Goal: Task Accomplishment & Management: Manage account settings

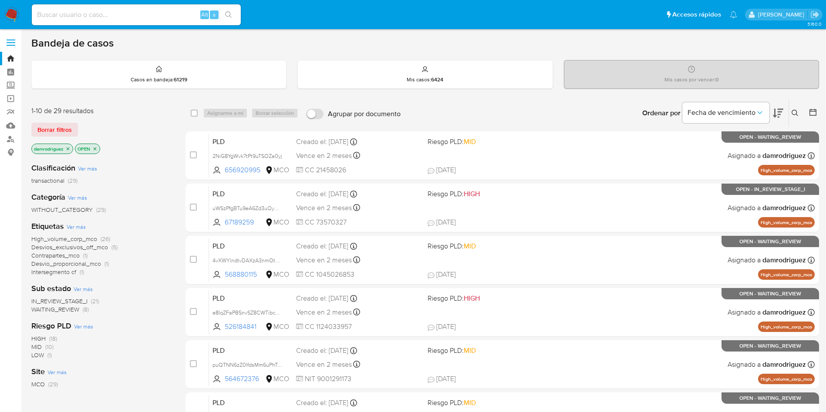
click at [9, 18] on img at bounding box center [11, 14] width 15 height 15
click at [66, 308] on span "WAITING_REVIEW" at bounding box center [55, 309] width 48 height 9
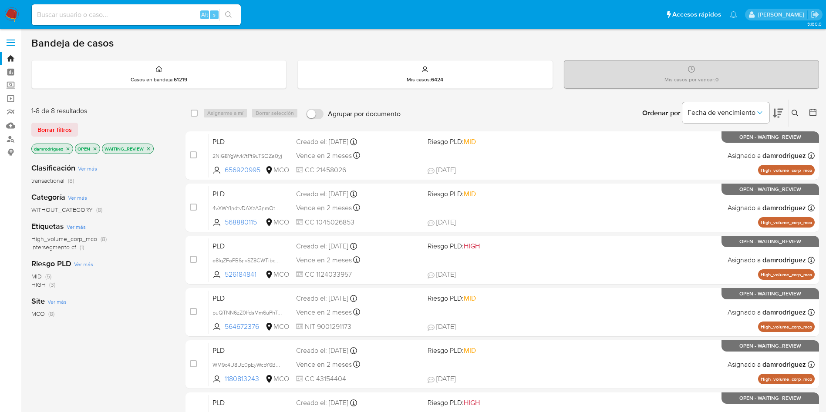
click at [150, 148] on icon "close-filter" at bounding box center [148, 148] width 3 height 3
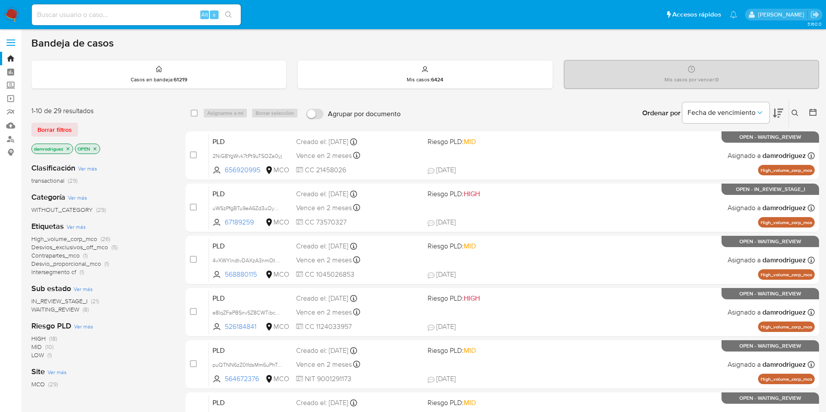
click at [814, 116] on icon at bounding box center [812, 112] width 9 height 9
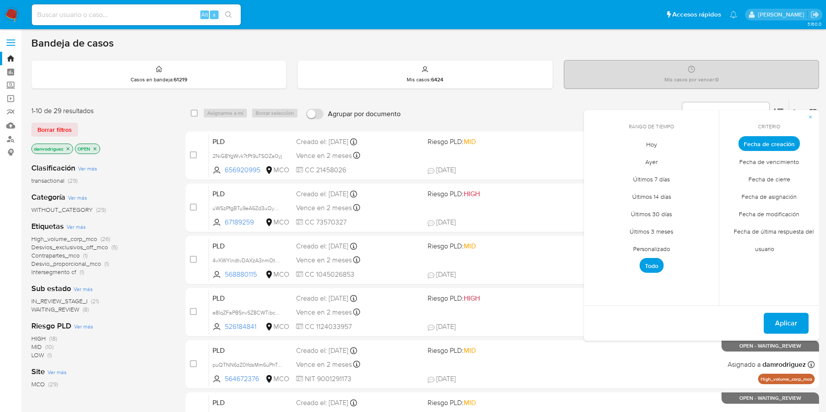
click at [661, 251] on span "Personalizado" at bounding box center [651, 249] width 55 height 18
click at [598, 162] on icon "Mes anterior" at bounding box center [597, 160] width 10 height 10
click at [654, 209] on button "10" at bounding box center [651, 209] width 14 height 14
click at [705, 210] on button "13" at bounding box center [703, 209] width 14 height 14
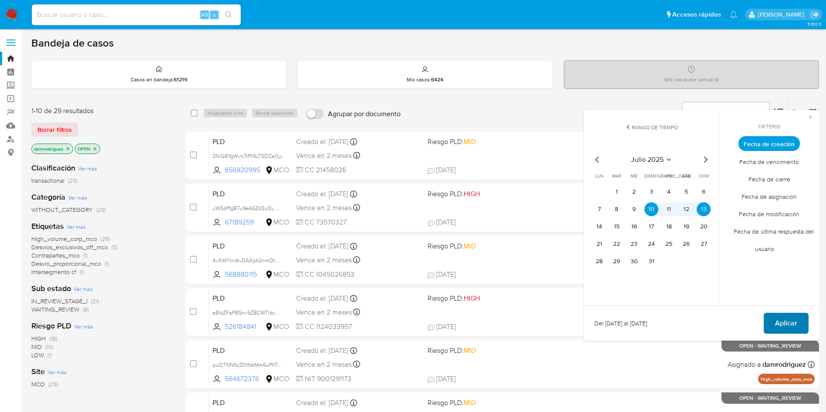
click at [780, 330] on span "Aplicar" at bounding box center [786, 323] width 22 height 19
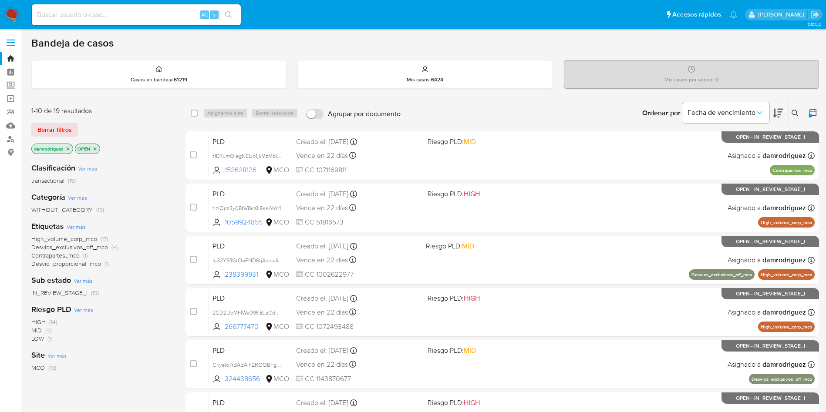
click at [164, 212] on div "WITHOUT_CATEGORY (19)" at bounding box center [101, 210] width 140 height 8
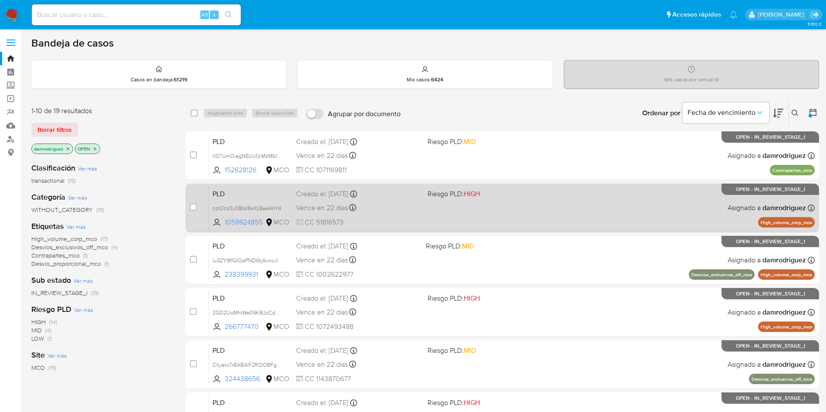
click at [254, 195] on span "PLD" at bounding box center [250, 193] width 77 height 11
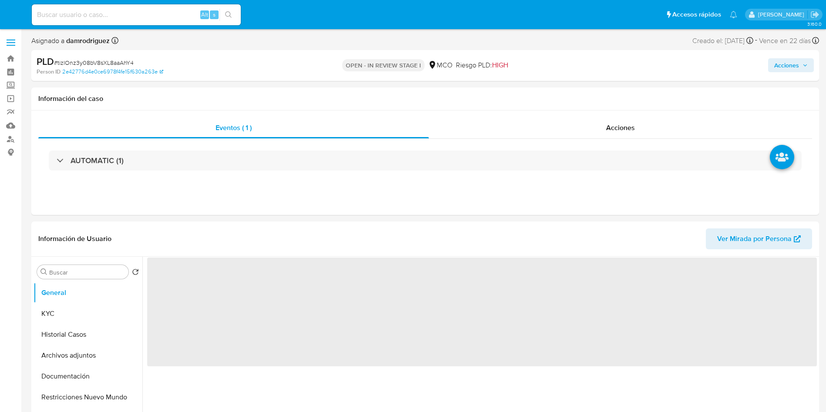
select select "10"
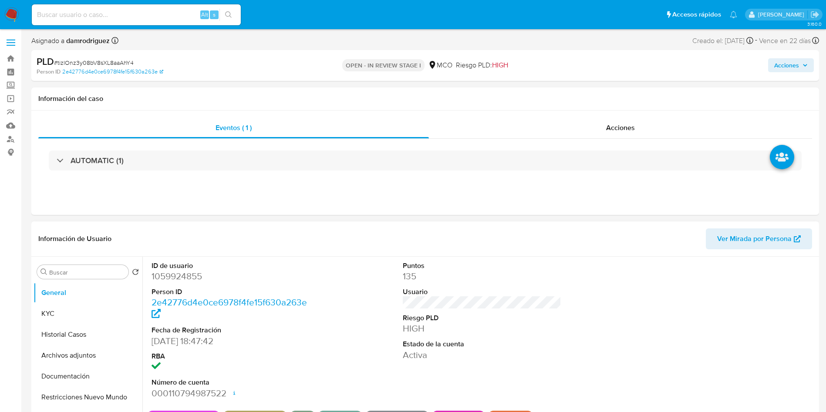
click at [169, 276] on dd "1059924855" at bounding box center [230, 276] width 159 height 12
copy dd "1059924855"
click at [172, 276] on dd "1059924855" at bounding box center [230, 276] width 159 height 12
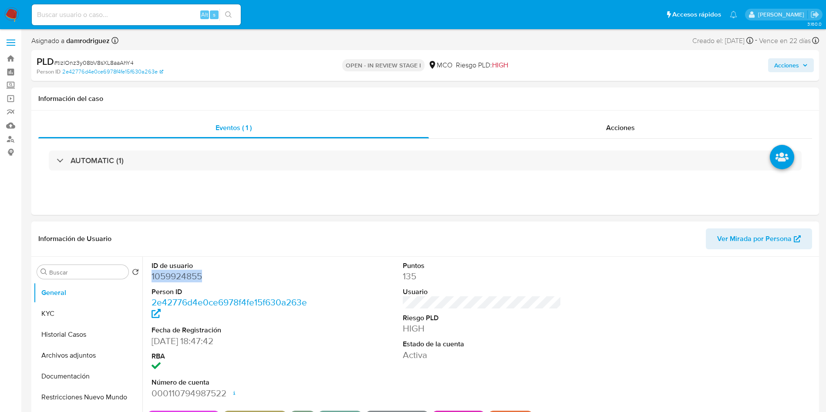
click at [172, 276] on dd "1059924855" at bounding box center [230, 276] width 159 height 12
click at [63, 339] on button "Historial Casos" at bounding box center [85, 334] width 102 height 21
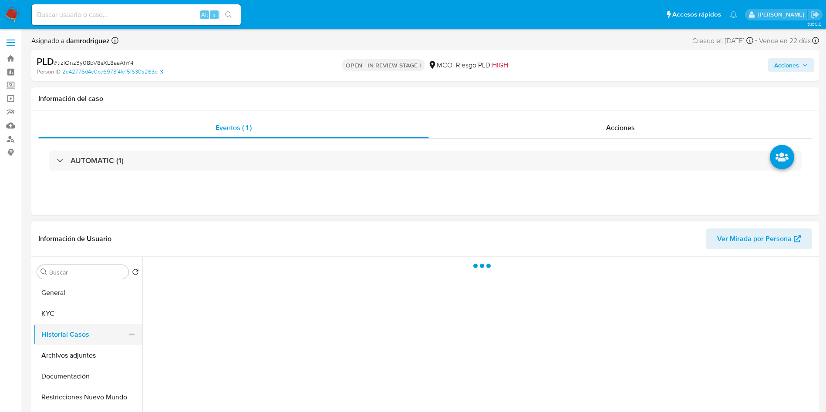
click at [56, 331] on button "Historial Casos" at bounding box center [85, 334] width 102 height 21
click at [35, 326] on button "Historial Casos" at bounding box center [85, 334] width 102 height 21
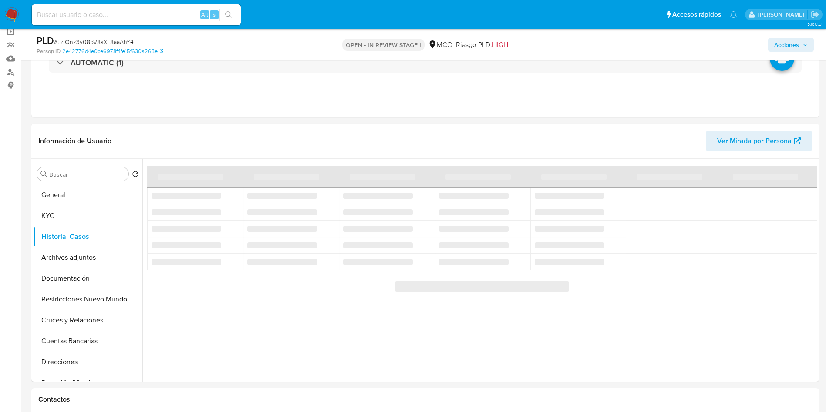
scroll to position [65, 0]
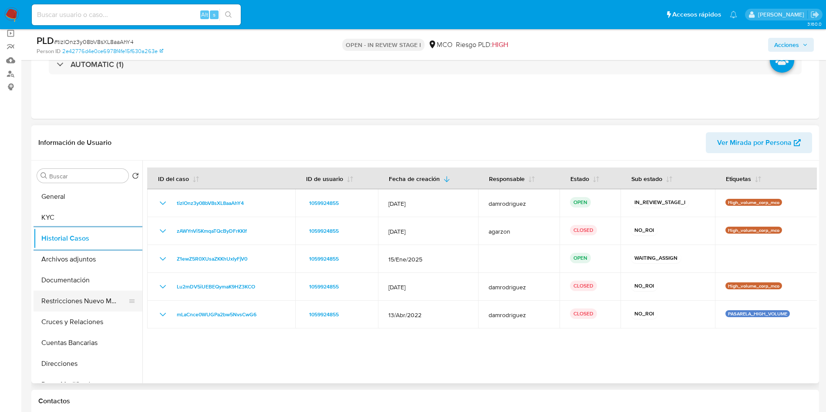
click at [85, 302] on button "Restricciones Nuevo Mundo" at bounding box center [85, 301] width 102 height 21
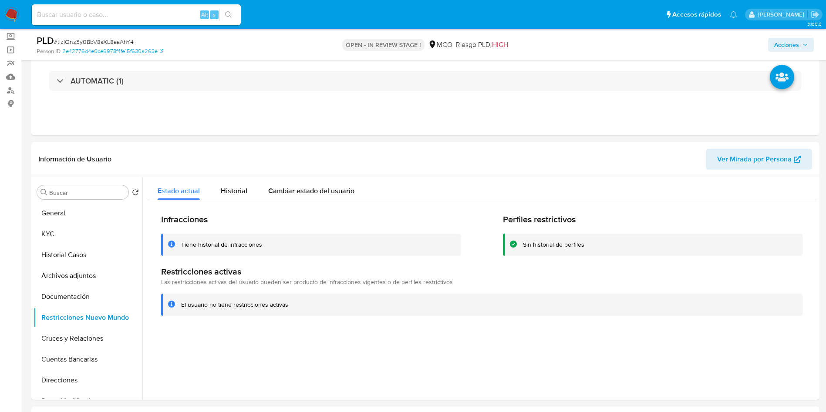
scroll to position [0, 0]
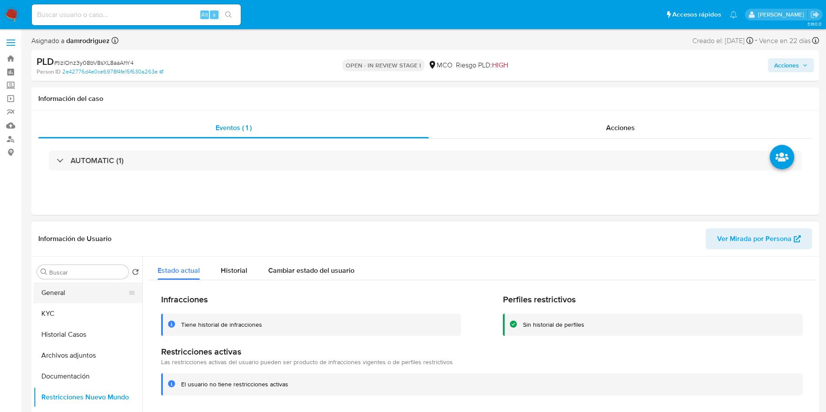
click at [57, 288] on button "General" at bounding box center [85, 293] width 102 height 21
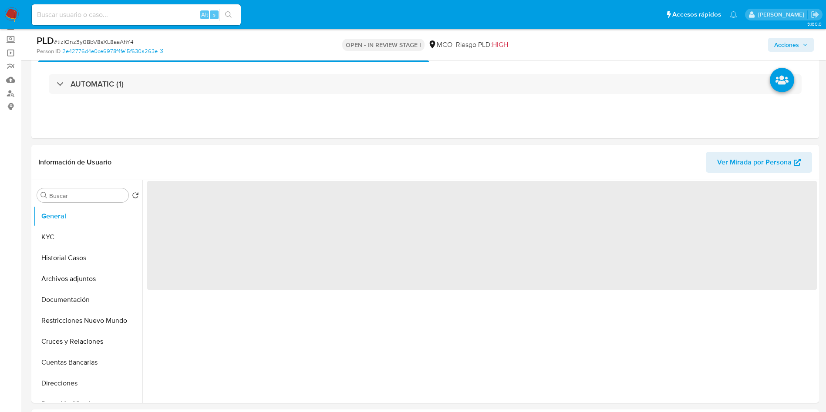
scroll to position [65, 0]
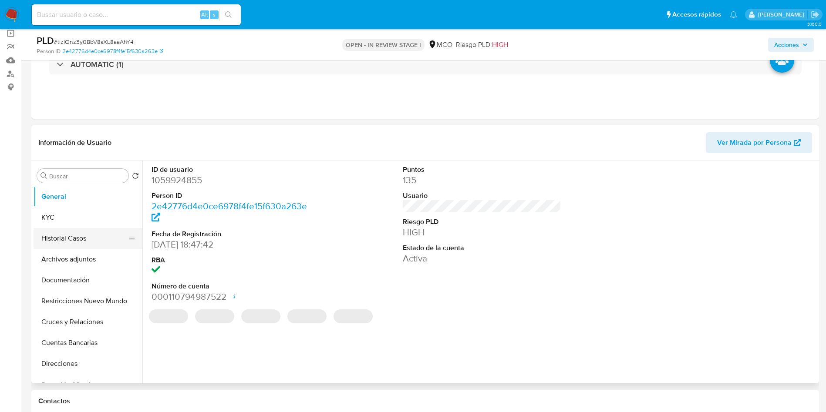
click at [72, 232] on button "Historial Casos" at bounding box center [85, 238] width 102 height 21
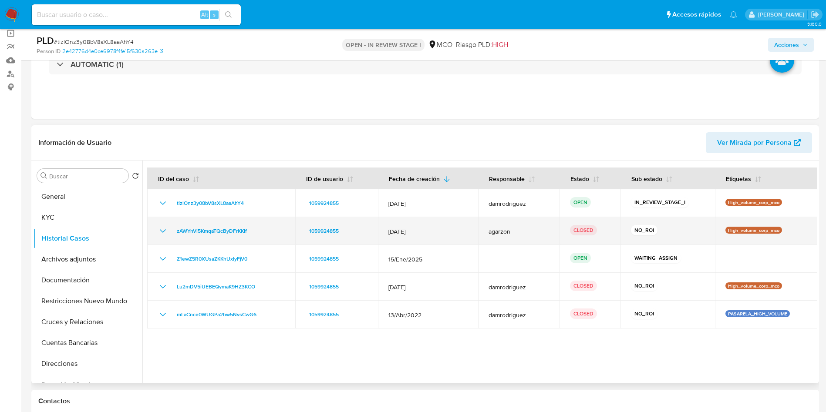
click at [161, 226] on icon "Mostrar/Ocultar" at bounding box center [163, 231] width 10 height 10
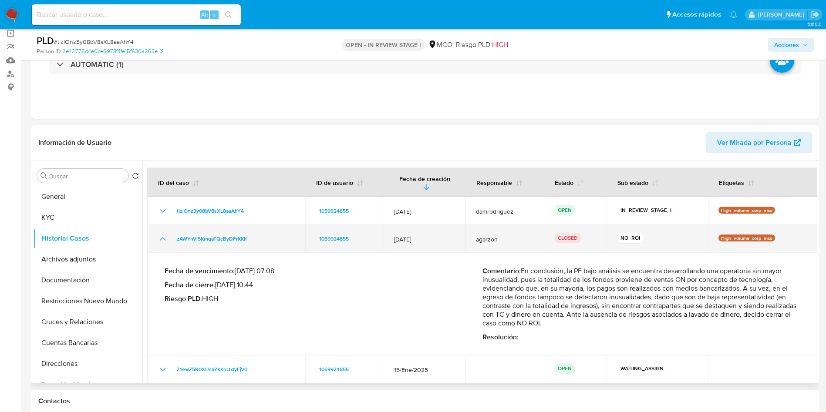
click at [160, 228] on td "zAWYnVi5KmqaTQcByDFrKKIf" at bounding box center [226, 239] width 158 height 28
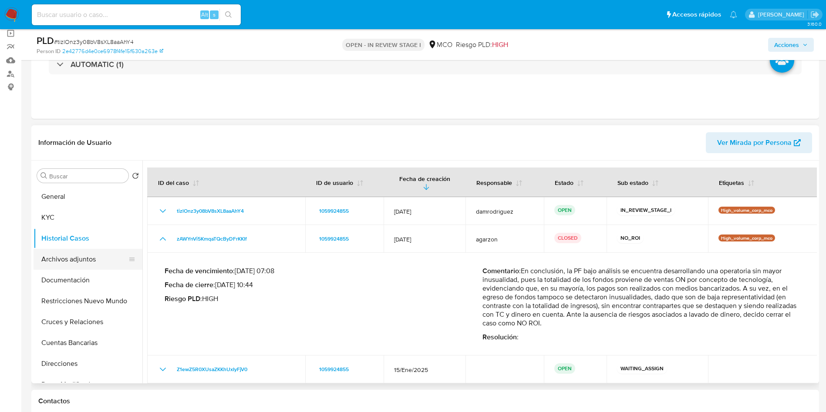
click at [85, 262] on button "Archivos adjuntos" at bounding box center [85, 259] width 102 height 21
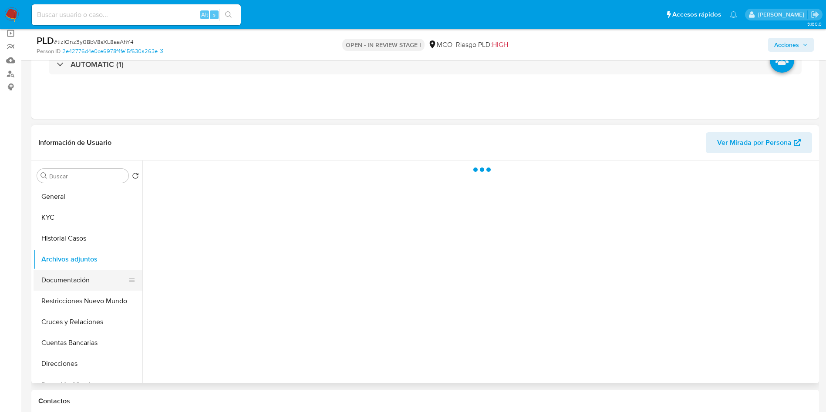
click at [84, 279] on button "Documentación" at bounding box center [85, 280] width 102 height 21
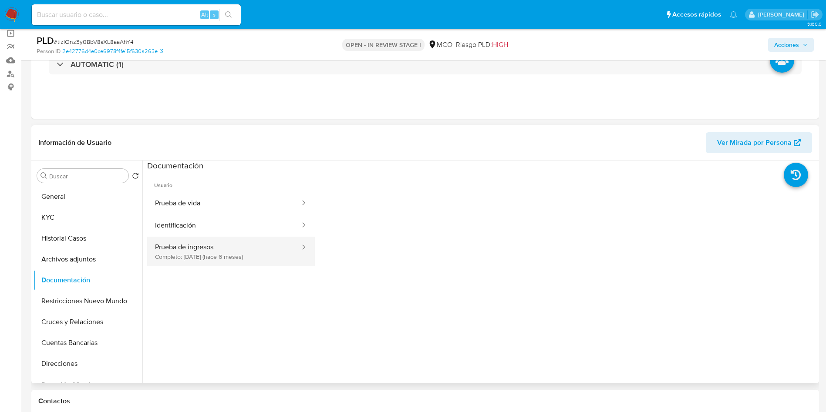
click at [195, 259] on button "Prueba de ingresos Completo: 11/03/2025 (hace 6 meses)" at bounding box center [224, 252] width 154 height 30
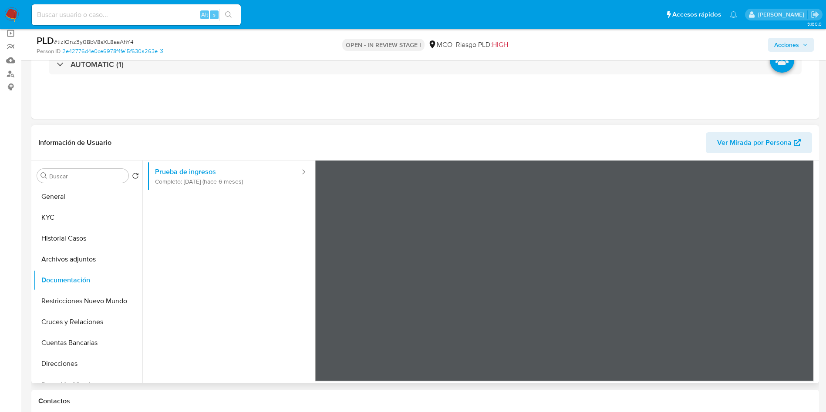
scroll to position [76, 0]
click at [65, 342] on button "Cuentas Bancarias" at bounding box center [85, 343] width 102 height 21
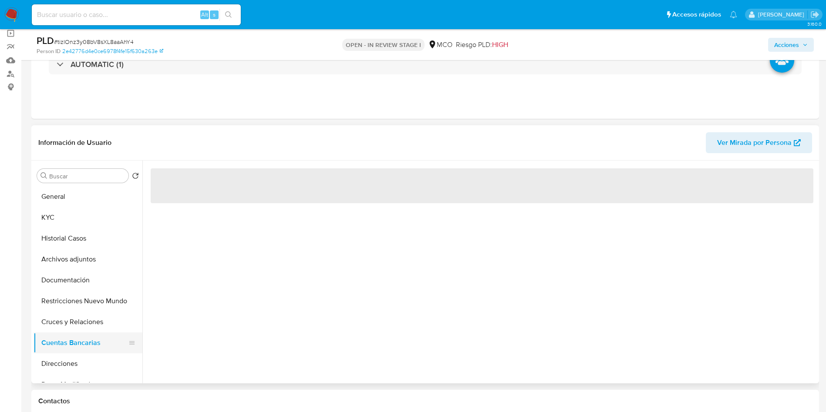
scroll to position [0, 0]
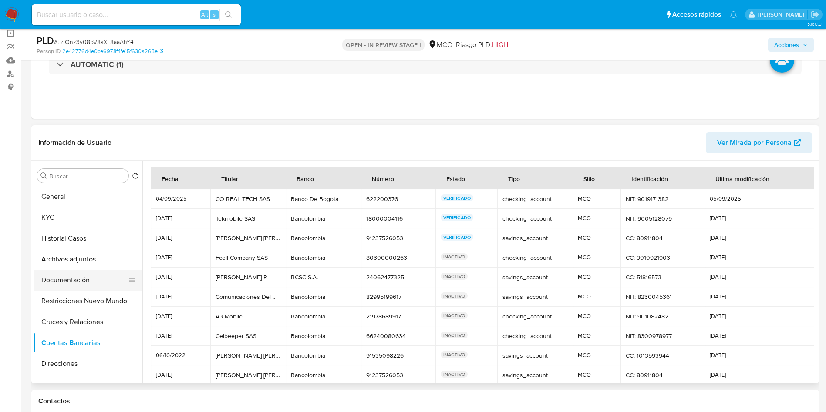
click at [47, 280] on button "Documentación" at bounding box center [85, 280] width 102 height 21
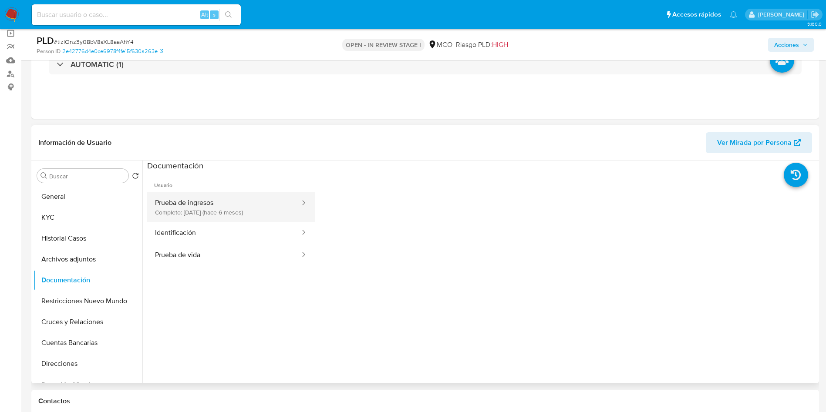
click at [239, 196] on button "Prueba de ingresos Completo: 11/03/2025 (hace 6 meses)" at bounding box center [224, 207] width 154 height 30
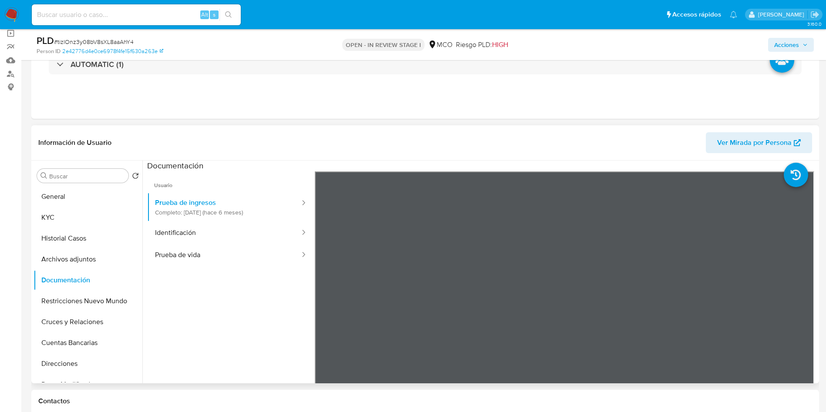
click at [366, 144] on header "Información de Usuario Ver Mirada por Persona" at bounding box center [425, 142] width 774 height 21
click at [62, 195] on button "General" at bounding box center [85, 196] width 102 height 21
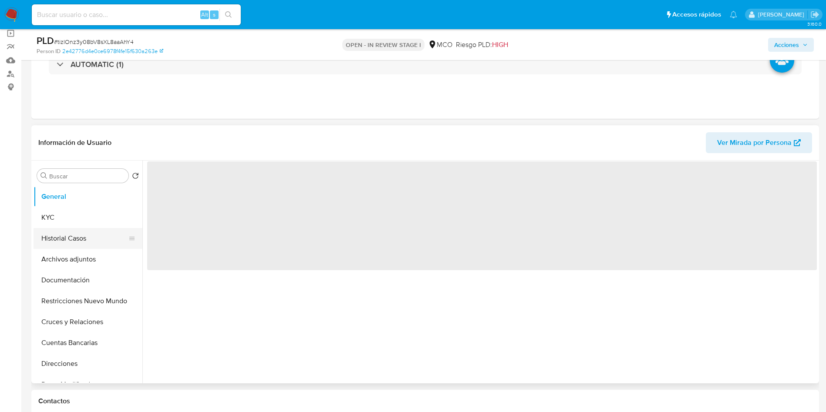
click at [66, 245] on button "Historial Casos" at bounding box center [85, 238] width 102 height 21
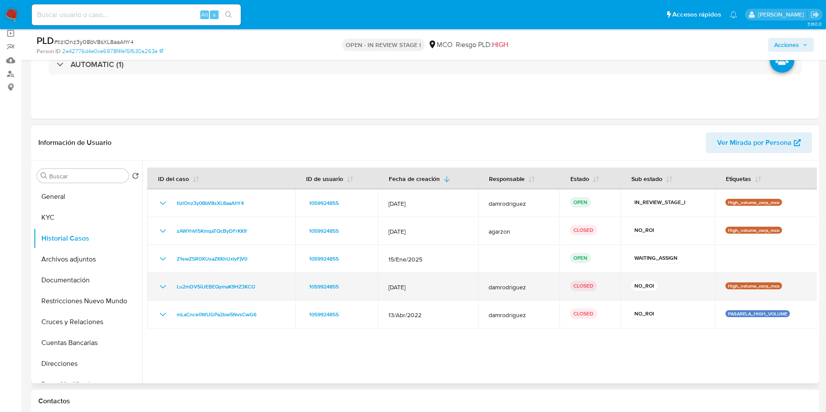
click at [164, 285] on icon "Mostrar/Ocultar" at bounding box center [163, 287] width 10 height 10
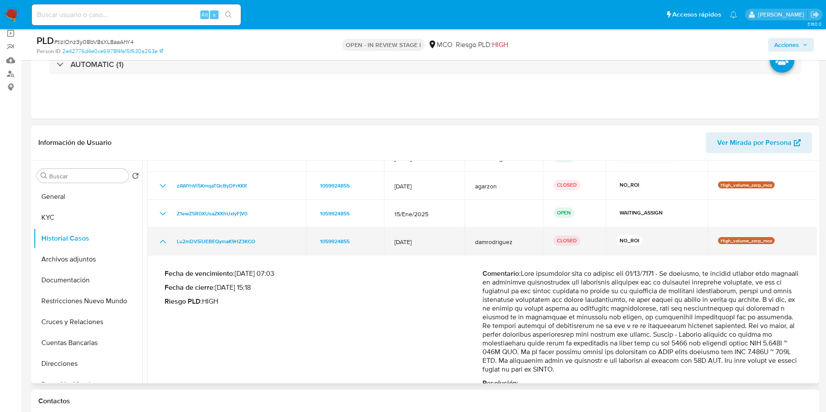
scroll to position [104, 0]
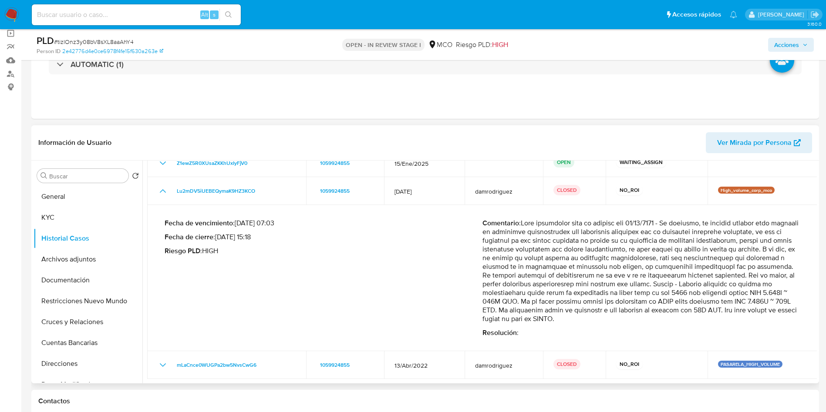
drag, startPoint x: 539, startPoint y: 248, endPoint x: 779, endPoint y: 295, distance: 244.4
click at [779, 295] on p "Comentario :" at bounding box center [641, 271] width 318 height 104
click at [531, 304] on p "Comentario :" at bounding box center [641, 271] width 318 height 104
drag, startPoint x: 534, startPoint y: 291, endPoint x: 784, endPoint y: 293, distance: 250.3
click at [784, 293] on p "Comentario :" at bounding box center [641, 271] width 318 height 104
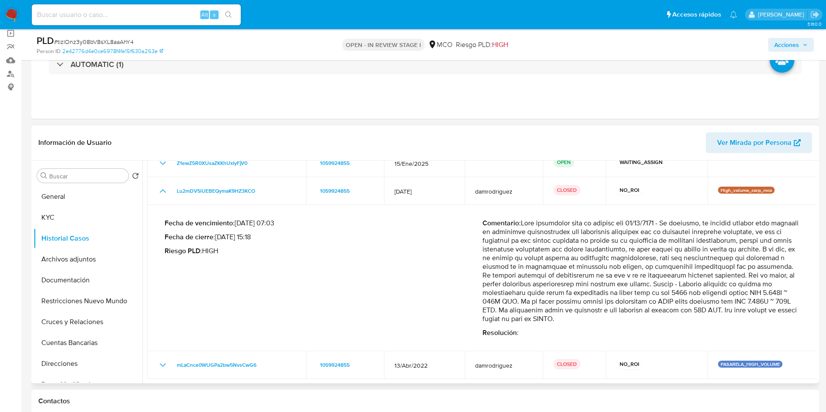
drag, startPoint x: 480, startPoint y: 296, endPoint x: 778, endPoint y: 298, distance: 297.7
click at [781, 297] on p "Comentario :" at bounding box center [641, 271] width 318 height 104
drag, startPoint x: 494, startPoint y: 309, endPoint x: 596, endPoint y: 309, distance: 102.3
click at [596, 309] on p "Comentario :" at bounding box center [641, 271] width 318 height 104
drag, startPoint x: 482, startPoint y: 291, endPoint x: 621, endPoint y: 310, distance: 140.7
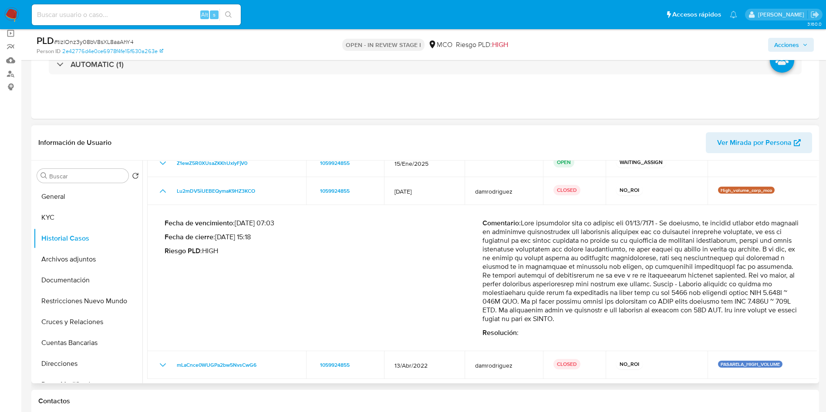
click at [621, 310] on p "Comentario :" at bounding box center [641, 271] width 318 height 104
click at [96, 259] on button "Archivos adjuntos" at bounding box center [85, 259] width 102 height 21
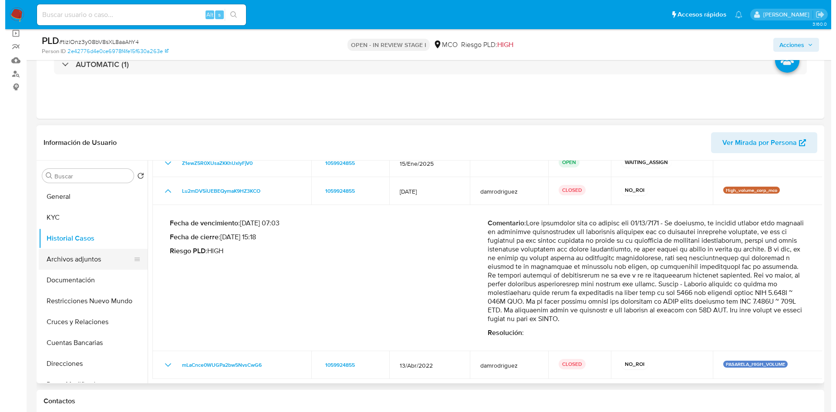
scroll to position [0, 0]
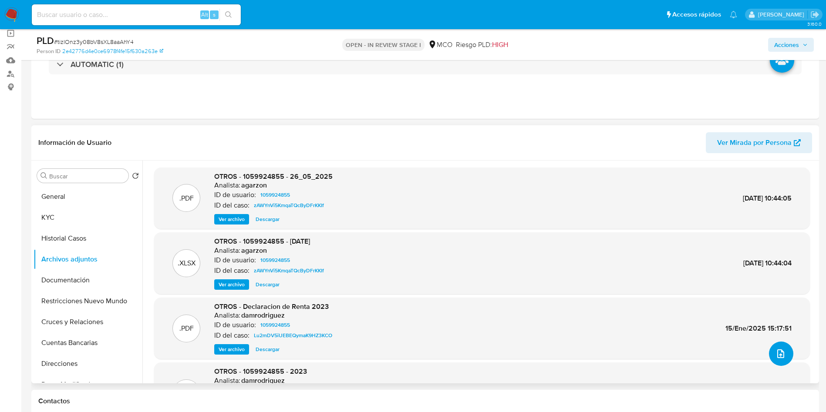
click at [779, 346] on button "upload-file" at bounding box center [781, 354] width 24 height 24
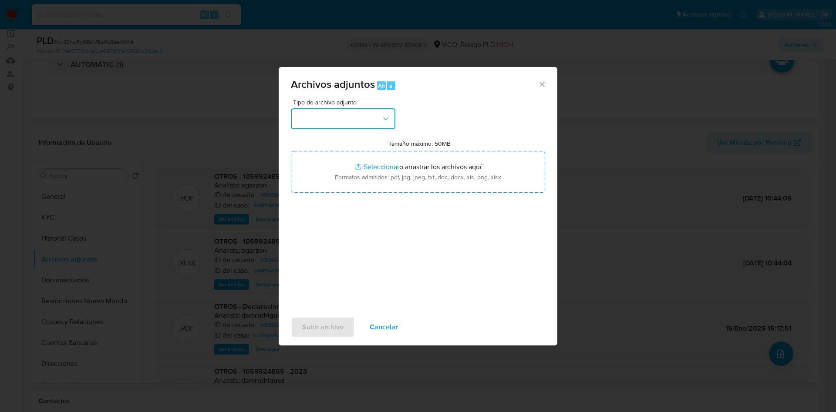
click at [334, 108] on button "button" at bounding box center [343, 118] width 104 height 21
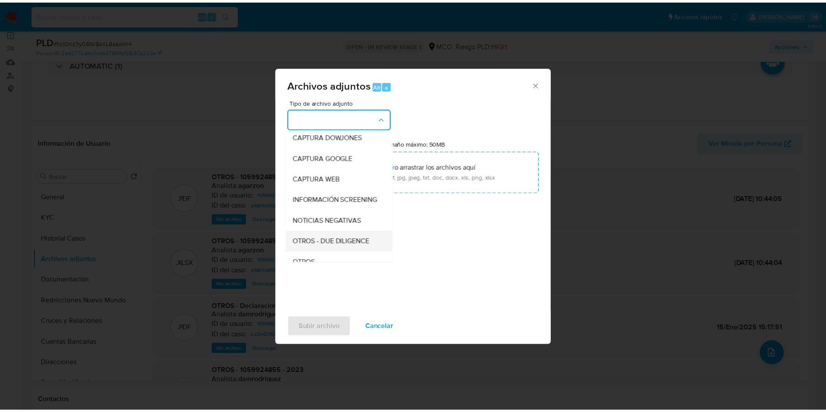
scroll to position [65, 0]
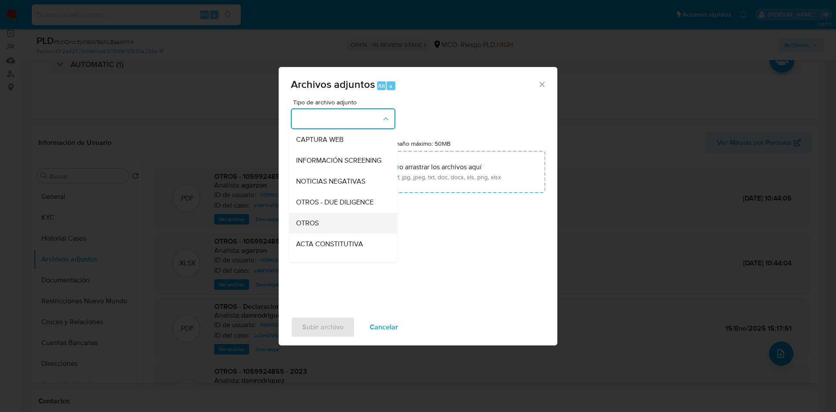
click at [339, 231] on div "OTROS" at bounding box center [340, 223] width 89 height 21
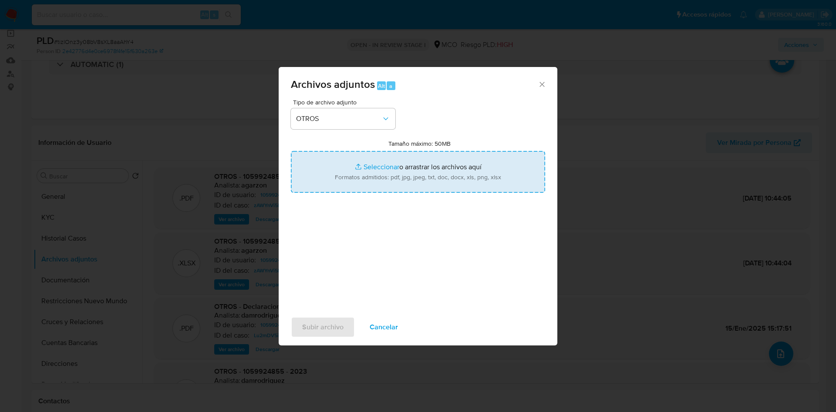
click at [384, 170] on input "Tamaño máximo: 50MB Seleccionar archivos" at bounding box center [418, 172] width 254 height 42
type input "C:\fakepath\1059924855 - 18_09_2025.pdf"
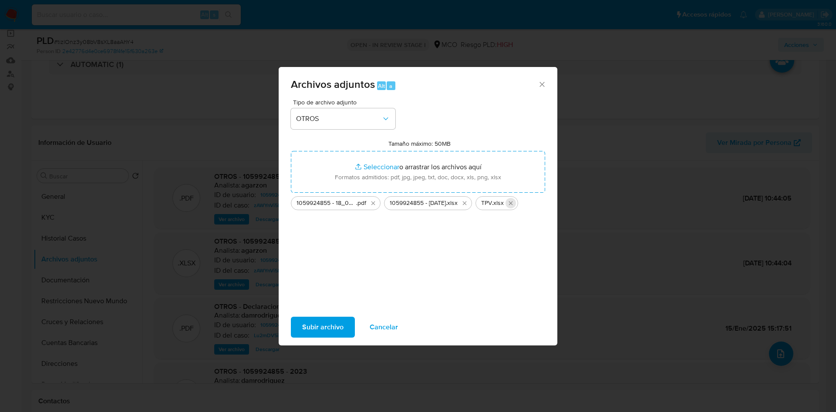
click at [514, 202] on icon "Eliminar TPV.xlsx" at bounding box center [510, 203] width 7 height 7
click at [318, 330] on span "Subir archivo" at bounding box center [322, 327] width 41 height 19
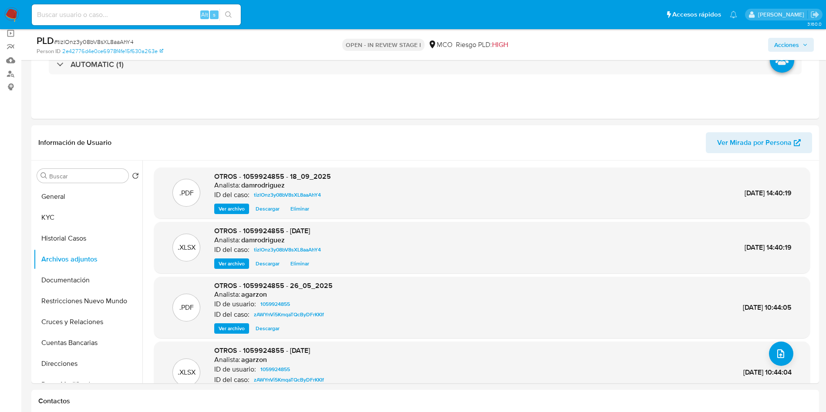
click at [793, 45] on span "Acciones" at bounding box center [786, 45] width 25 height 14
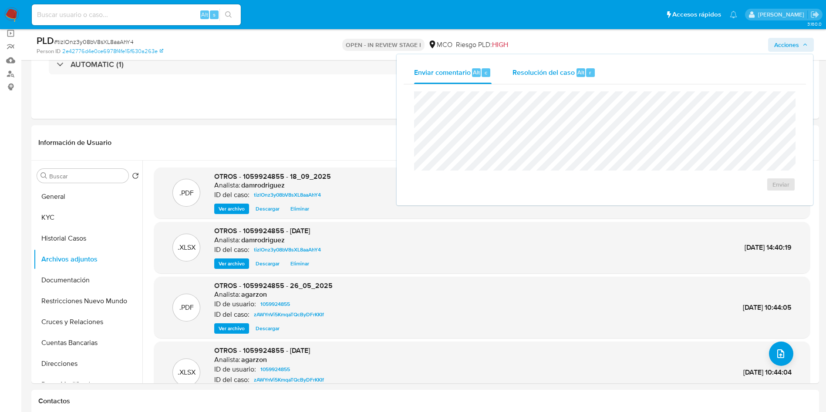
click at [562, 62] on div "Resolución del caso Alt r" at bounding box center [553, 72] width 83 height 23
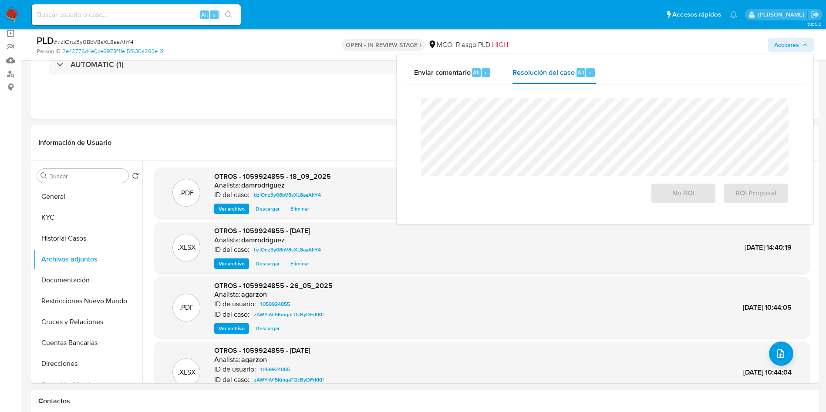
click at [559, 69] on span "Resolución del caso" at bounding box center [543, 72] width 62 height 10
click at [675, 196] on span "No ROI" at bounding box center [683, 193] width 43 height 19
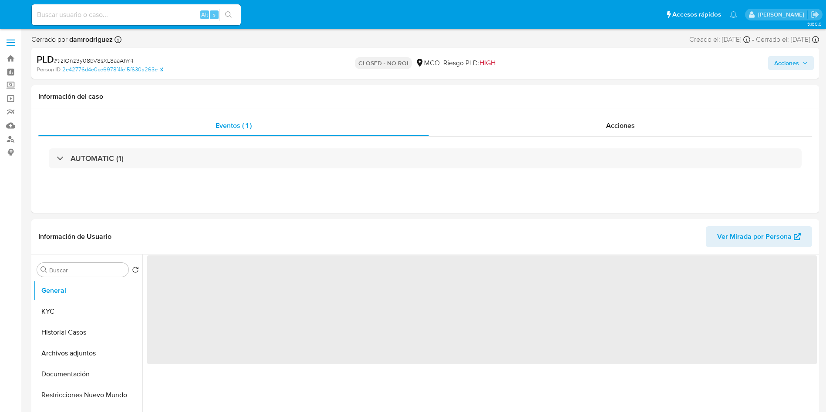
select select "10"
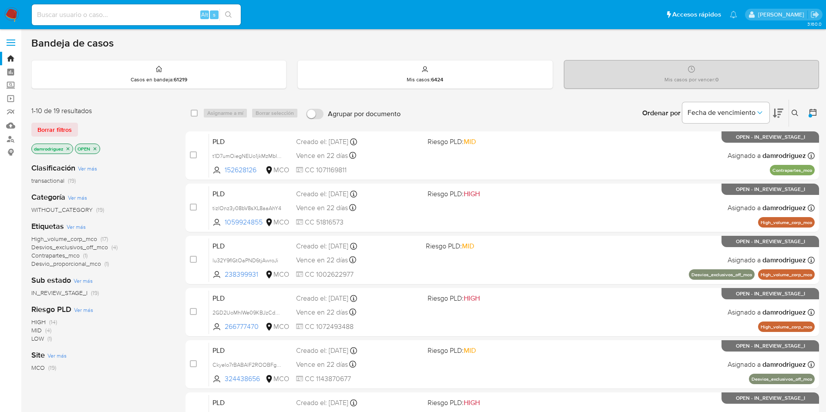
click at [778, 109] on icon at bounding box center [778, 113] width 10 height 9
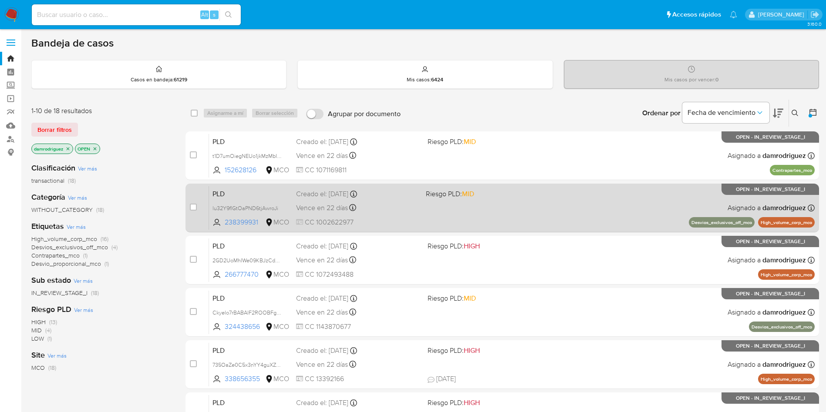
click at [245, 194] on span "PLD" at bounding box center [250, 193] width 77 height 11
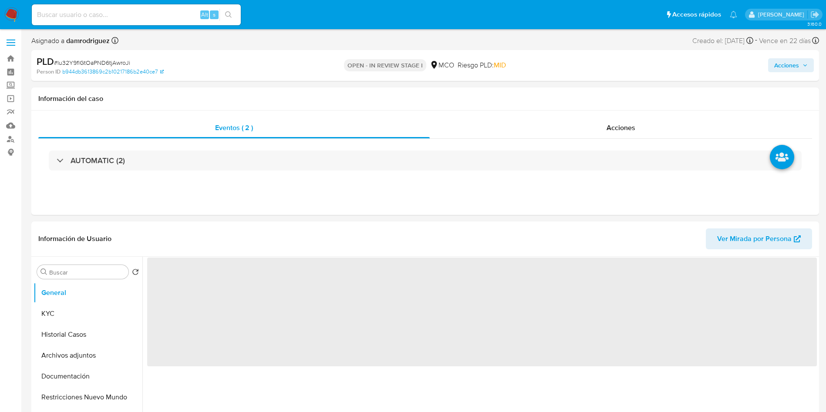
select select "10"
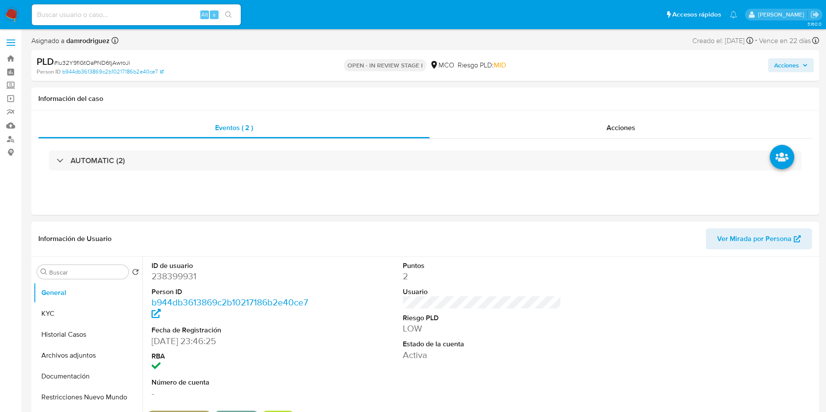
click at [172, 277] on dd "238399931" at bounding box center [230, 276] width 159 height 12
copy dd "238399931"
click at [165, 281] on dd "238399931" at bounding box center [230, 276] width 159 height 12
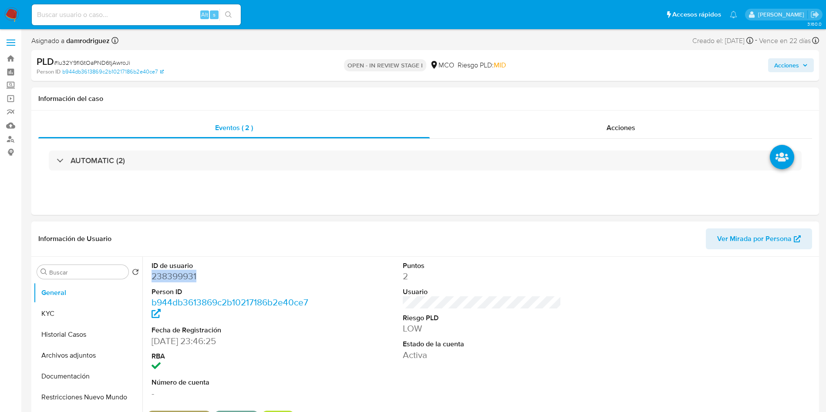
click at [165, 281] on dd "238399931" at bounding box center [230, 276] width 159 height 12
click at [54, 336] on button "Historial Casos" at bounding box center [85, 334] width 102 height 21
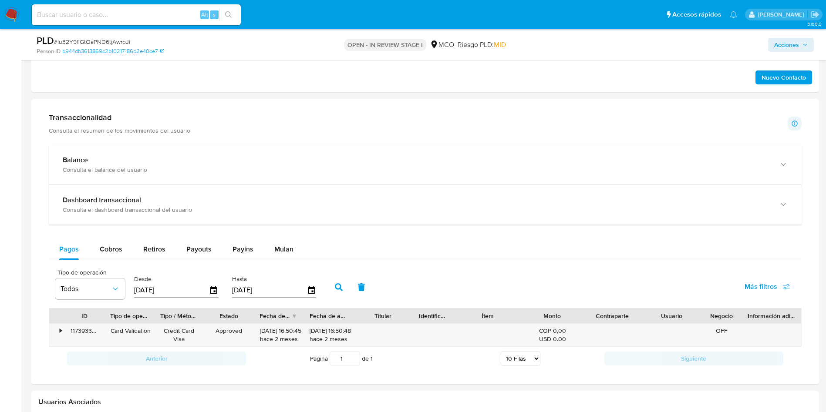
scroll to position [653, 0]
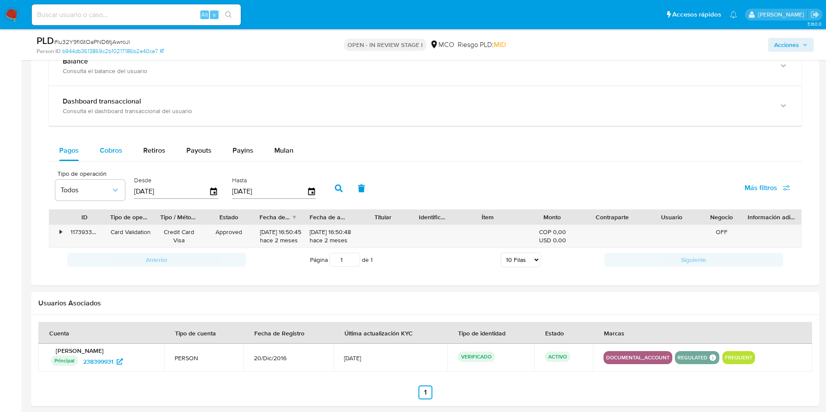
click at [107, 158] on div "Cobros" at bounding box center [111, 150] width 23 height 21
select select "10"
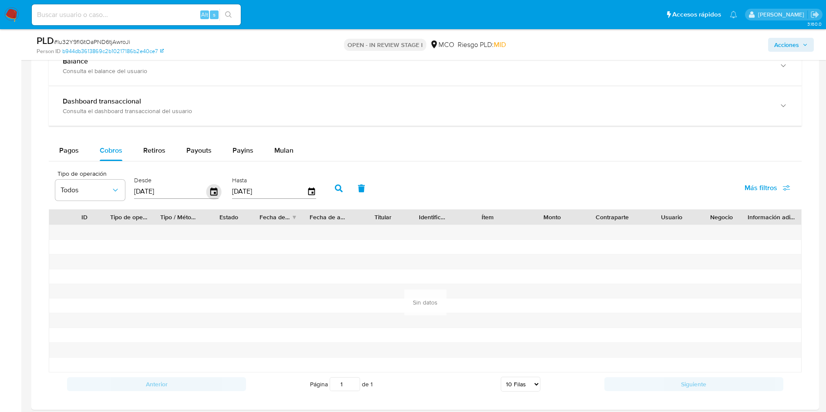
click at [216, 191] on icon "button" at bounding box center [213, 191] width 15 height 15
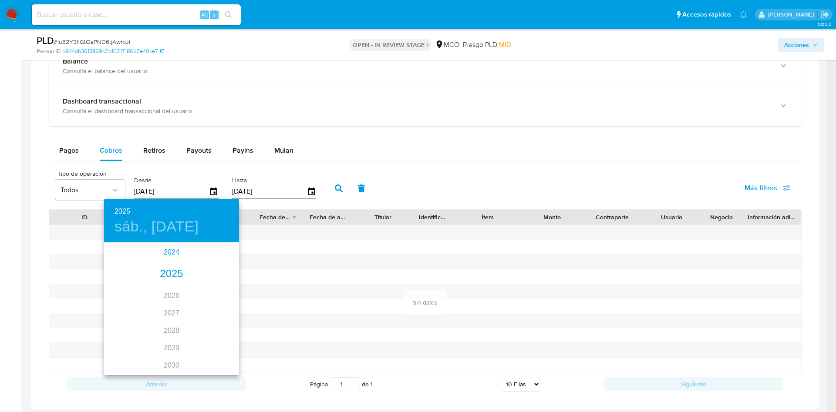
click at [170, 248] on div "2024" at bounding box center [171, 252] width 135 height 17
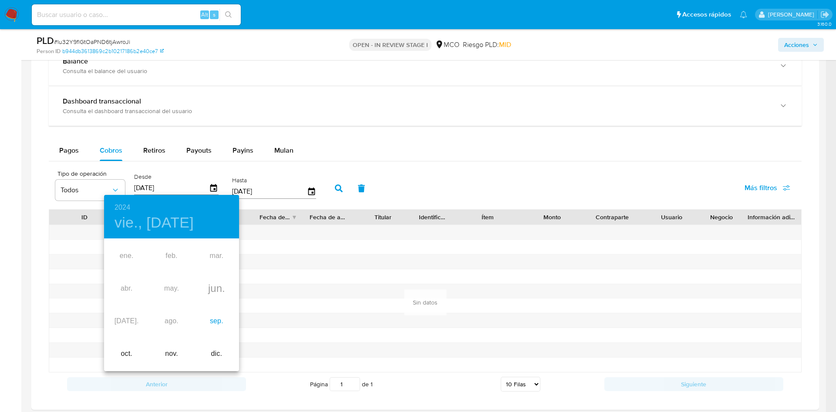
click at [212, 318] on div "sep." at bounding box center [216, 321] width 45 height 33
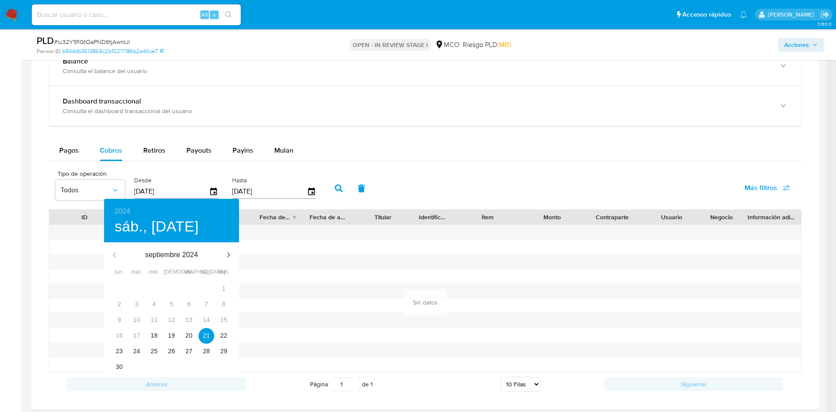
type input "[DATE]"
click at [209, 340] on button "21" at bounding box center [206, 336] width 16 height 16
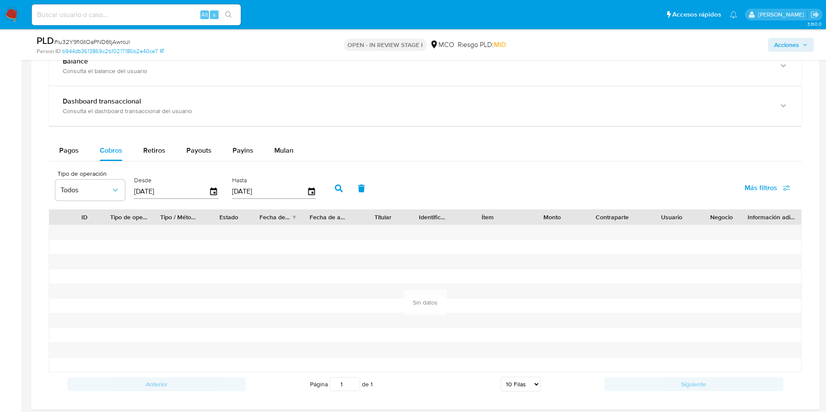
click at [341, 185] on icon "button" at bounding box center [339, 189] width 8 height 8
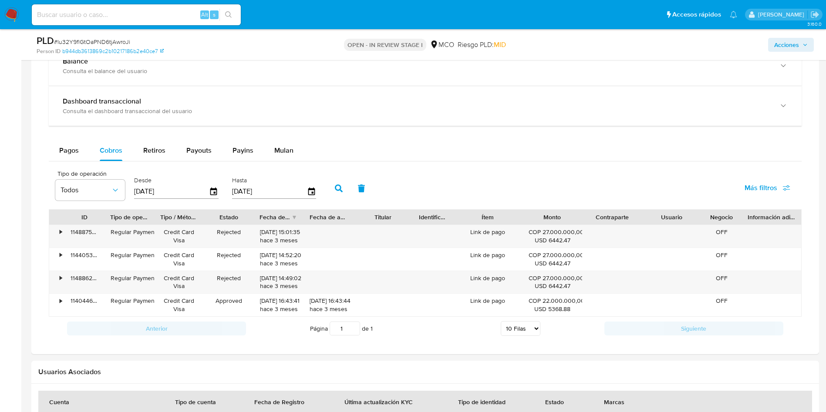
scroll to position [196, 0]
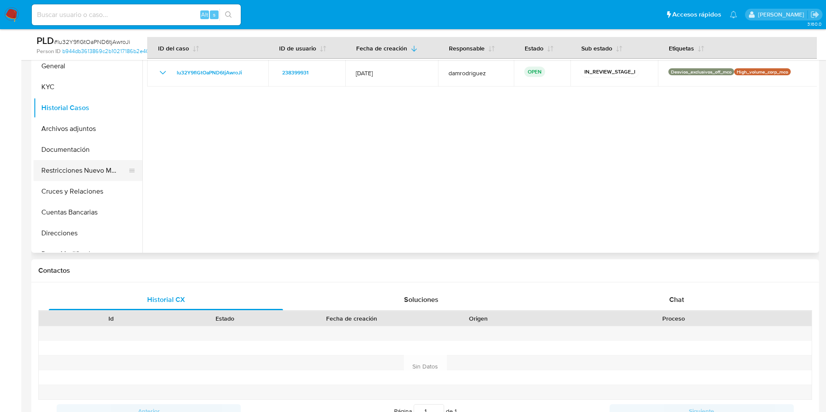
click at [94, 167] on button "Restricciones Nuevo Mundo" at bounding box center [85, 170] width 102 height 21
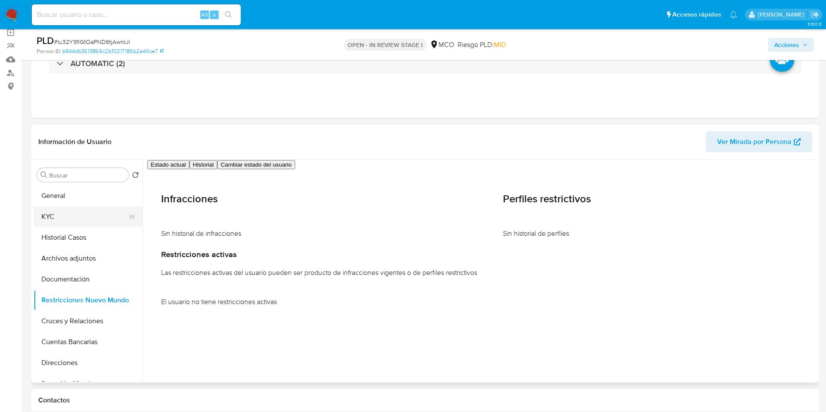
scroll to position [131, 0]
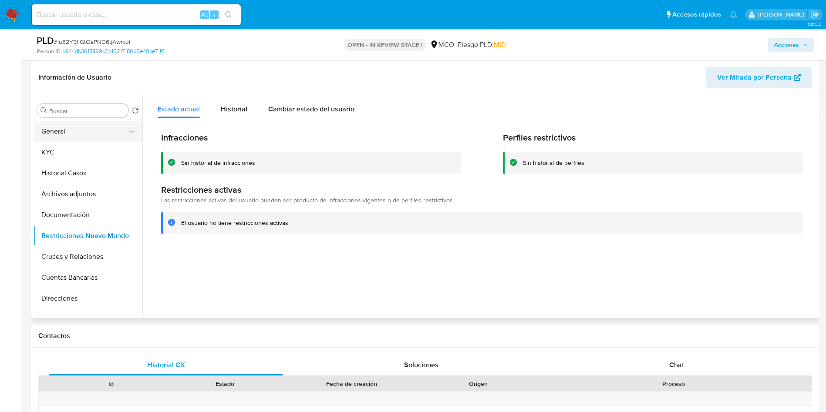
click at [76, 136] on button "General" at bounding box center [85, 131] width 102 height 21
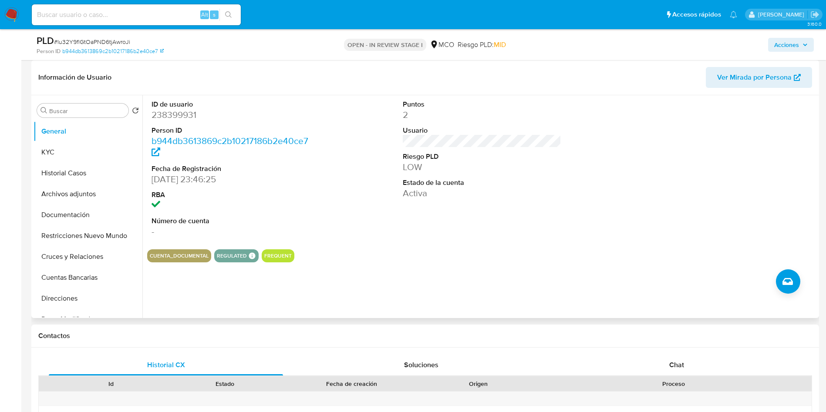
click at [335, 173] on div "ID de usuario 238399931 Person ID b944db3613869c2b10217186b2e40ce7 Fecha de Reg…" at bounding box center [481, 168] width 669 height 147
click at [89, 186] on button "Archivos adjuntos" at bounding box center [85, 194] width 102 height 21
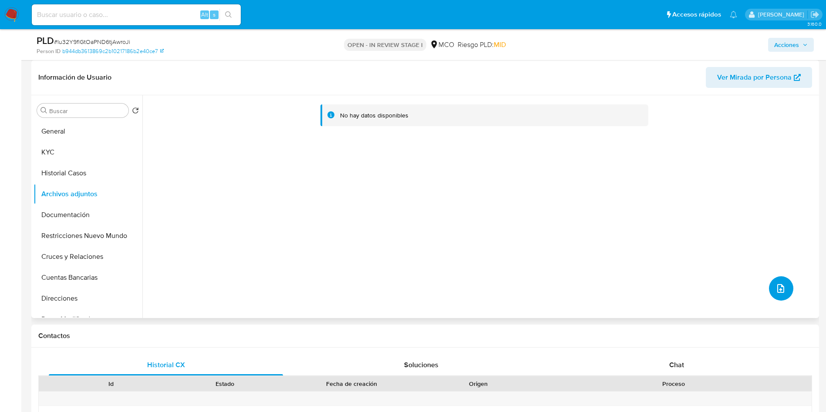
click at [769, 288] on button "upload-file" at bounding box center [781, 288] width 24 height 24
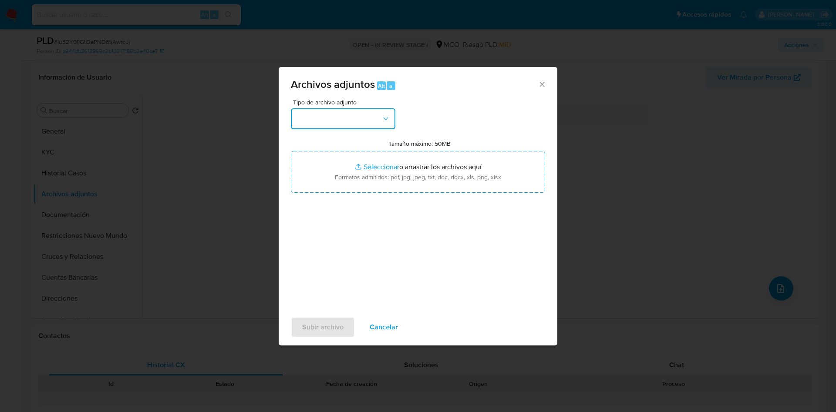
click at [362, 119] on button "button" at bounding box center [343, 118] width 104 height 21
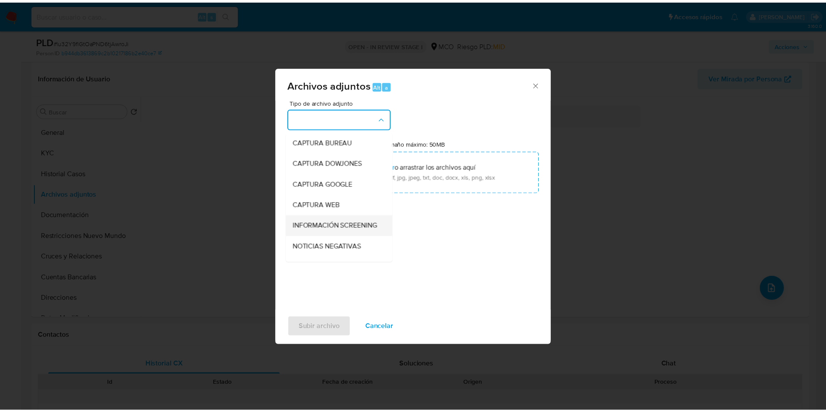
scroll to position [65, 0]
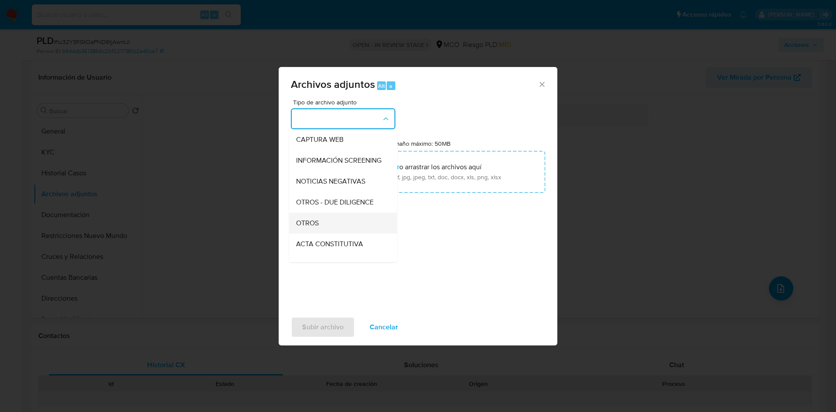
click at [321, 234] on div "OTROS" at bounding box center [340, 223] width 89 height 21
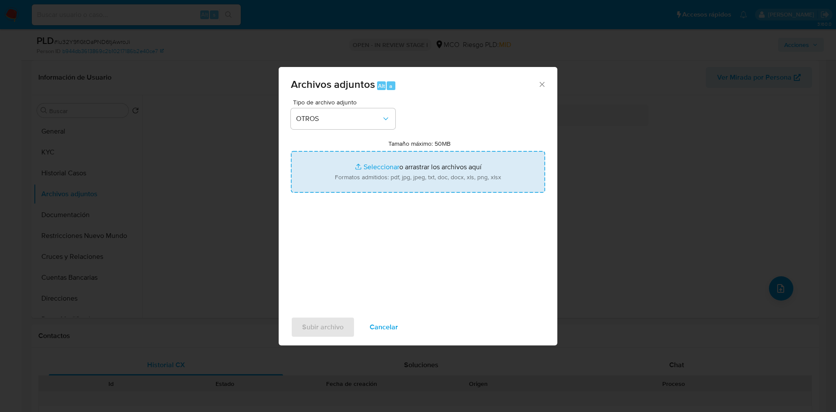
click at [417, 165] on input "Tamaño máximo: 50MB Seleccionar archivos" at bounding box center [418, 172] width 254 height 42
type input "C:\fakepath\238399931 - 18_09_2025.pdf"
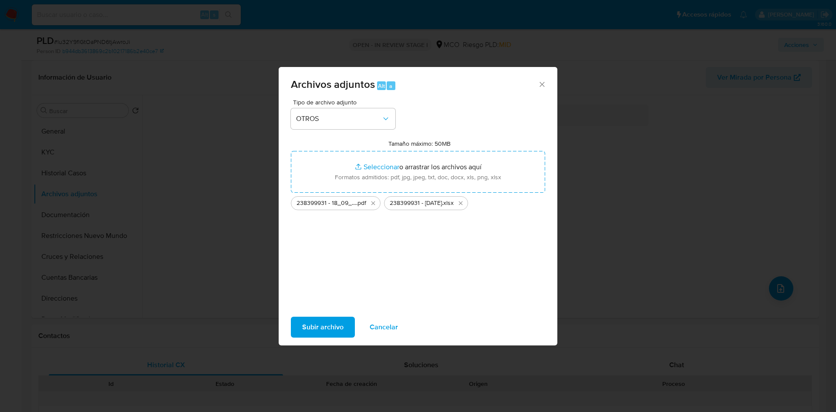
click at [323, 327] on span "Subir archivo" at bounding box center [322, 327] width 41 height 19
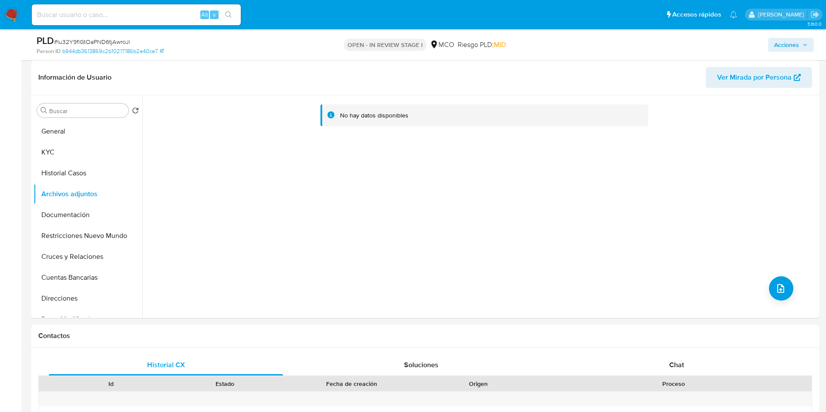
drag, startPoint x: 783, startPoint y: 49, endPoint x: 788, endPoint y: 49, distance: 5.7
click at [788, 49] on span "Acciones" at bounding box center [786, 45] width 25 height 14
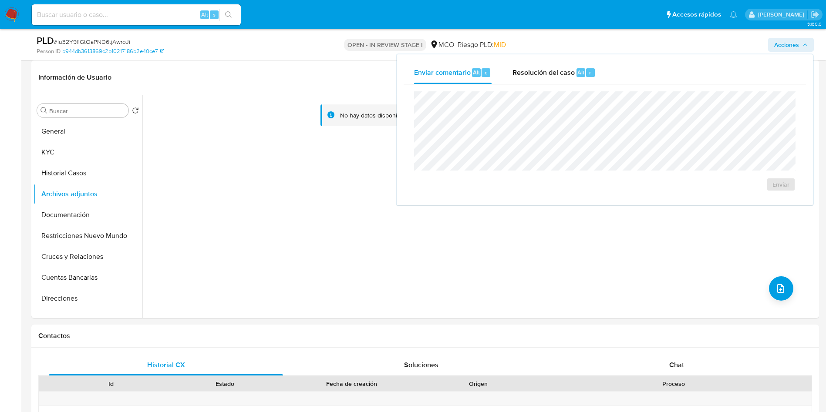
drag, startPoint x: 531, startPoint y: 74, endPoint x: 524, endPoint y: 90, distance: 17.8
click at [532, 74] on span "Resolución del caso" at bounding box center [543, 72] width 62 height 10
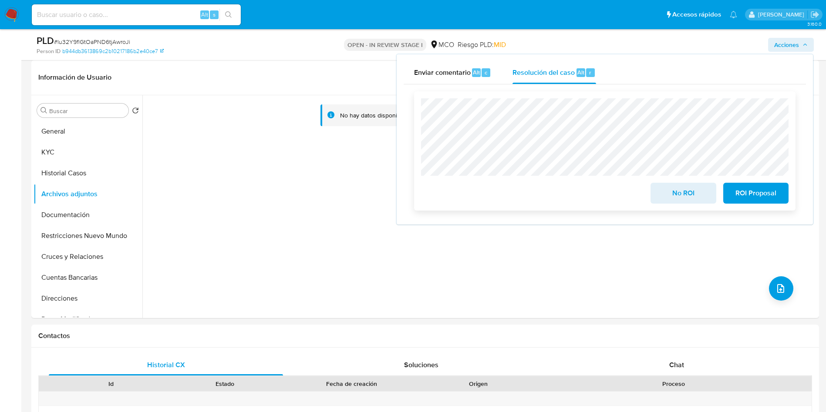
click at [683, 194] on span "No ROI" at bounding box center [683, 193] width 43 height 19
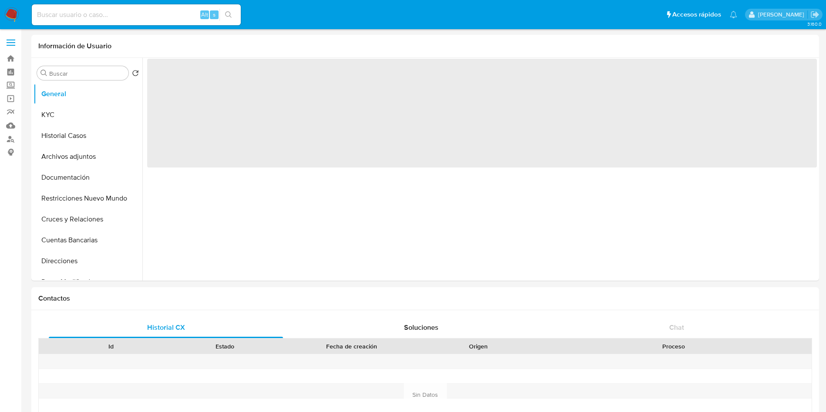
select select "10"
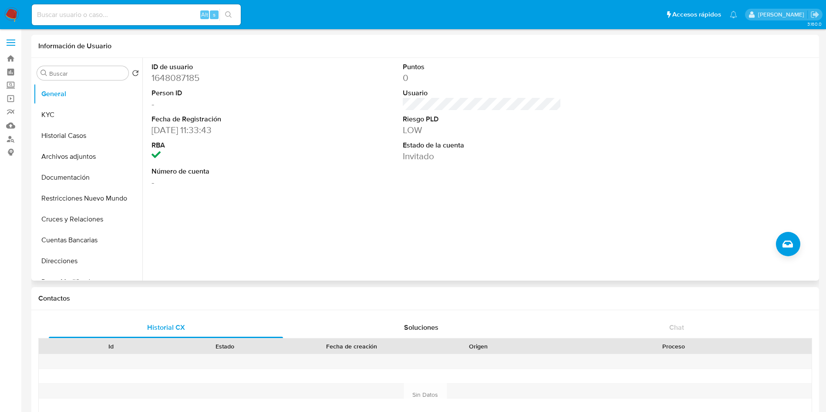
click at [33, 111] on div "Buscar Volver al orden por defecto General KYC Historial Casos Archivos adjunto…" at bounding box center [424, 169] width 787 height 223
click at [120, 113] on button "KYC" at bounding box center [85, 114] width 102 height 21
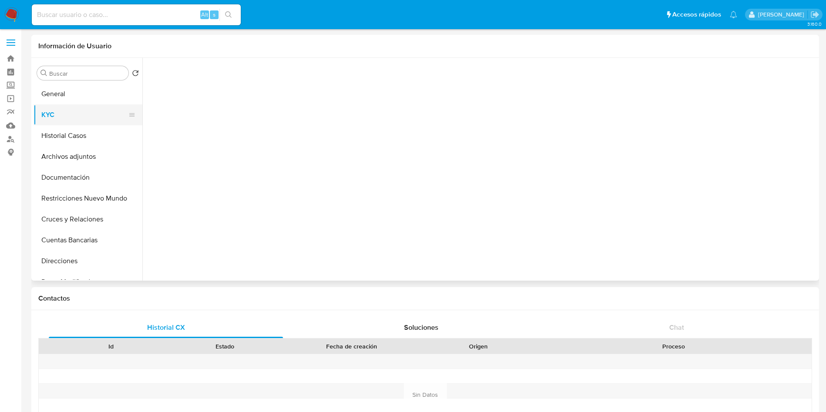
click at [80, 114] on button "KYC" at bounding box center [85, 114] width 102 height 21
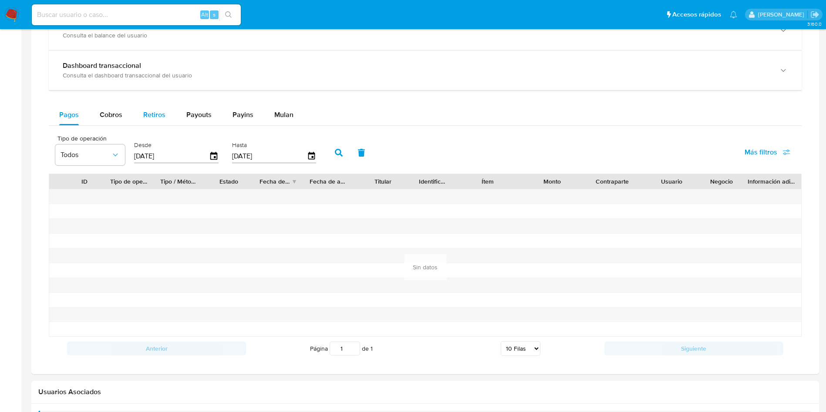
scroll to position [441, 0]
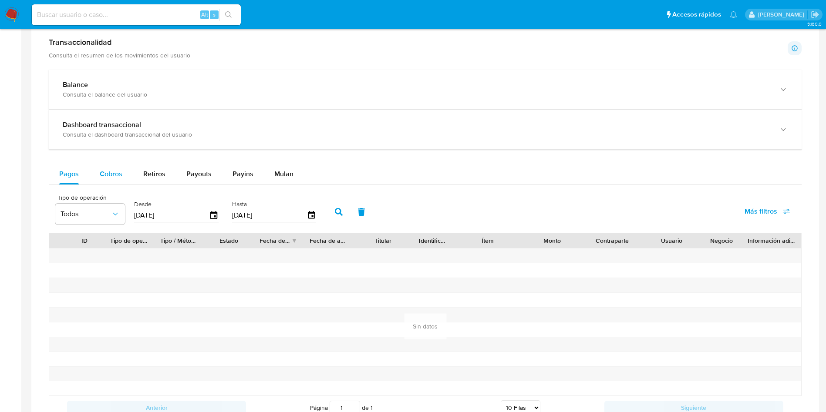
click at [101, 169] on span "Cobros" at bounding box center [111, 174] width 23 height 10
select select "10"
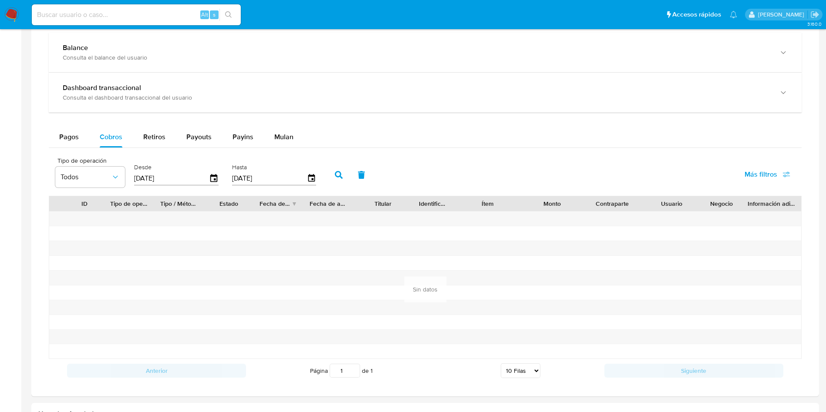
scroll to position [506, 0]
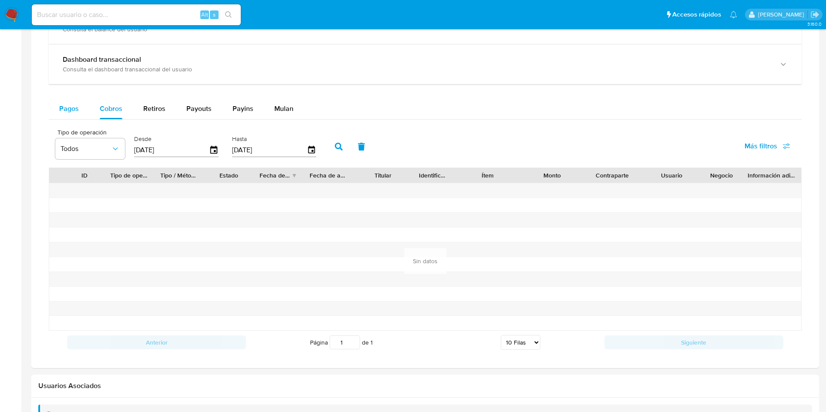
click at [60, 107] on span "Pagos" at bounding box center [69, 109] width 20 height 10
click at [214, 149] on icon "button" at bounding box center [213, 150] width 15 height 15
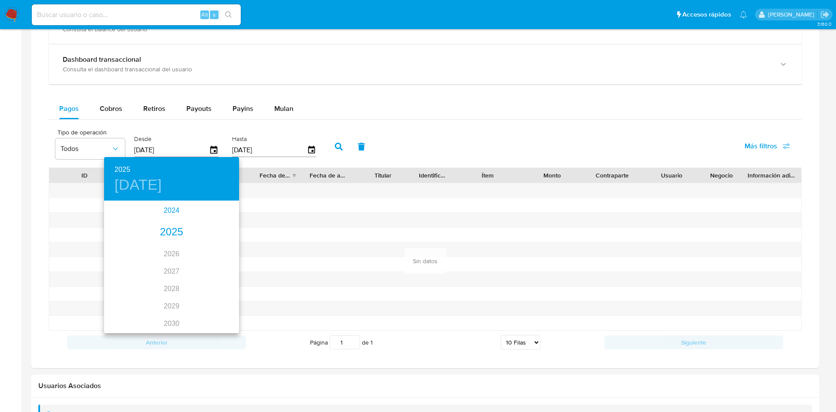
click at [161, 212] on div "2024" at bounding box center [171, 210] width 135 height 17
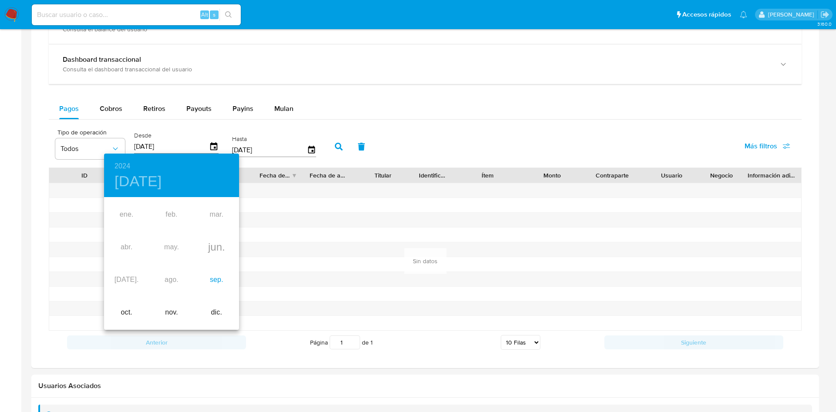
click at [212, 278] on div "sep." at bounding box center [216, 280] width 45 height 33
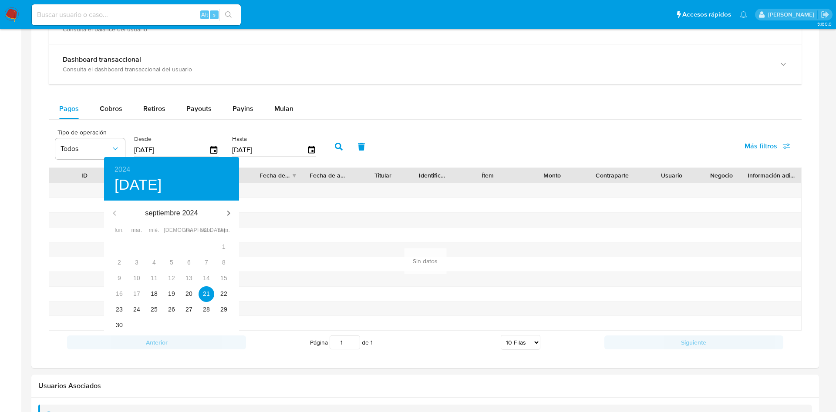
click at [216, 299] on div "22" at bounding box center [223, 294] width 17 height 16
type input "22/09/2024"
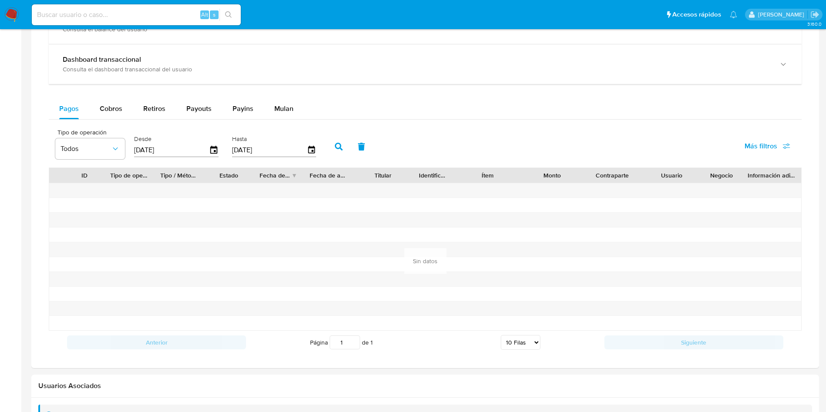
click at [223, 288] on div "2024 dom., sep. 22 septiembre 2024 lun. mar. mié. jue. vie. sáb. dom. 26 27 28 …" at bounding box center [413, 206] width 826 height 412
click at [330, 151] on button "button" at bounding box center [338, 146] width 23 height 21
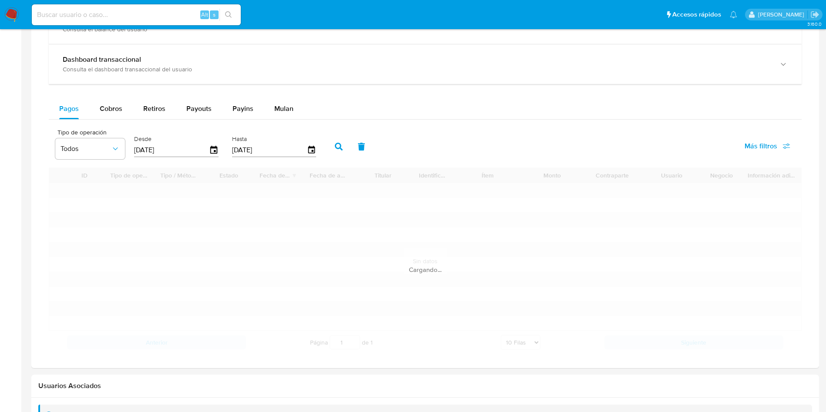
click at [418, 114] on div "Pagos Cobros Retiros Payouts Payins Mulan" at bounding box center [425, 108] width 753 height 21
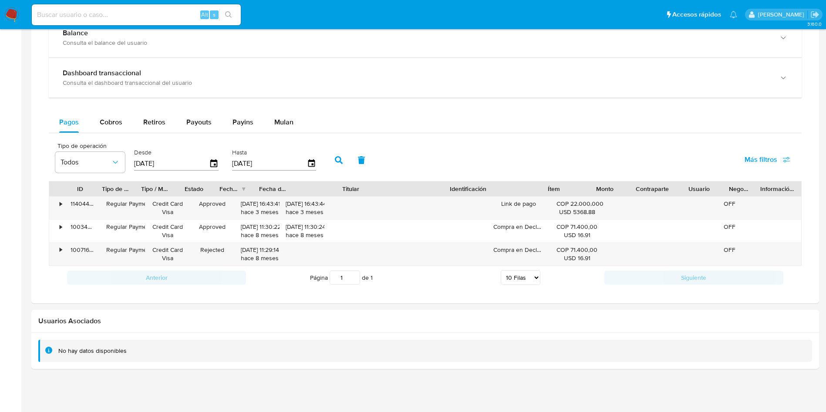
click at [516, 198] on div "ID Tipo de operación Tipo / Método Estado Fecha de creación Fecha de aprobación…" at bounding box center [425, 223] width 753 height 84
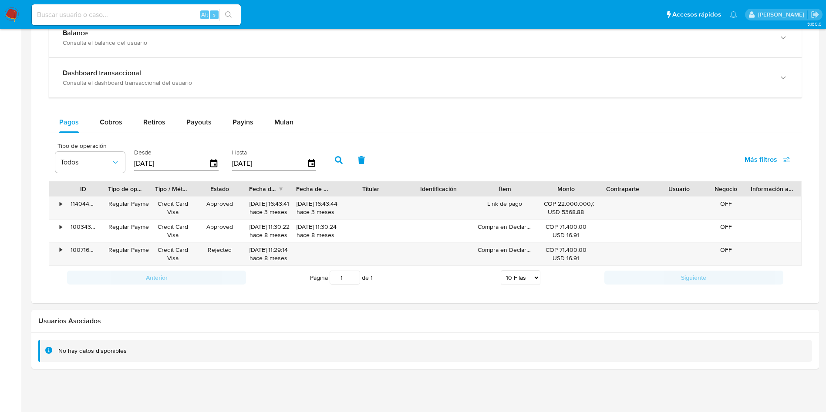
drag, startPoint x: 417, startPoint y: 187, endPoint x: 323, endPoint y: 184, distance: 94.5
click at [323, 184] on div "ID Tipo de operación Tipo / Método Estado Fecha de creación Fecha de aprobación…" at bounding box center [425, 189] width 752 height 15
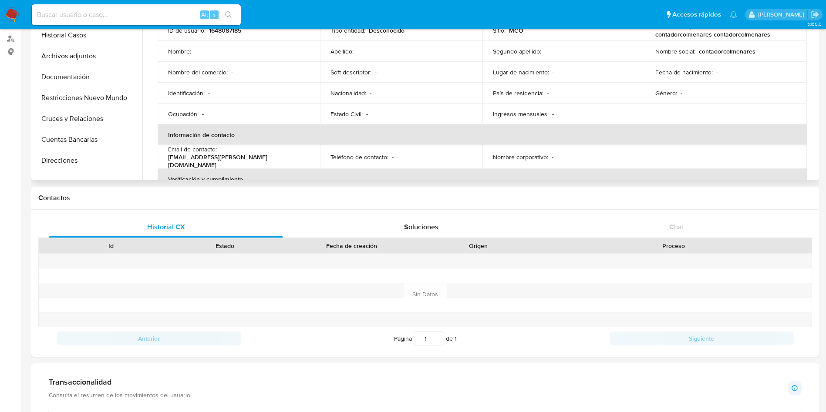
scroll to position [0, 0]
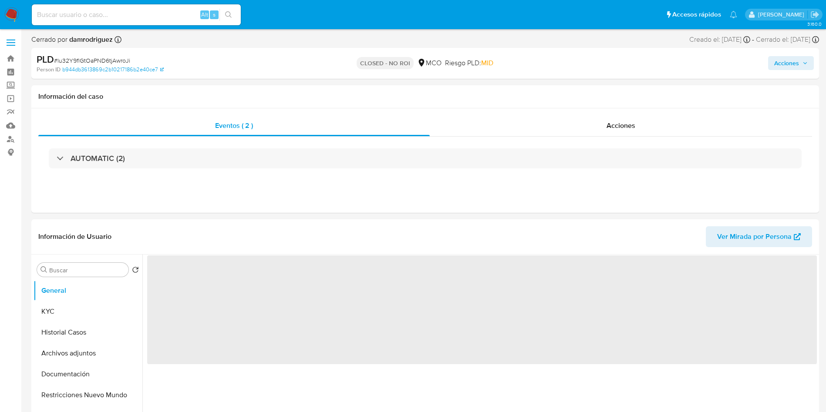
select select "10"
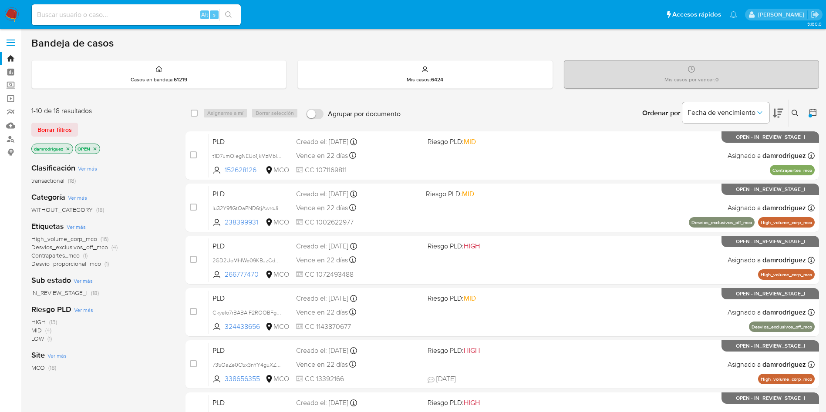
click at [779, 112] on icon at bounding box center [778, 113] width 10 height 9
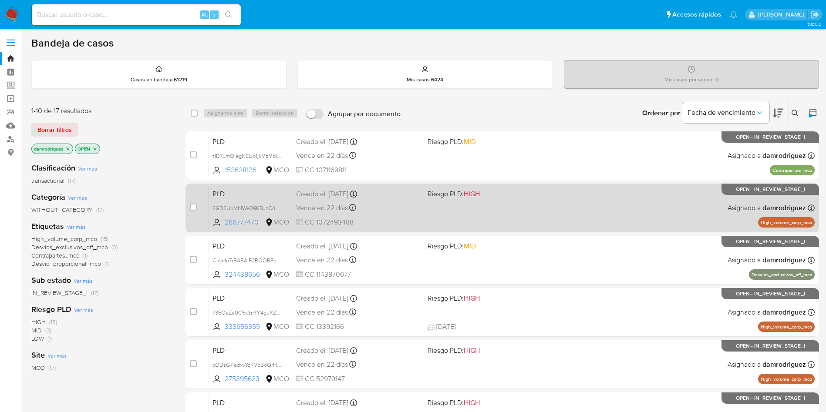
click at [235, 195] on span "PLD" at bounding box center [250, 193] width 77 height 11
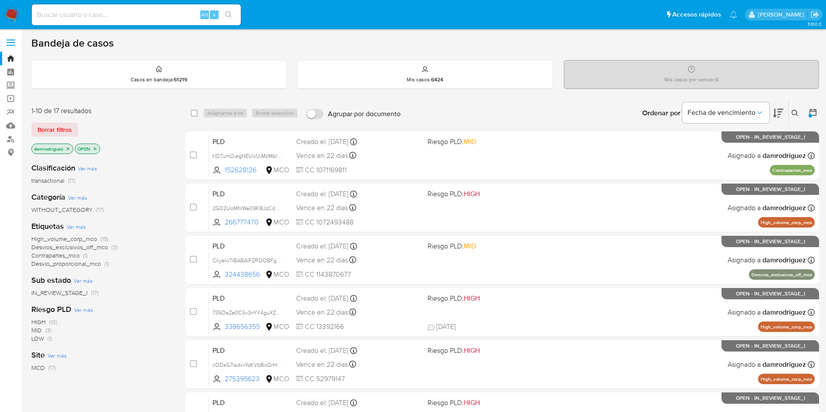
click at [777, 114] on icon at bounding box center [778, 113] width 10 height 10
click at [777, 112] on icon at bounding box center [778, 113] width 10 height 10
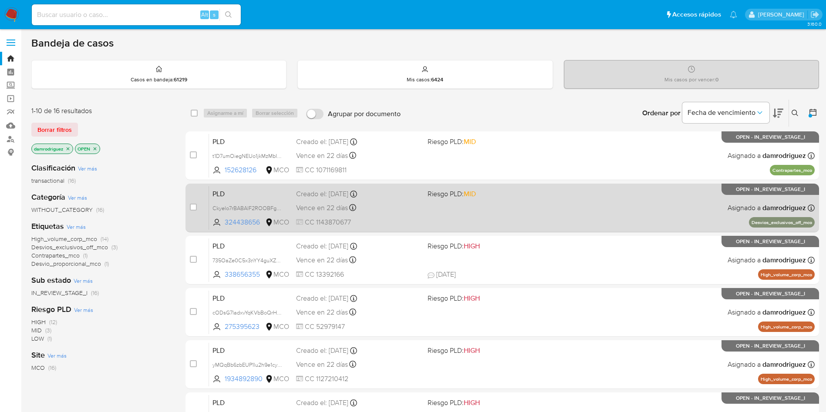
click at [254, 195] on span "PLD" at bounding box center [250, 193] width 77 height 11
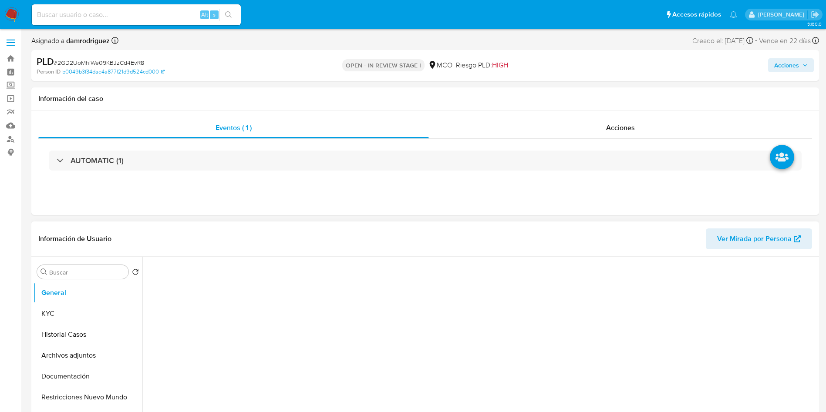
select select "10"
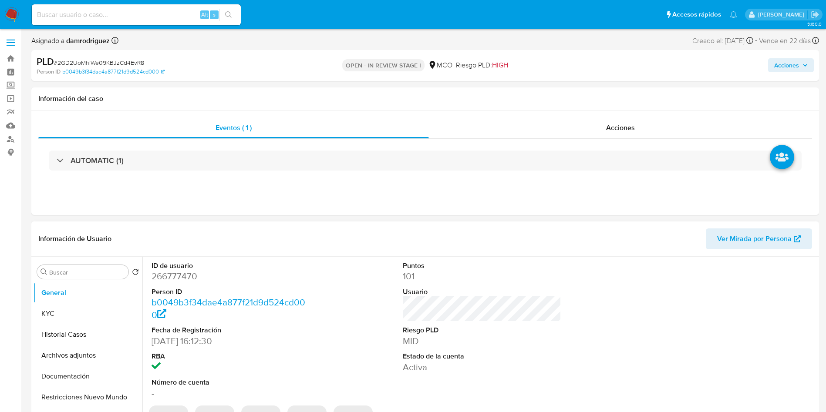
click at [180, 275] on dd "266777470" at bounding box center [230, 276] width 159 height 12
copy dd "266777470"
click at [174, 273] on dd "266777470" at bounding box center [230, 276] width 159 height 12
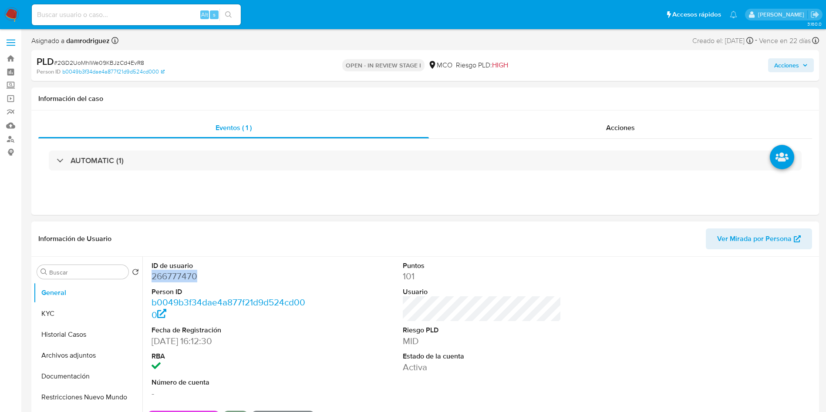
click at [174, 273] on dd "266777470" at bounding box center [230, 276] width 159 height 12
click at [77, 338] on button "Historial Casos" at bounding box center [85, 334] width 102 height 21
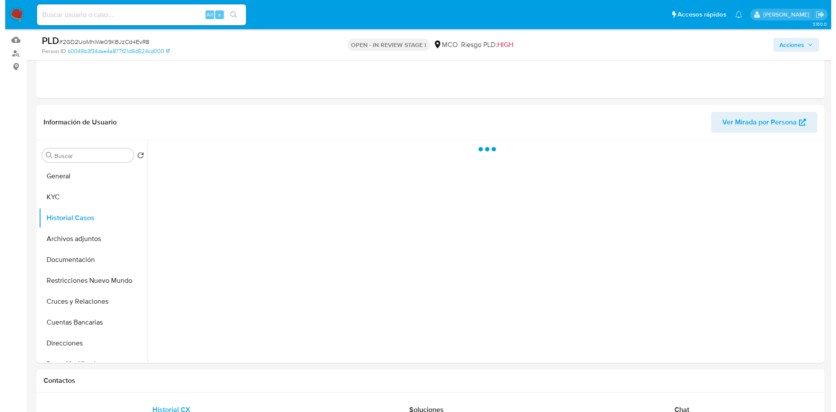
scroll to position [65, 0]
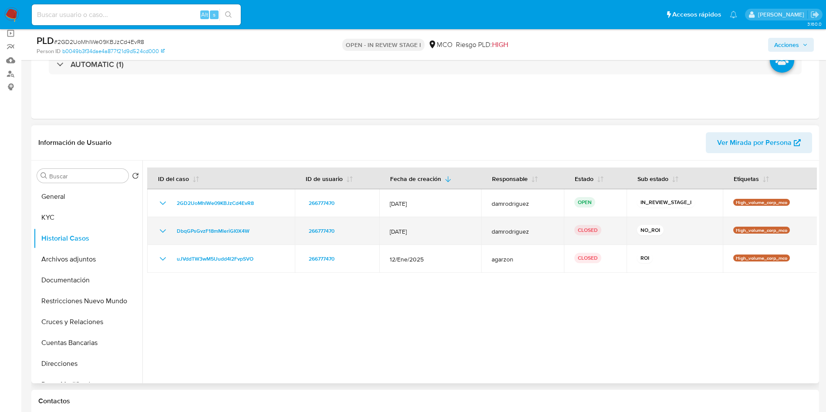
click at [154, 229] on td "DbqGPsGvzF18mMleriGI0X4W" at bounding box center [221, 231] width 148 height 28
click at [158, 229] on icon "Mostrar/Ocultar" at bounding box center [163, 231] width 10 height 10
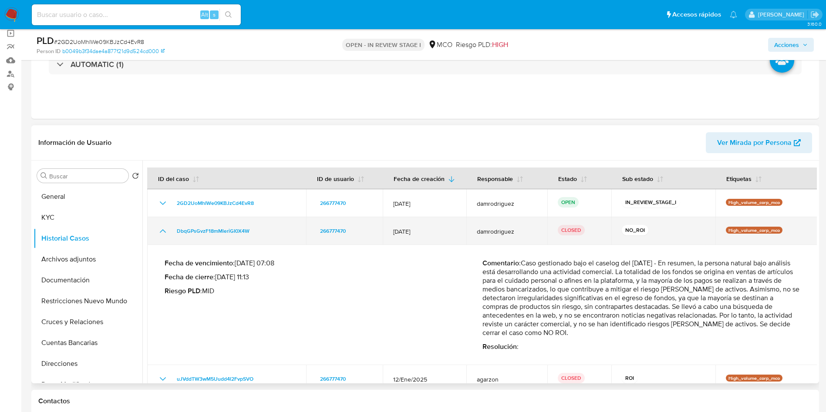
click at [158, 229] on icon "Mostrar/Ocultar" at bounding box center [163, 231] width 10 height 10
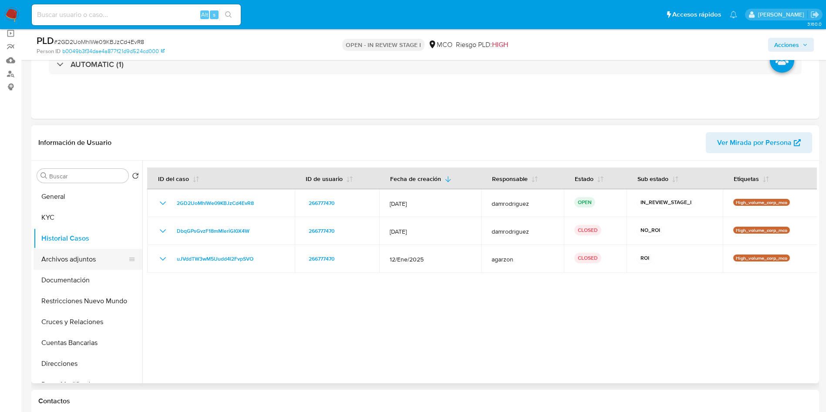
click at [85, 263] on button "Archivos adjuntos" at bounding box center [85, 259] width 102 height 21
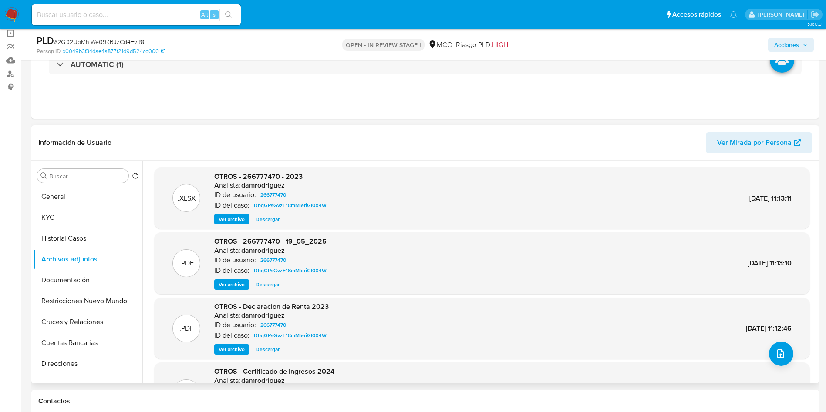
click at [225, 285] on span "Ver archivo" at bounding box center [232, 284] width 26 height 9
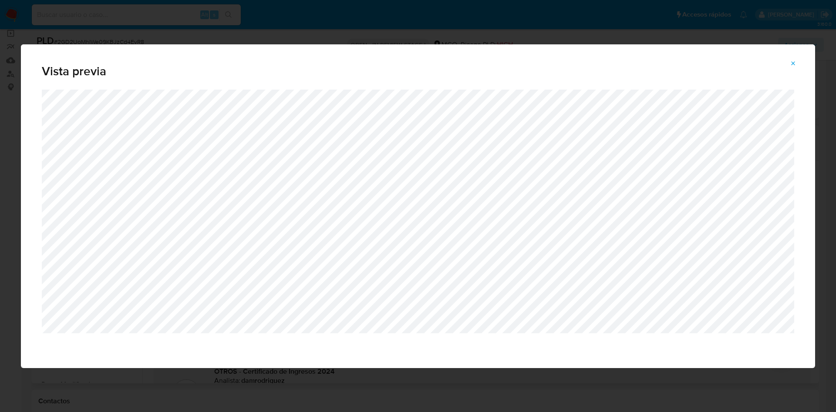
click at [306, 19] on div "Vista previa" at bounding box center [418, 206] width 836 height 412
click at [793, 62] on icon "Attachment preview" at bounding box center [793, 63] width 7 height 7
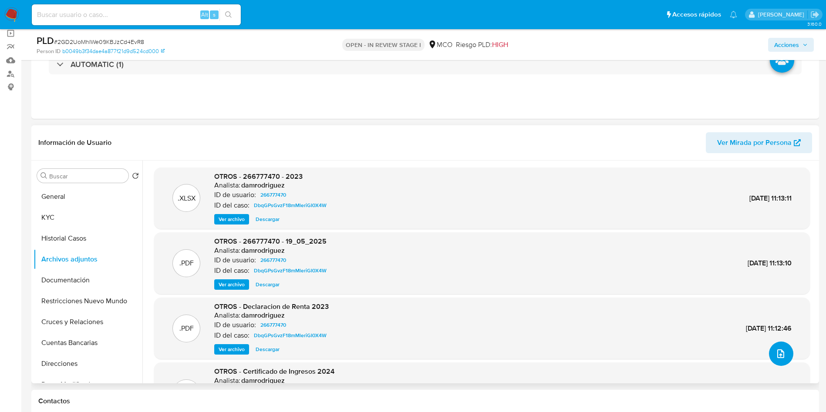
click at [783, 359] on button "upload-file" at bounding box center [781, 354] width 24 height 24
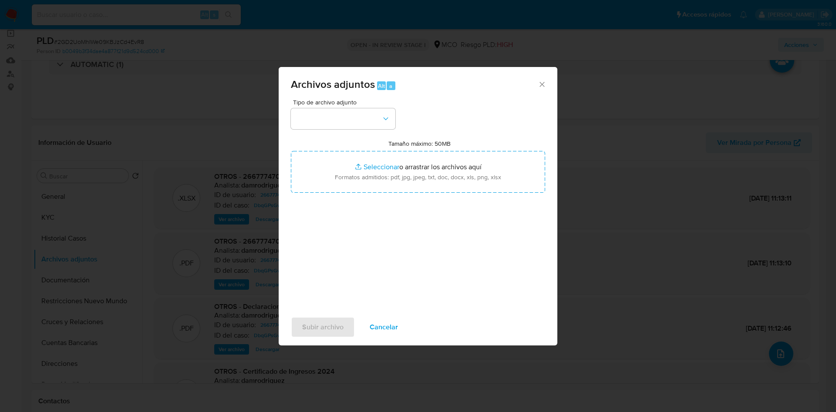
click at [342, 103] on span "Tipo de archivo adjunto" at bounding box center [345, 102] width 104 height 6
click at [340, 125] on button "button" at bounding box center [343, 118] width 104 height 21
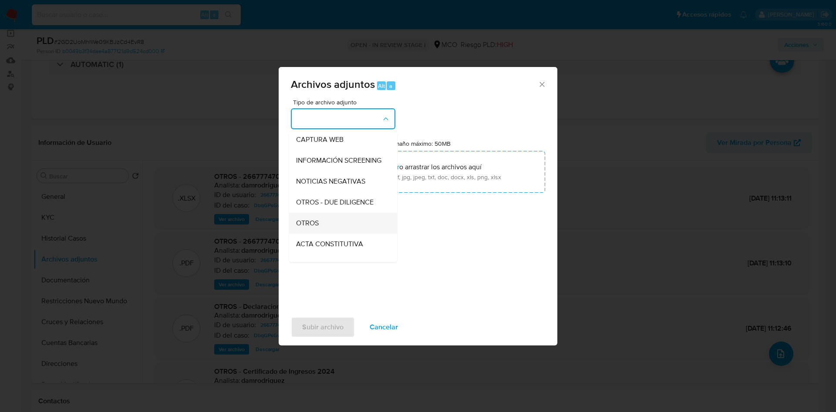
click at [323, 232] on div "OTROS" at bounding box center [340, 223] width 89 height 21
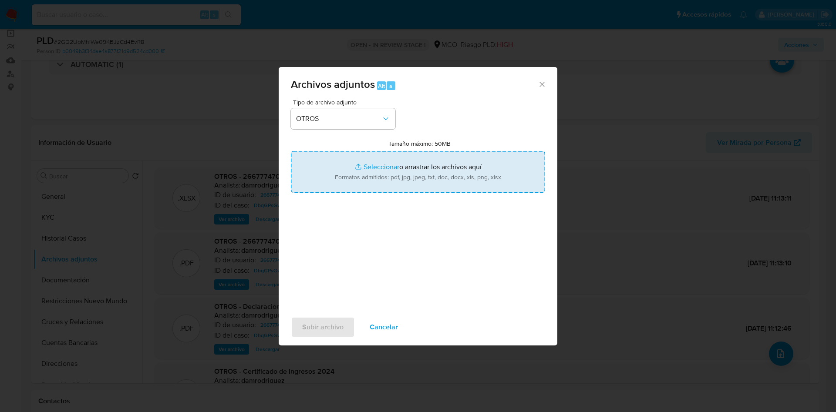
click at [393, 168] on input "Tamaño máximo: 50MB Seleccionar archivos" at bounding box center [418, 172] width 254 height 42
type input "C:\fakepath\266777470 - 18_09_2025.pdf"
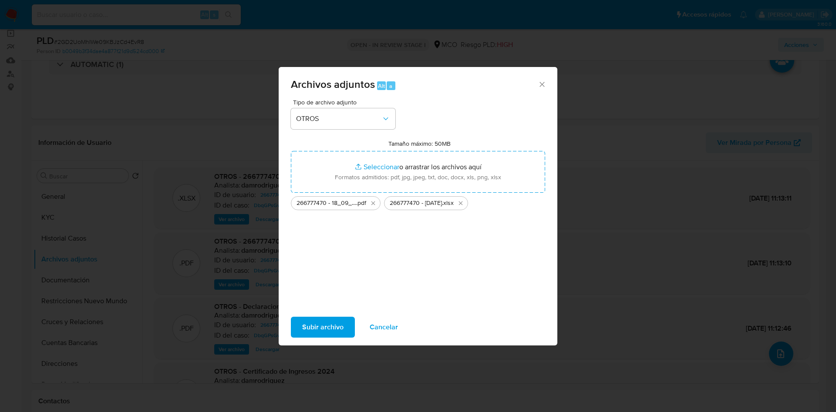
click at [321, 327] on span "Subir archivo" at bounding box center [322, 327] width 41 height 19
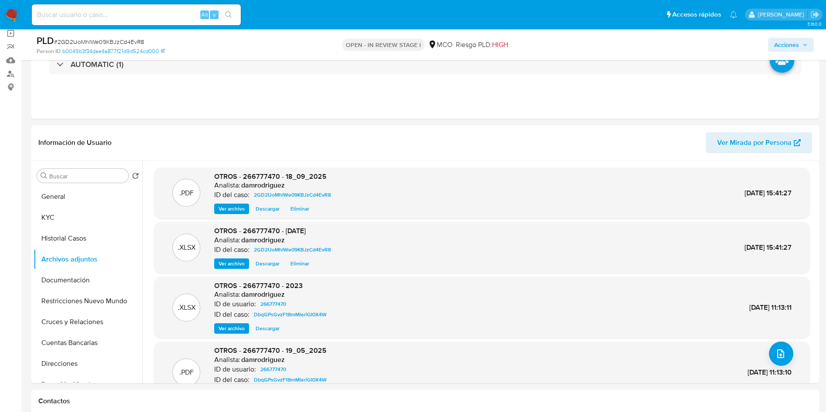
click at [797, 41] on span "Acciones" at bounding box center [786, 45] width 25 height 14
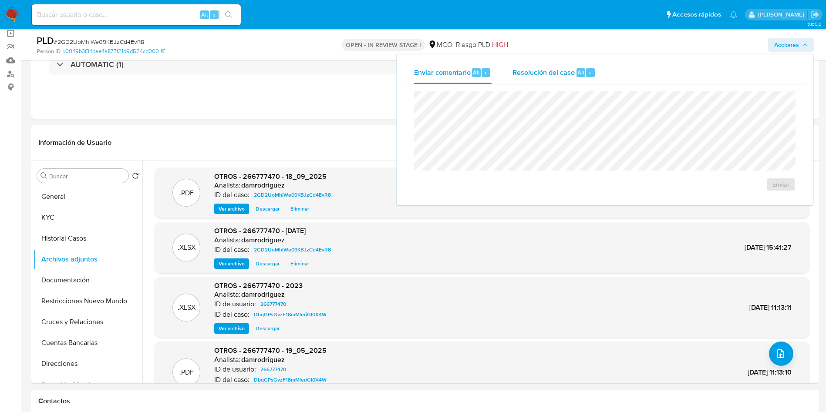
click at [555, 69] on span "Resolución del caso" at bounding box center [543, 72] width 62 height 10
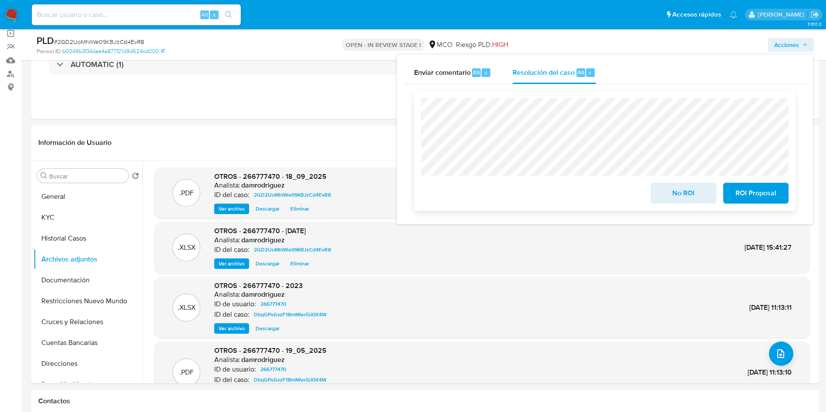
click at [662, 192] on span "No ROI" at bounding box center [683, 193] width 43 height 19
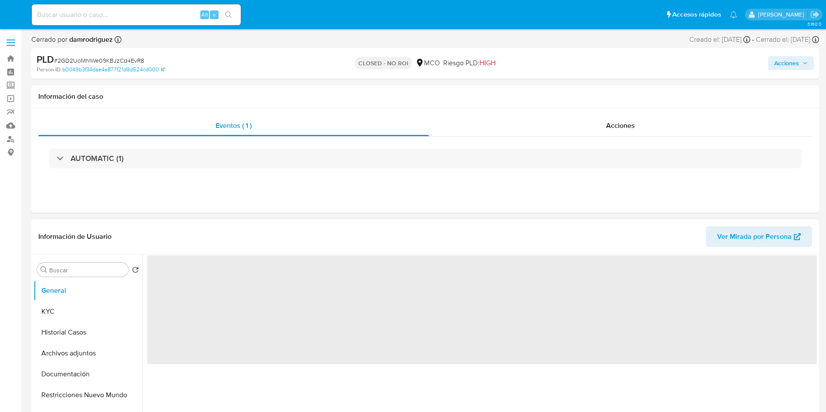
select select "10"
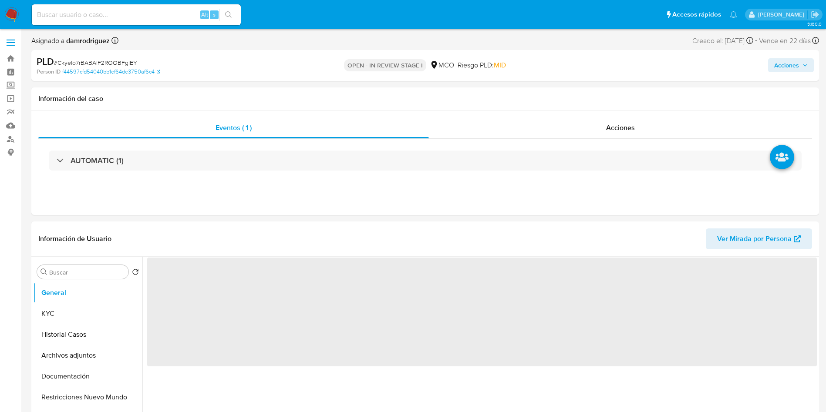
select select "10"
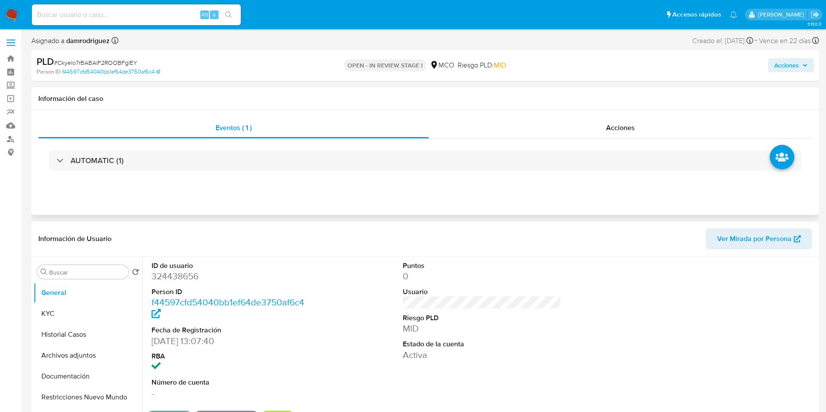
click at [302, 198] on div "Eventos ( 1 ) Acciones AUTOMATIC (1)" at bounding box center [424, 163] width 787 height 104
click at [185, 272] on dd "324438656" at bounding box center [230, 276] width 159 height 12
copy dd "324438656"
click at [169, 274] on dd "324438656" at bounding box center [230, 276] width 159 height 12
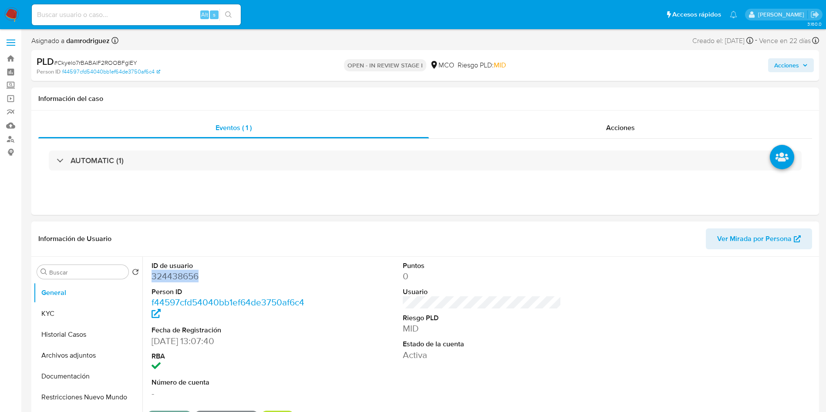
click at [169, 274] on dd "324438656" at bounding box center [230, 276] width 159 height 12
click at [65, 331] on button "Historial Casos" at bounding box center [85, 334] width 102 height 21
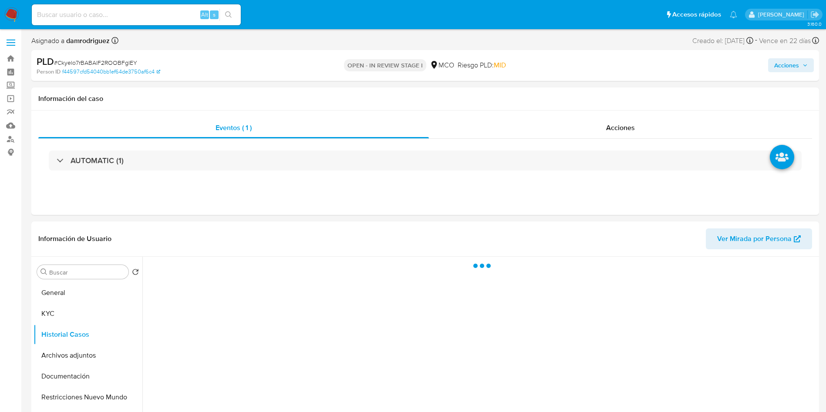
scroll to position [65, 0]
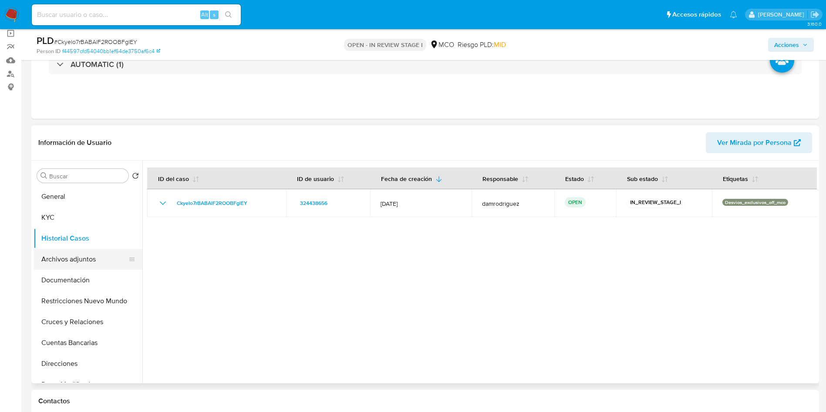
click at [70, 254] on button "Archivos adjuntos" at bounding box center [85, 259] width 102 height 21
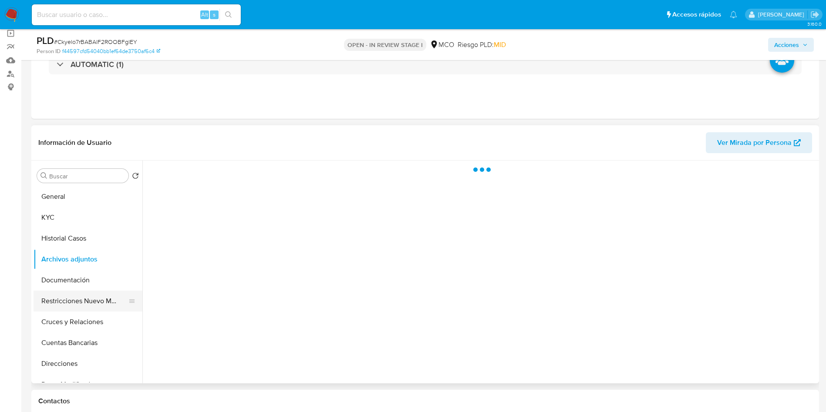
click at [99, 305] on button "Restricciones Nuevo Mundo" at bounding box center [85, 301] width 102 height 21
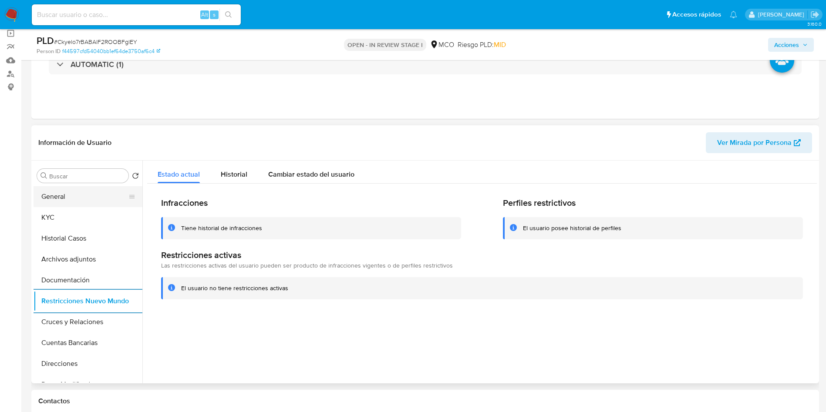
click at [54, 203] on button "General" at bounding box center [85, 196] width 102 height 21
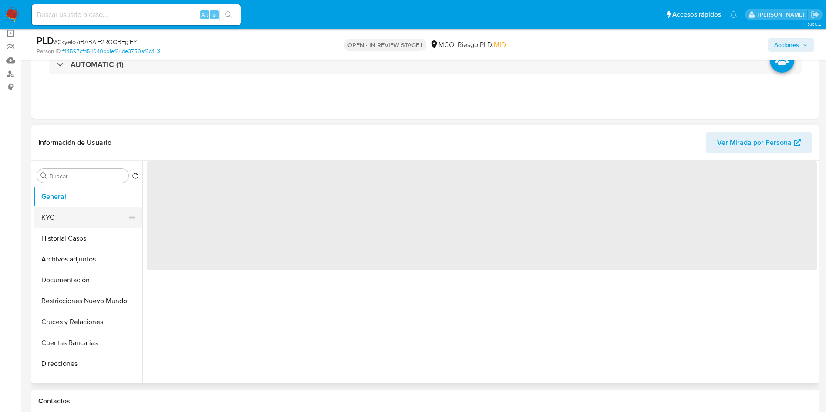
click at [59, 222] on button "KYC" at bounding box center [85, 217] width 102 height 21
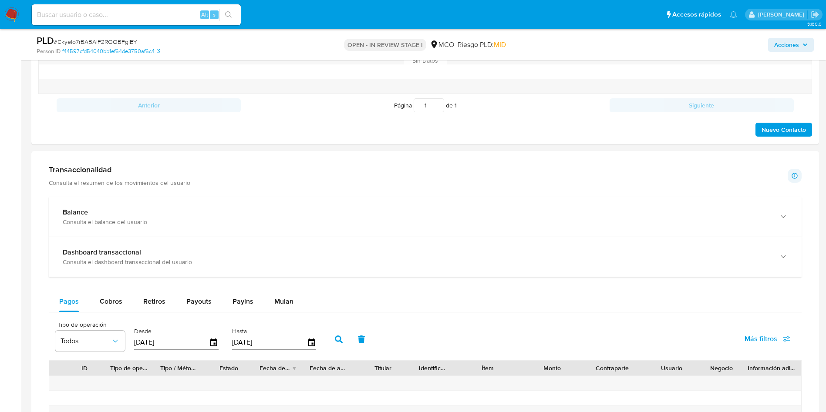
scroll to position [653, 0]
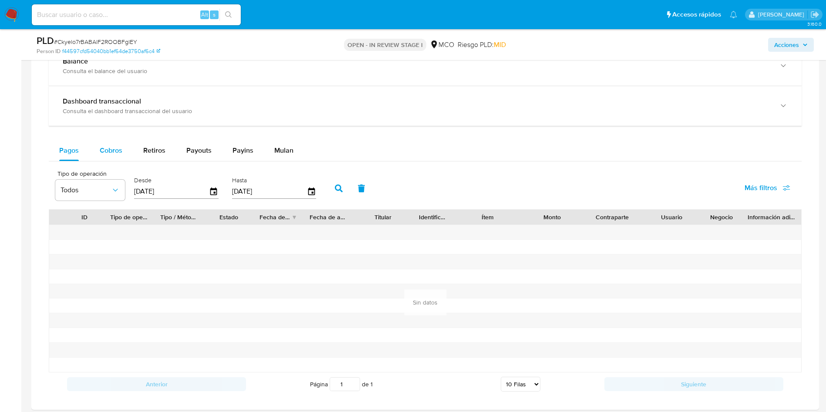
click at [114, 149] on span "Cobros" at bounding box center [111, 150] width 23 height 10
select select "10"
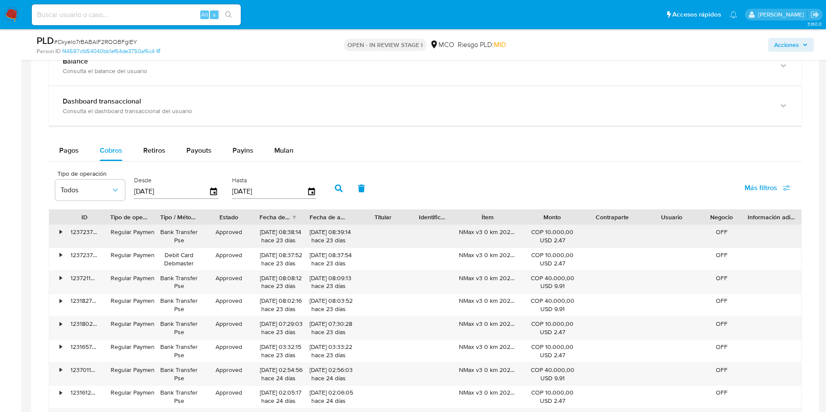
click at [485, 235] on div "NMax v3 0 km 2026 + 8 números premiados x 20" at bounding box center [488, 236] width 70 height 23
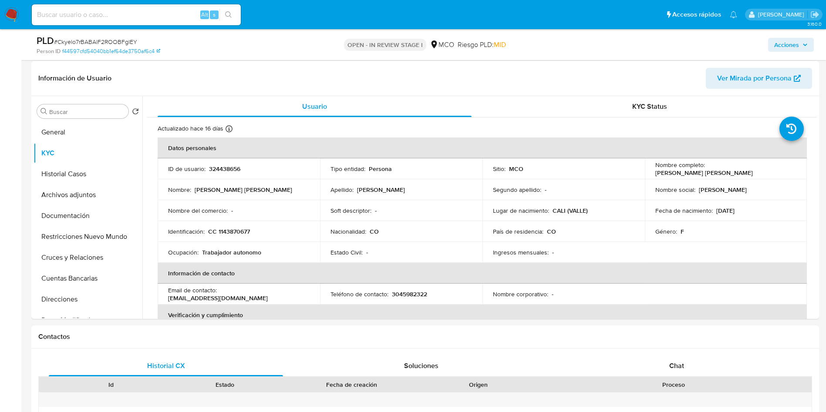
scroll to position [131, 0]
click at [223, 168] on p "324438656" at bounding box center [224, 168] width 31 height 8
copy p "324438656"
click at [77, 125] on button "General" at bounding box center [85, 131] width 102 height 21
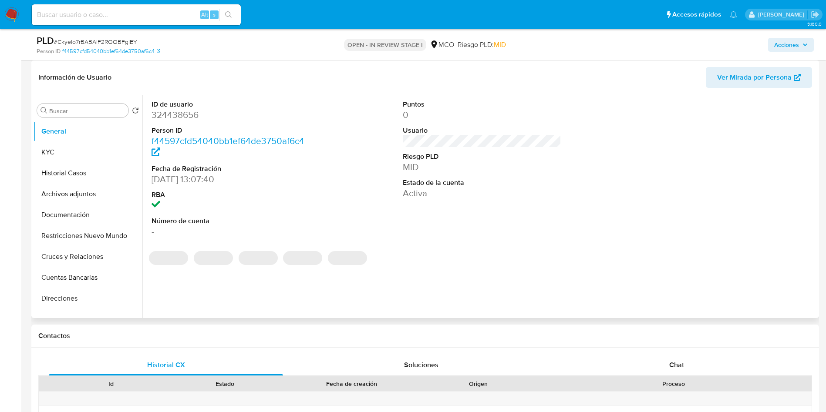
click at [153, 177] on dd "27/05/2018 13:07:40" at bounding box center [230, 179] width 159 height 12
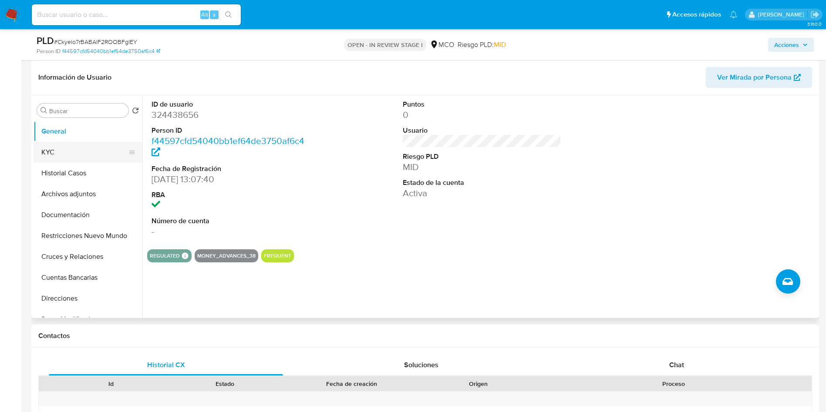
drag, startPoint x: 82, startPoint y: 149, endPoint x: 91, endPoint y: 150, distance: 9.2
click at [82, 149] on button "KYC" at bounding box center [85, 152] width 102 height 21
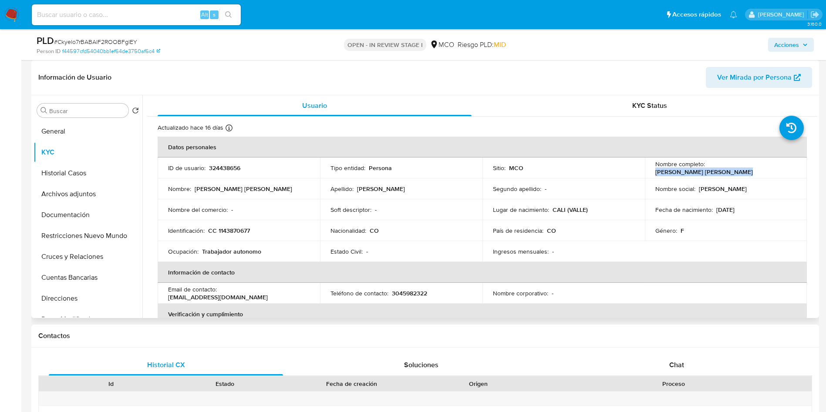
drag, startPoint x: 777, startPoint y: 168, endPoint x: 706, endPoint y: 169, distance: 71.8
click at [706, 169] on div "Nombre completo : Lina Marcela Vidal Ceballos" at bounding box center [725, 168] width 141 height 16
copy p "Lina Marcela Vidal Ceballos"
drag, startPoint x: 295, startPoint y: 296, endPoint x: 221, endPoint y: 296, distance: 74.4
click at [221, 296] on div "Email de contacto : linavidal1291@gmail.com" at bounding box center [238, 294] width 141 height 16
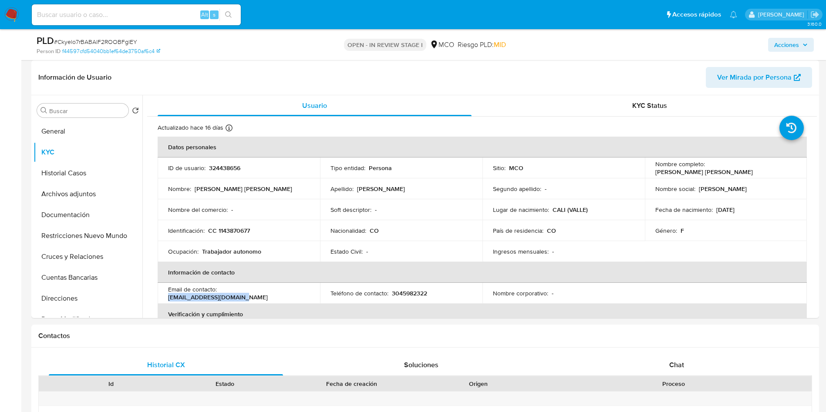
copy p "linavidal1291@gmail.com"
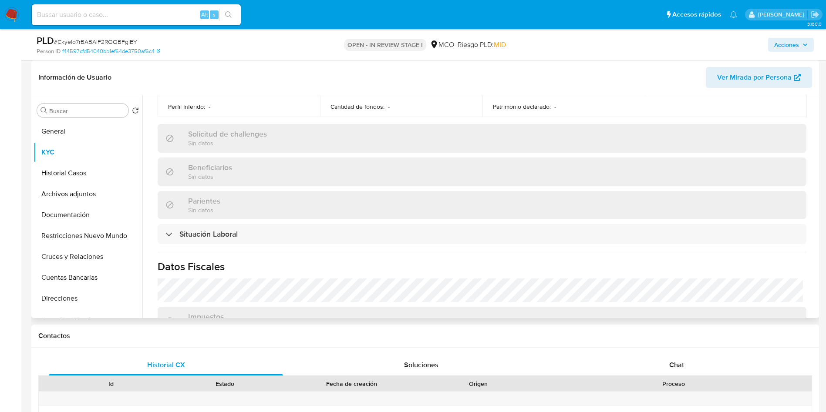
scroll to position [442, 0]
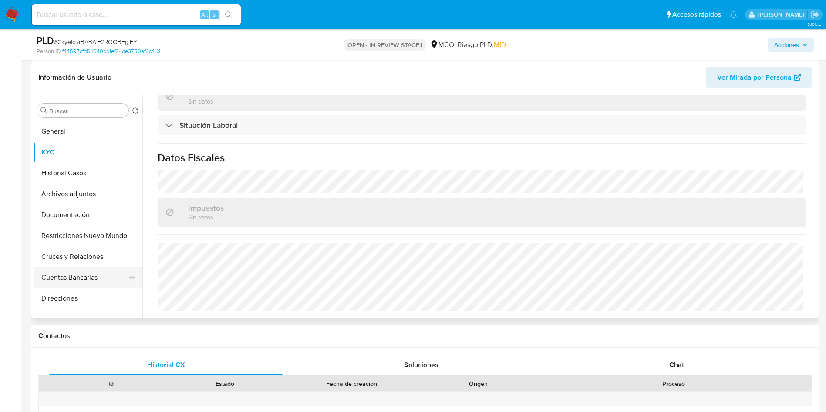
click at [73, 278] on button "Cuentas Bancarias" at bounding box center [85, 277] width 102 height 21
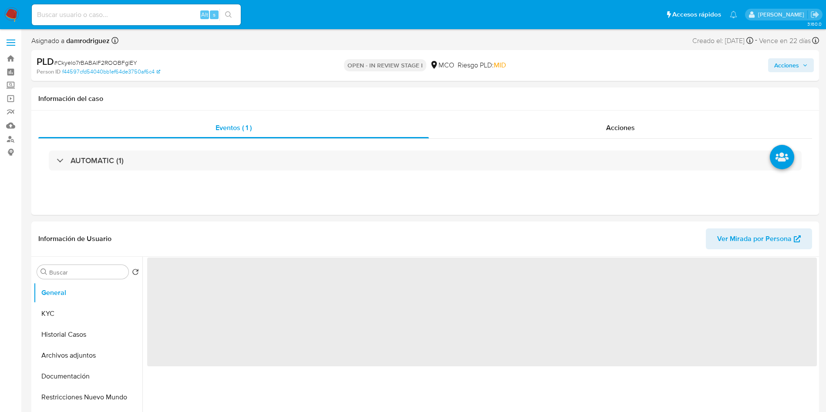
select select "10"
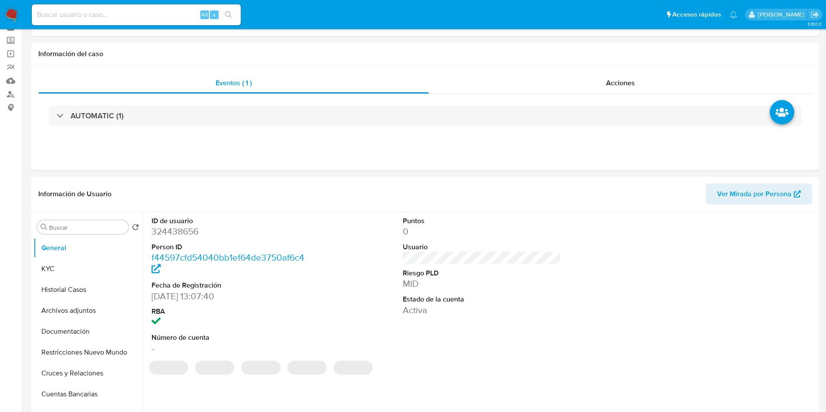
scroll to position [65, 0]
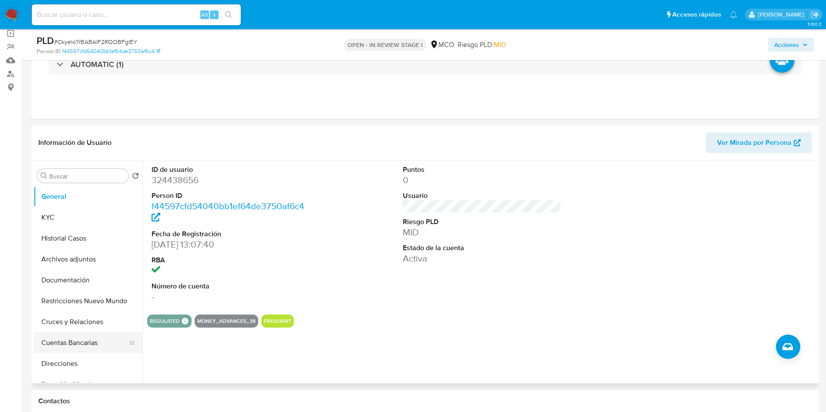
click at [73, 341] on button "Cuentas Bancarias" at bounding box center [85, 343] width 102 height 21
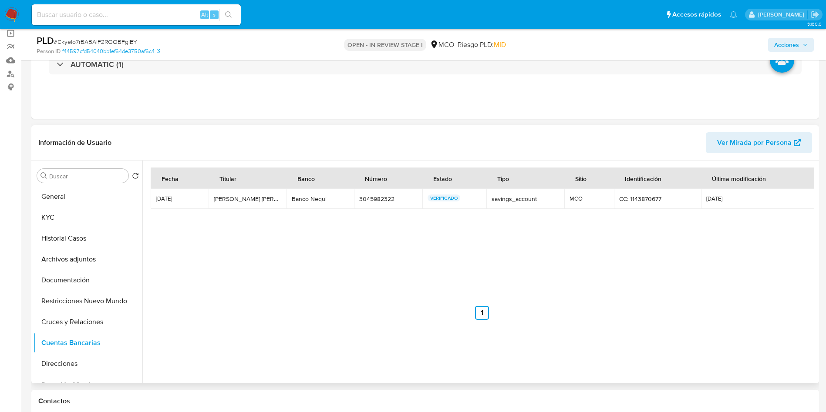
drag, startPoint x: 329, startPoint y: 198, endPoint x: 292, endPoint y: 198, distance: 37.4
click at [292, 198] on td "Banco Nequi Banco Nequi" at bounding box center [319, 199] width 67 height 20
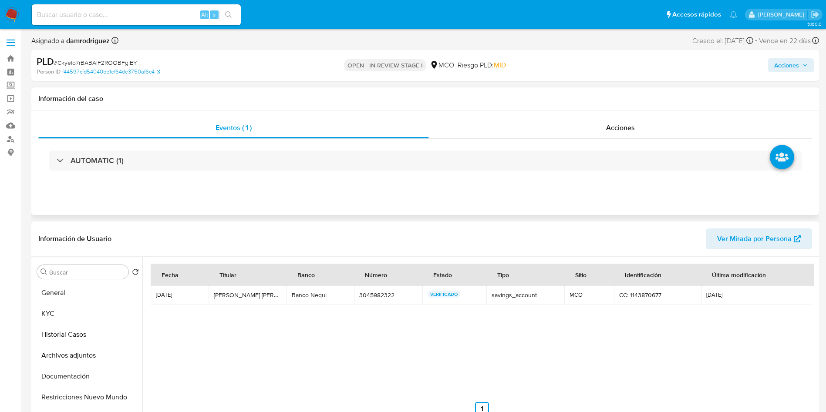
click at [101, 150] on div "AUTOMATIC (1)" at bounding box center [425, 161] width 774 height 44
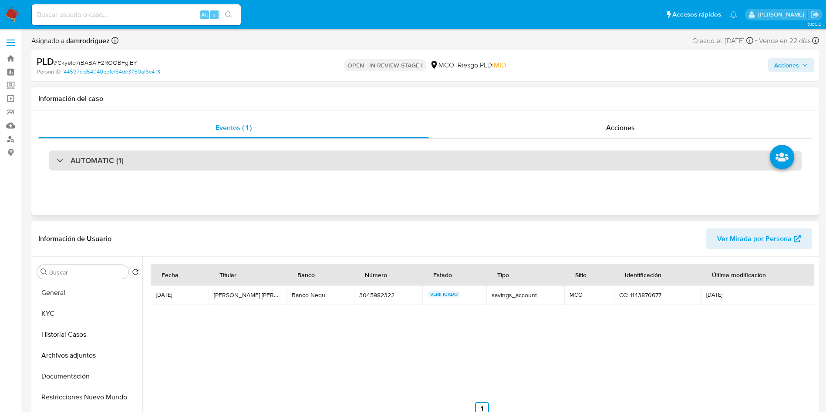
click at [105, 158] on h3 "AUTOMATIC (1)" at bounding box center [97, 161] width 53 height 10
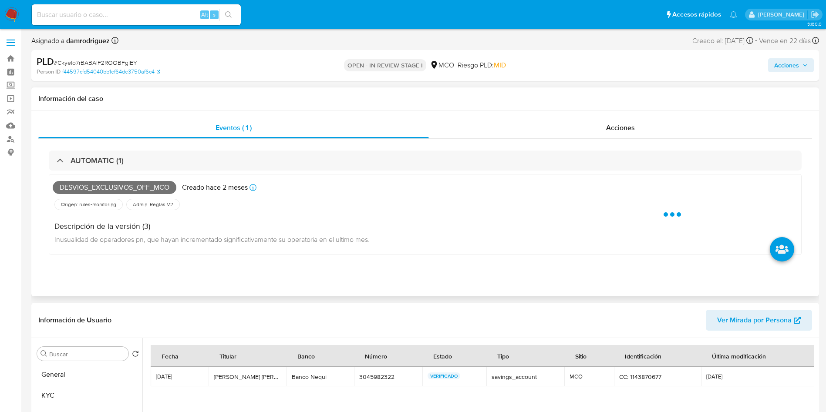
click at [117, 180] on div "Desvios_exclusivos_off_mco Creado hace 2 meses Creado: 12/07/2025 07:05:59" at bounding box center [300, 187] width 494 height 19
click at [114, 188] on span "Desvios_exclusivos_off_mco" at bounding box center [115, 187] width 124 height 13
copy span "Desvios_exclusivos_off_mco"
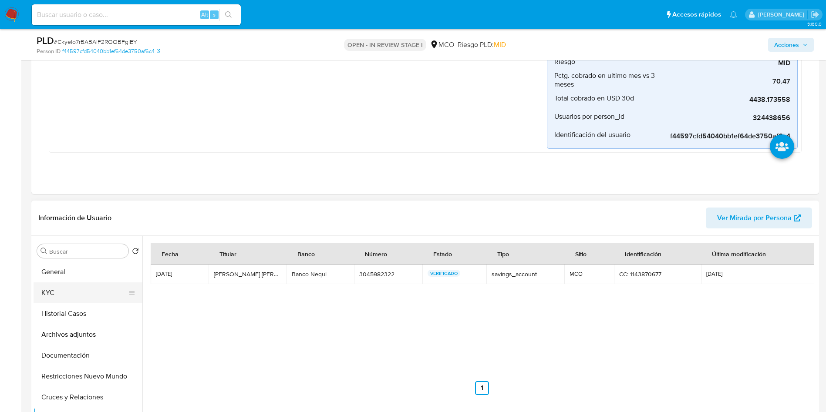
scroll to position [196, 0]
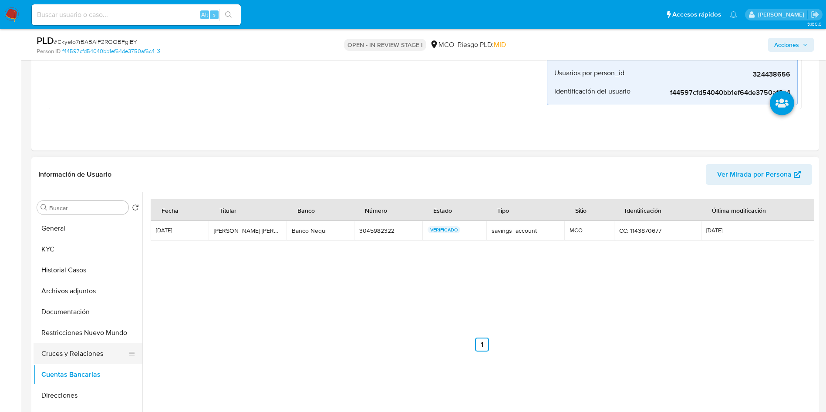
click at [72, 356] on button "Cruces y Relaciones" at bounding box center [85, 353] width 102 height 21
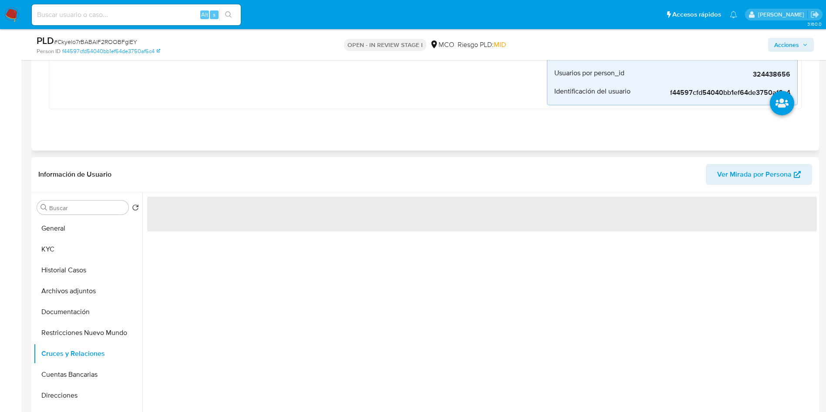
click at [276, 144] on div "Eventos ( 1 ) Acciones AUTOMATIC (1) Desvios_exclusivos_off_mco Creado hace 2 m…" at bounding box center [424, 17] width 787 height 267
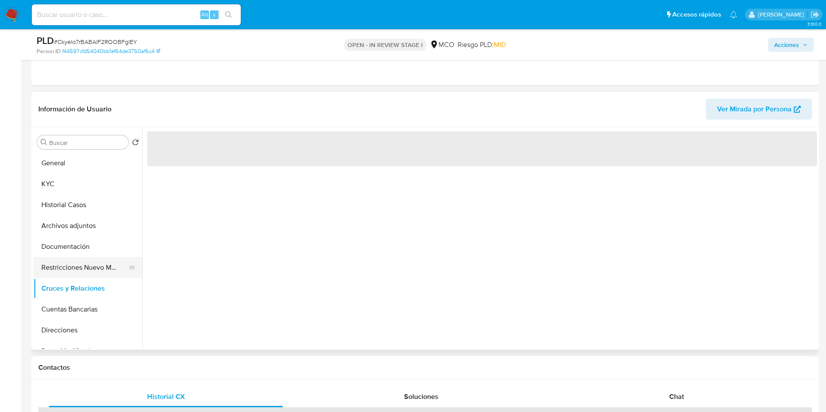
click at [96, 259] on button "Restricciones Nuevo Mundo" at bounding box center [85, 267] width 102 height 21
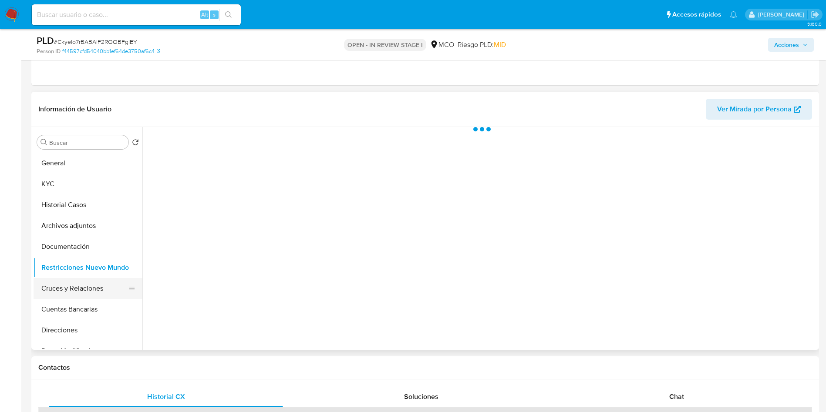
click at [79, 288] on button "Cruces y Relaciones" at bounding box center [85, 288] width 102 height 21
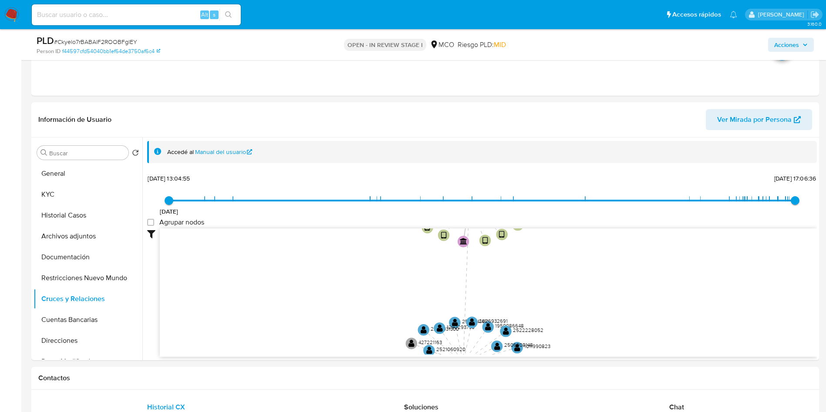
drag, startPoint x: 336, startPoint y: 306, endPoint x: 316, endPoint y: 366, distance: 63.7
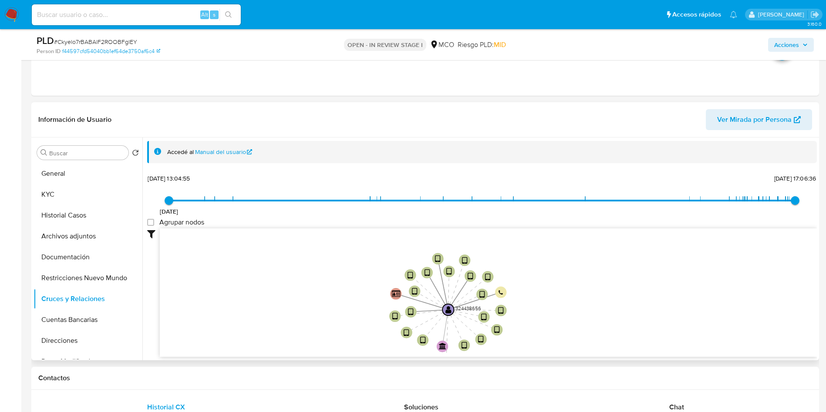
drag, startPoint x: 354, startPoint y: 276, endPoint x: 344, endPoint y: 335, distance: 59.5
click at [344, 335] on icon "user-324438656  324438656 device-6500dec64110f58718619822  user-2542041491  …" at bounding box center [488, 292] width 657 height 126
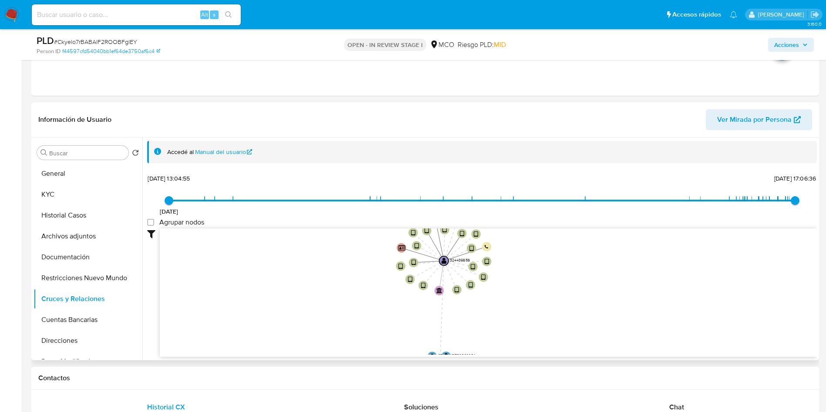
drag, startPoint x: 334, startPoint y: 319, endPoint x: 347, endPoint y: 190, distance: 129.5
click at [347, 190] on div "21/5/2022 21/5/2022, 13:04:55 26/8/2025, 17:06:36 Agrupar nodos Filtros Confian…" at bounding box center [481, 280] width 669 height 216
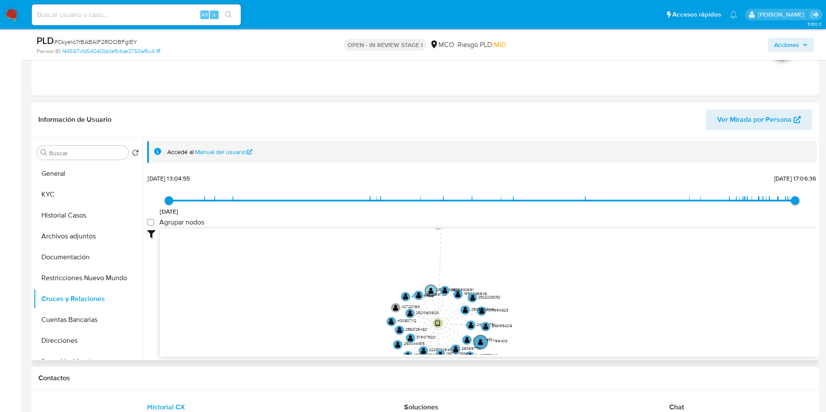
click at [434, 290] on circle at bounding box center [431, 291] width 12 height 12
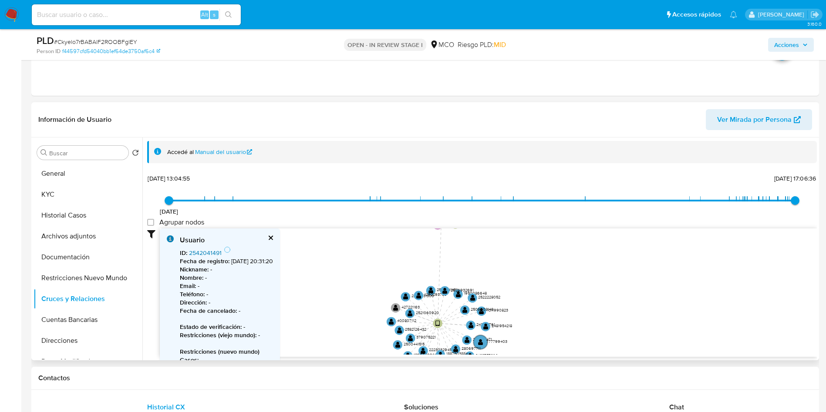
click at [213, 254] on link "2542041491" at bounding box center [205, 253] width 33 height 9
click at [56, 263] on button "Documentación" at bounding box center [85, 257] width 102 height 21
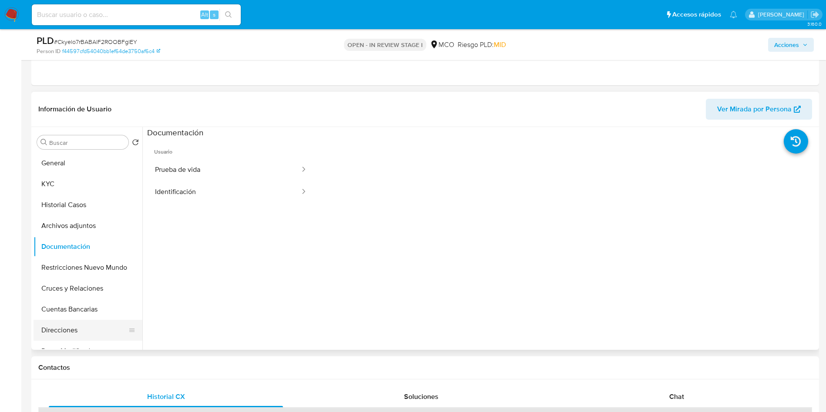
click at [72, 325] on button "Direcciones" at bounding box center [85, 330] width 102 height 21
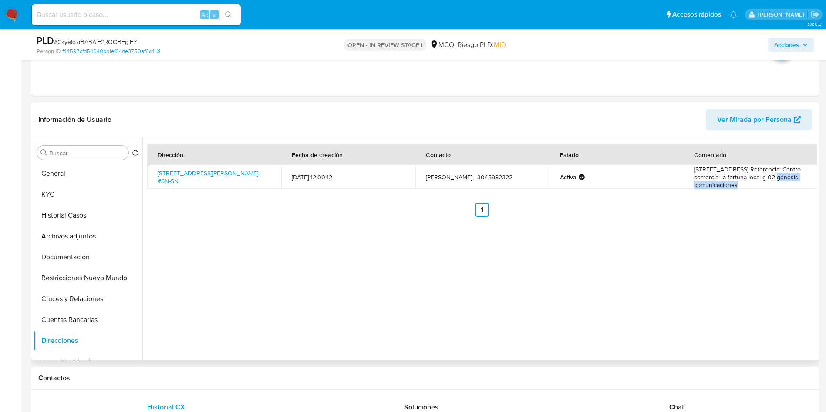
drag, startPoint x: 774, startPoint y: 178, endPoint x: 741, endPoint y: 185, distance: 33.9
click at [741, 185] on td "Calle 14 no 5-20 Referencia: Centro comercial la fortuna local g-02 génesis com…" at bounding box center [750, 177] width 134 height 24
click at [57, 191] on button "KYC" at bounding box center [85, 194] width 102 height 21
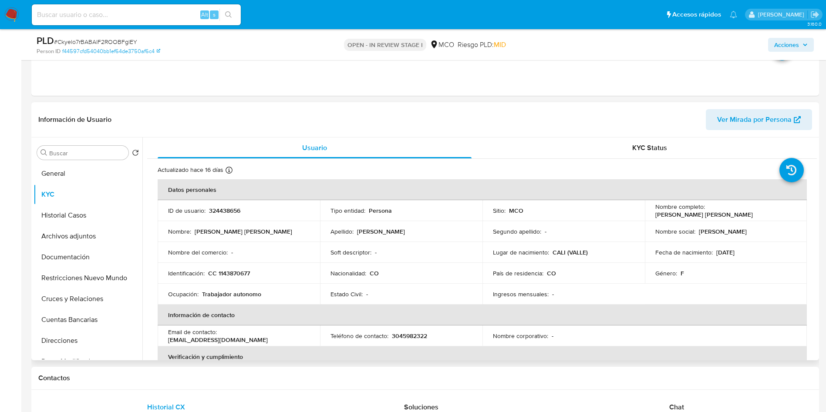
click at [267, 111] on header "Información de Usuario Ver Mirada por Persona" at bounding box center [425, 119] width 774 height 21
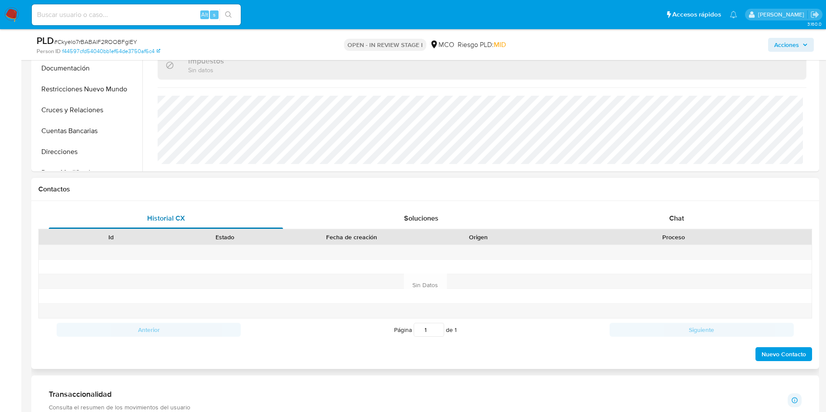
scroll to position [165, 0]
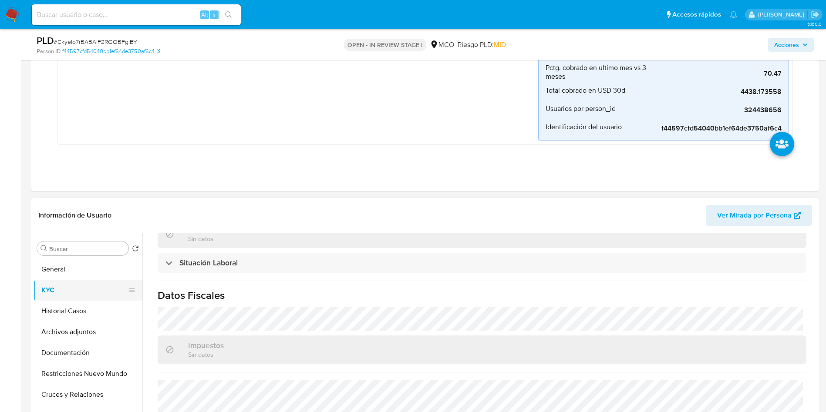
click at [57, 270] on button "General" at bounding box center [88, 269] width 109 height 21
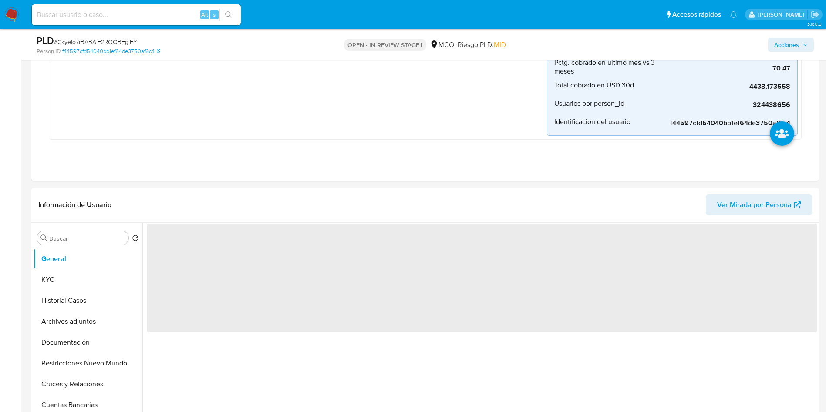
scroll to position [0, 0]
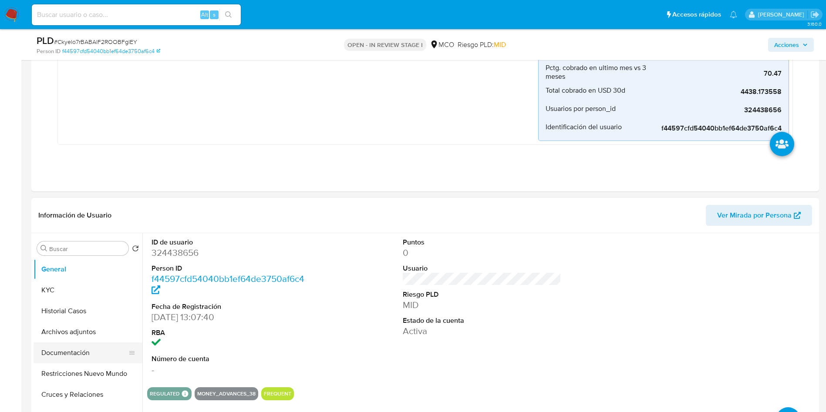
click at [79, 347] on button "Documentación" at bounding box center [85, 353] width 102 height 21
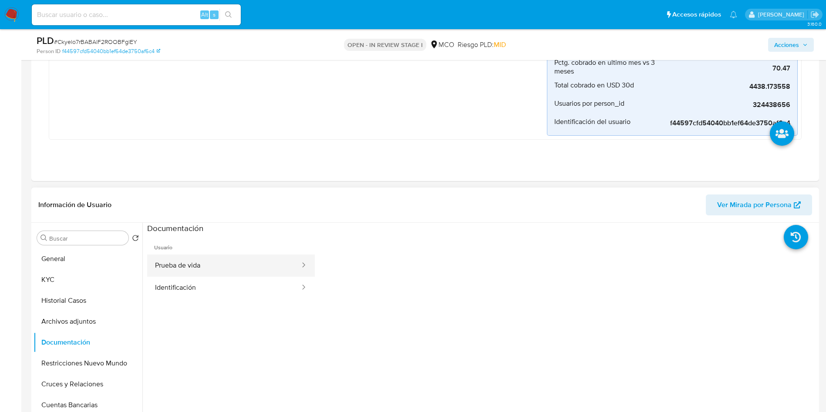
click at [178, 263] on button "Prueba de vida" at bounding box center [224, 266] width 154 height 22
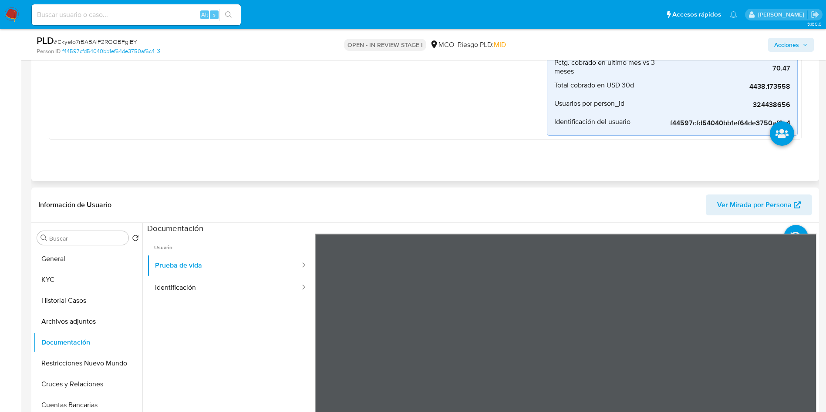
scroll to position [231, 0]
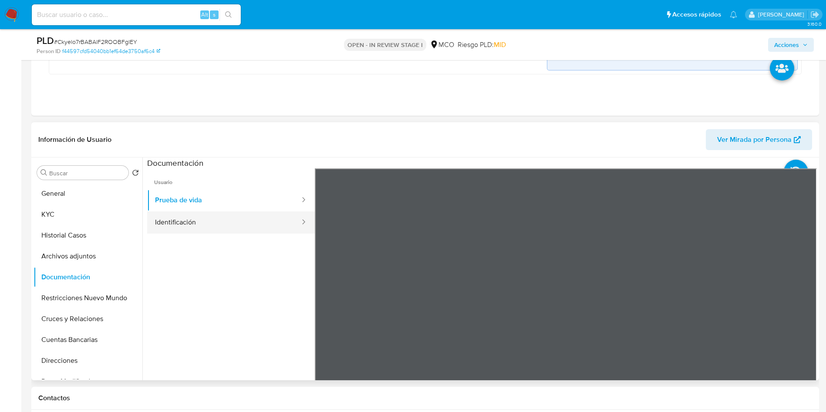
click at [231, 216] on button "Identificación" at bounding box center [224, 223] width 154 height 22
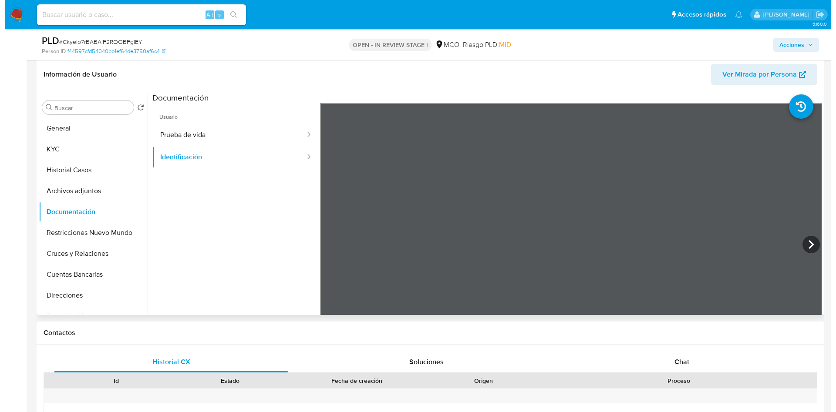
scroll to position [0, 0]
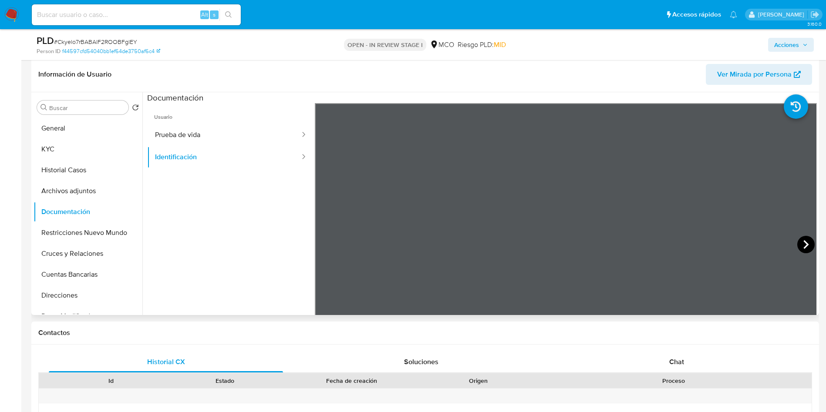
click at [801, 245] on icon at bounding box center [805, 244] width 17 height 17
click at [68, 143] on button "KYC" at bounding box center [85, 149] width 102 height 21
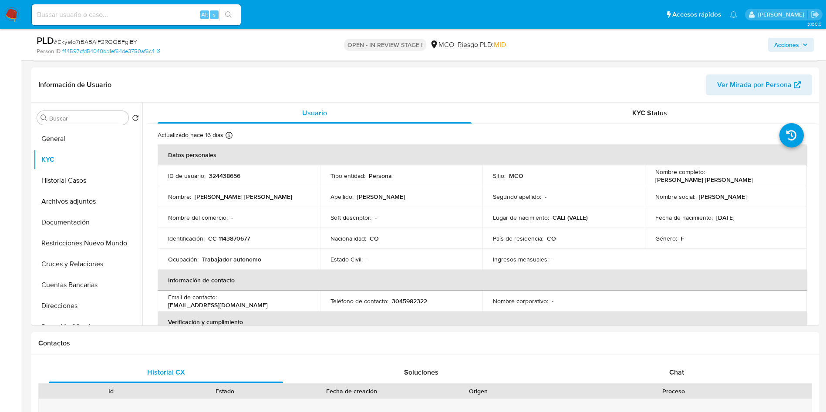
click at [229, 233] on td "Identificación : CC 1143870677" at bounding box center [239, 238] width 162 height 21
click at [233, 237] on p "CC 1143870677" at bounding box center [229, 239] width 42 height 8
copy p "1143870677"
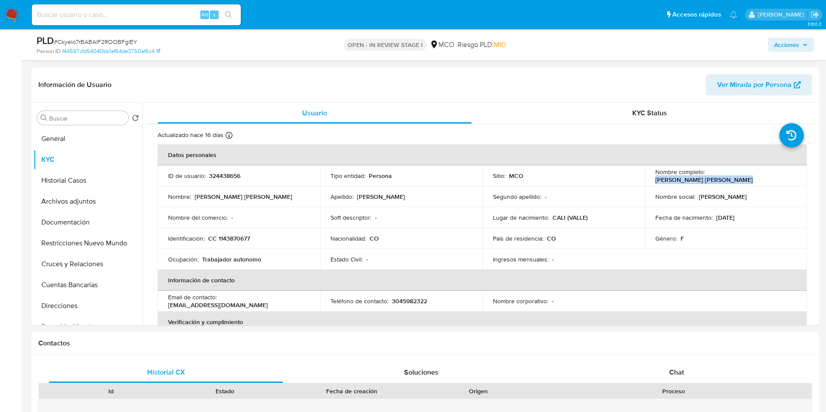
drag, startPoint x: 790, startPoint y: 174, endPoint x: 705, endPoint y: 176, distance: 84.9
click at [705, 176] on div "Nombre completo : Lina Marcela Vidal Ceballos" at bounding box center [725, 176] width 141 height 16
copy p "Lina Marcela Vidal Ceballos"
click at [240, 237] on p "CC 1143870677" at bounding box center [229, 239] width 42 height 8
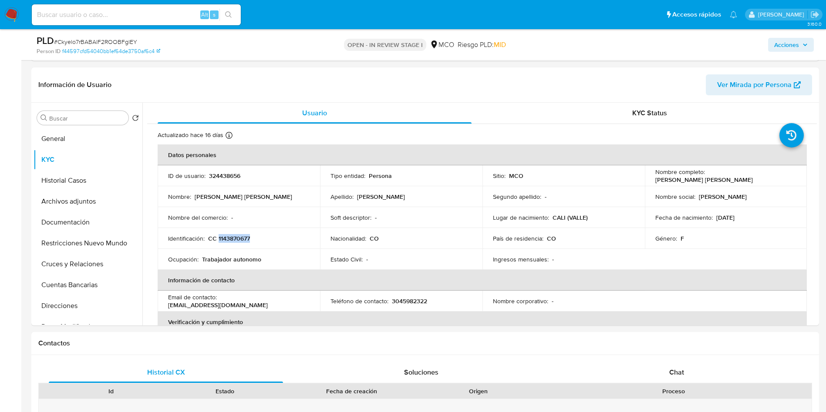
copy p "1143870677"
drag, startPoint x: 792, startPoint y: 174, endPoint x: 706, endPoint y: 178, distance: 86.3
click at [706, 178] on div "Nombre completo : Lina Marcela Vidal Ceballos" at bounding box center [725, 176] width 141 height 16
copy p "Lina Marcela Vidal Ceballos"
click at [75, 202] on button "Archivos adjuntos" at bounding box center [88, 201] width 109 height 21
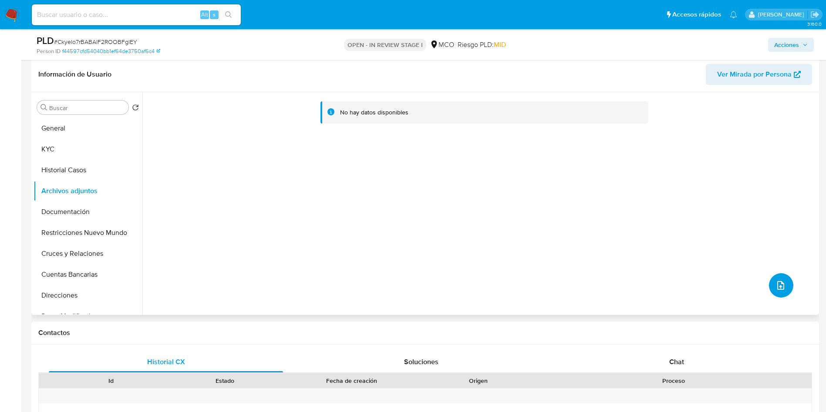
click at [774, 278] on button "upload-file" at bounding box center [781, 285] width 24 height 24
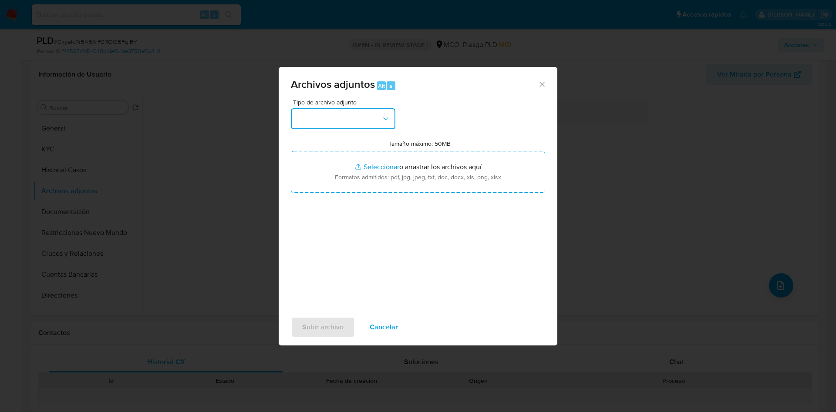
click at [338, 116] on button "button" at bounding box center [343, 118] width 104 height 21
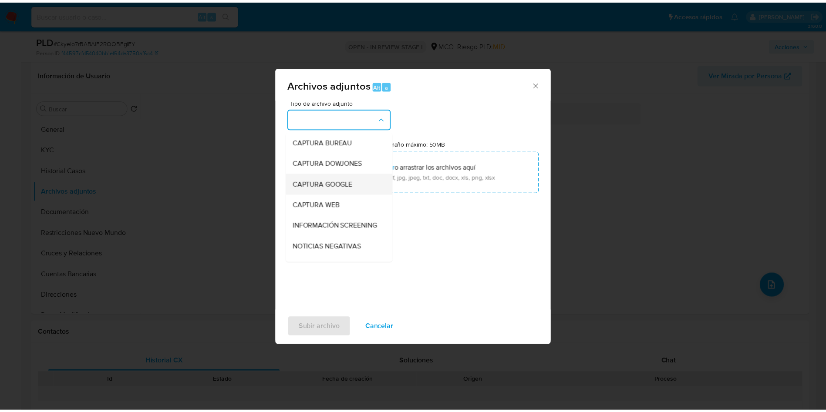
scroll to position [65, 0]
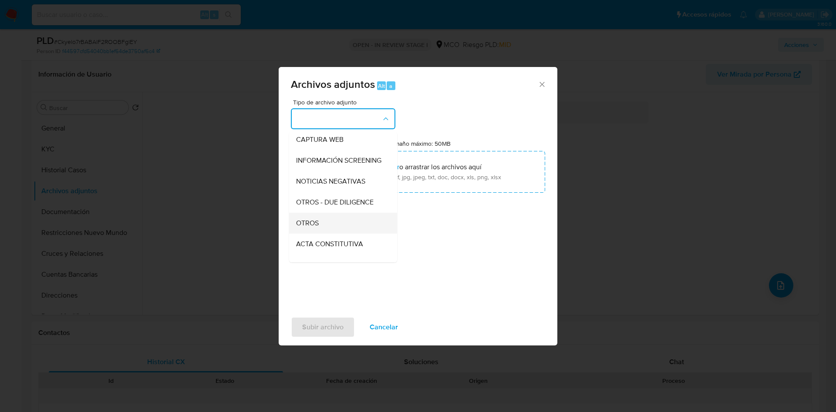
click at [316, 228] on span "OTROS" at bounding box center [307, 223] width 23 height 9
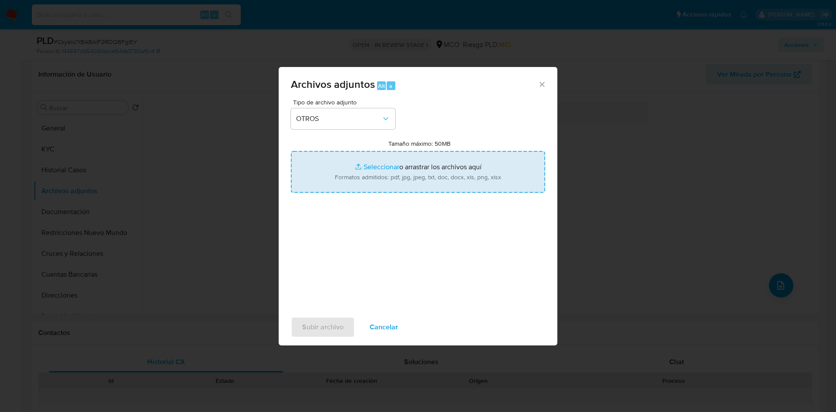
click at [390, 169] on input "Tamaño máximo: 50MB Seleccionar archivos" at bounding box center [418, 172] width 254 height 42
type input "C:\fakepath\324438656 - 18_09_2025.pdf"
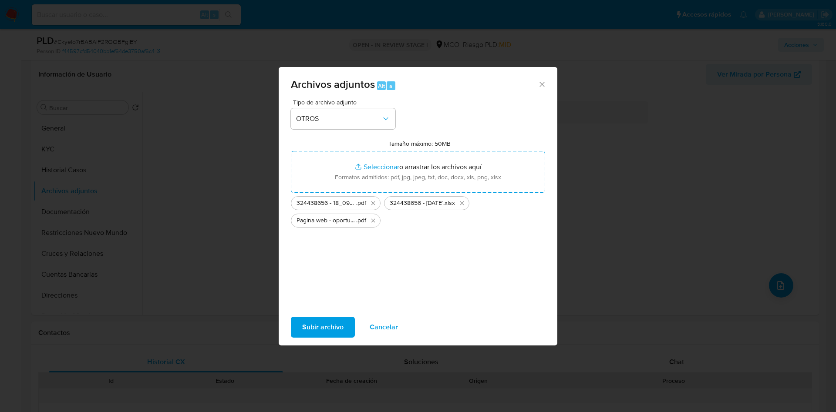
click at [310, 329] on span "Subir archivo" at bounding box center [322, 327] width 41 height 19
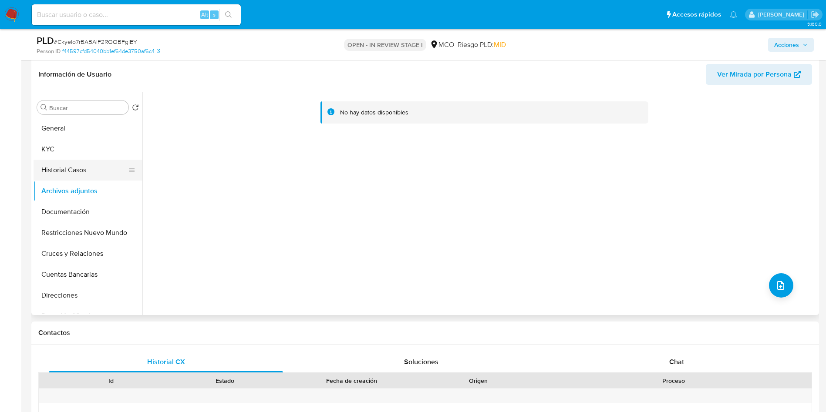
click at [82, 163] on button "Historial Casos" at bounding box center [85, 170] width 102 height 21
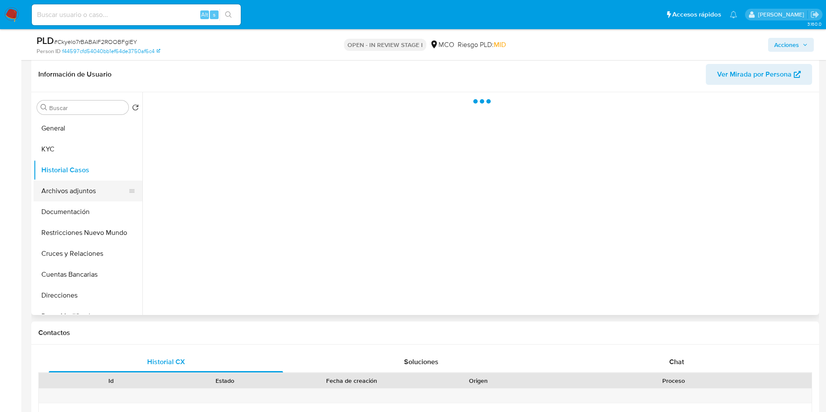
click at [80, 184] on button "Archivos adjuntos" at bounding box center [85, 191] width 102 height 21
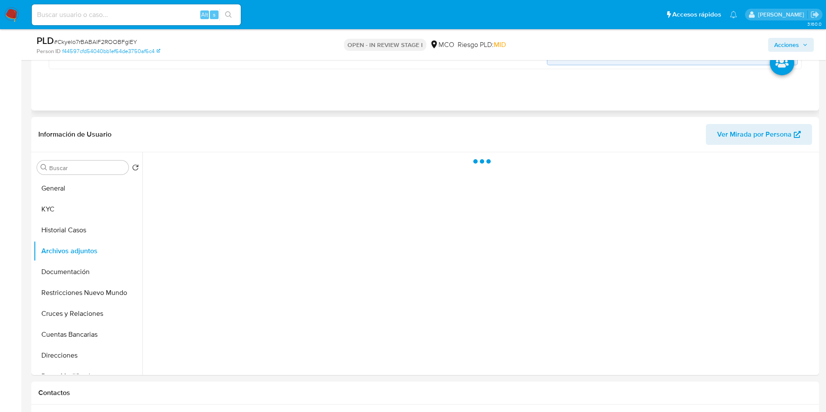
scroll to position [165, 0]
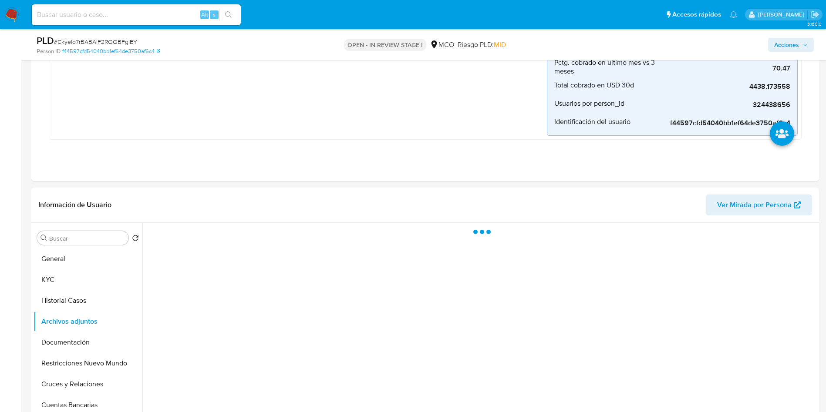
click at [784, 46] on span "Acciones" at bounding box center [786, 45] width 25 height 14
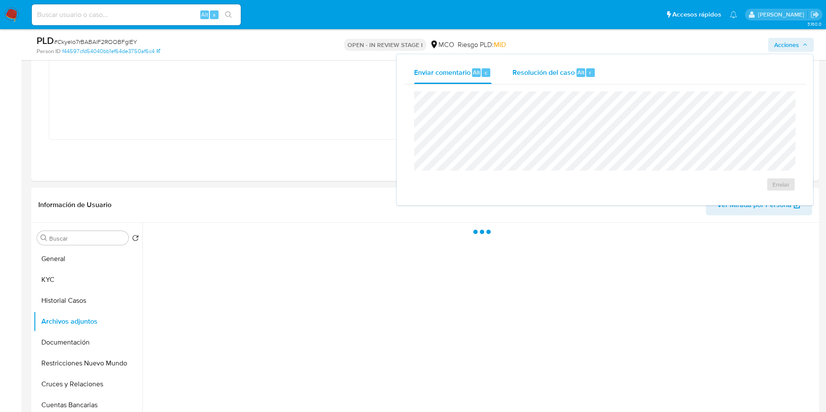
click at [545, 76] on span "Resolución del caso" at bounding box center [543, 72] width 62 height 10
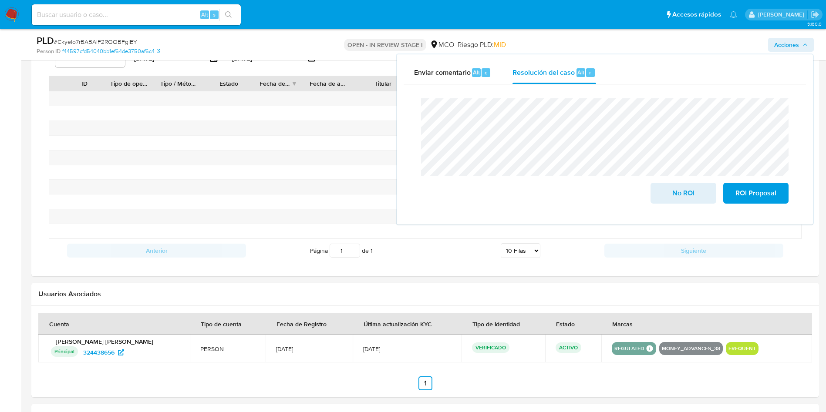
scroll to position [818, 0]
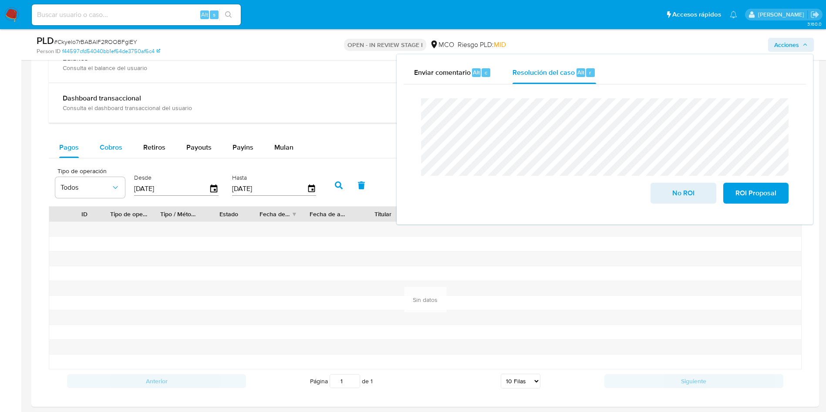
click at [121, 152] on div "Cobros" at bounding box center [111, 147] width 23 height 21
select select "10"
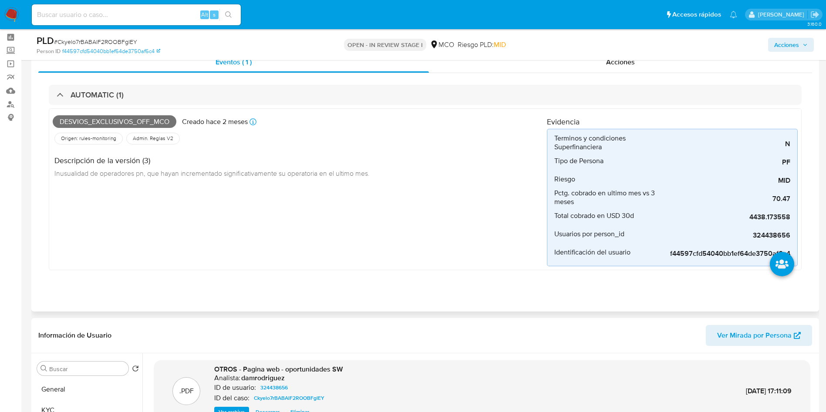
scroll to position [0, 0]
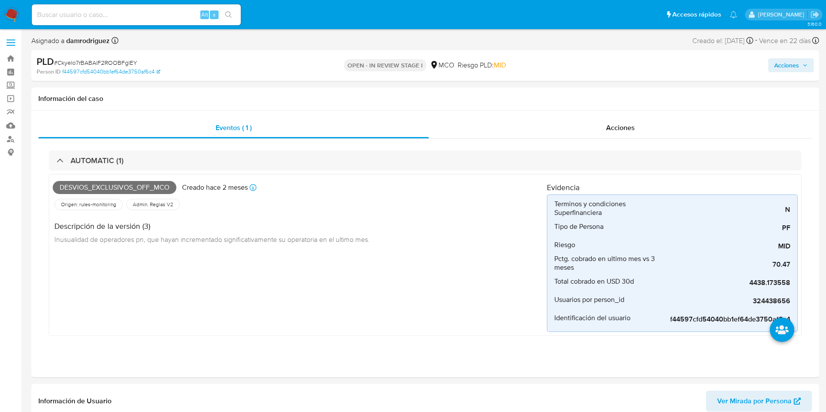
click at [779, 61] on span "Acciones" at bounding box center [786, 65] width 25 height 14
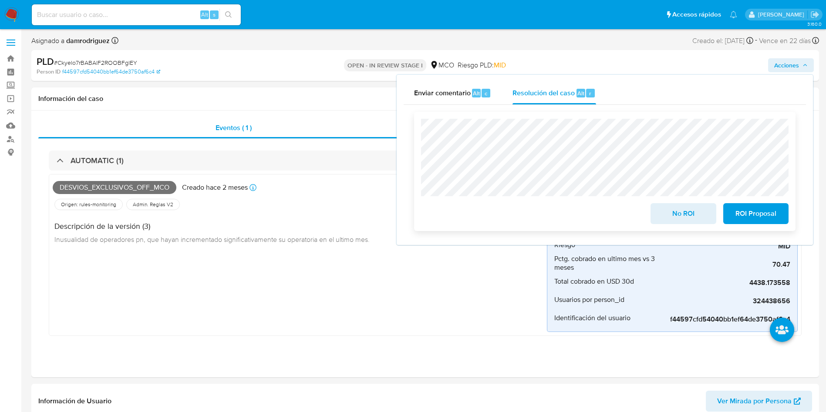
click at [766, 213] on span "ROI Proposal" at bounding box center [755, 213] width 43 height 19
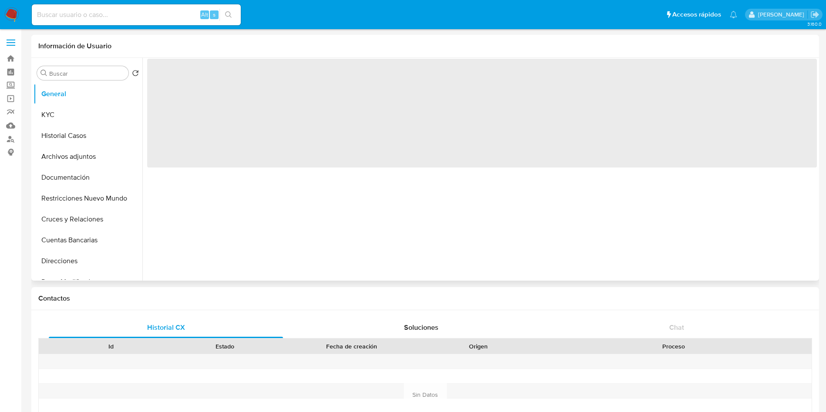
select select "10"
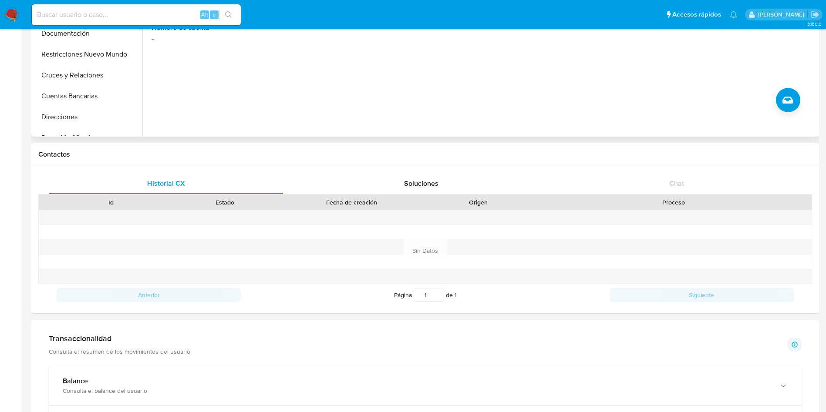
scroll to position [392, 0]
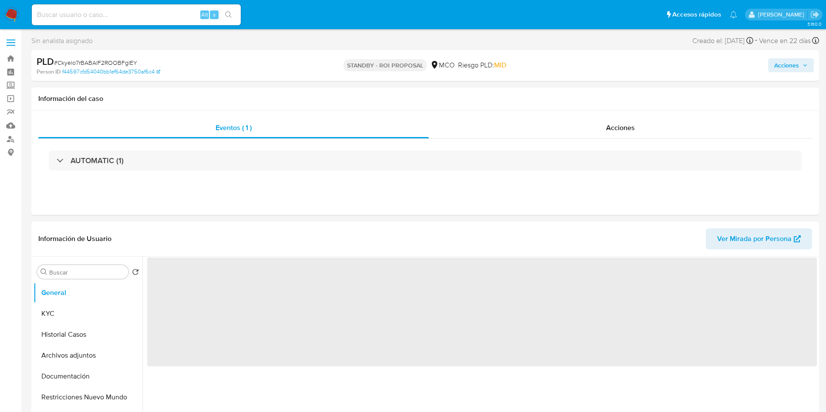
select select "10"
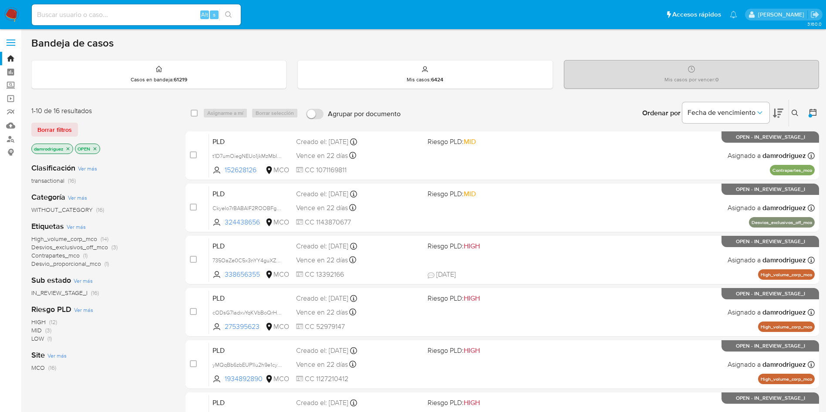
click at [782, 112] on icon at bounding box center [778, 113] width 10 height 10
click at [779, 111] on icon at bounding box center [778, 113] width 10 height 9
click at [12, 12] on img at bounding box center [11, 14] width 15 height 15
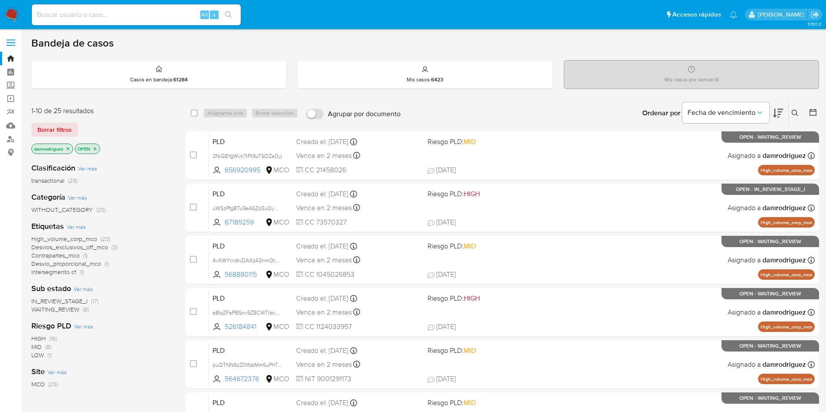
click at [67, 147] on icon "close-filter" at bounding box center [68, 148] width 3 height 3
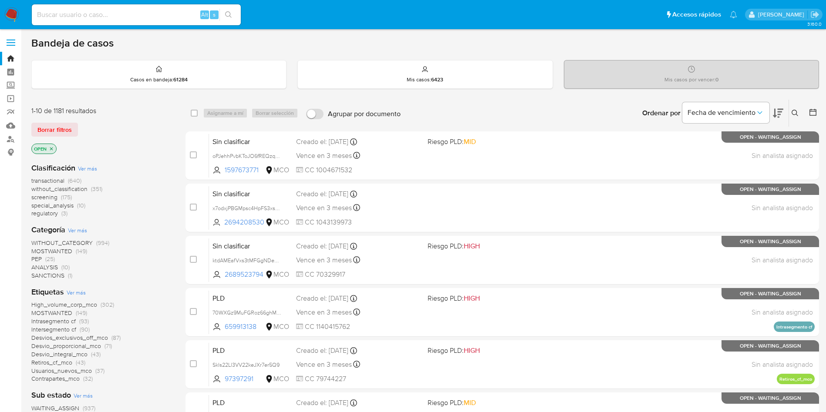
click at [81, 188] on span "without_classification" at bounding box center [59, 189] width 56 height 9
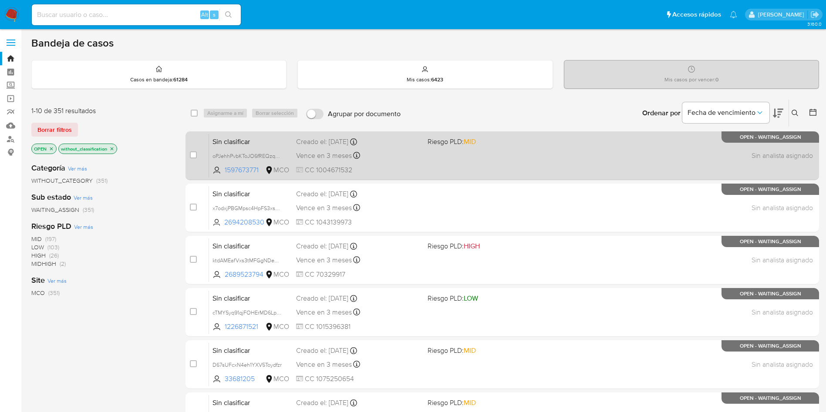
click at [273, 137] on span "Sin clasificar" at bounding box center [250, 140] width 77 height 11
click at [191, 152] on input "checkbox" at bounding box center [193, 154] width 7 height 7
checkbox input "true"
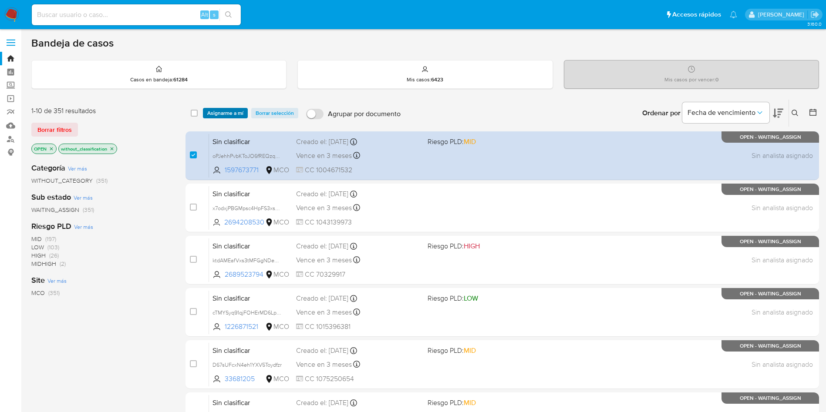
click at [222, 113] on span "Asignarme a mí" at bounding box center [225, 113] width 36 height 9
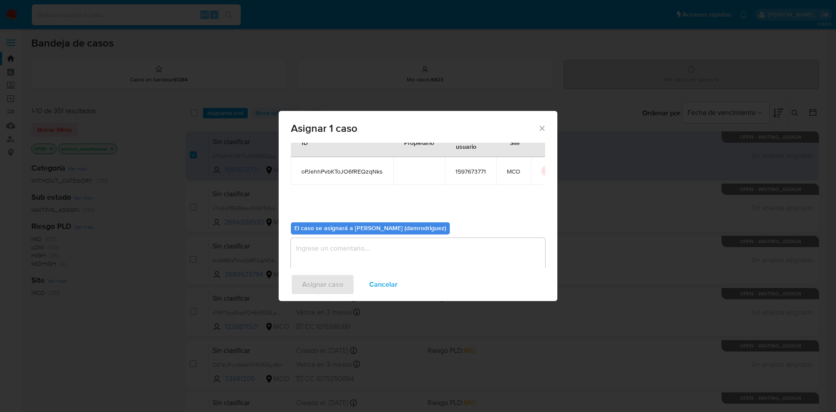
scroll to position [45, 0]
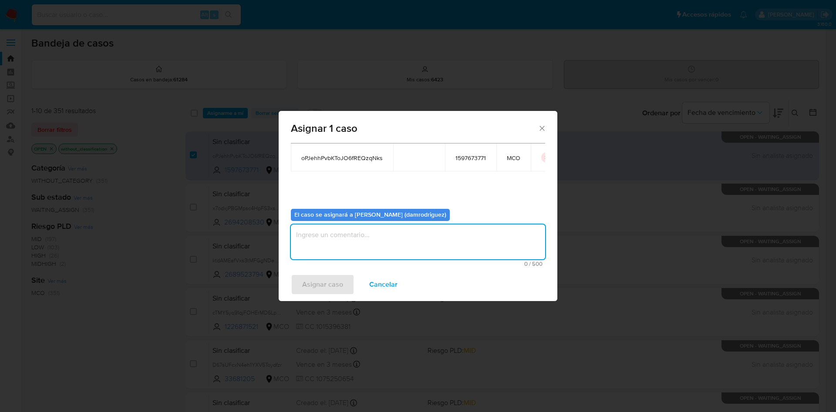
click at [357, 232] on textarea "assign-modal" at bounding box center [418, 242] width 254 height 35
type textarea "asignacion"
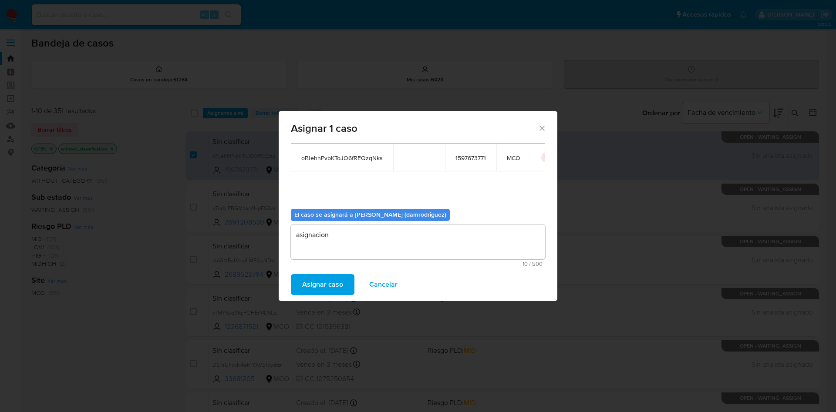
click at [316, 283] on span "Asignar caso" at bounding box center [322, 284] width 41 height 19
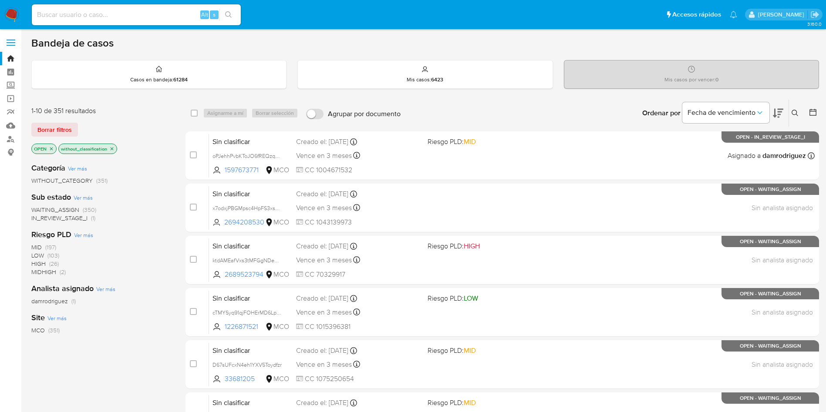
click at [776, 105] on button at bounding box center [778, 113] width 10 height 27
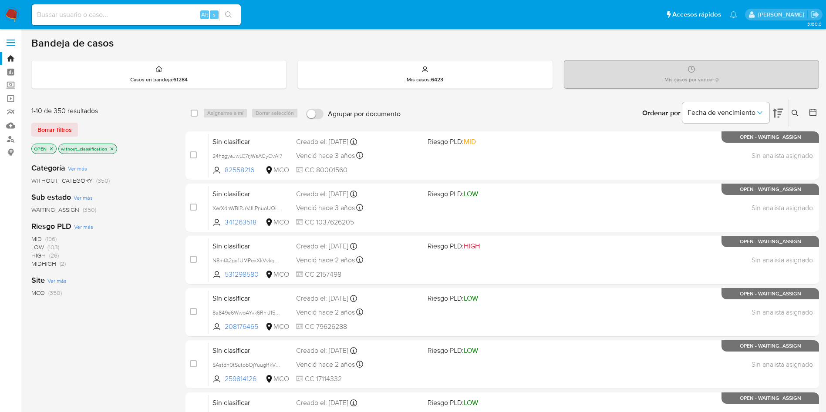
click at [778, 110] on icon at bounding box center [778, 113] width 10 height 10
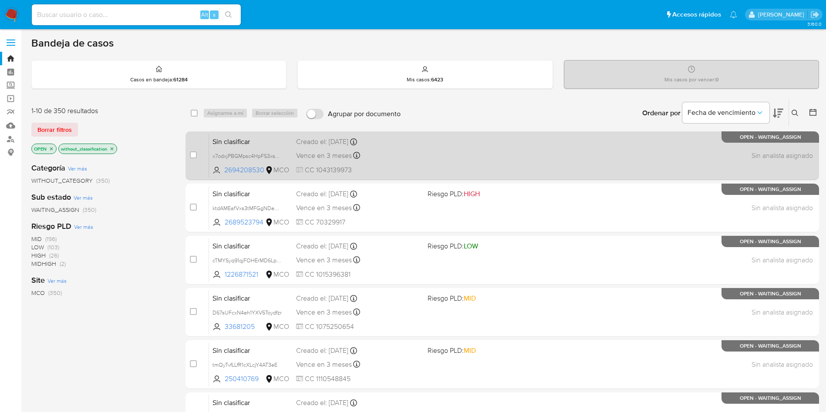
click at [257, 143] on span "Sin clasificar" at bounding box center [250, 140] width 77 height 11
click at [191, 155] on input "checkbox" at bounding box center [193, 154] width 7 height 7
checkbox input "true"
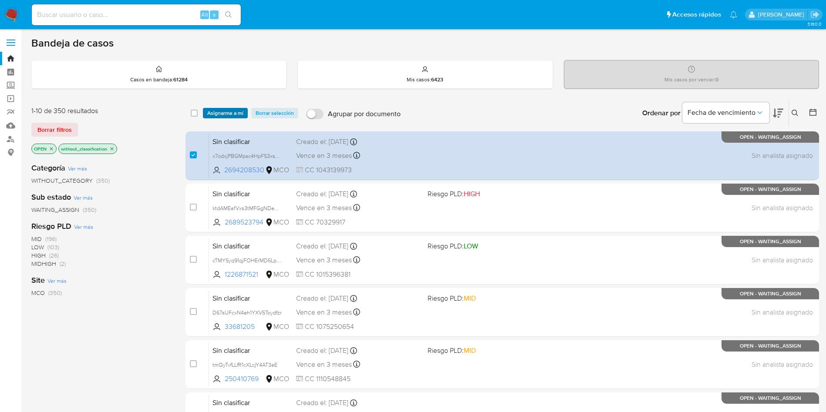
click at [220, 111] on span "Asignarme a mí" at bounding box center [225, 113] width 36 height 9
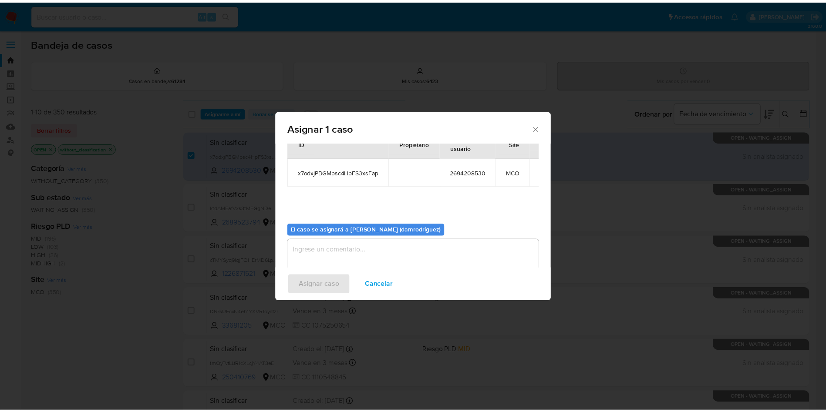
scroll to position [45, 0]
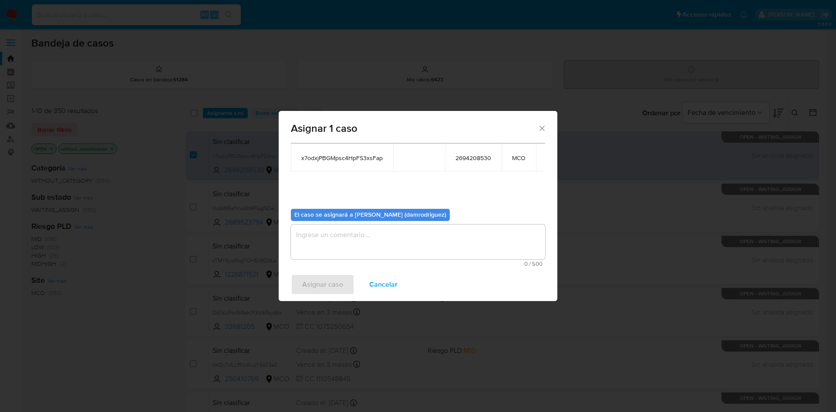
click at [371, 230] on textarea "assign-modal" at bounding box center [418, 242] width 254 height 35
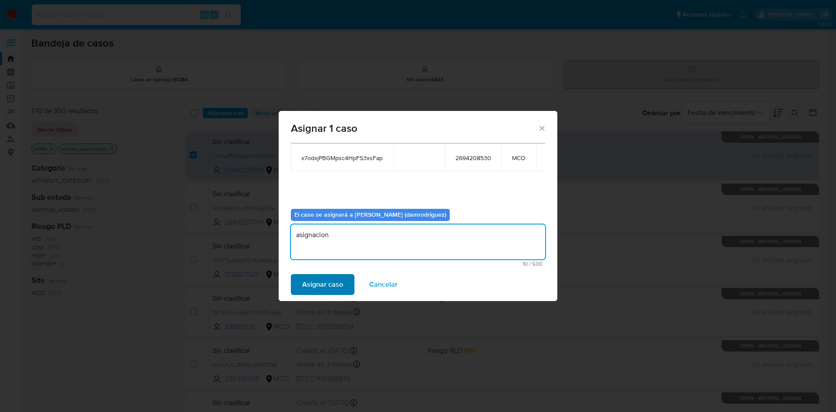
type textarea "asignacion"
click at [314, 284] on span "Asignar caso" at bounding box center [322, 284] width 41 height 19
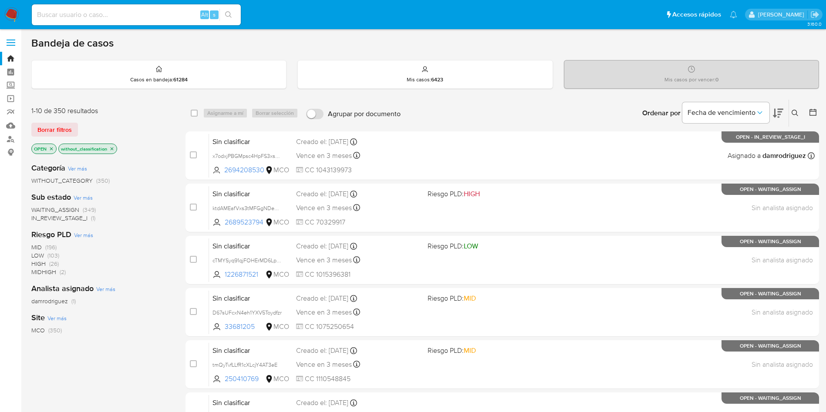
click at [776, 110] on icon at bounding box center [778, 113] width 10 height 10
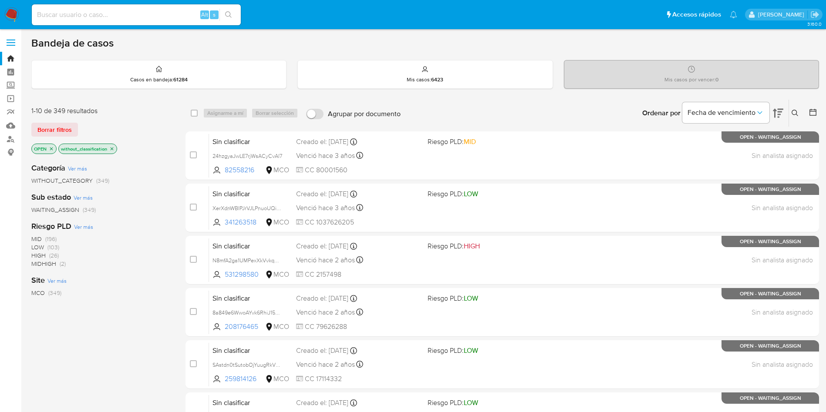
click at [776, 110] on icon at bounding box center [778, 113] width 10 height 9
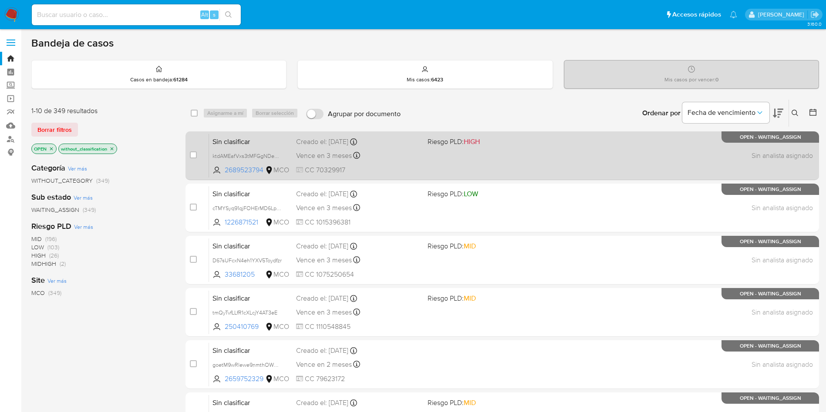
click at [266, 136] on span "Sin clasificar" at bounding box center [250, 140] width 77 height 11
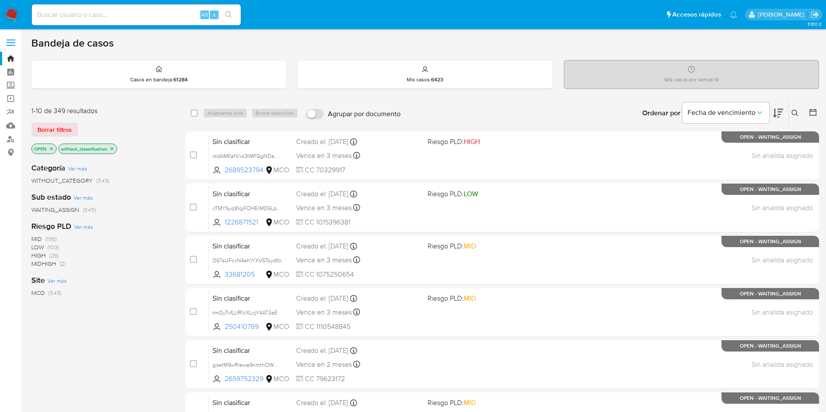
click at [14, 8] on img at bounding box center [11, 14] width 15 height 15
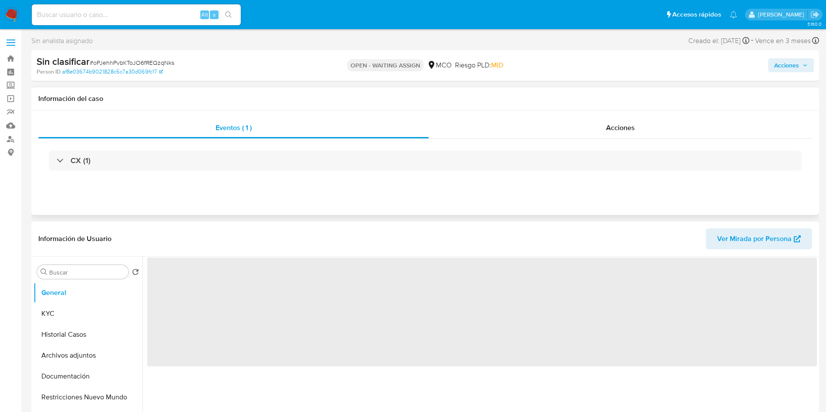
select select "10"
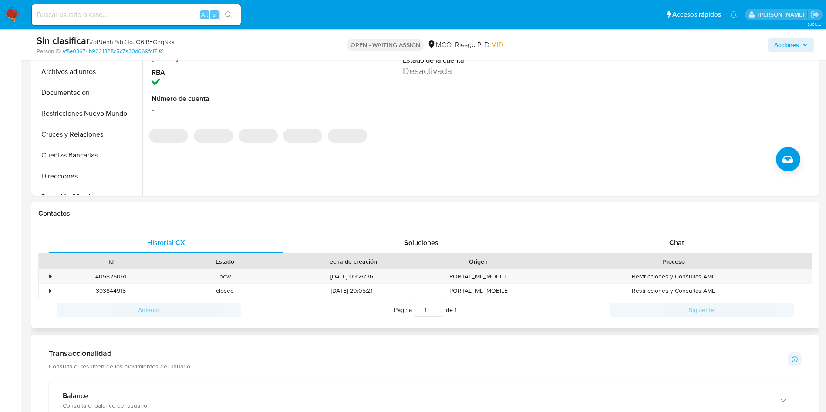
scroll to position [261, 0]
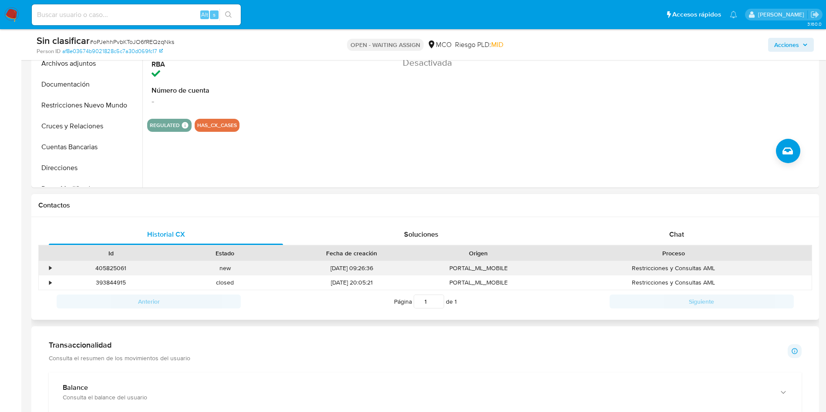
click at [48, 269] on div "•" at bounding box center [46, 268] width 15 height 14
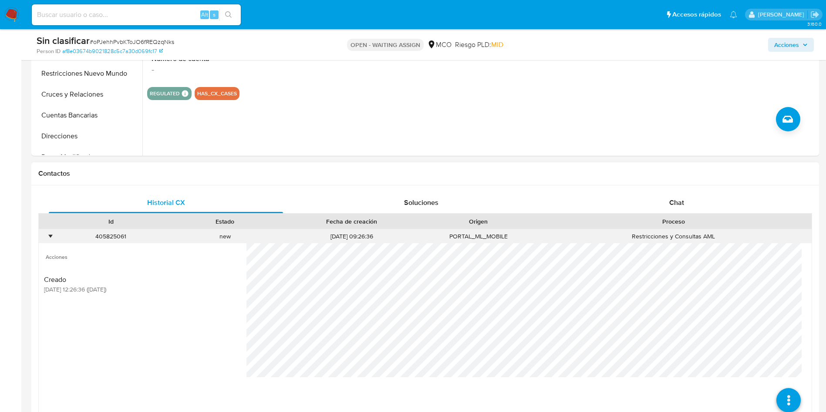
scroll to position [392, 0]
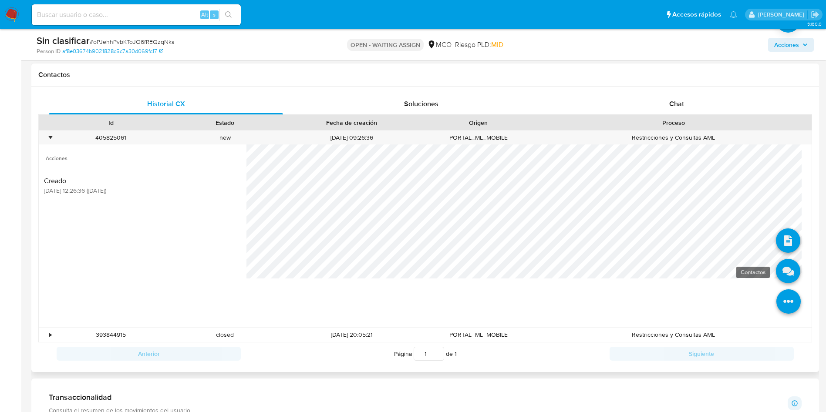
click at [776, 273] on icon at bounding box center [788, 271] width 24 height 24
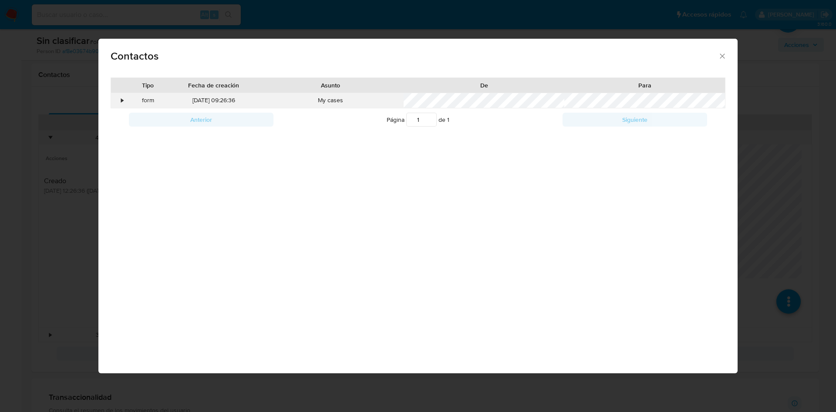
click at [115, 101] on div "•" at bounding box center [118, 100] width 15 height 15
click at [14, 242] on div "Contactos Tipo Fecha de creación Asunto De Para • form [DATE] 09:26:36 My cases…" at bounding box center [418, 206] width 836 height 412
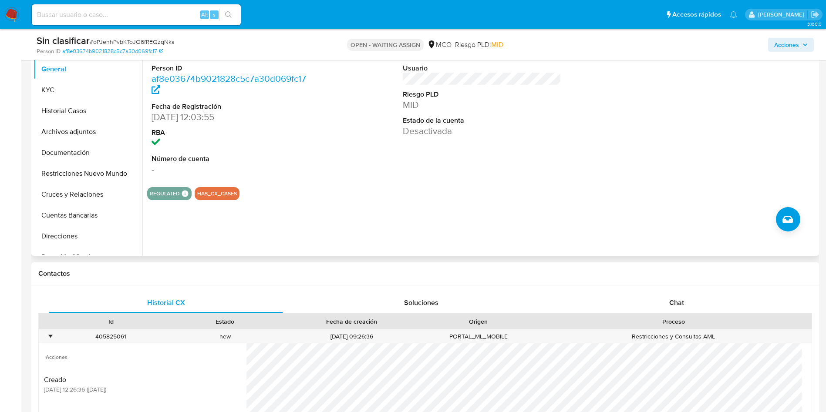
scroll to position [65, 0]
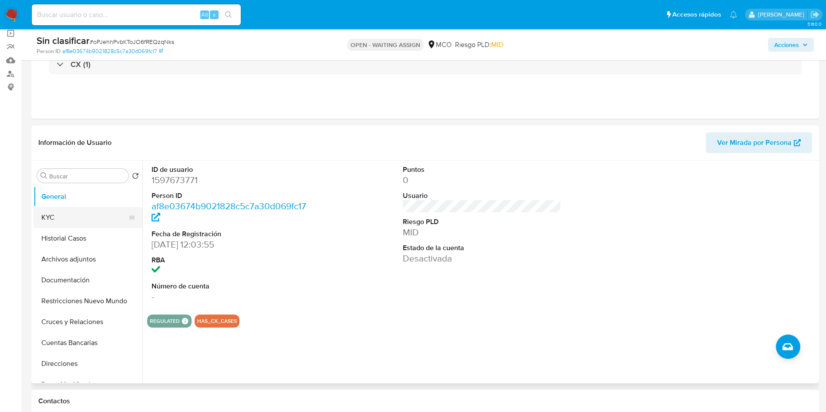
click at [46, 211] on button "KYC" at bounding box center [85, 217] width 102 height 21
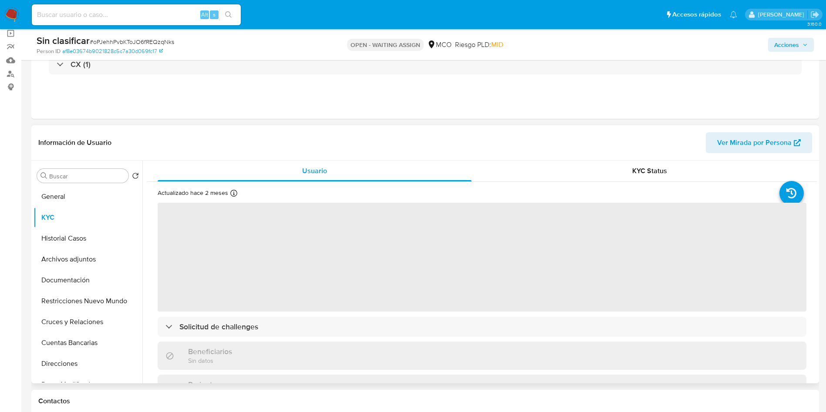
click at [437, 142] on header "Información de Usuario Ver Mirada por Persona" at bounding box center [425, 142] width 774 height 21
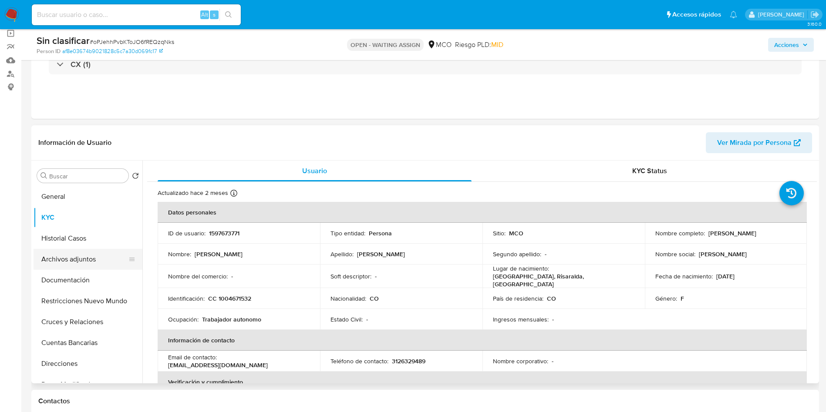
click at [79, 259] on button "Archivos adjuntos" at bounding box center [85, 259] width 102 height 21
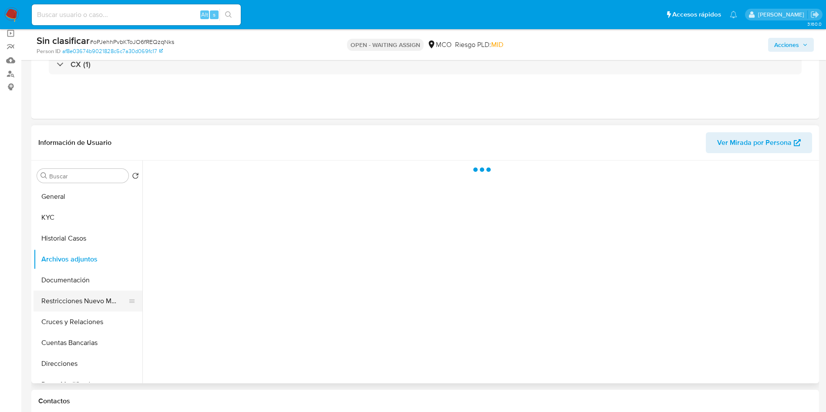
click at [78, 300] on button "Restricciones Nuevo Mundo" at bounding box center [85, 301] width 102 height 21
click at [179, 135] on header "Información de Usuario Ver Mirada por Persona" at bounding box center [425, 142] width 774 height 21
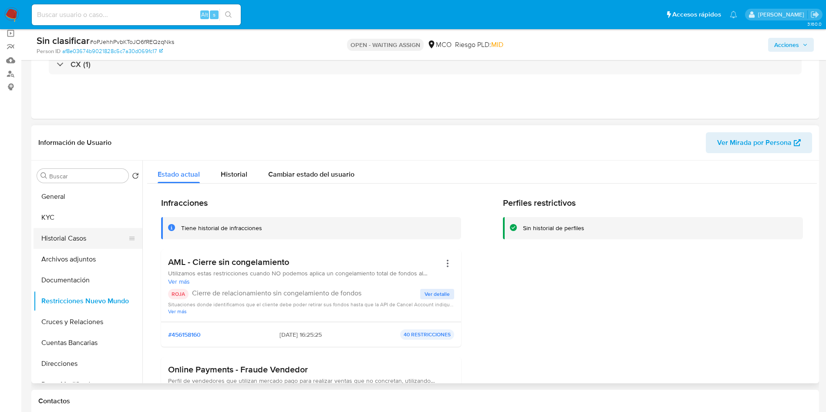
click at [51, 239] on button "Historial Casos" at bounding box center [85, 238] width 102 height 21
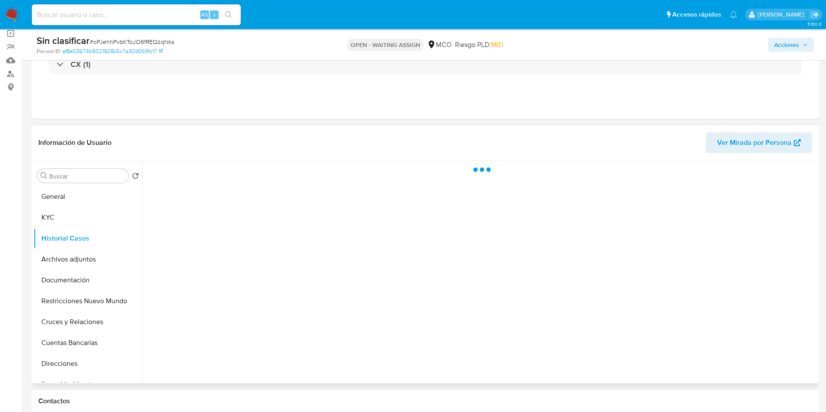
click at [149, 138] on header "Información de Usuario Ver Mirada por Persona" at bounding box center [425, 142] width 774 height 21
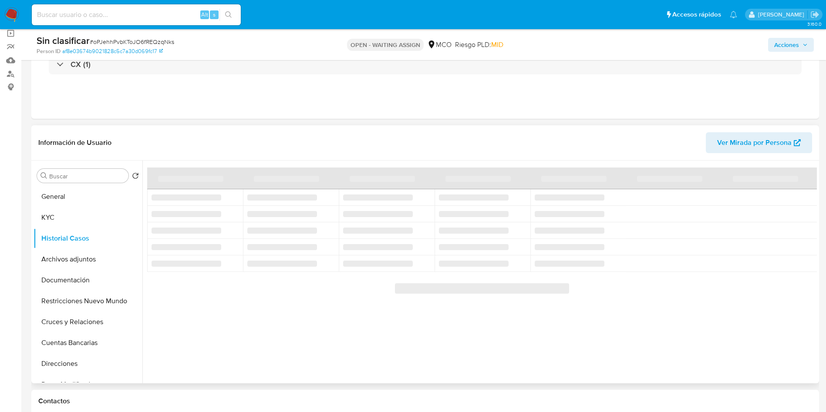
click at [153, 140] on header "Información de Usuario Ver Mirada por Persona" at bounding box center [425, 142] width 774 height 21
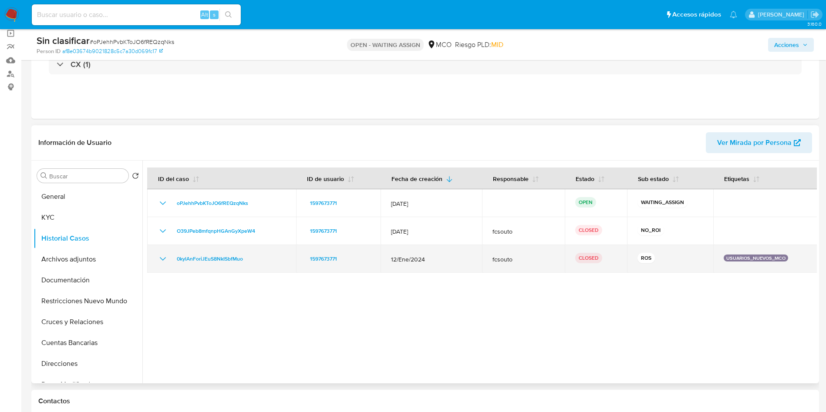
click at [165, 257] on icon "Mostrar/Ocultar" at bounding box center [163, 259] width 10 height 10
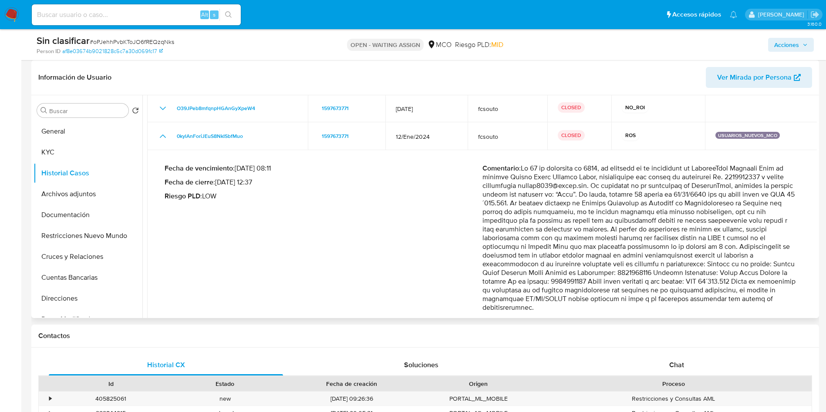
scroll to position [75, 0]
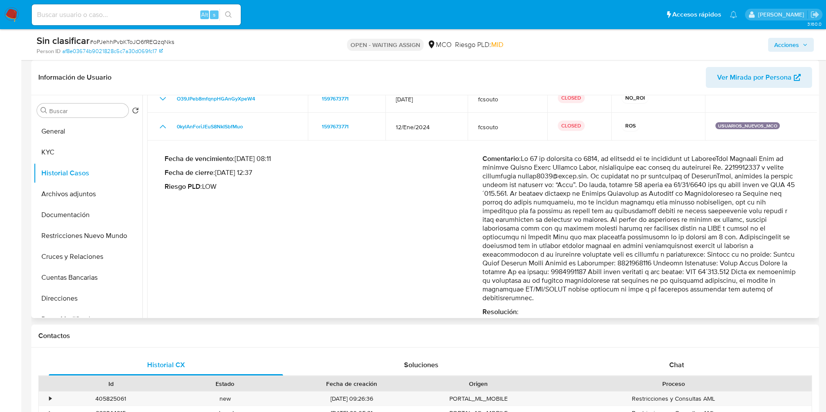
drag, startPoint x: 518, startPoint y: 172, endPoint x: 575, endPoint y: 176, distance: 58.0
click at [558, 179] on p "Comentario :" at bounding box center [641, 229] width 318 height 148
click at [605, 168] on p "Comentario :" at bounding box center [641, 229] width 318 height 148
drag, startPoint x: 635, startPoint y: 171, endPoint x: 746, endPoint y: 281, distance: 156.4
click at [744, 280] on p "Comentario :" at bounding box center [641, 229] width 318 height 148
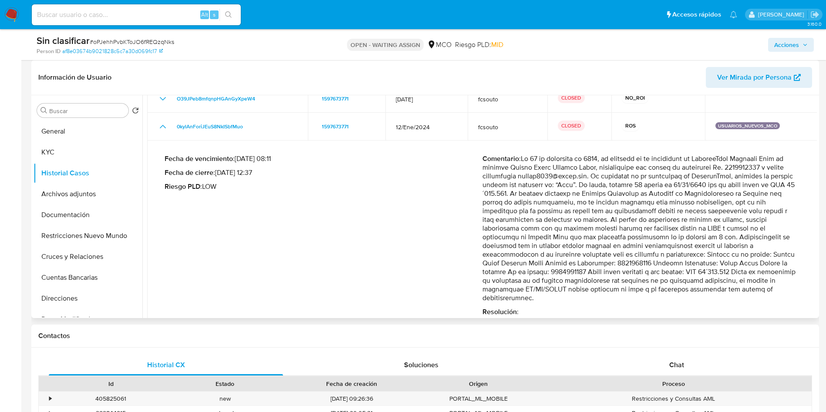
click at [748, 281] on p "Comentario :" at bounding box center [641, 229] width 318 height 148
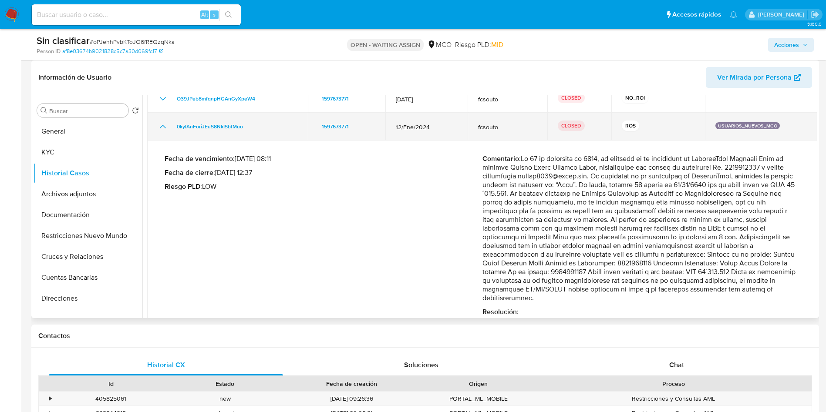
click at [162, 121] on icon "Mostrar/Ocultar" at bounding box center [163, 126] width 10 height 10
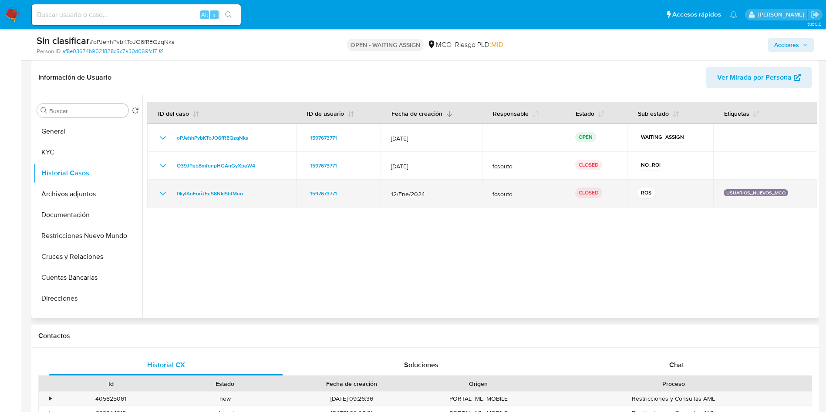
scroll to position [0, 0]
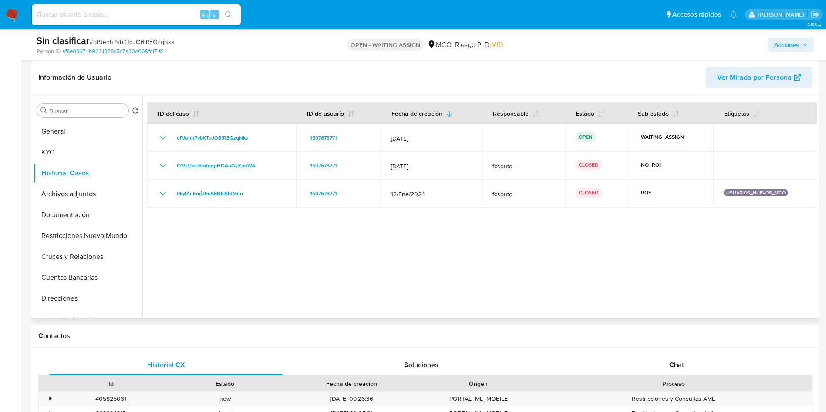
click at [306, 261] on div at bounding box center [479, 206] width 674 height 223
click at [277, 246] on div at bounding box center [479, 206] width 674 height 223
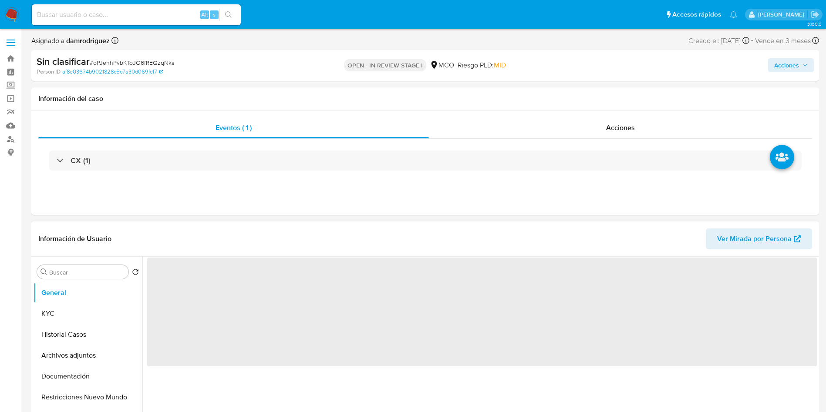
select select "10"
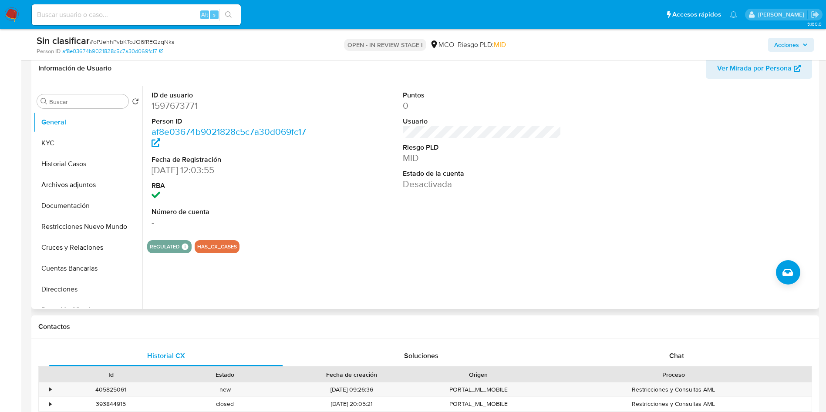
scroll to position [131, 0]
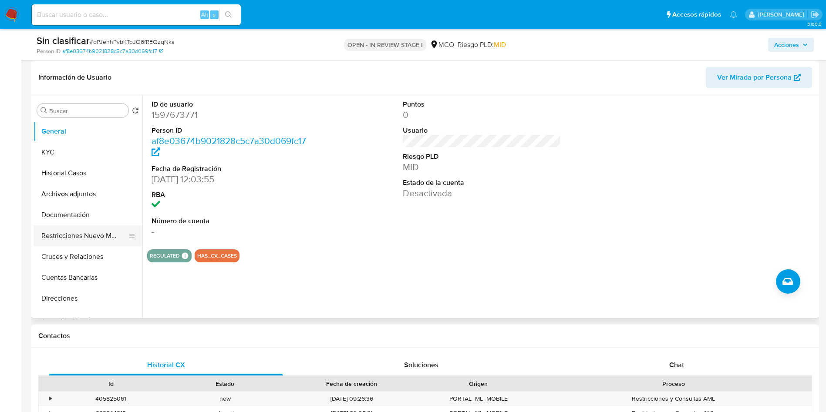
click at [75, 234] on button "Restricciones Nuevo Mundo" at bounding box center [85, 235] width 102 height 21
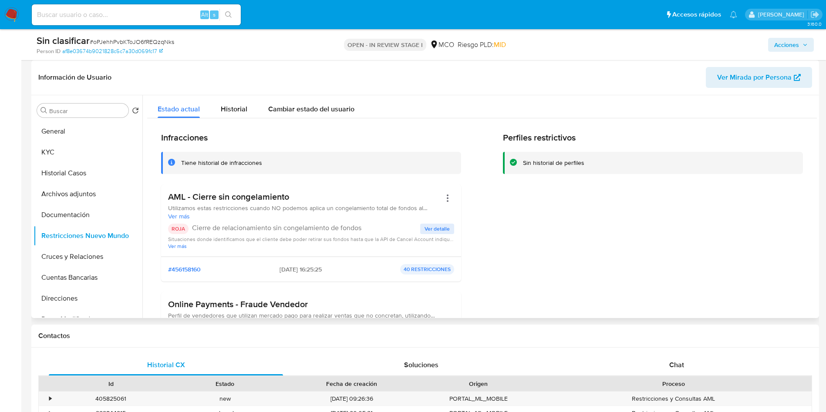
click at [438, 230] on span "Ver detalle" at bounding box center [436, 229] width 25 height 9
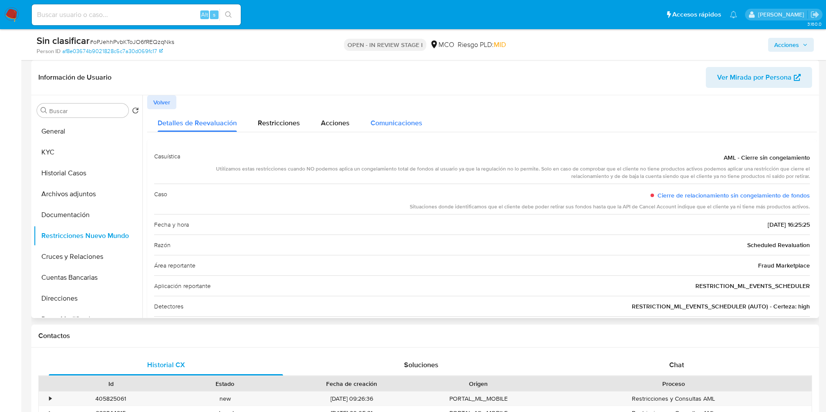
click at [392, 122] on span "Comunicaciones" at bounding box center [396, 123] width 52 height 10
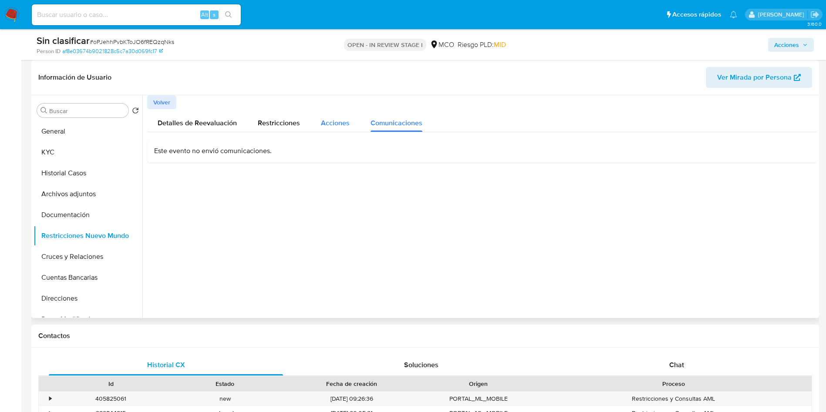
click at [330, 123] on span "Acciones" at bounding box center [335, 123] width 29 height 10
click at [396, 122] on span "Comunicaciones" at bounding box center [396, 123] width 52 height 10
click at [212, 122] on span "Detalles de Reevaluación" at bounding box center [197, 123] width 79 height 10
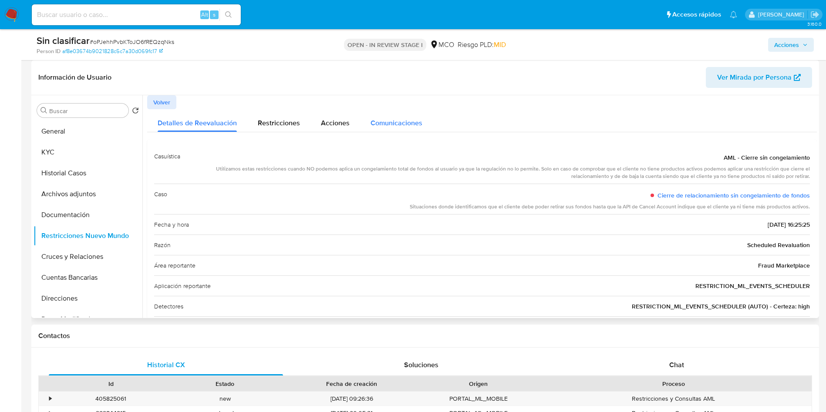
click at [389, 122] on span "Comunicaciones" at bounding box center [396, 123] width 52 height 10
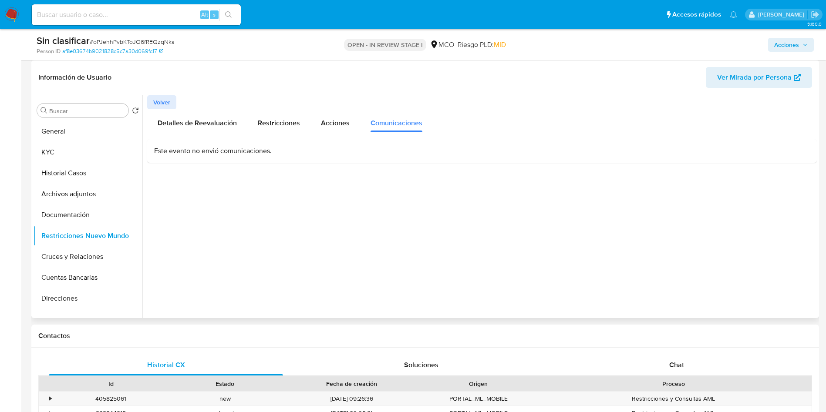
click at [209, 147] on p "Este evento no envió comunicaciones." at bounding box center [482, 151] width 656 height 10
click at [237, 152] on p "Este evento no envió comunicaciones." at bounding box center [482, 151] width 656 height 10
click at [181, 123] on span "Detalles de Reevaluación" at bounding box center [197, 123] width 79 height 10
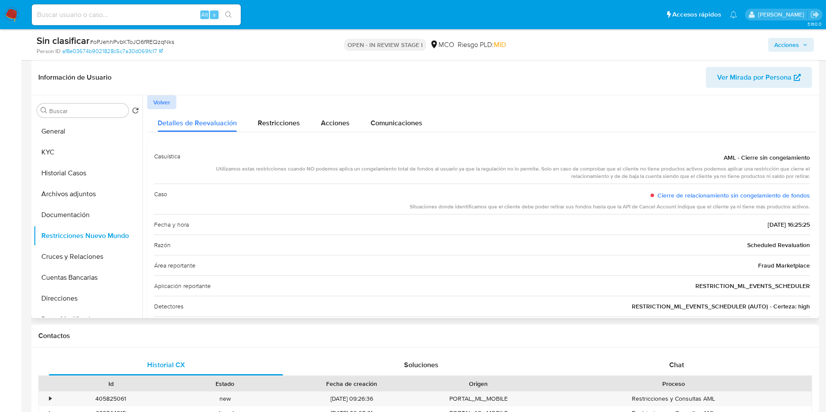
click at [158, 100] on span "Volver" at bounding box center [161, 102] width 17 height 12
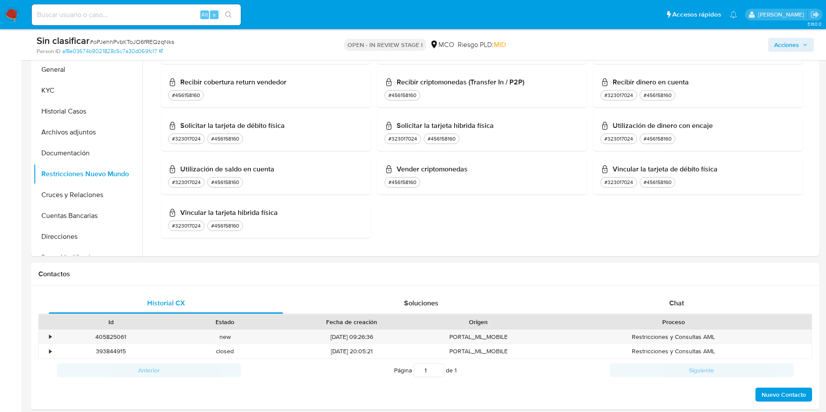
scroll to position [326, 0]
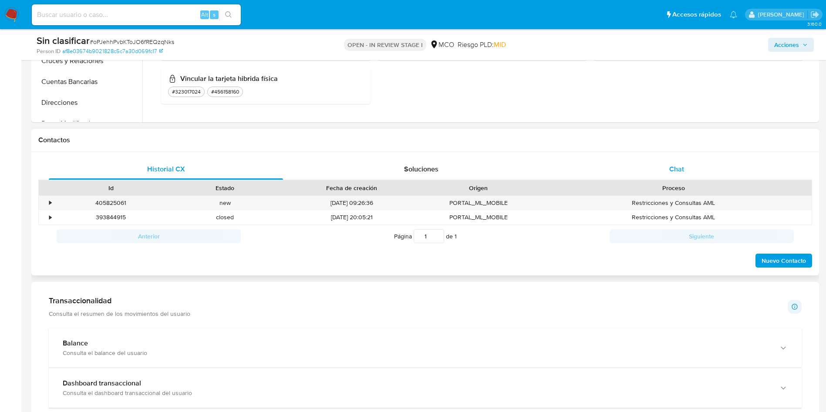
click at [681, 168] on span "Chat" at bounding box center [676, 169] width 15 height 10
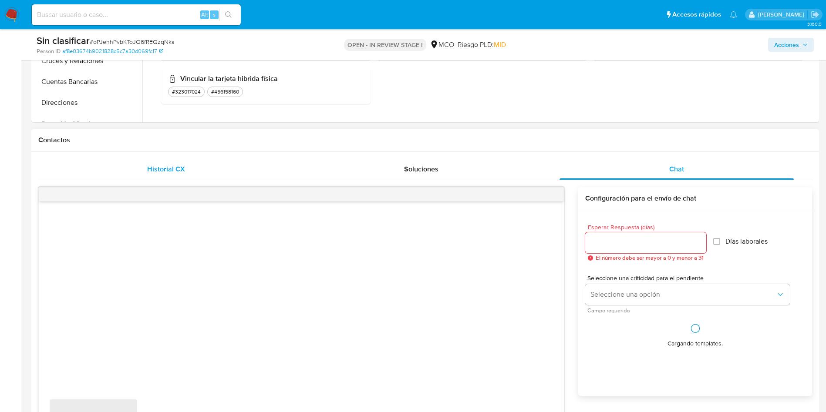
click at [161, 168] on span "Historial CX" at bounding box center [166, 169] width 38 height 10
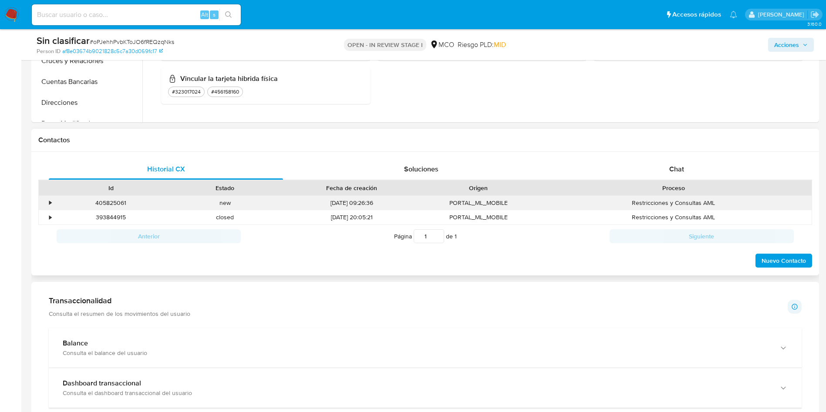
click at [51, 202] on div "•" at bounding box center [50, 203] width 2 height 8
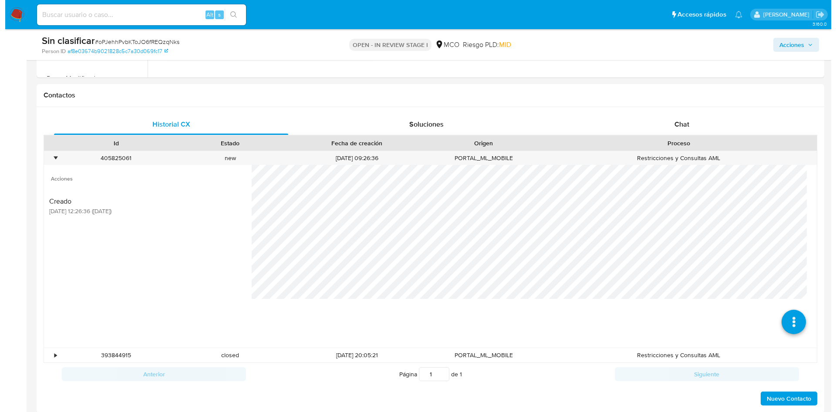
scroll to position [392, 0]
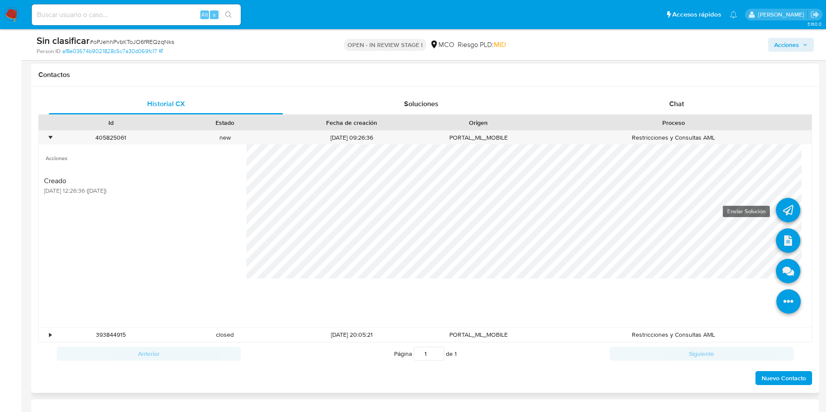
click at [776, 213] on icon at bounding box center [788, 210] width 24 height 24
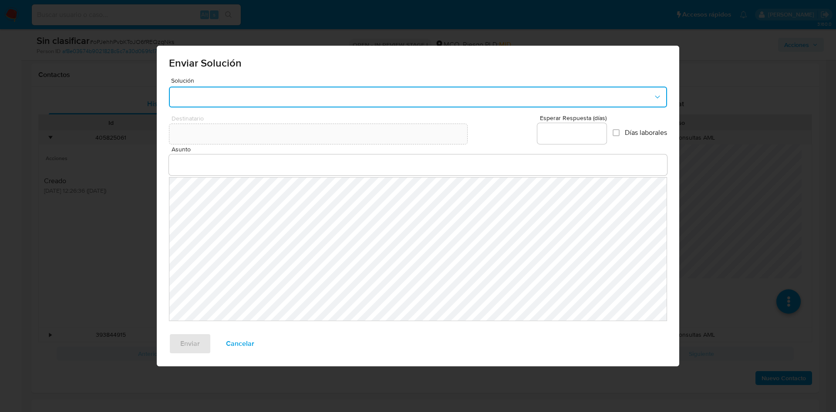
click at [214, 96] on button "button" at bounding box center [418, 97] width 498 height 21
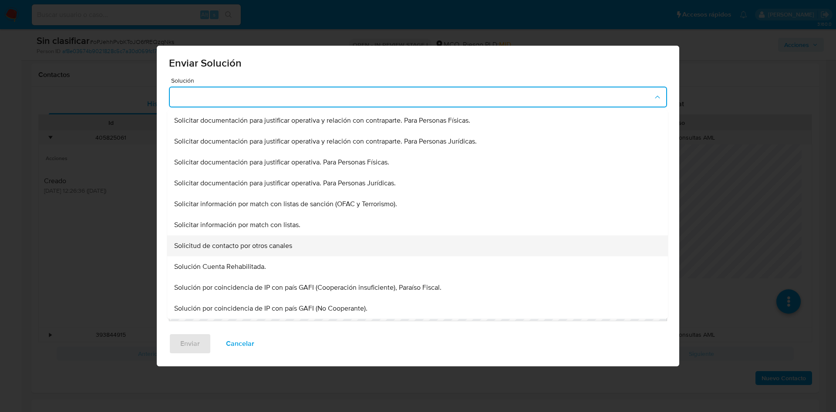
click at [293, 246] on div "Solicitud de contacto por otros canales" at bounding box center [414, 245] width 481 height 21
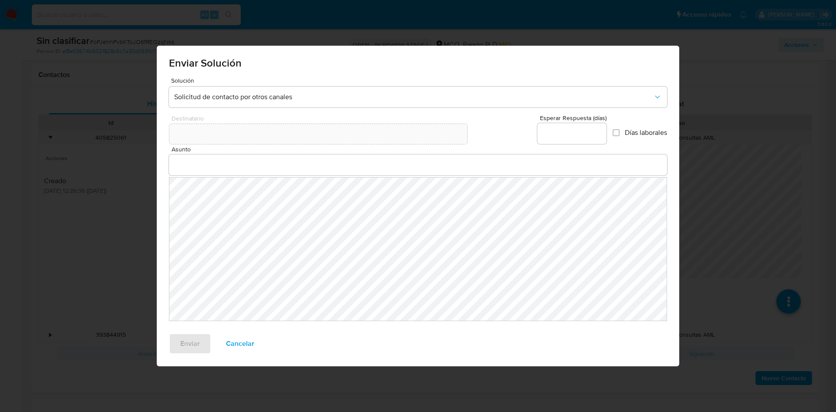
click at [573, 136] on input "Esperar Respuesta (días)" at bounding box center [571, 133] width 69 height 11
type input "0"
click at [619, 134] on label "Días laborales" at bounding box center [639, 132] width 54 height 9
click at [612, 129] on input "Días laborales" at bounding box center [615, 132] width 7 height 7
click at [629, 134] on span "Días laborales" at bounding box center [646, 132] width 42 height 9
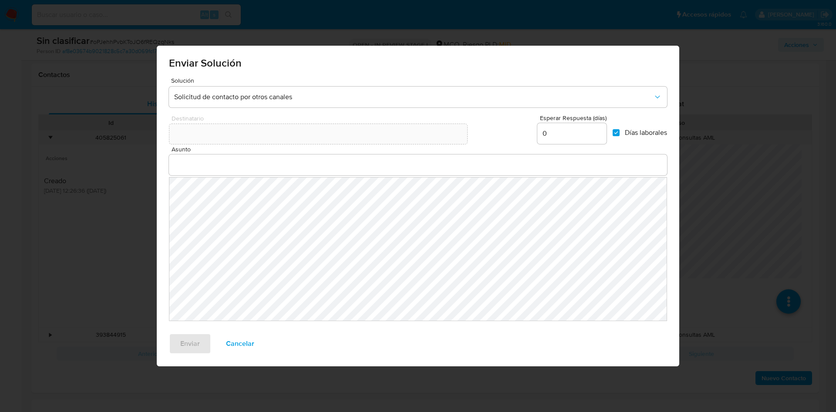
click at [619, 134] on input "Días laborales" at bounding box center [615, 132] width 7 height 7
checkbox input "false"
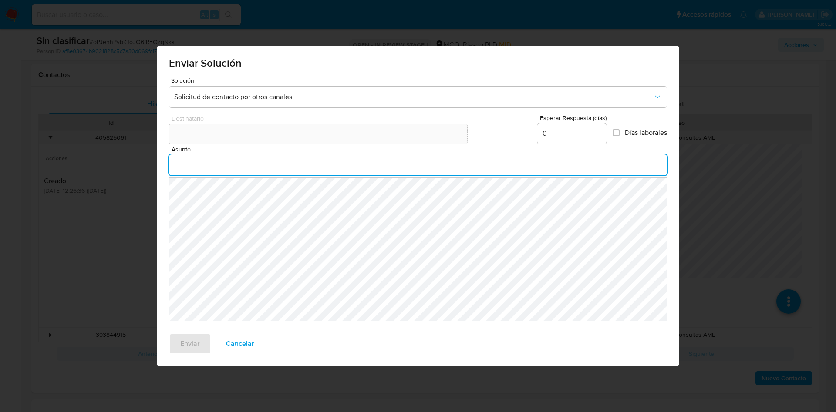
click at [201, 165] on input "Asunto" at bounding box center [418, 164] width 498 height 11
type input "Comunicación"
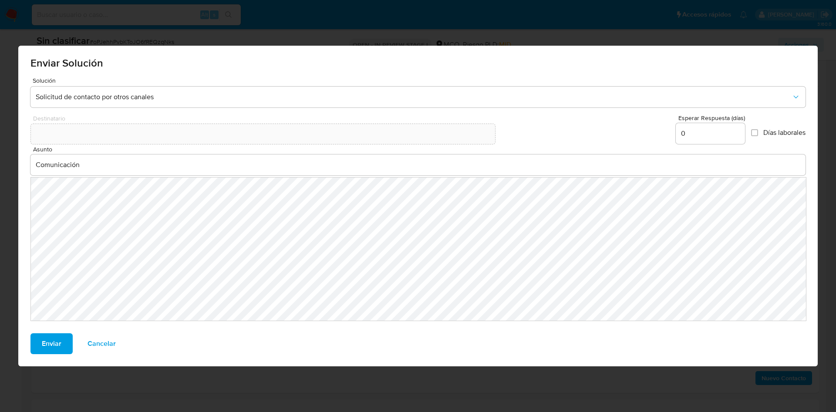
click at [48, 349] on span "Enviar" at bounding box center [52, 343] width 20 height 19
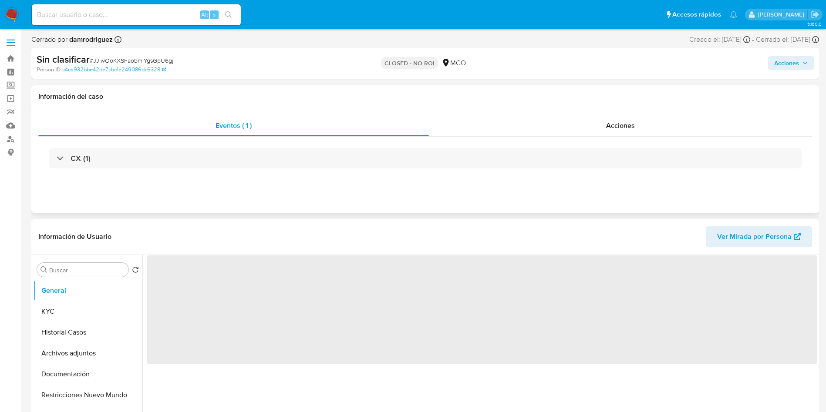
select select "10"
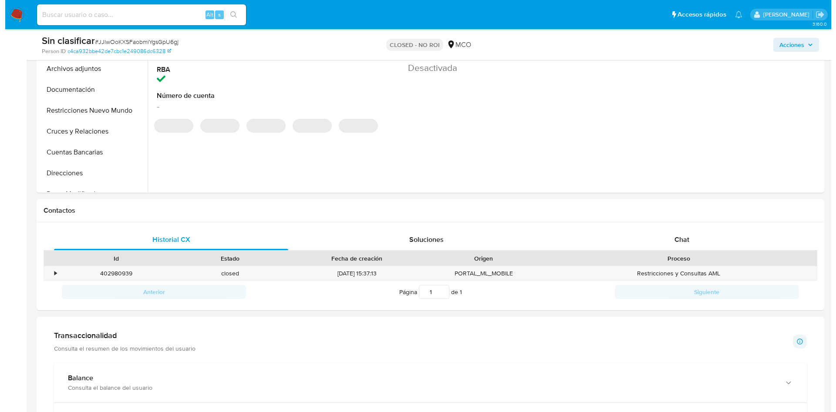
scroll to position [392, 0]
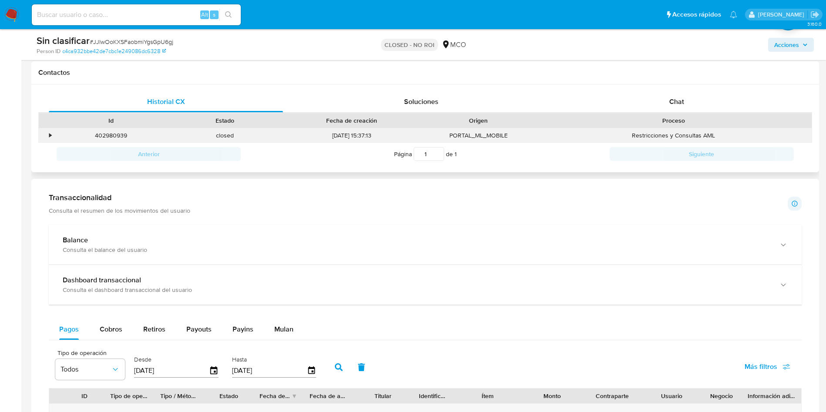
click at [50, 134] on div "•" at bounding box center [50, 135] width 2 height 8
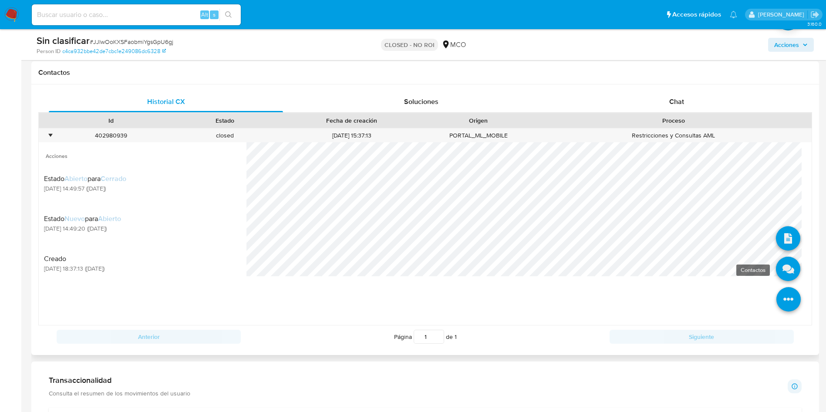
click at [780, 265] on icon at bounding box center [788, 269] width 24 height 24
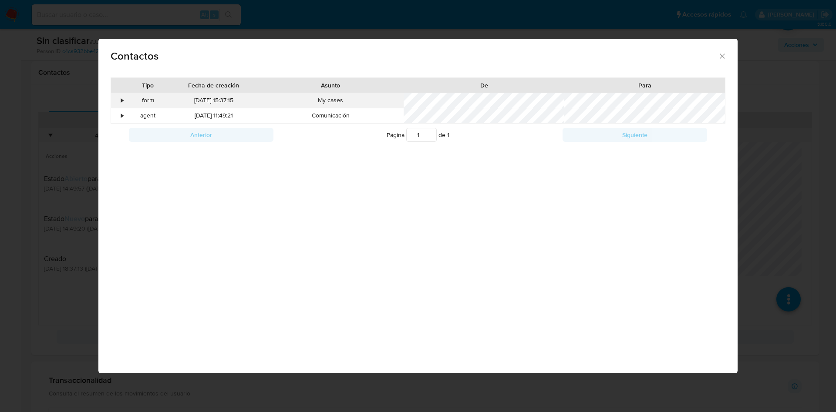
click at [119, 101] on div "•" at bounding box center [118, 100] width 15 height 15
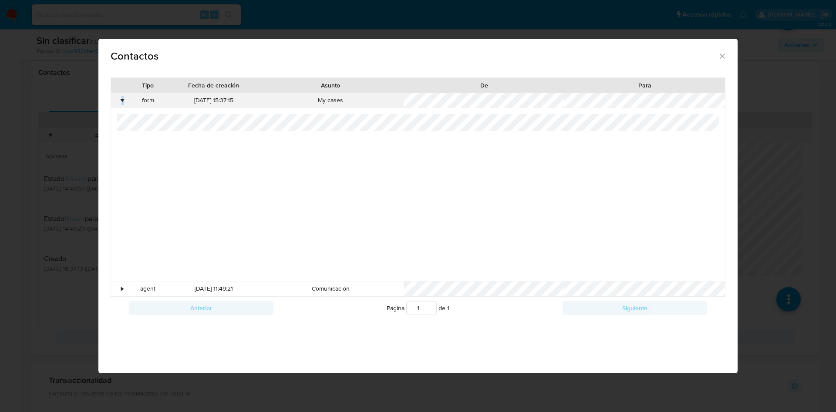
click at [119, 101] on div "•" at bounding box center [118, 100] width 15 height 15
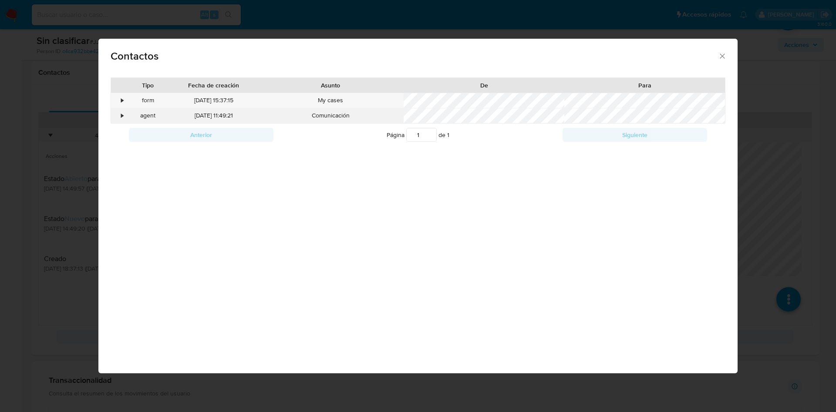
click at [119, 114] on div "•" at bounding box center [118, 115] width 15 height 15
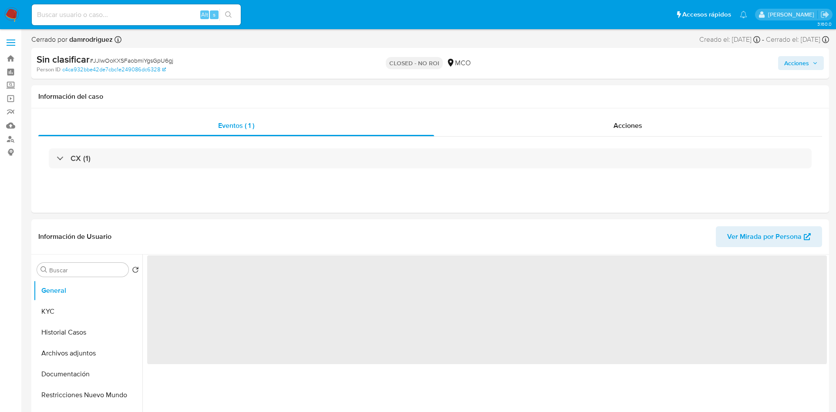
select select "10"
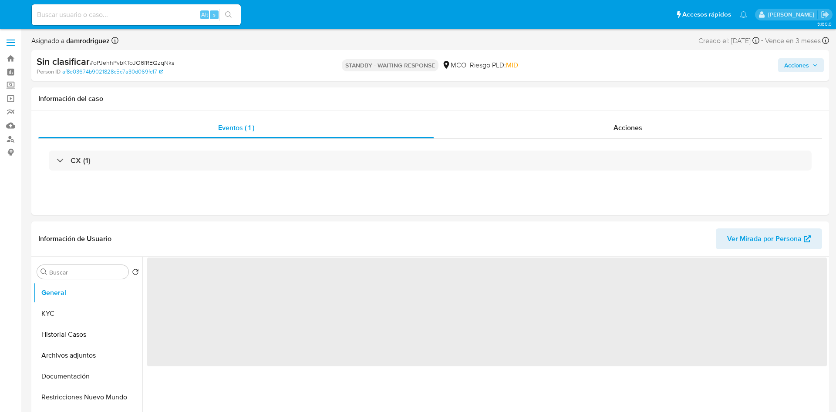
select select "10"
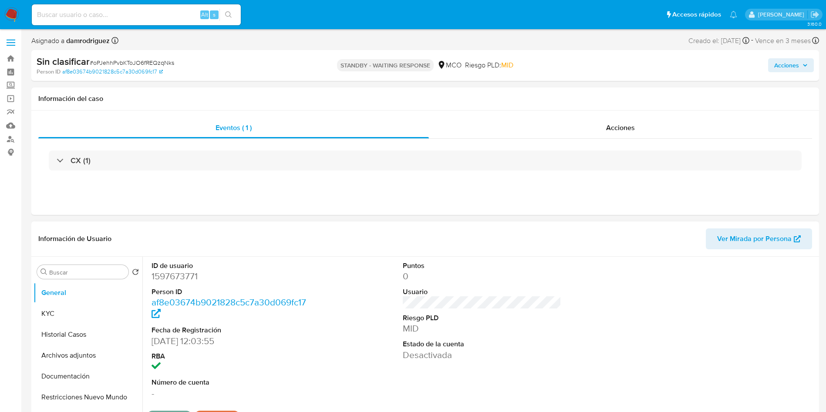
click at [366, 298] on div "ID de usuario 1597673771 Person ID af8e03674b9021828c5c7a30d069fc17 Fecha de Re…" at bounding box center [481, 330] width 669 height 147
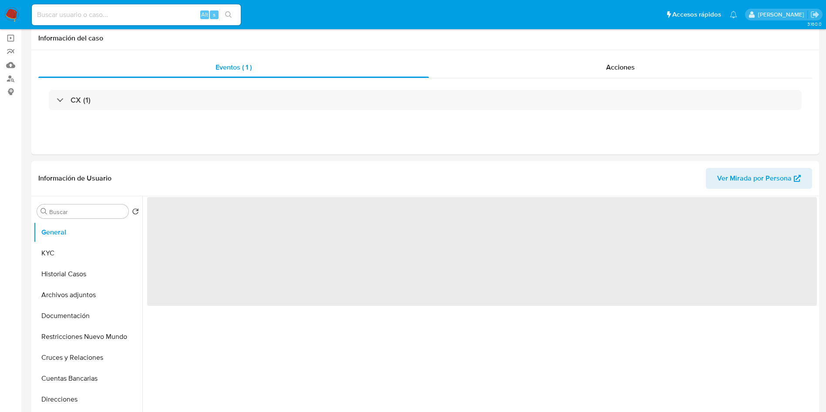
scroll to position [261, 0]
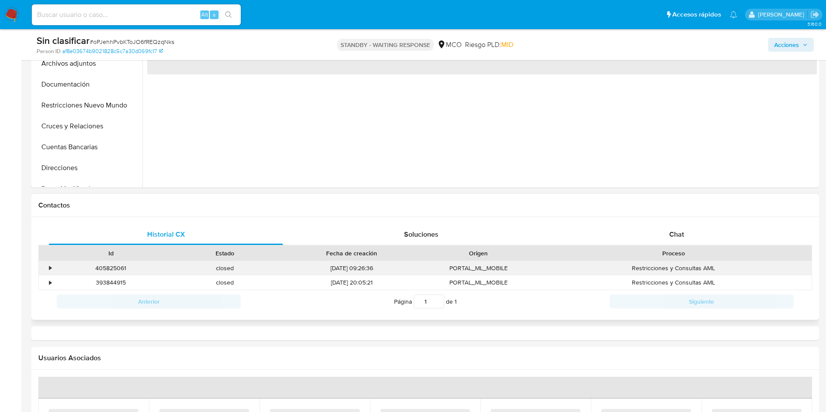
select select "10"
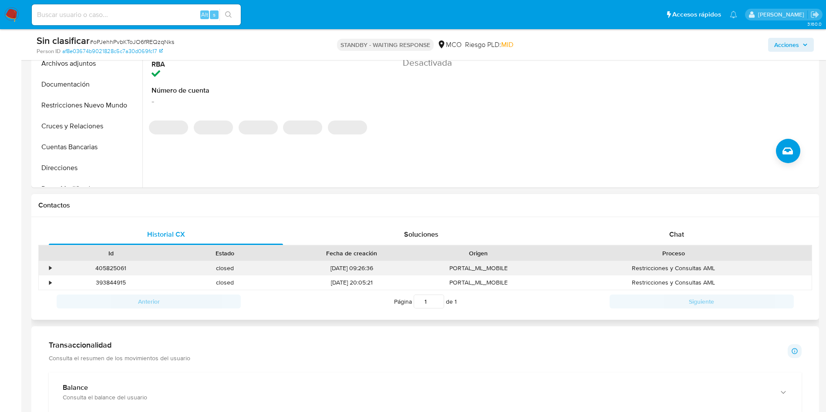
click at [46, 266] on div "•" at bounding box center [46, 268] width 15 height 14
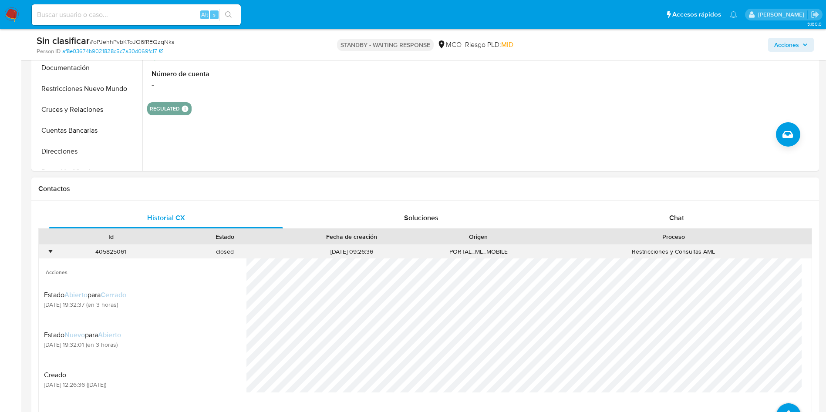
scroll to position [392, 0]
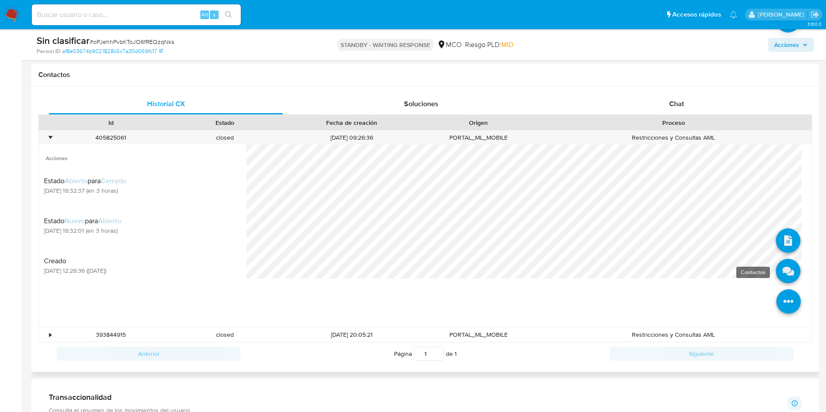
click at [782, 268] on icon at bounding box center [788, 271] width 24 height 24
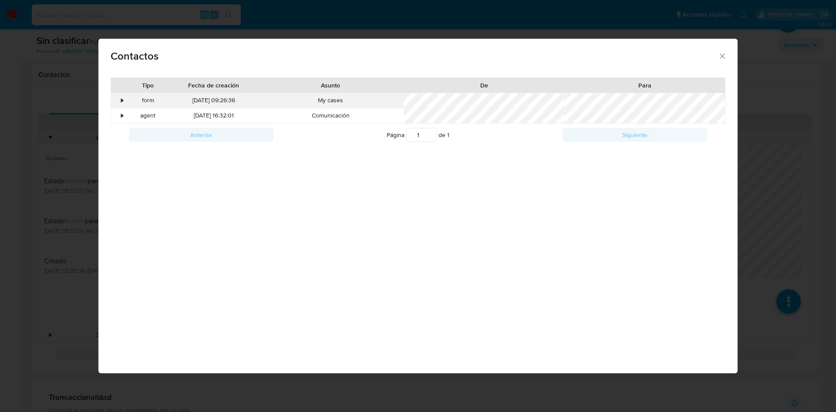
click at [121, 103] on div "•" at bounding box center [118, 100] width 15 height 15
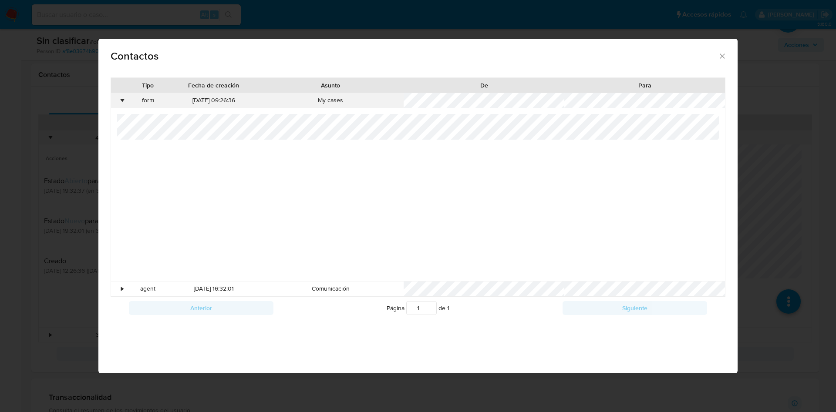
click at [121, 101] on div "•" at bounding box center [122, 100] width 2 height 9
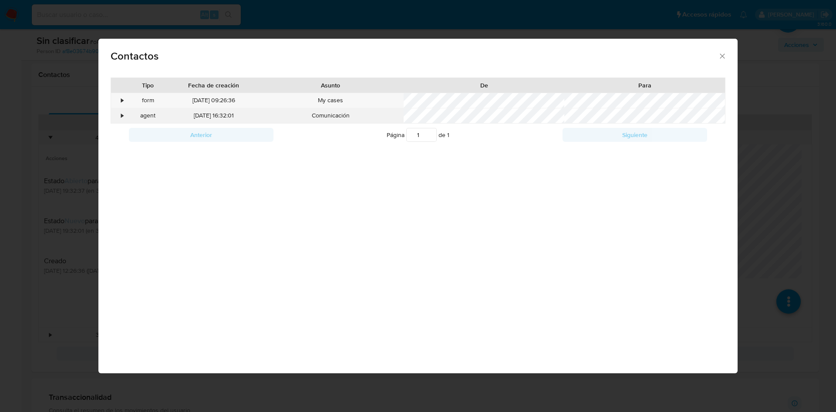
click at [118, 117] on div "•" at bounding box center [118, 115] width 15 height 15
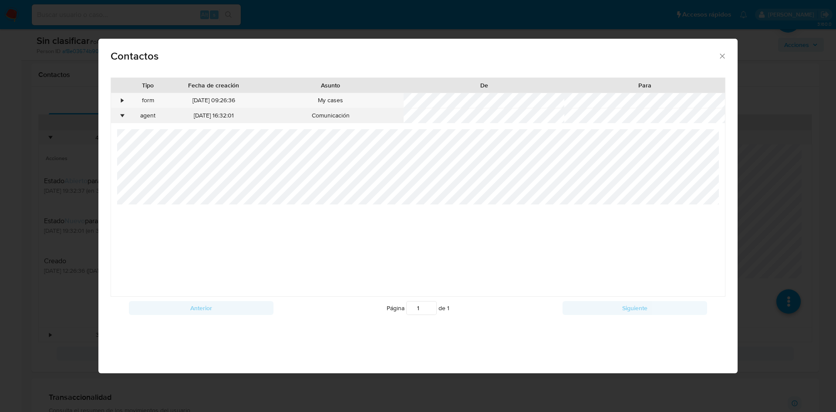
click at [118, 117] on div "•" at bounding box center [118, 115] width 15 height 15
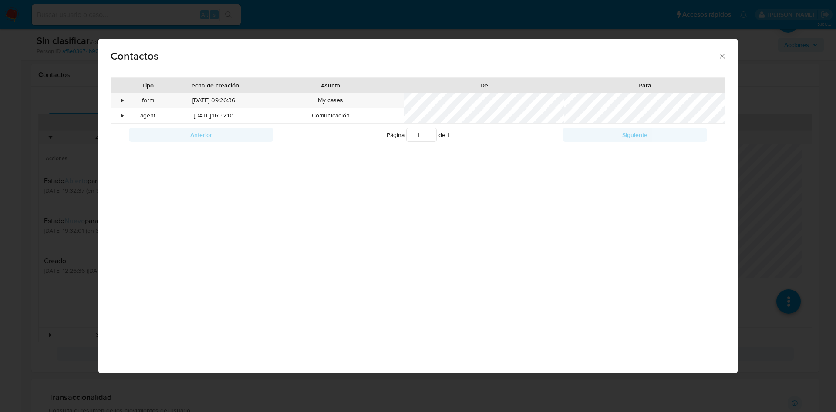
click at [39, 104] on div "Contactos Tipo Fecha de creación Asunto De Para • form [DATE] 09:26:36 My cases…" at bounding box center [418, 206] width 836 height 412
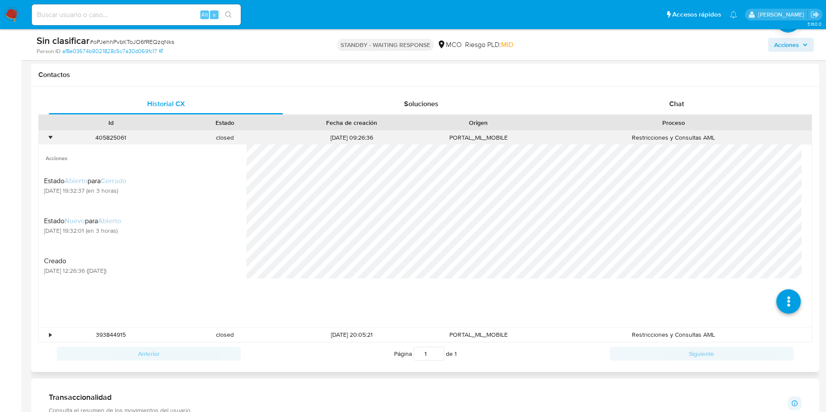
click at [46, 135] on div "•" at bounding box center [46, 138] width 15 height 14
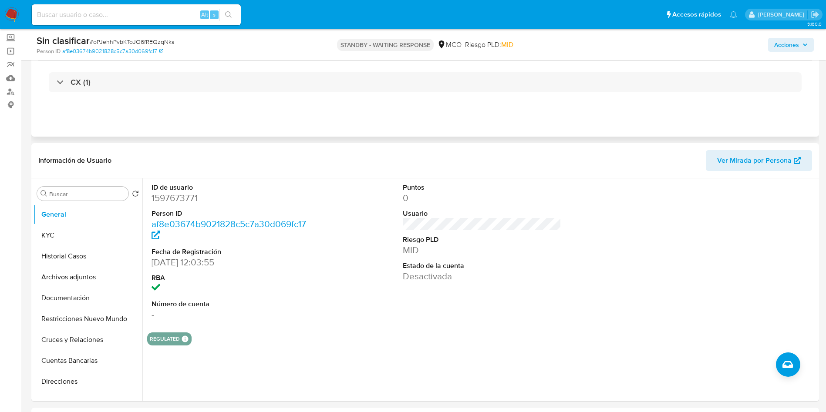
scroll to position [0, 0]
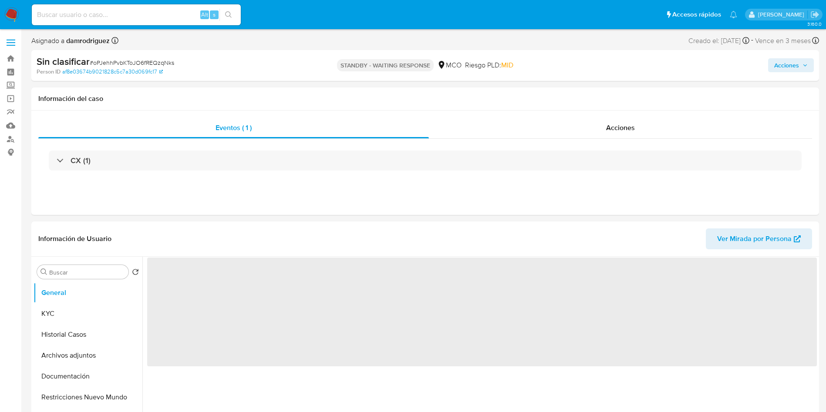
select select "10"
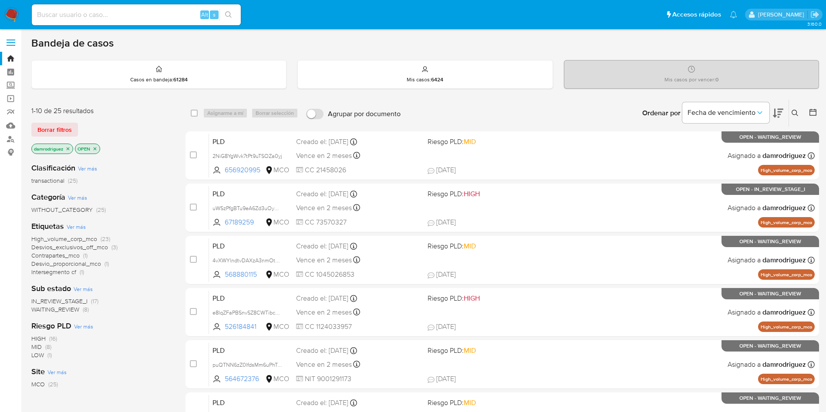
click at [135, 11] on input at bounding box center [136, 14] width 209 height 11
paste input "459283170"
type input "459283170"
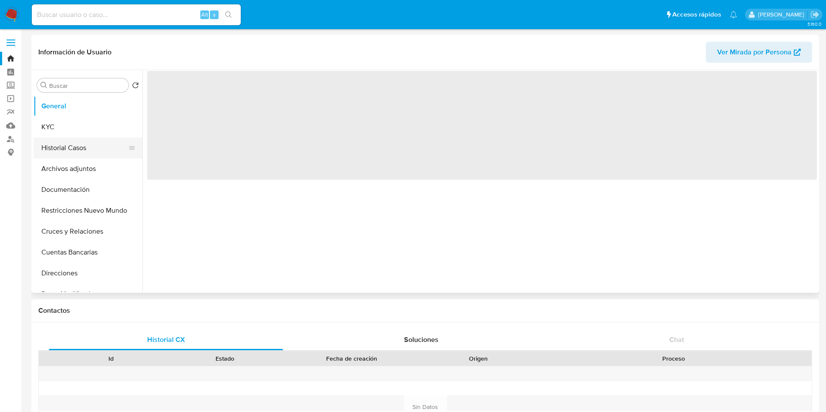
click at [85, 151] on button "Historial Casos" at bounding box center [85, 148] width 102 height 21
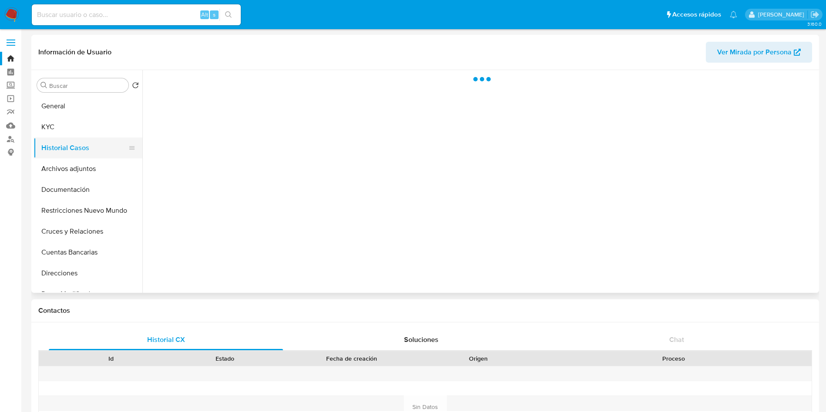
select select "10"
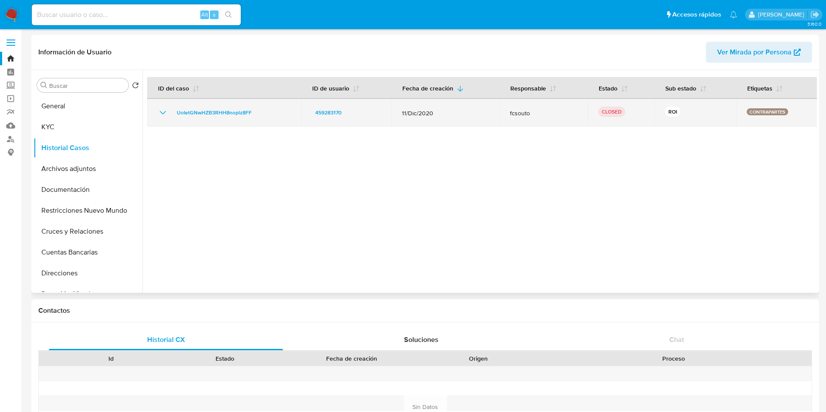
click at [161, 112] on icon "Mostrar/Ocultar" at bounding box center [163, 112] width 6 height 3
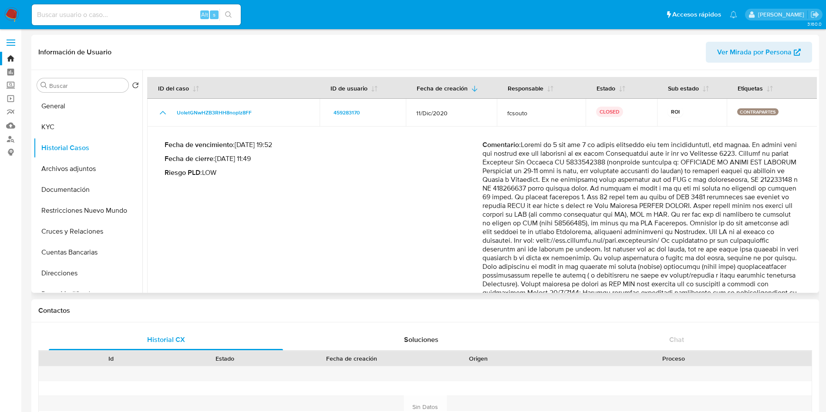
drag, startPoint x: 551, startPoint y: 153, endPoint x: 700, endPoint y: 183, distance: 151.9
click at [700, 183] on p "Comentario :" at bounding box center [641, 258] width 318 height 235
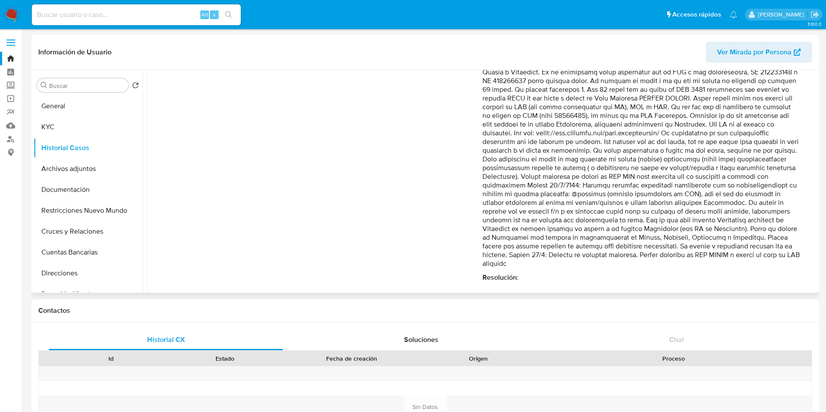
scroll to position [115, 0]
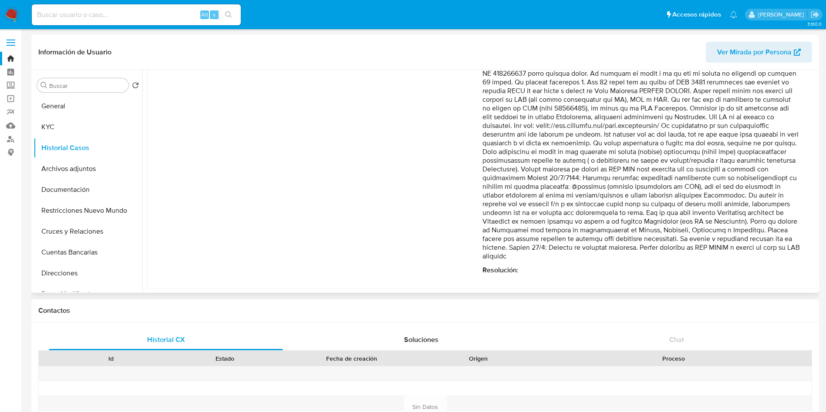
drag, startPoint x: 595, startPoint y: 151, endPoint x: 638, endPoint y: 258, distance: 114.5
click at [637, 258] on p "Comentario :" at bounding box center [641, 143] width 318 height 235
click at [636, 258] on p "Comentario :" at bounding box center [641, 143] width 318 height 235
drag, startPoint x: 506, startPoint y: 202, endPoint x: 762, endPoint y: 238, distance: 258.9
click at [762, 238] on p "Comentario :" at bounding box center [641, 143] width 318 height 235
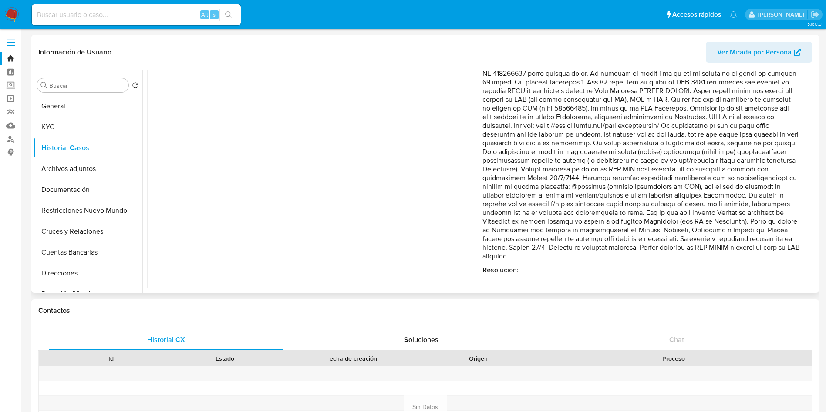
drag, startPoint x: 497, startPoint y: 249, endPoint x: 604, endPoint y: 245, distance: 107.1
click at [599, 247] on p "Comentario :" at bounding box center [641, 143] width 318 height 235
click at [535, 232] on p "Comentario :" at bounding box center [641, 143] width 318 height 235
drag, startPoint x: 585, startPoint y: 242, endPoint x: 740, endPoint y: 245, distance: 154.5
click at [735, 245] on p "Comentario :" at bounding box center [641, 143] width 318 height 235
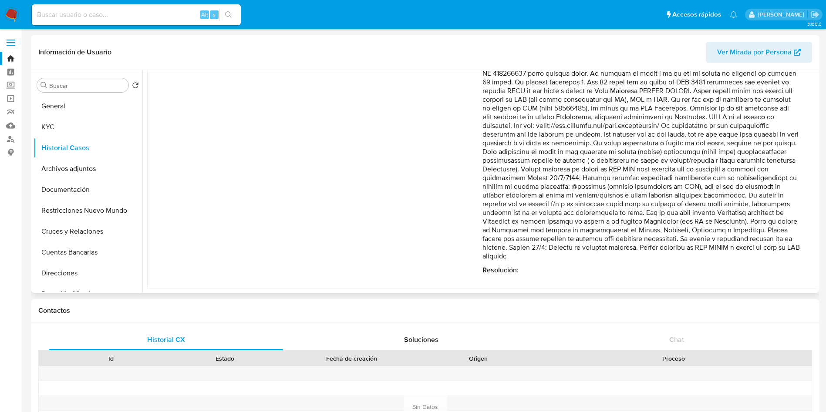
click at [619, 247] on p "Comentario :" at bounding box center [641, 143] width 318 height 235
click at [534, 249] on p "Comentario :" at bounding box center [641, 143] width 318 height 235
drag, startPoint x: 493, startPoint y: 256, endPoint x: 607, endPoint y: 256, distance: 114.0
click at [605, 256] on p "Comentario :" at bounding box center [641, 143] width 318 height 235
click at [646, 261] on div "Comentario : Resolución :" at bounding box center [641, 150] width 318 height 249
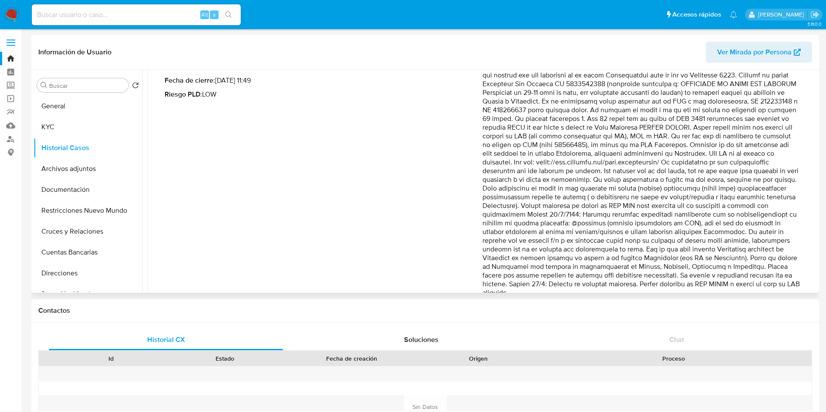
scroll to position [50, 0]
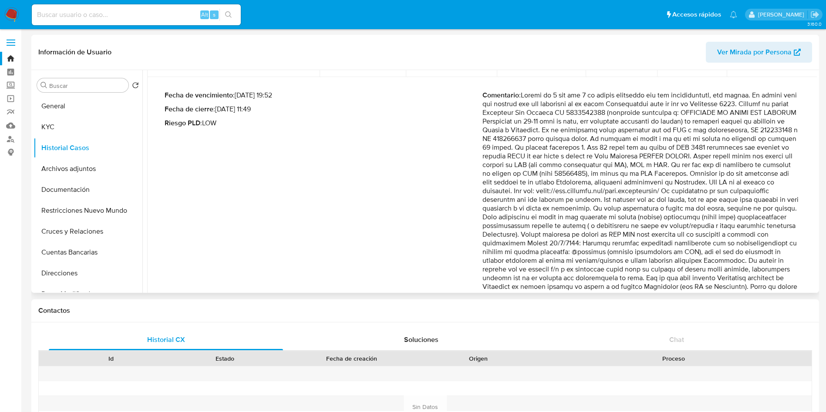
drag, startPoint x: 553, startPoint y: 104, endPoint x: 762, endPoint y: 165, distance: 217.0
click at [762, 165] on p "Comentario :" at bounding box center [641, 208] width 318 height 235
drag, startPoint x: 520, startPoint y: 177, endPoint x: 783, endPoint y: 176, distance: 262.5
click at [779, 175] on p "Comentario :" at bounding box center [641, 208] width 318 height 235
drag, startPoint x: 526, startPoint y: 182, endPoint x: 763, endPoint y: 182, distance: 236.8
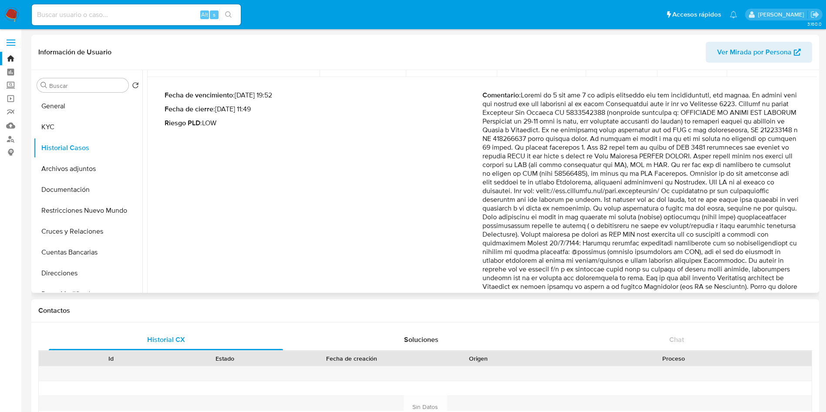
click at [762, 182] on p "Comentario :" at bounding box center [641, 208] width 318 height 235
click at [488, 195] on p "Comentario :" at bounding box center [641, 208] width 318 height 235
drag, startPoint x: 533, startPoint y: 193, endPoint x: 774, endPoint y: 190, distance: 241.2
click at [770, 190] on p "Comentario :" at bounding box center [641, 208] width 318 height 235
drag, startPoint x: 528, startPoint y: 205, endPoint x: 670, endPoint y: 204, distance: 142.8
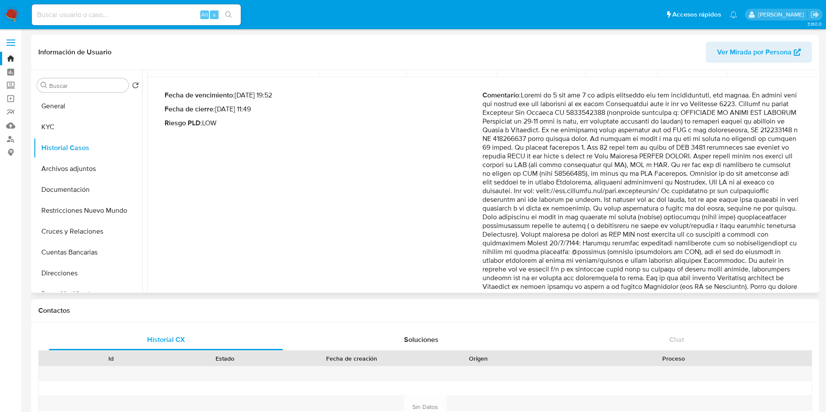
click at [632, 202] on p "Comentario :" at bounding box center [641, 208] width 318 height 235
click at [672, 204] on p "Comentario :" at bounding box center [641, 208] width 318 height 235
drag, startPoint x: 598, startPoint y: 198, endPoint x: 792, endPoint y: 200, distance: 194.6
click at [787, 200] on p "Comentario :" at bounding box center [641, 208] width 318 height 235
drag, startPoint x: 543, startPoint y: 207, endPoint x: 749, endPoint y: 209, distance: 205.9
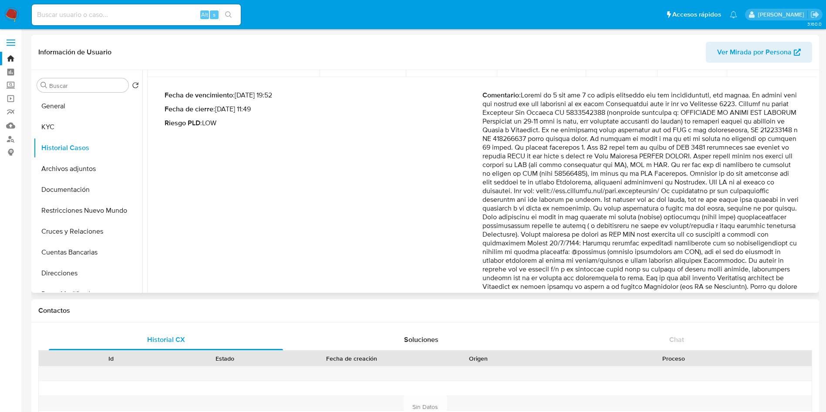
click at [749, 206] on p "Comentario :" at bounding box center [641, 208] width 318 height 235
drag, startPoint x: 491, startPoint y: 218, endPoint x: 748, endPoint y: 215, distance: 256.4
click at [743, 215] on p "Comentario :" at bounding box center [641, 208] width 318 height 235
drag, startPoint x: 501, startPoint y: 228, endPoint x: 766, endPoint y: 228, distance: 265.1
click at [760, 226] on p "Comentario :" at bounding box center [641, 208] width 318 height 235
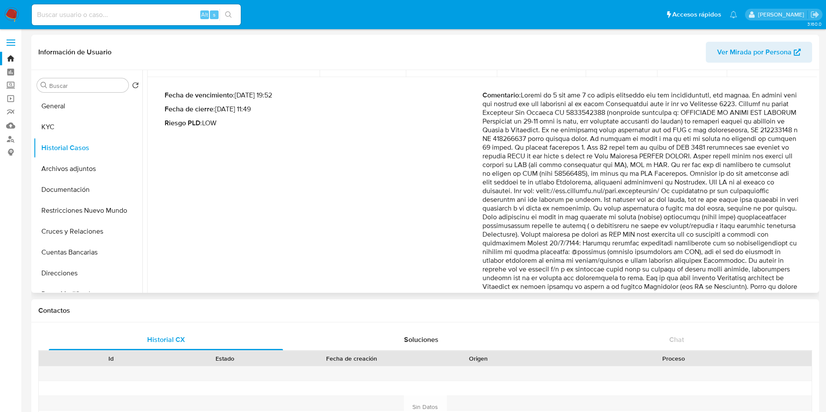
drag, startPoint x: 513, startPoint y: 232, endPoint x: 743, endPoint y: 232, distance: 229.8
click at [736, 232] on p "Comentario :" at bounding box center [641, 208] width 318 height 235
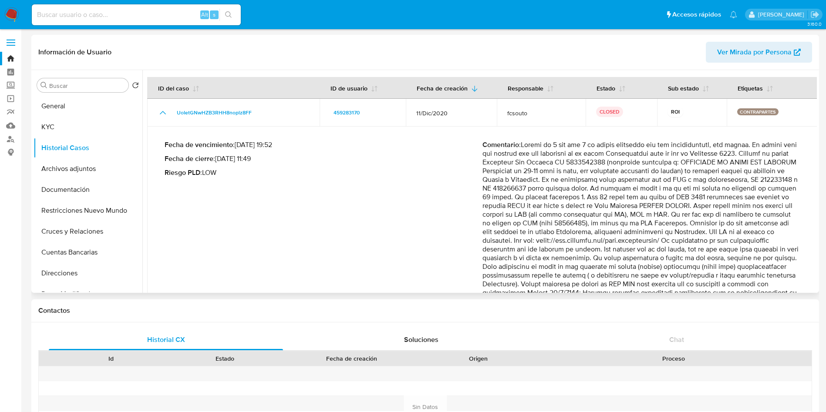
scroll to position [115, 0]
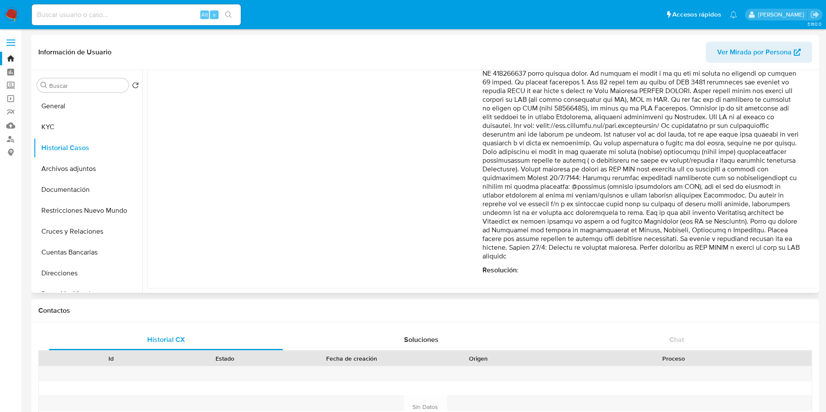
drag, startPoint x: 505, startPoint y: 179, endPoint x: 747, endPoint y: 177, distance: 242.5
click at [747, 177] on p "Comentario :" at bounding box center [641, 143] width 318 height 235
drag, startPoint x: 528, startPoint y: 188, endPoint x: 684, endPoint y: 187, distance: 156.3
click at [684, 187] on p "Comentario :" at bounding box center [641, 143] width 318 height 235
click at [674, 188] on p "Comentario :" at bounding box center [641, 143] width 318 height 235
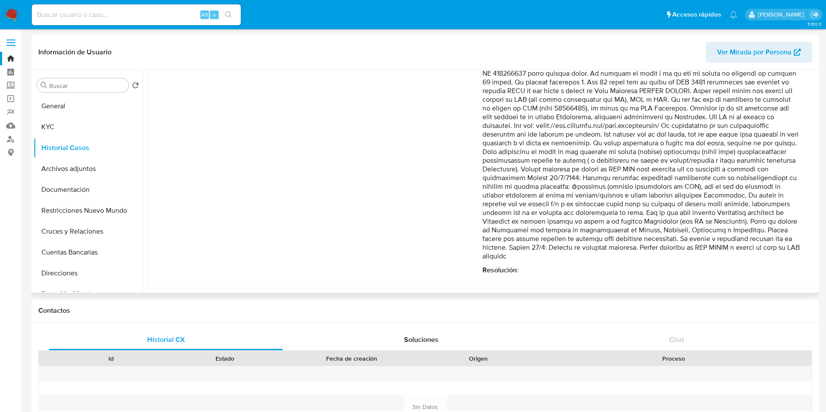
drag, startPoint x: 632, startPoint y: 185, endPoint x: 664, endPoint y: 188, distance: 31.9
click at [664, 188] on p "Comentario :" at bounding box center [641, 143] width 318 height 235
drag, startPoint x: 705, startPoint y: 186, endPoint x: 770, endPoint y: 182, distance: 65.5
click at [769, 182] on p "Comentario :" at bounding box center [641, 143] width 318 height 235
click at [746, 192] on p "Comentario :" at bounding box center [641, 143] width 318 height 235
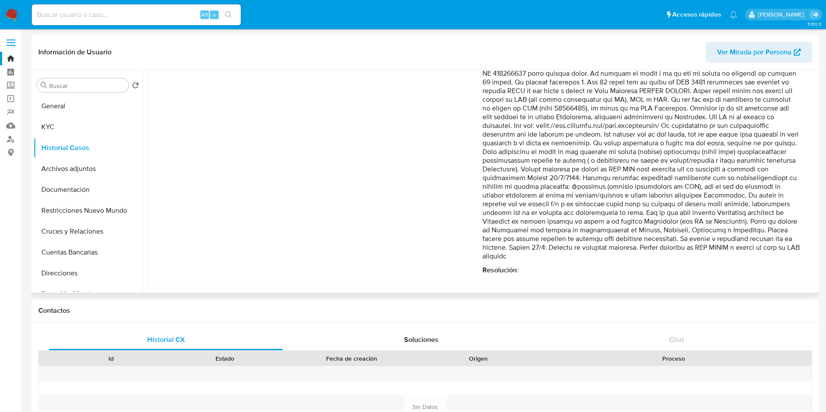
drag, startPoint x: 748, startPoint y: 190, endPoint x: 784, endPoint y: 187, distance: 35.4
click at [784, 187] on p "Comentario :" at bounding box center [641, 143] width 318 height 235
drag, startPoint x: 523, startPoint y: 198, endPoint x: 778, endPoint y: 193, distance: 255.6
click at [778, 193] on p "Comentario :" at bounding box center [641, 143] width 318 height 235
drag, startPoint x: 542, startPoint y: 205, endPoint x: 777, endPoint y: 202, distance: 234.6
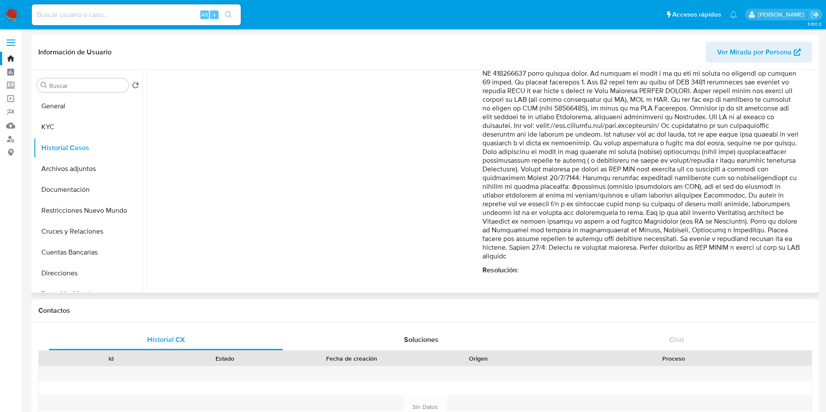
click at [771, 201] on p "Comentario :" at bounding box center [641, 143] width 318 height 235
drag, startPoint x: 521, startPoint y: 212, endPoint x: 770, endPoint y: 213, distance: 249.4
click at [762, 209] on p "Comentario :" at bounding box center [641, 143] width 318 height 235
click at [497, 226] on p "Comentario :" at bounding box center [641, 143] width 318 height 235
drag, startPoint x: 534, startPoint y: 223, endPoint x: 749, endPoint y: 222, distance: 215.0
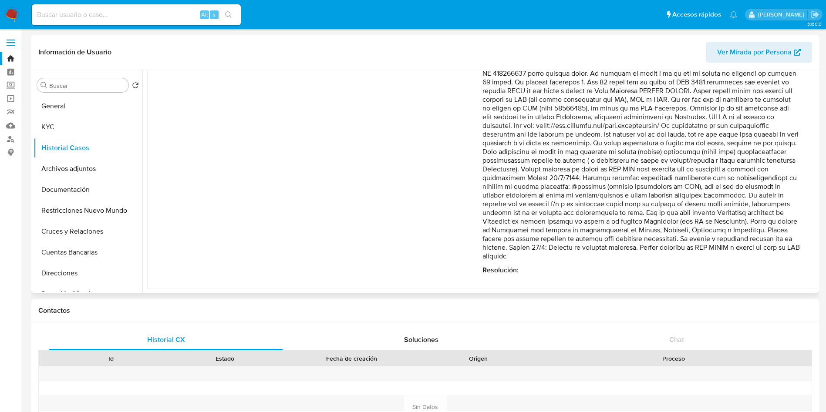
click at [747, 222] on p "Comentario :" at bounding box center [641, 143] width 318 height 235
drag, startPoint x: 500, startPoint y: 230, endPoint x: 764, endPoint y: 253, distance: 264.8
click at [762, 253] on p "Comentario :" at bounding box center [641, 143] width 318 height 235
click at [646, 265] on div "Comentario : Resolución :" at bounding box center [641, 150] width 318 height 249
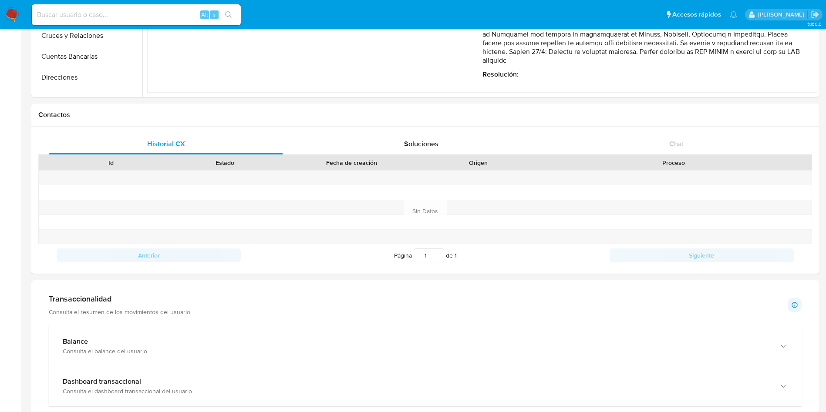
scroll to position [0, 0]
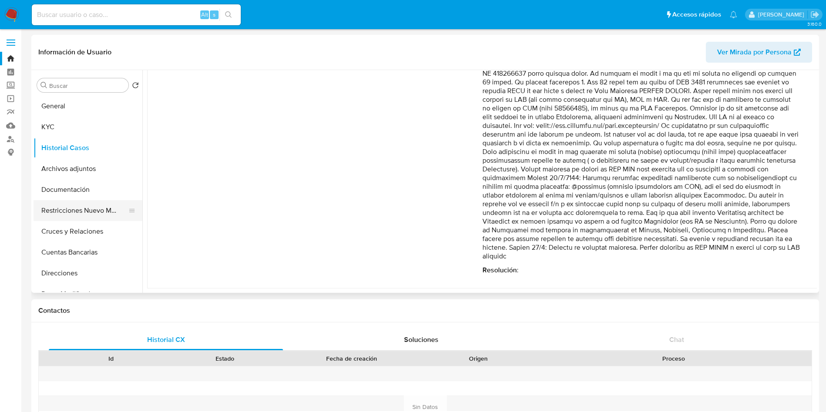
click at [73, 208] on button "Restricciones Nuevo Mundo" at bounding box center [85, 210] width 102 height 21
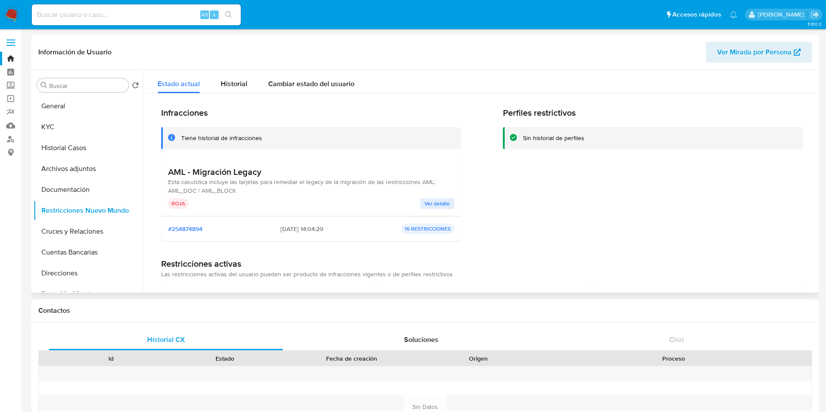
drag, startPoint x: 196, startPoint y: 172, endPoint x: 316, endPoint y: 171, distance: 119.3
click at [306, 172] on h3 "AML - Migración Legacy" at bounding box center [311, 172] width 286 height 11
click at [618, 180] on div "Perfiles restrictivos Sin historial de perfiles" at bounding box center [653, 178] width 300 height 141
drag, startPoint x: 188, startPoint y: 185, endPoint x: 433, endPoint y: 179, distance: 244.7
click at [424, 179] on span "Esta casuística incluye las tarjetas para remediar el legacy de la migración de…" at bounding box center [301, 186] width 267 height 17
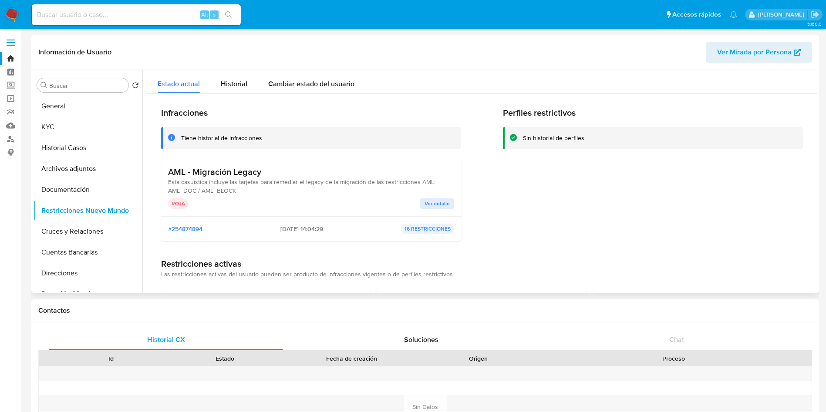
click at [565, 188] on div "Perfiles restrictivos Sin historial de perfiles" at bounding box center [653, 178] width 300 height 141
drag, startPoint x: 263, startPoint y: 237, endPoint x: 316, endPoint y: 232, distance: 52.9
click at [313, 232] on div "#254874894 23/03/2023 - 14:04:29 16 RESTRICCIONES" at bounding box center [311, 228] width 300 height 25
click at [302, 232] on span "23/03/2023 - 14:04:29" at bounding box center [301, 229] width 43 height 8
click at [552, 225] on div "Perfiles restrictivos Sin historial de perfiles" at bounding box center [653, 178] width 300 height 141
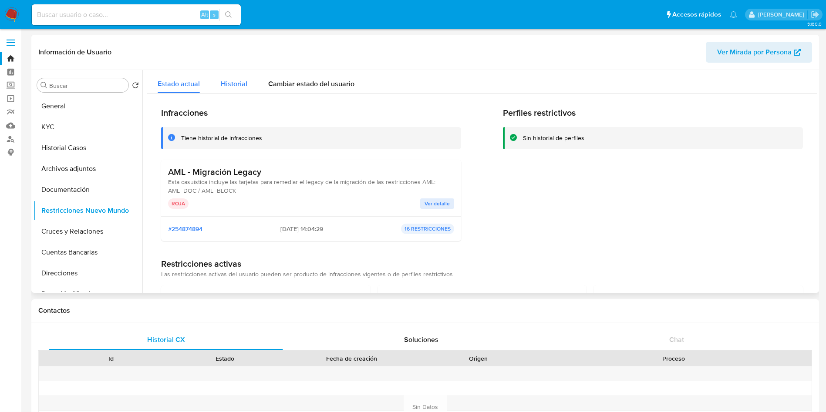
click at [215, 82] on button "Historial" at bounding box center [233, 81] width 47 height 23
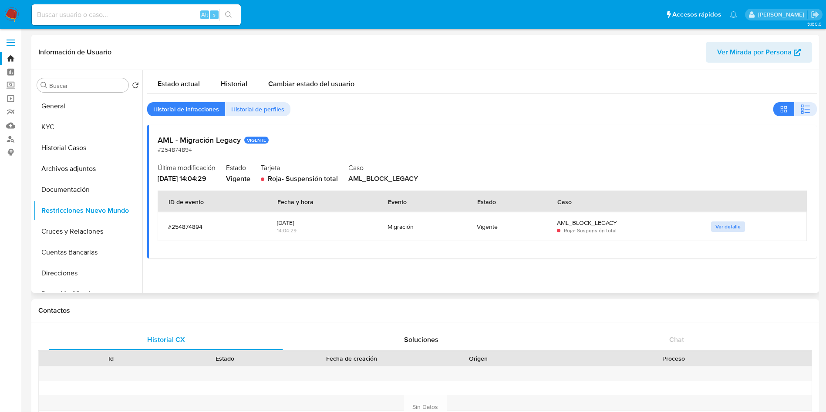
click at [727, 226] on span "Ver detalle" at bounding box center [727, 226] width 25 height 9
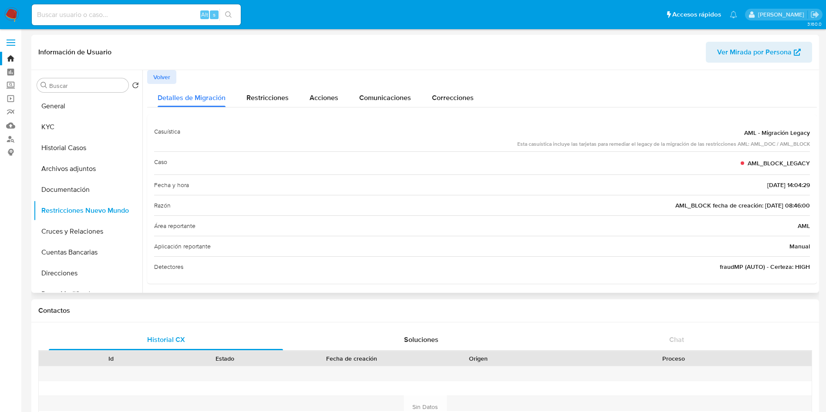
click at [155, 72] on span "Volver" at bounding box center [161, 77] width 17 height 12
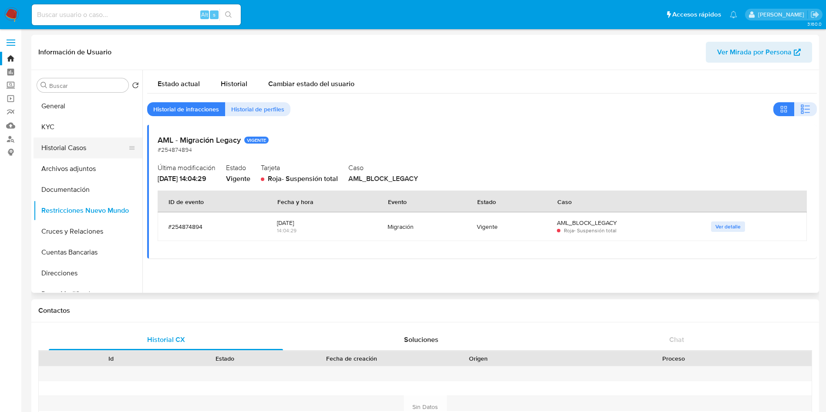
click at [85, 148] on button "Historial Casos" at bounding box center [85, 148] width 102 height 21
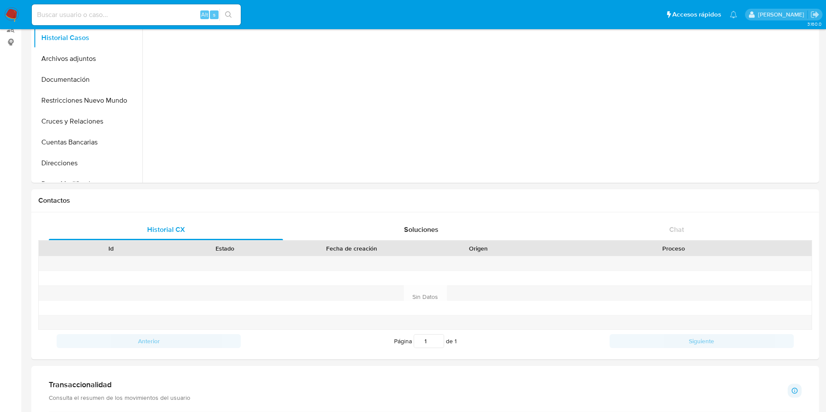
scroll to position [41, 0]
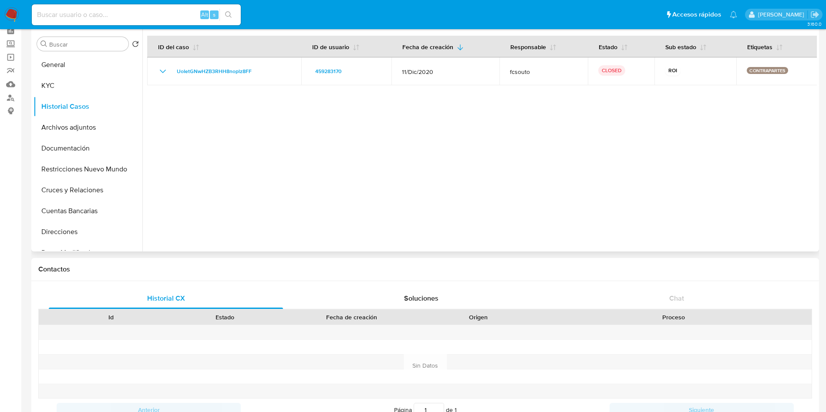
click at [295, 148] on div at bounding box center [479, 140] width 674 height 223
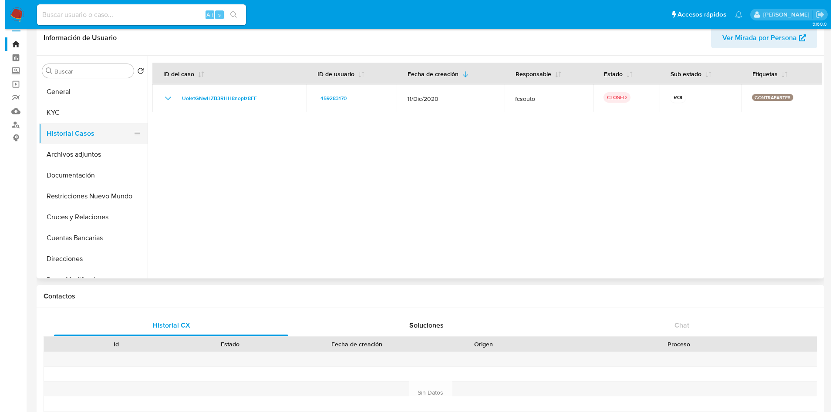
scroll to position [0, 0]
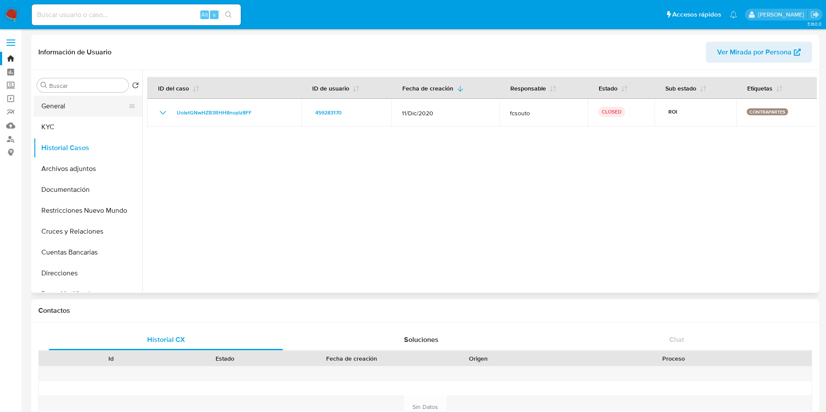
click at [60, 100] on button "General" at bounding box center [85, 106] width 102 height 21
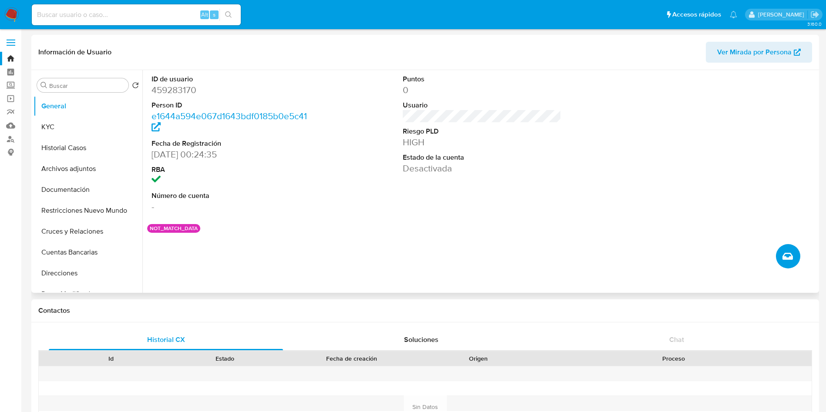
click at [790, 262] on button "Crear caso manual" at bounding box center [788, 256] width 24 height 24
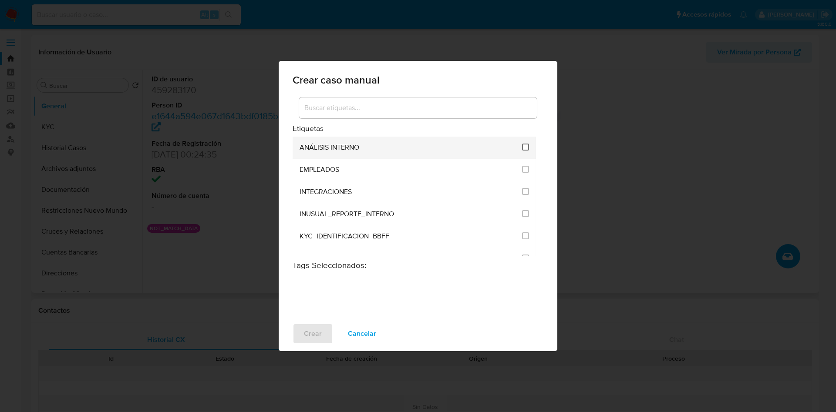
click at [524, 147] on input "1890" at bounding box center [525, 147] width 7 height 7
checkbox input "true"
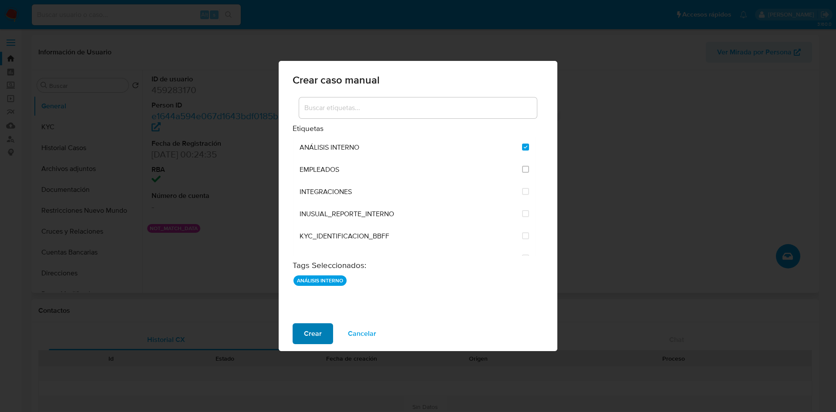
click at [321, 339] on button "Crear" at bounding box center [313, 333] width 40 height 21
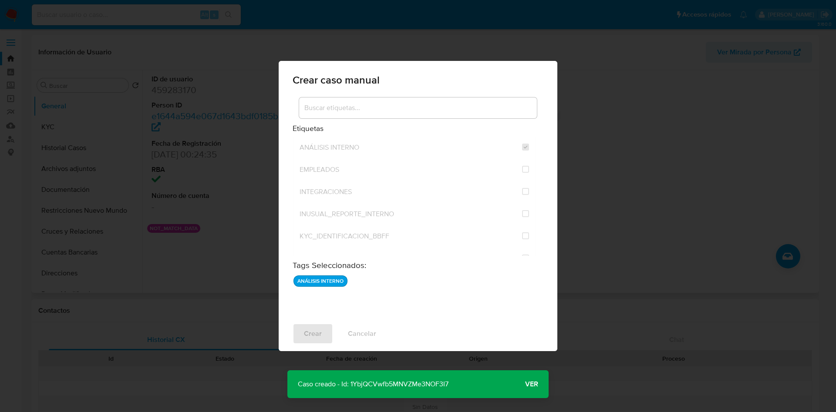
click at [532, 384] on span "Ver" at bounding box center [531, 384] width 13 height 0
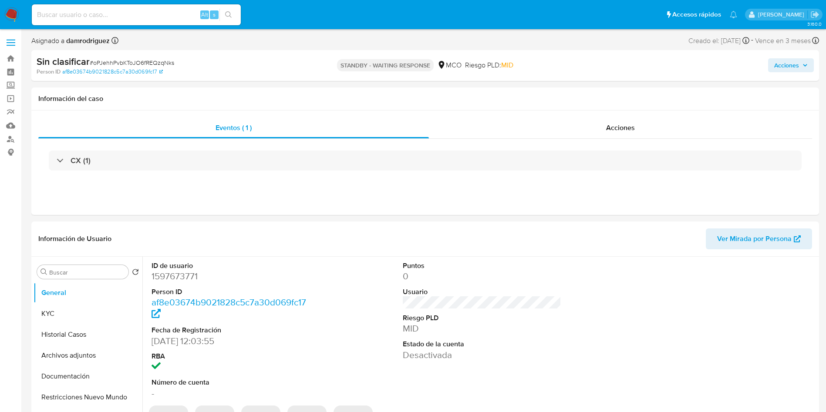
select select "10"
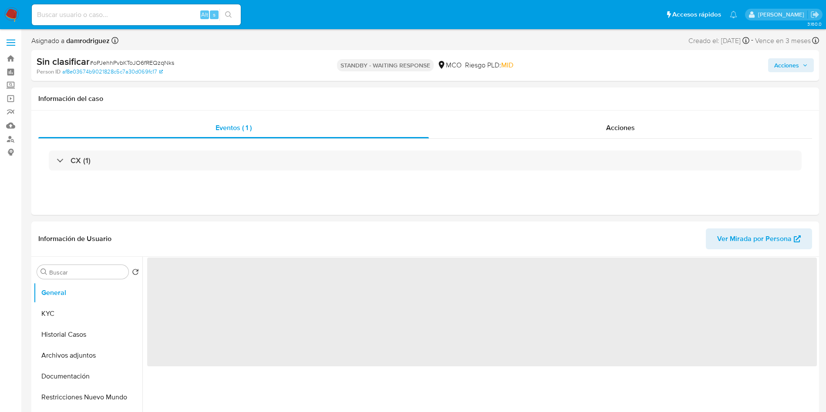
select select "10"
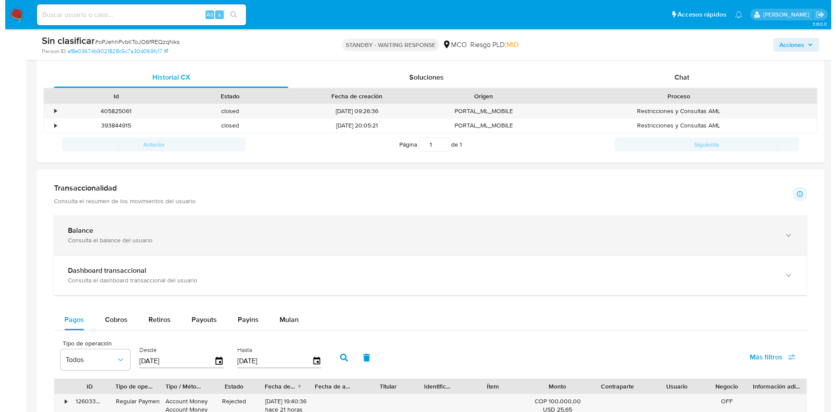
scroll to position [392, 0]
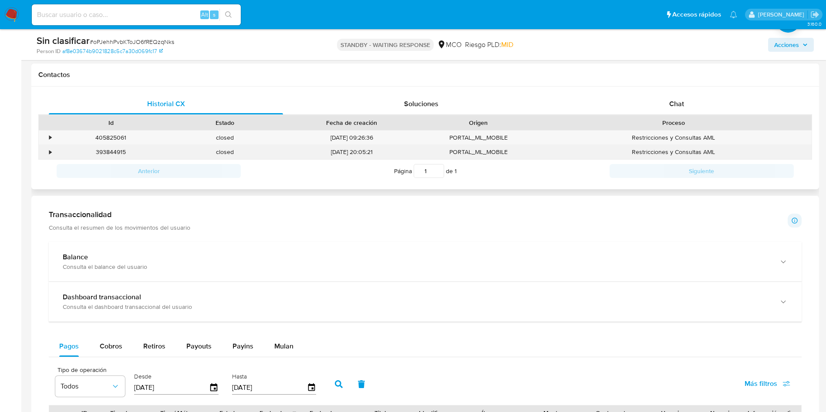
click at [50, 155] on div "•" at bounding box center [50, 152] width 2 height 8
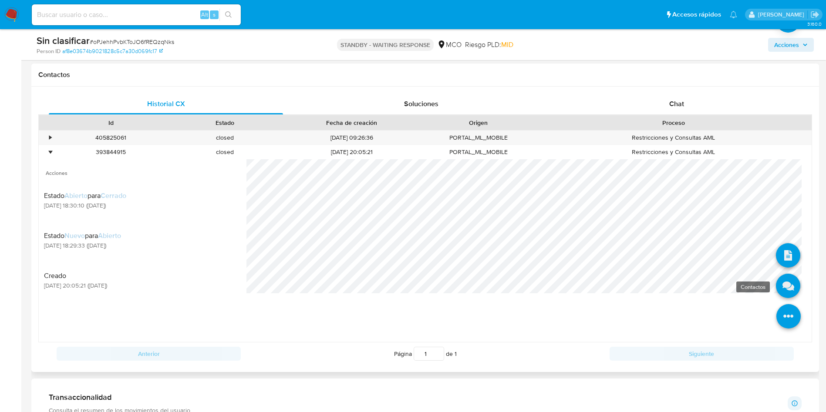
click at [776, 287] on icon at bounding box center [788, 286] width 24 height 24
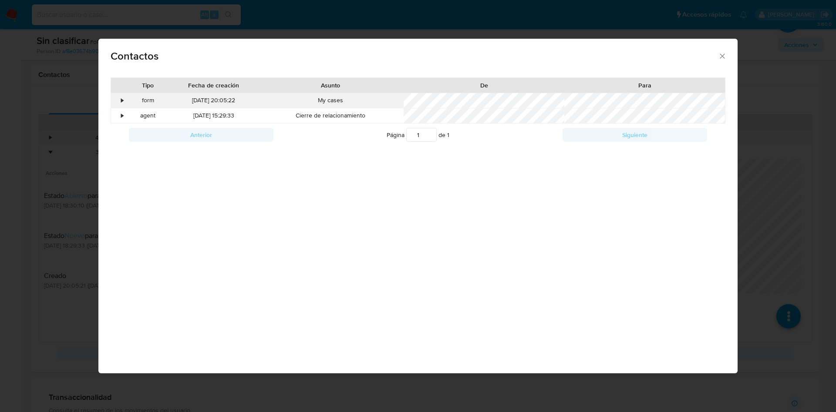
click at [118, 98] on div "•" at bounding box center [118, 100] width 15 height 15
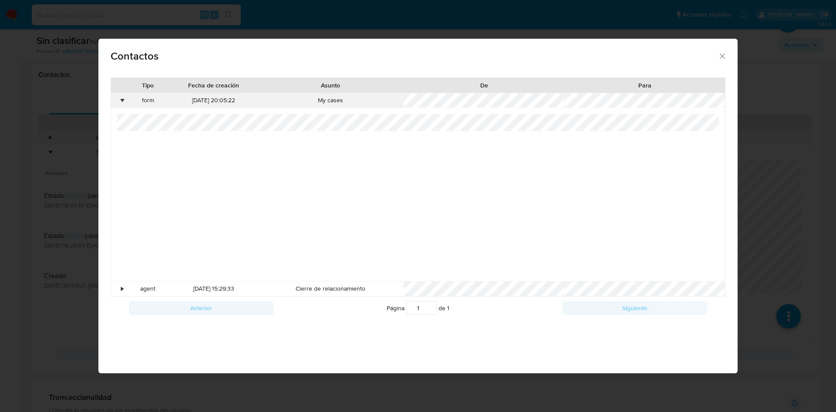
click at [118, 98] on div "•" at bounding box center [118, 100] width 15 height 15
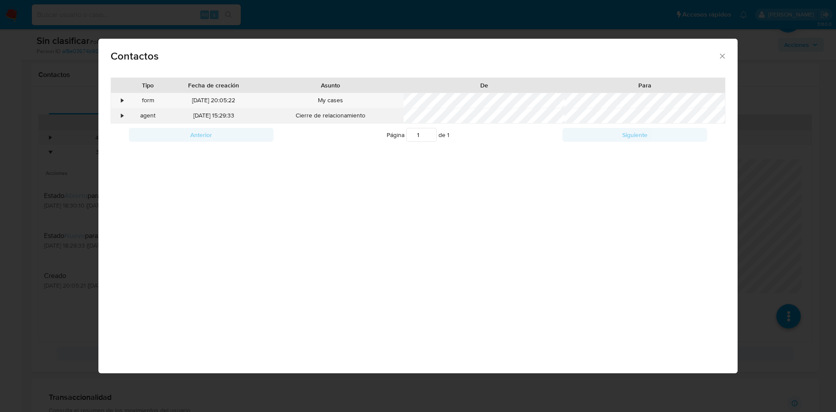
click at [124, 117] on div "•" at bounding box center [118, 115] width 15 height 15
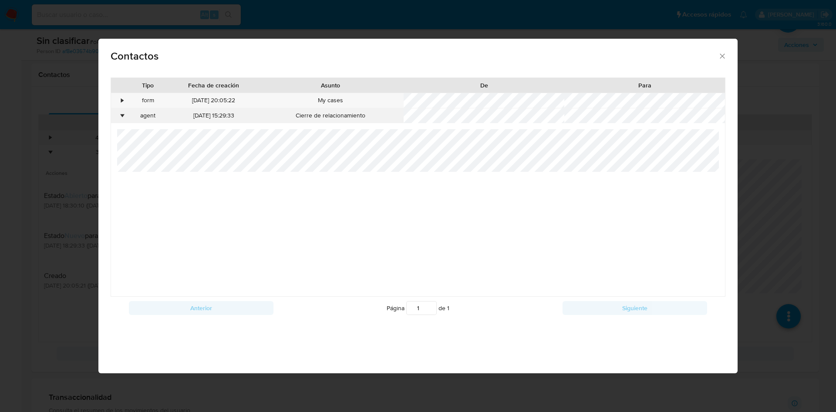
click at [124, 117] on div "•" at bounding box center [122, 115] width 2 height 9
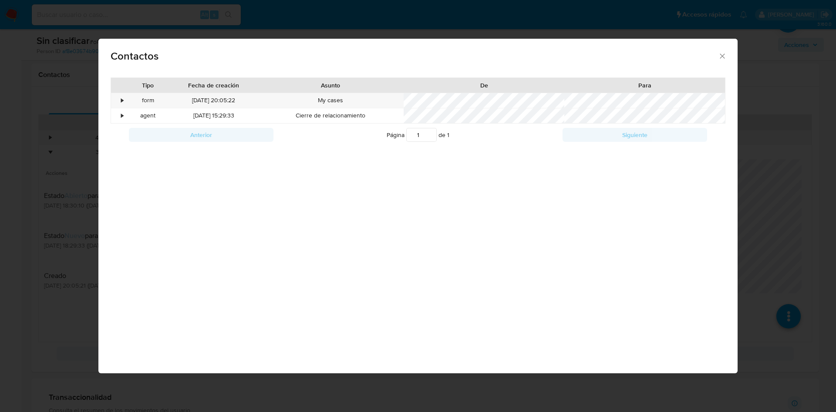
click at [67, 135] on div "Contactos Tipo Fecha de creación Asunto De Para • form [DATE] 20:05:22 My cases…" at bounding box center [418, 206] width 836 height 412
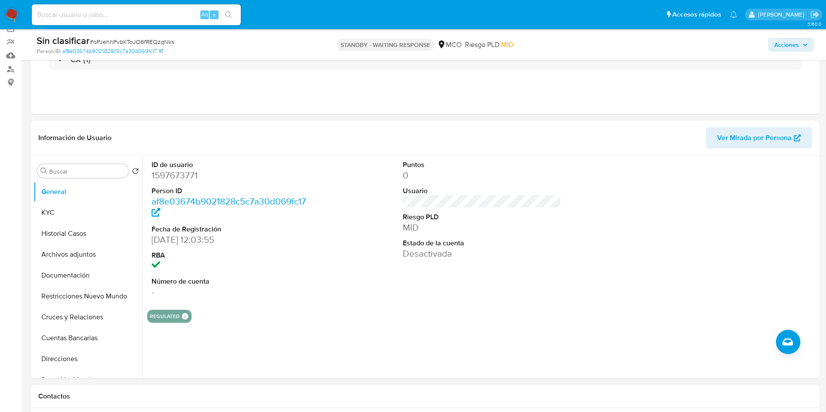
scroll to position [65, 0]
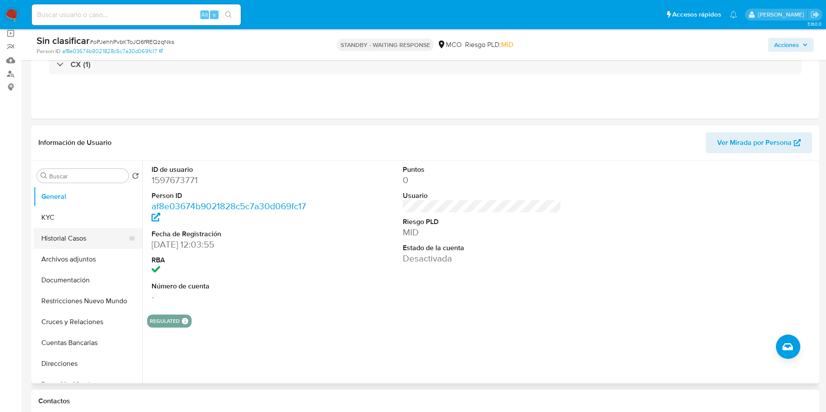
click at [83, 235] on button "Historial Casos" at bounding box center [85, 238] width 102 height 21
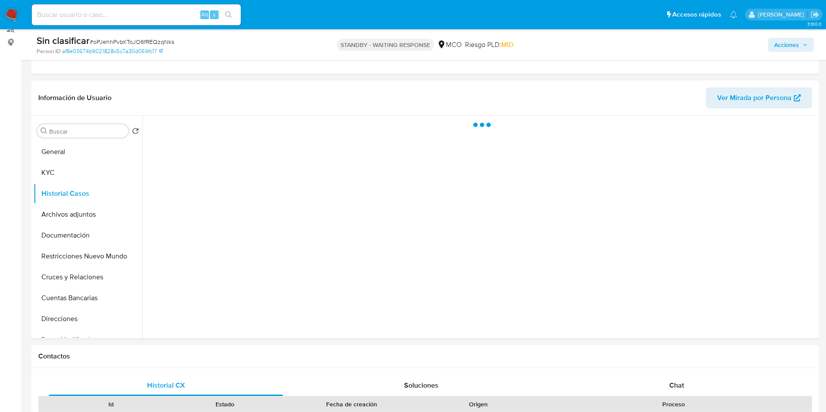
scroll to position [131, 0]
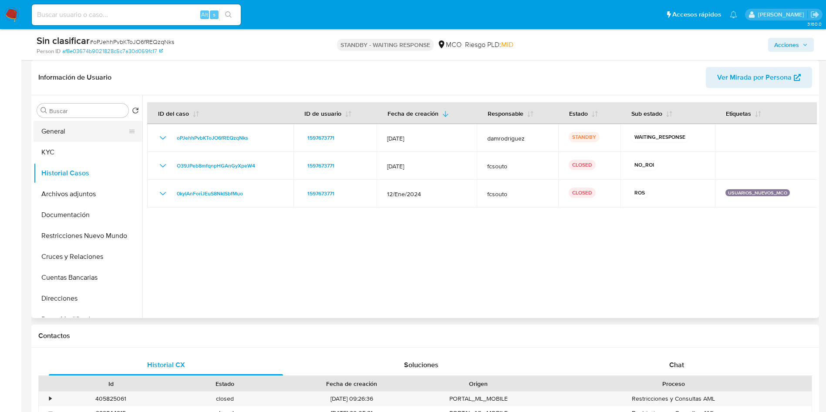
click at [64, 126] on button "General" at bounding box center [85, 131] width 102 height 21
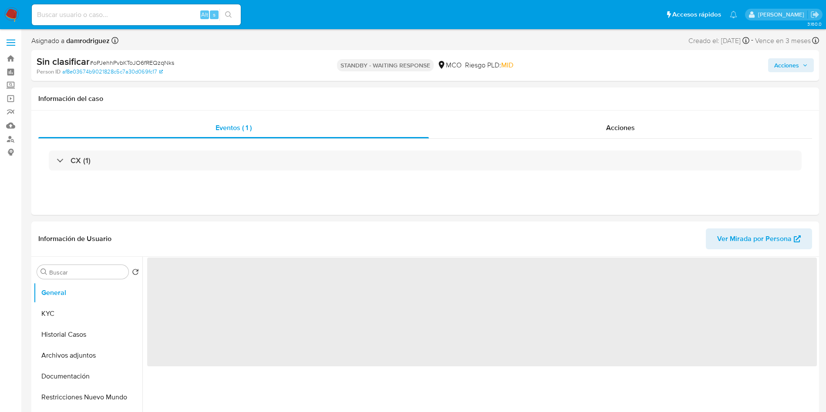
select select "10"
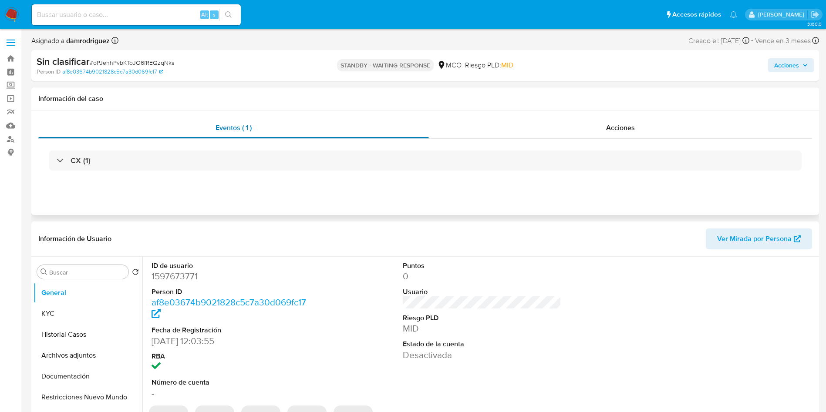
select select "10"
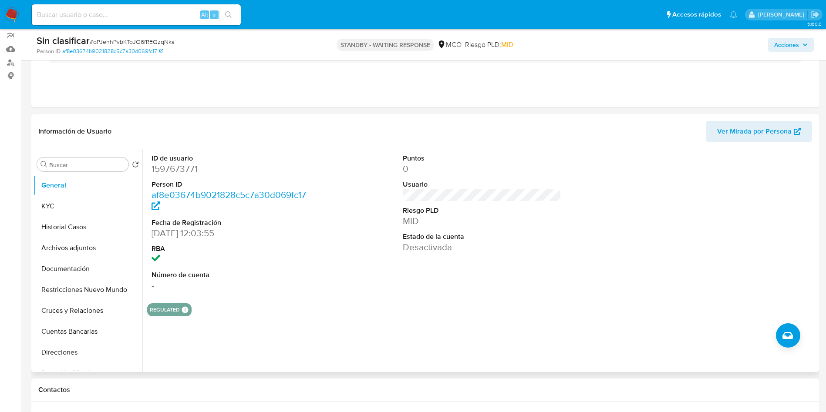
scroll to position [65, 0]
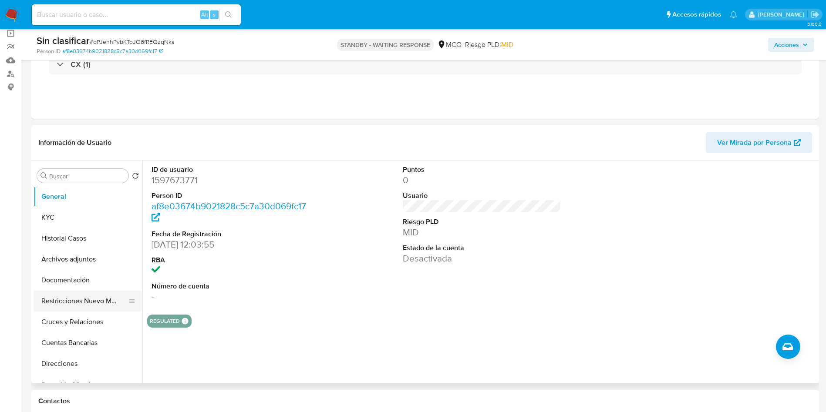
click at [83, 293] on button "Restricciones Nuevo Mundo" at bounding box center [85, 301] width 102 height 21
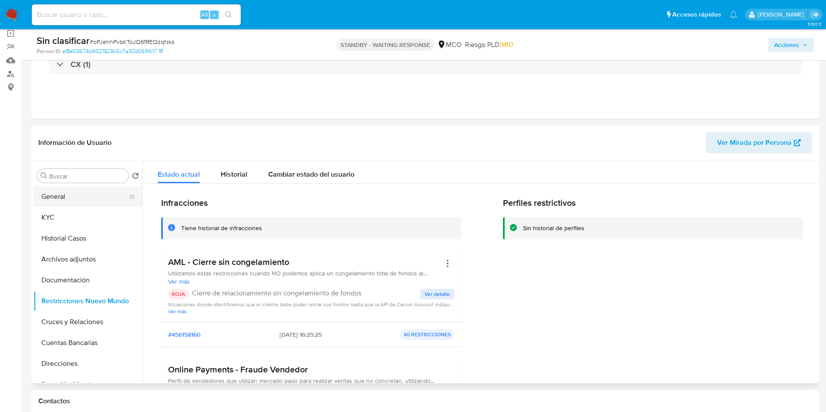
click at [63, 198] on button "General" at bounding box center [85, 196] width 102 height 21
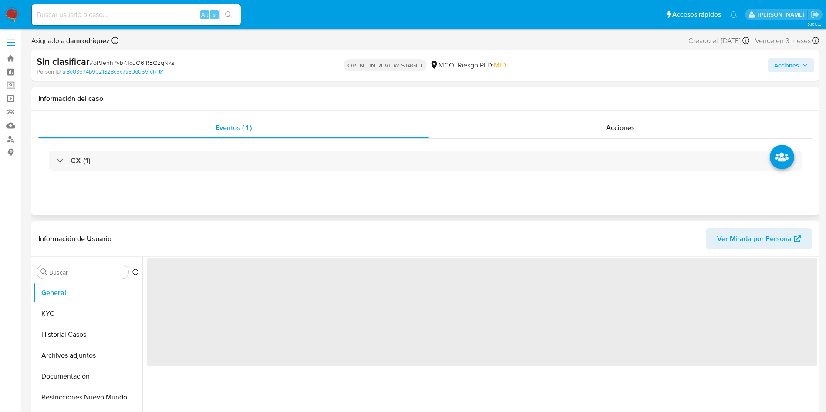
select select "10"
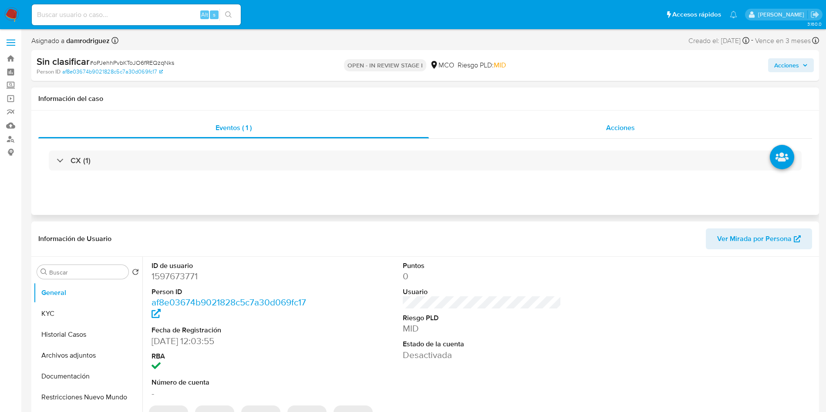
click at [583, 134] on div "Acciones" at bounding box center [620, 128] width 383 height 21
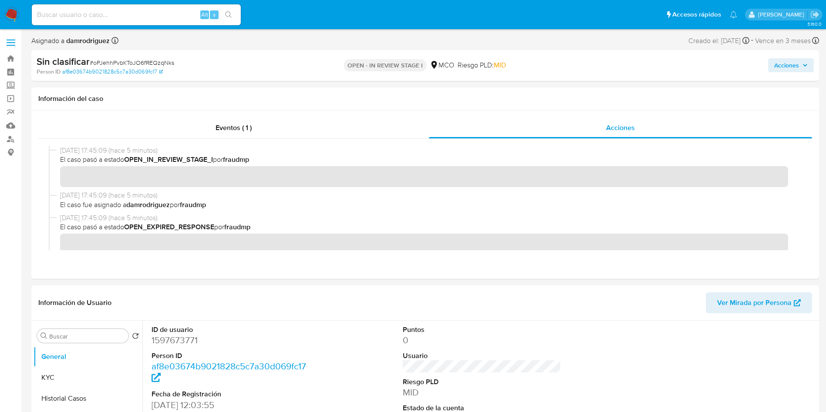
click at [779, 66] on span "Acciones" at bounding box center [786, 65] width 25 height 14
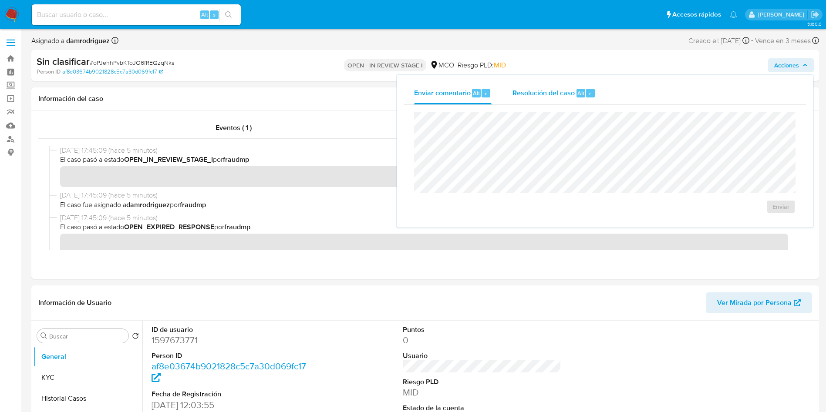
click at [543, 97] on span "Resolución del caso" at bounding box center [543, 93] width 62 height 10
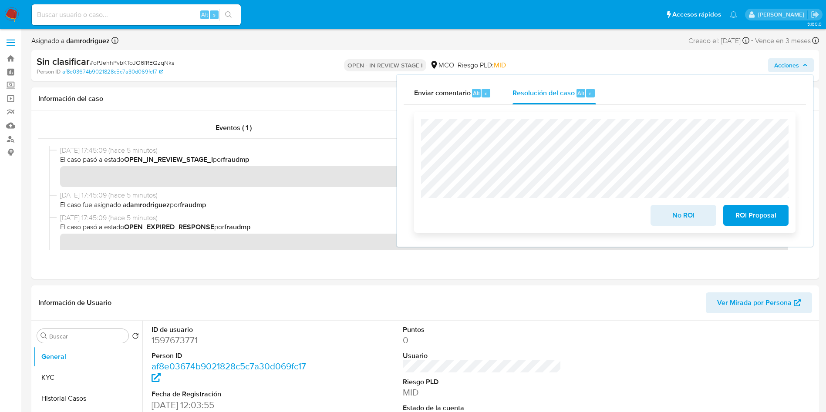
click at [676, 216] on span "No ROI" at bounding box center [683, 215] width 43 height 19
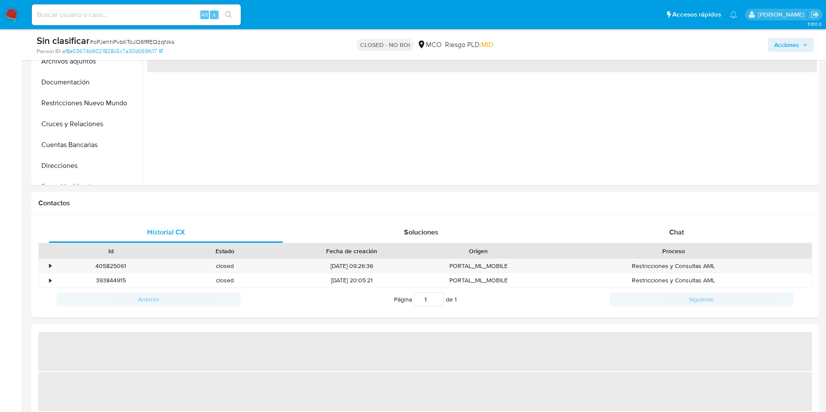
scroll to position [14, 0]
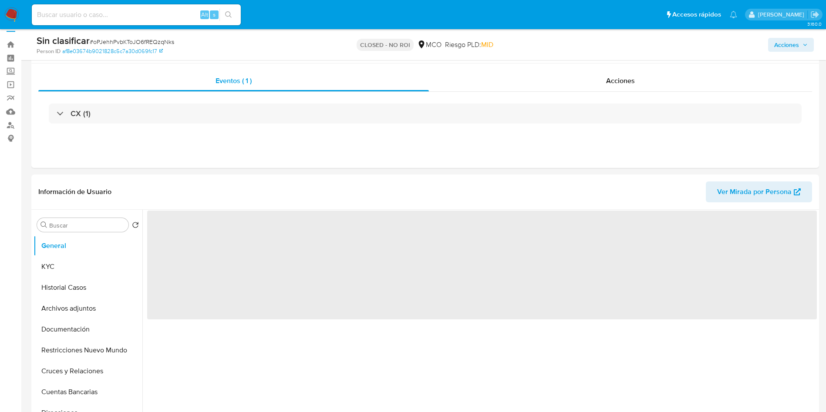
select select "10"
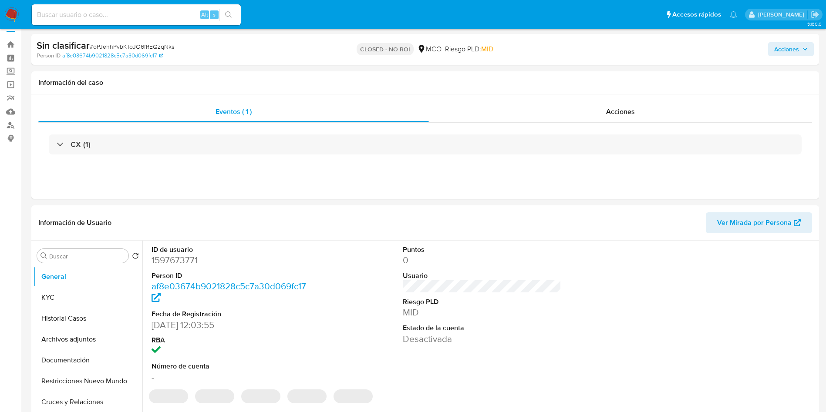
scroll to position [0, 0]
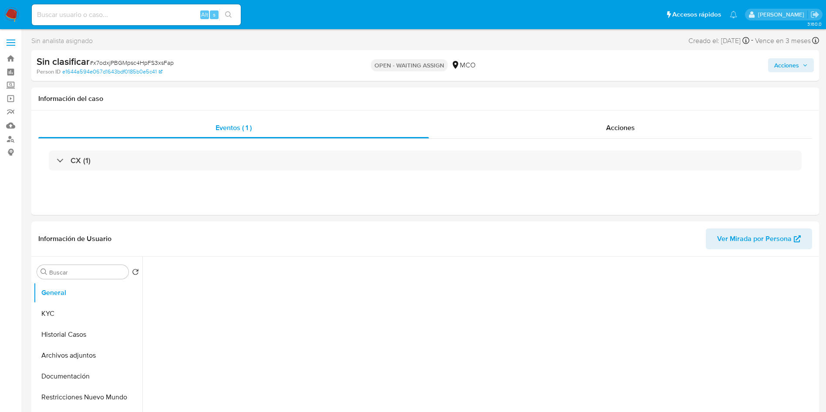
select select "10"
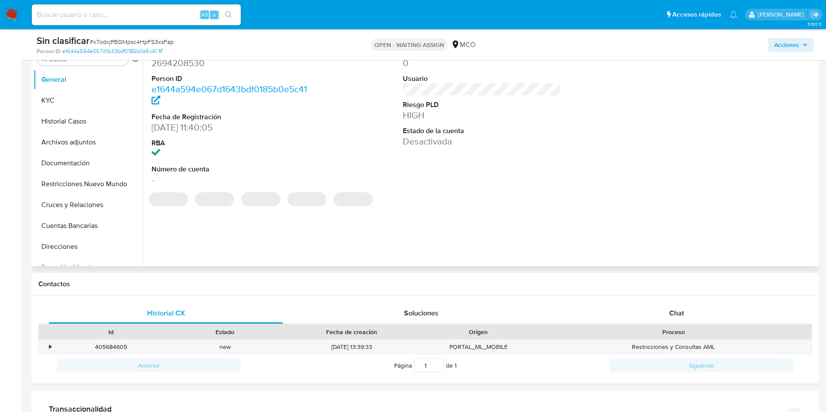
scroll to position [196, 0]
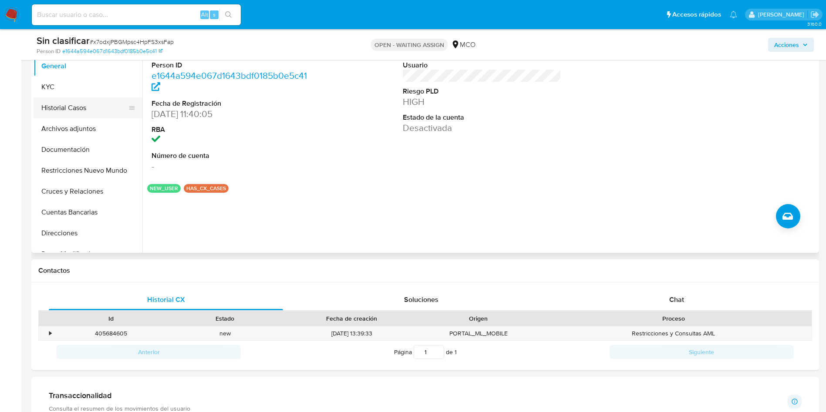
click at [79, 106] on button "Historial Casos" at bounding box center [85, 108] width 102 height 21
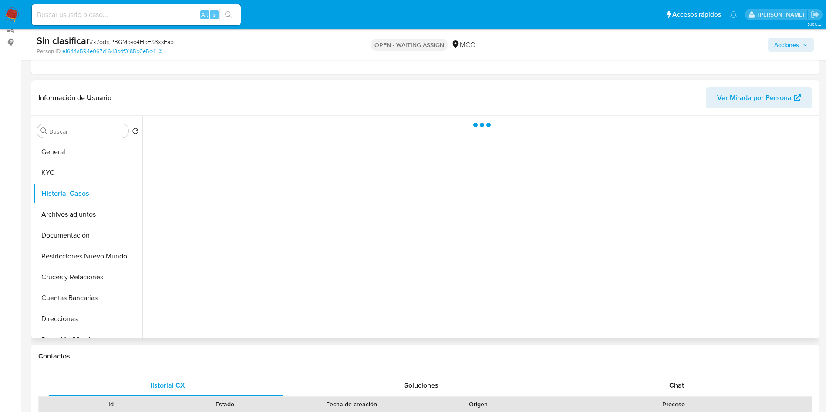
scroll to position [131, 0]
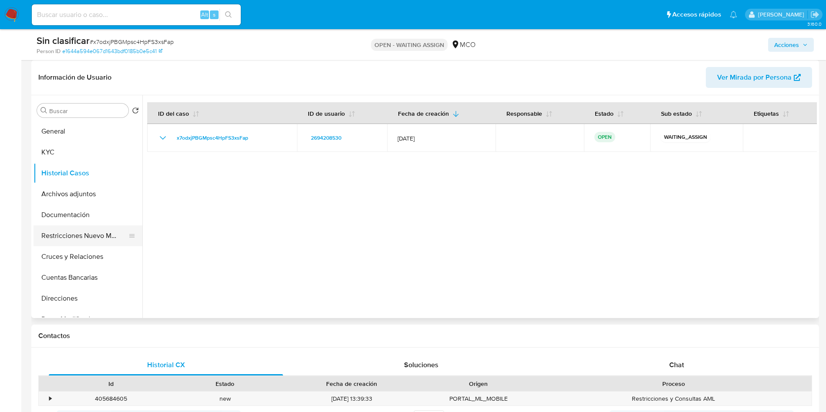
click at [104, 235] on button "Restricciones Nuevo Mundo" at bounding box center [85, 235] width 102 height 21
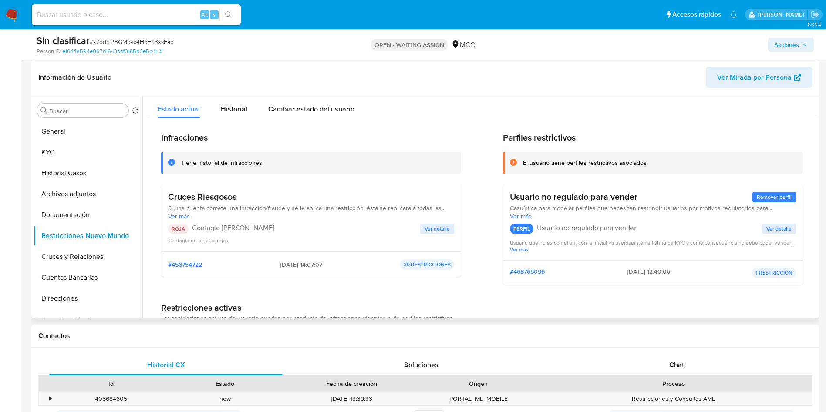
click at [439, 226] on span "Ver detalle" at bounding box center [436, 229] width 25 height 9
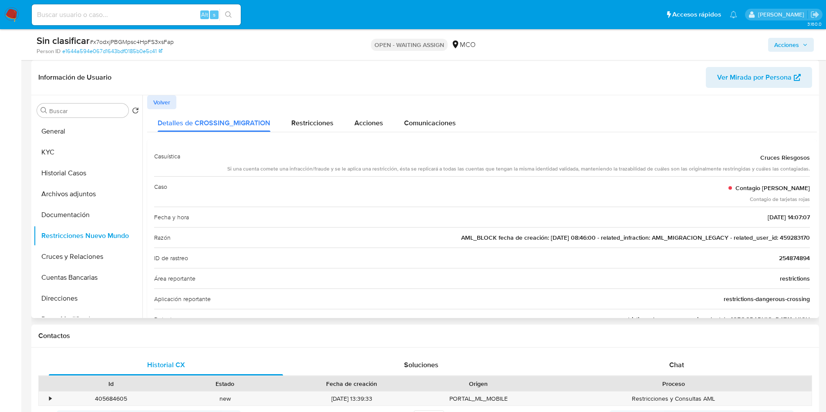
click at [785, 237] on span "AML_BLOCK fecha de creación: [DATE] 08:46:00 - related_infraction: AML_MIGRACIO…" at bounding box center [635, 237] width 349 height 9
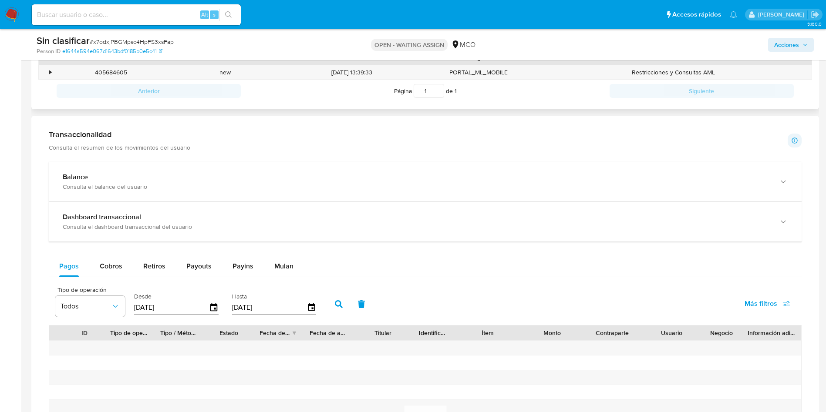
scroll to position [392, 0]
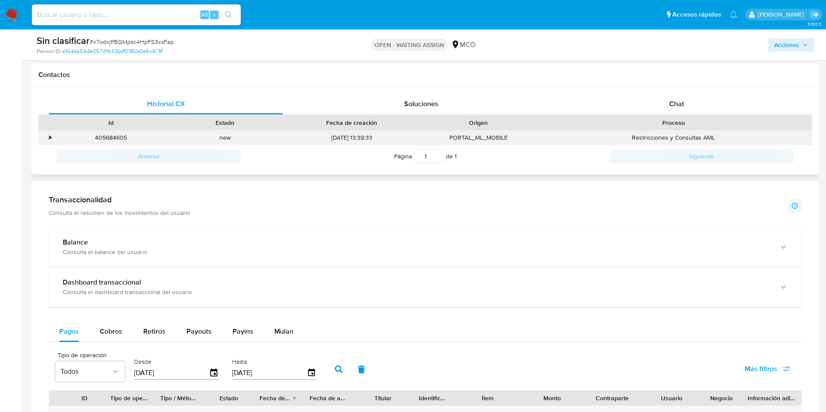
click at [46, 140] on div "•" at bounding box center [46, 138] width 15 height 14
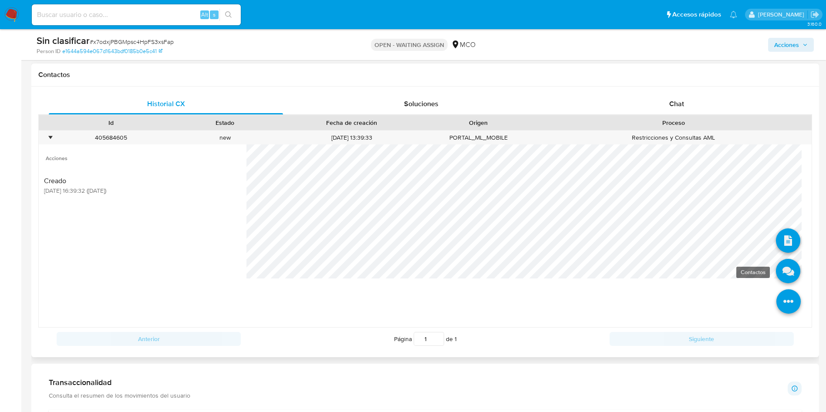
click at [777, 268] on icon at bounding box center [788, 271] width 24 height 24
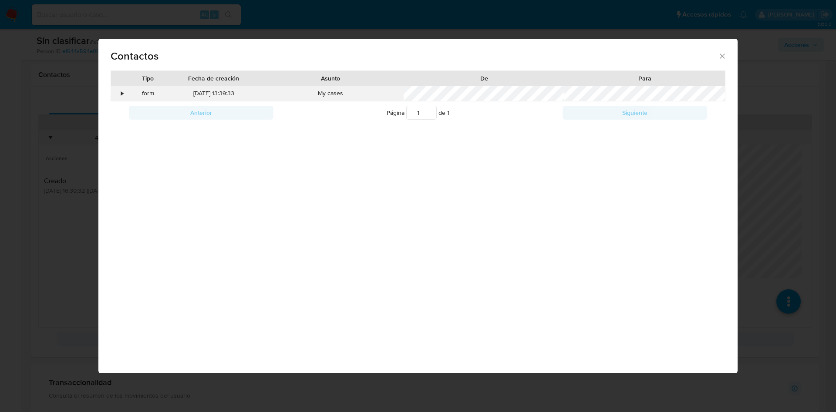
click at [122, 91] on div "•" at bounding box center [122, 93] width 2 height 9
click at [26, 167] on div "Contactos Tipo Fecha de creación Asunto De Para • form [DATE] 13:39:33 My cases…" at bounding box center [418, 206] width 836 height 412
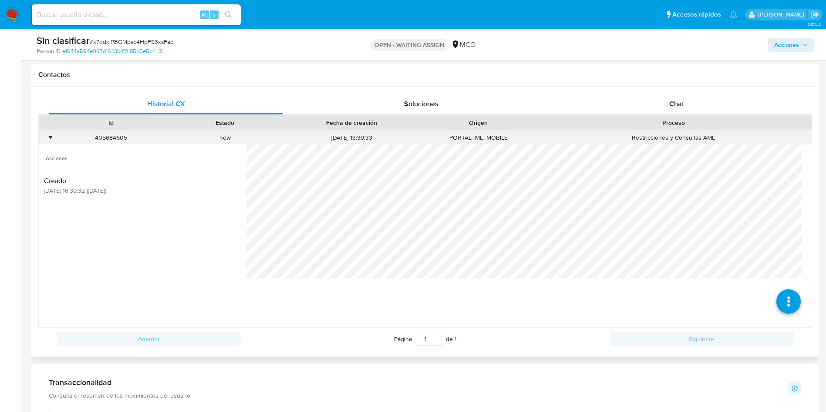
click at [47, 138] on div "•" at bounding box center [46, 138] width 15 height 14
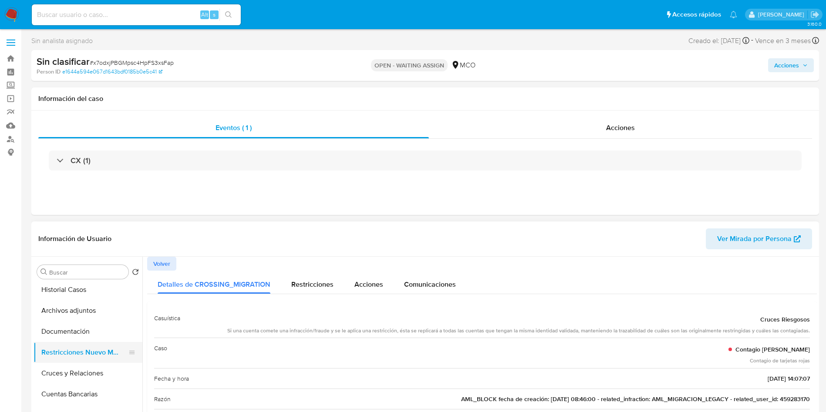
scroll to position [65, 0]
click at [74, 313] on button "Documentación" at bounding box center [85, 311] width 102 height 21
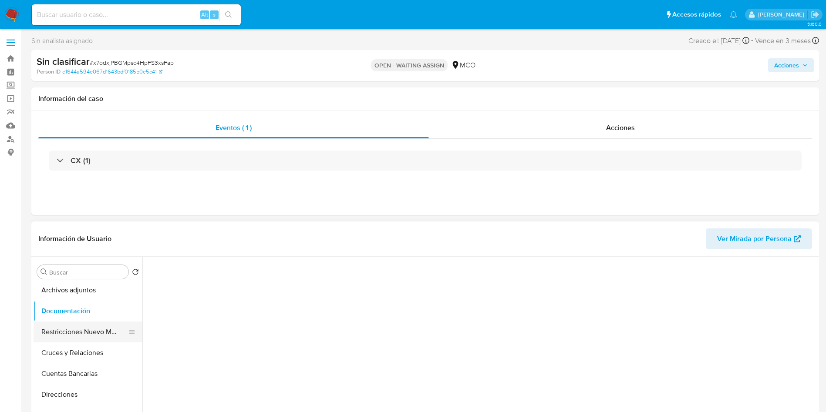
click at [74, 331] on button "Restricciones Nuevo Mundo" at bounding box center [85, 332] width 102 height 21
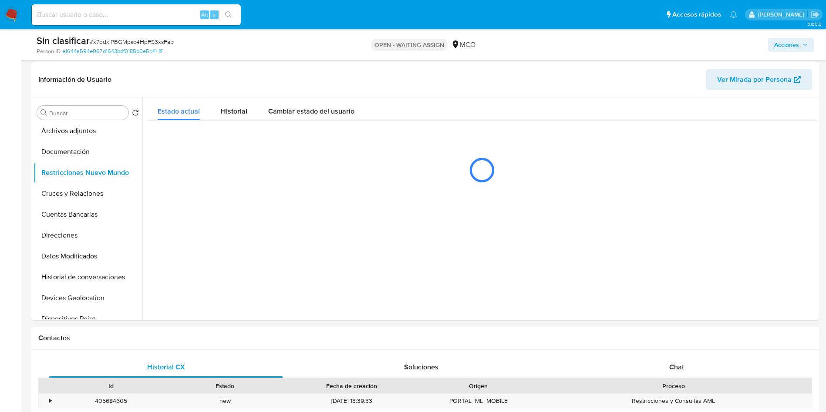
scroll to position [131, 0]
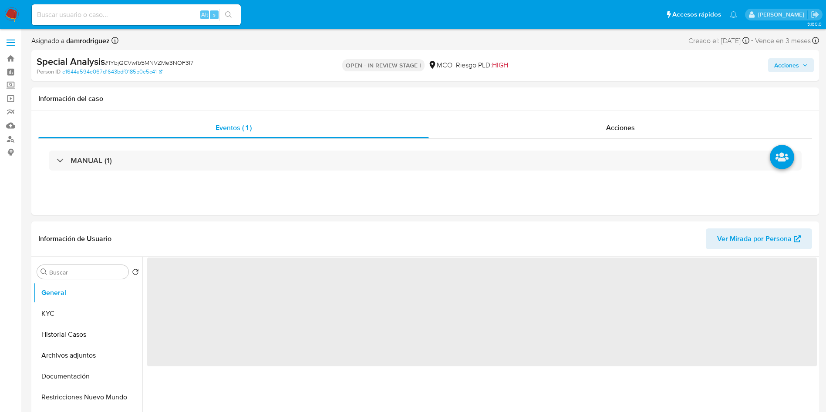
select select "10"
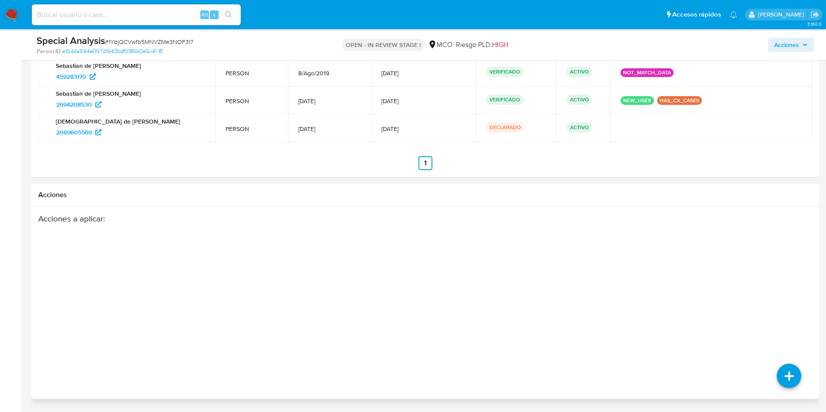
scroll to position [1093, 0]
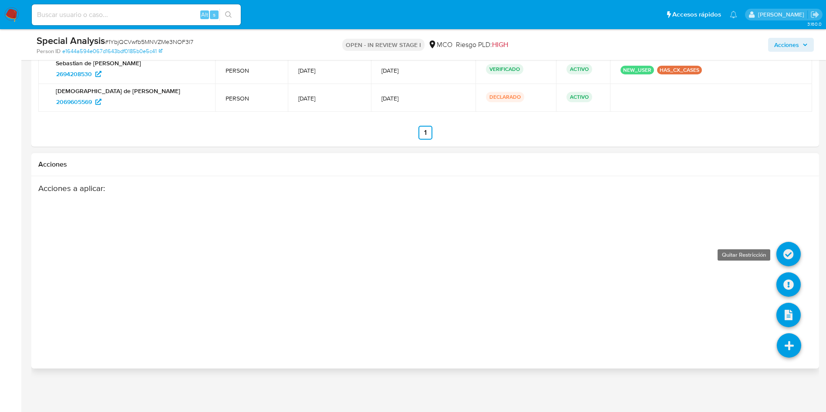
click at [788, 252] on icon at bounding box center [788, 254] width 24 height 24
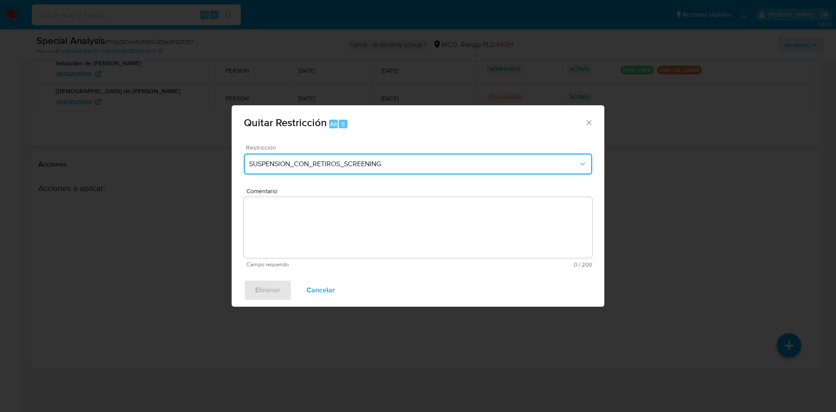
click at [300, 165] on span "SUSPENSION_CON_RETIROS_SCREENING" at bounding box center [413, 164] width 329 height 9
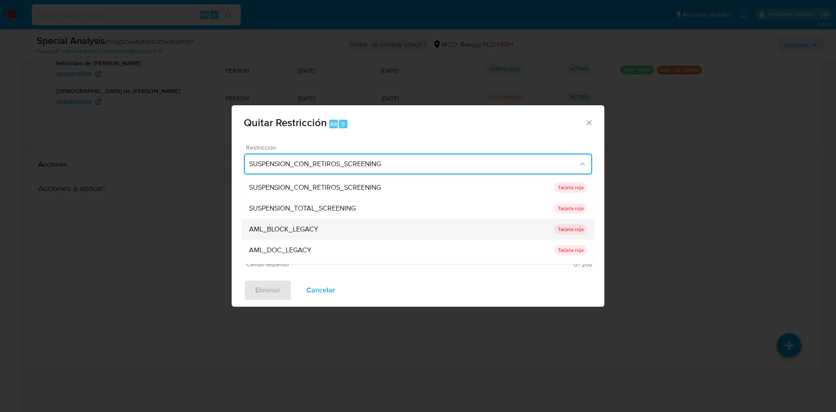
click at [345, 227] on div "AML_BLOCK_LEGACY" at bounding box center [401, 229] width 305 height 21
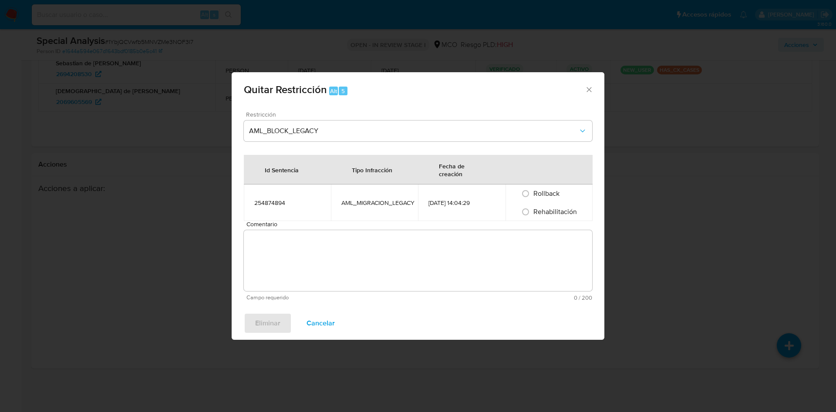
click at [307, 228] on div "Comentario Campo requerido 0 / 200 200 caracteres restantes" at bounding box center [418, 261] width 348 height 80
click at [550, 213] on span "Rehabilitación" at bounding box center [555, 212] width 44 height 10
click at [532, 213] on input "Rehabilitación" at bounding box center [525, 212] width 14 height 14
radio input "true"
click at [313, 276] on textarea "Comentario" at bounding box center [418, 260] width 348 height 61
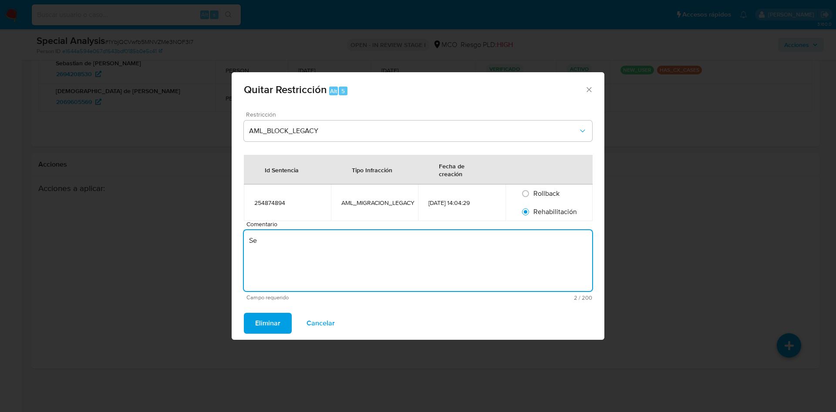
type textarea "S"
type textarea "AML - Se quita restriccion antigua"
click at [263, 323] on span "Eliminar" at bounding box center [267, 323] width 25 height 19
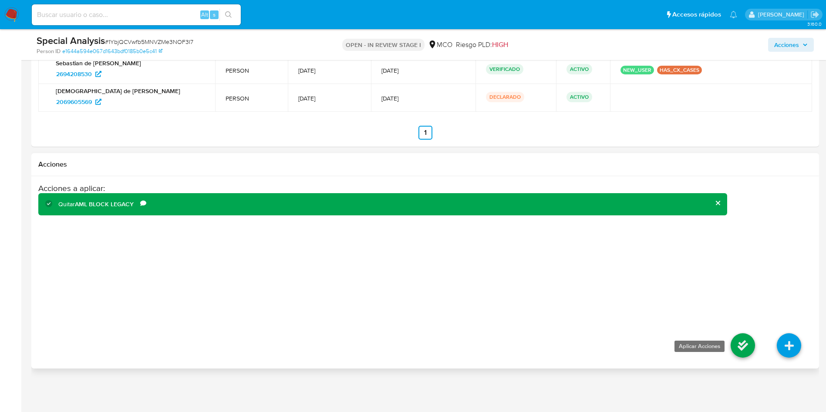
click at [744, 349] on icon at bounding box center [742, 345] width 24 height 24
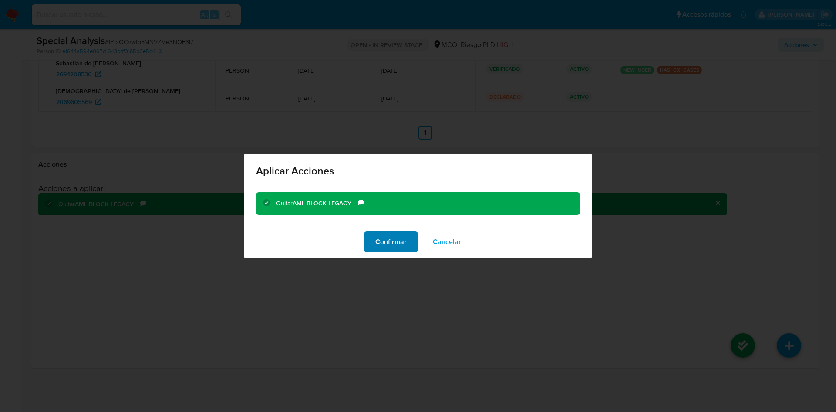
click at [369, 242] on button "Confirmar" at bounding box center [391, 242] width 54 height 21
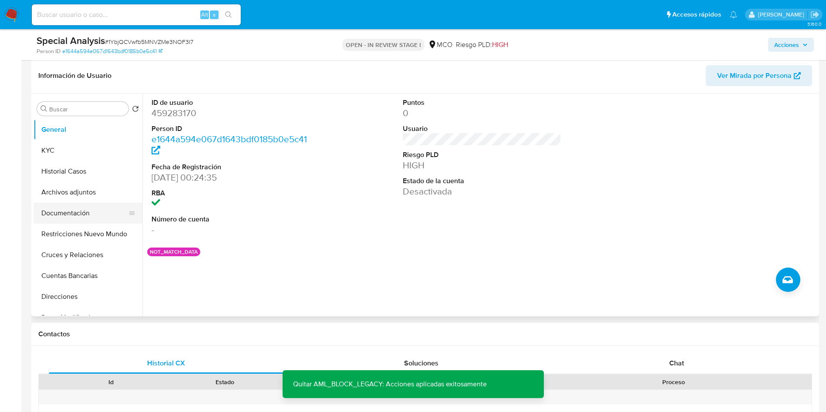
scroll to position [114, 0]
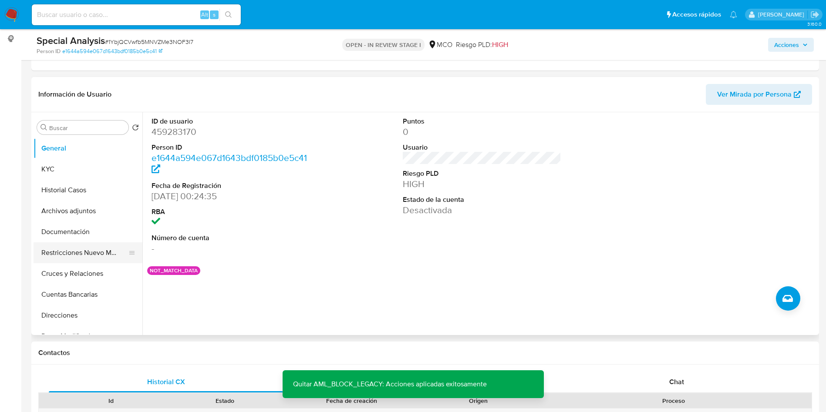
click at [84, 257] on button "Restricciones Nuevo Mundo" at bounding box center [85, 252] width 102 height 21
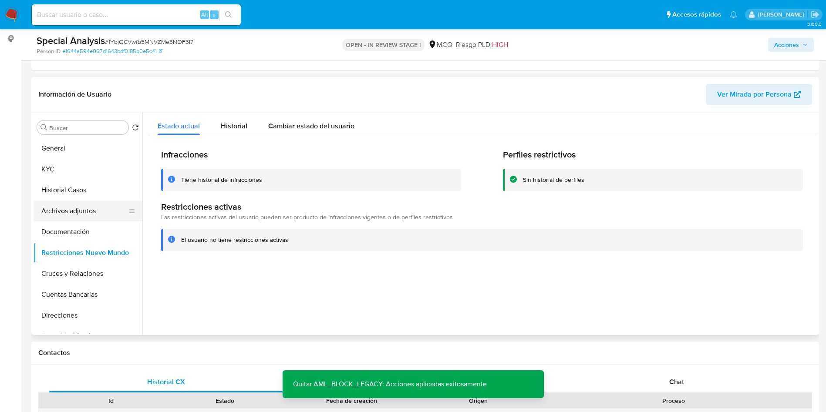
click at [84, 218] on button "Archivos adjuntos" at bounding box center [85, 211] width 102 height 21
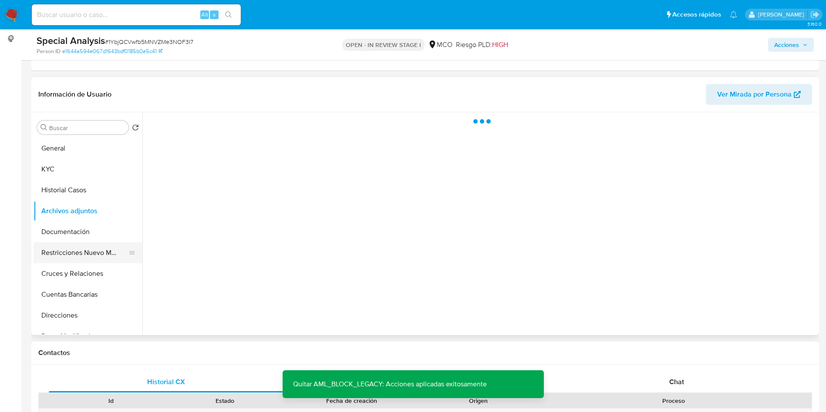
click at [73, 249] on button "Restricciones Nuevo Mundo" at bounding box center [85, 252] width 102 height 21
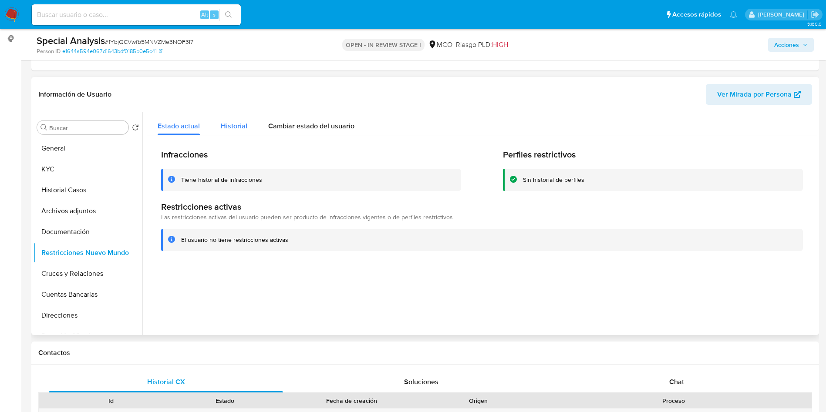
click at [228, 123] on span "Historial" at bounding box center [234, 126] width 27 height 10
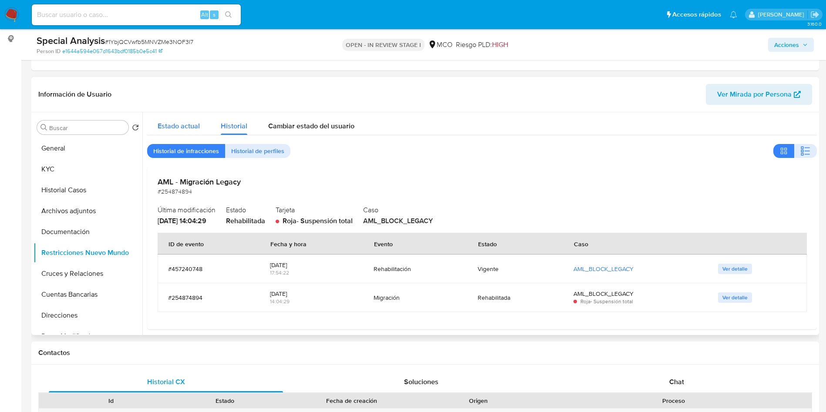
click at [163, 122] on span "Estado actual" at bounding box center [179, 126] width 42 height 10
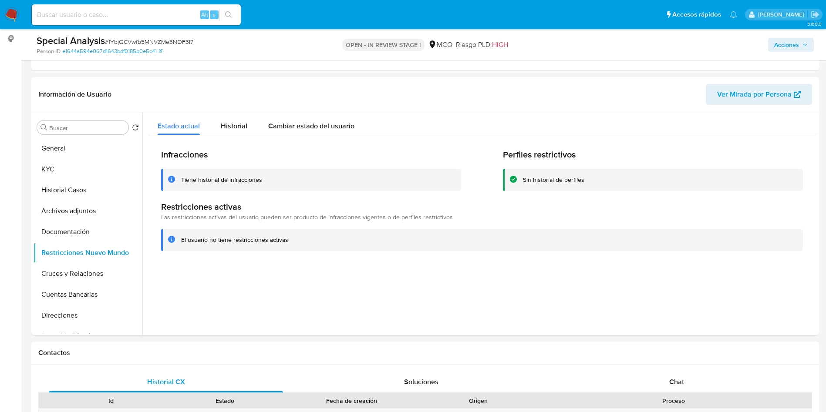
click at [787, 49] on span "Acciones" at bounding box center [786, 45] width 25 height 14
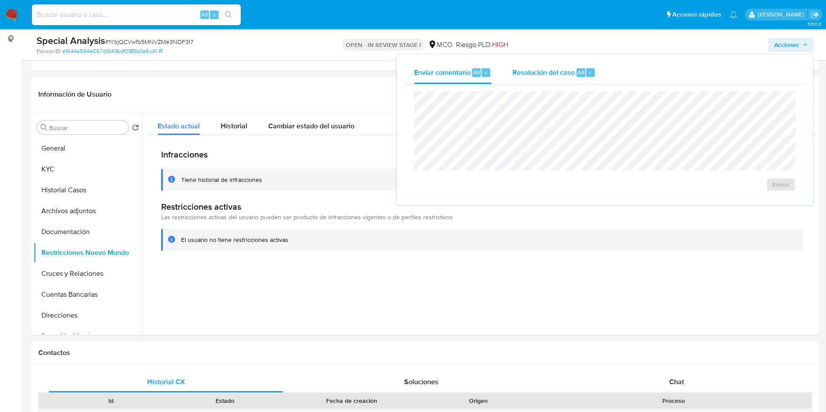
click at [552, 73] on span "Resolución del caso" at bounding box center [543, 72] width 62 height 10
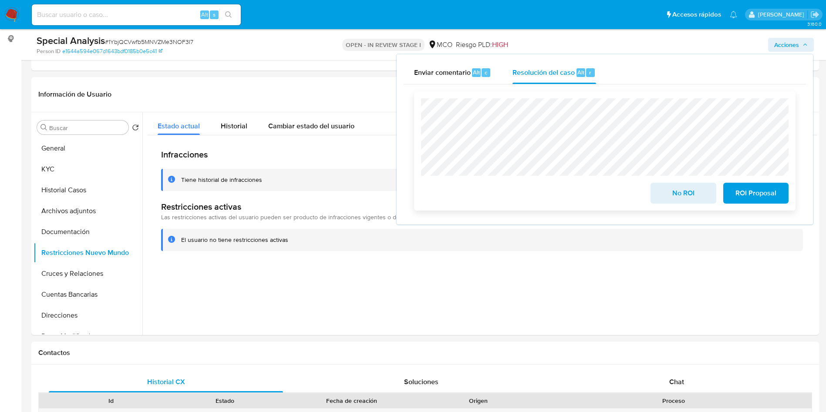
click at [662, 190] on span "No ROI" at bounding box center [683, 193] width 43 height 19
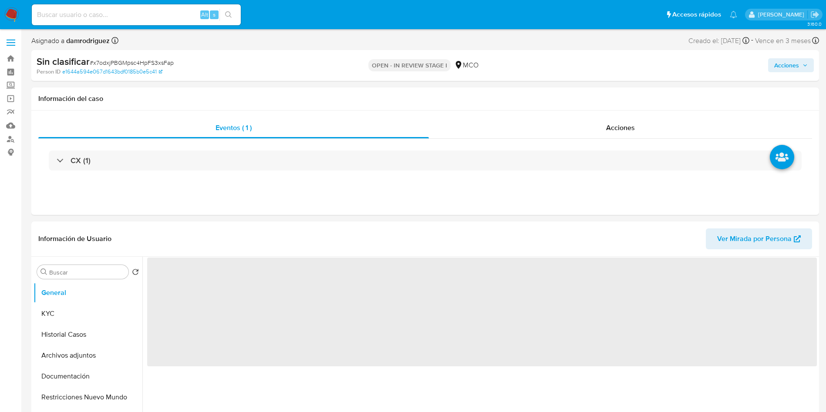
select select "10"
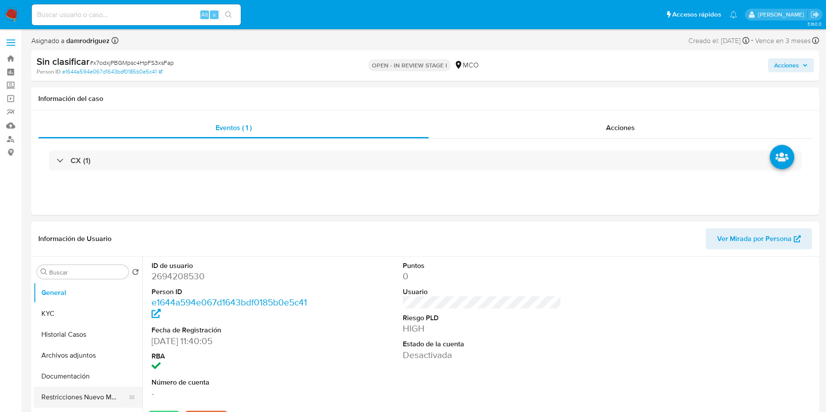
click at [73, 399] on button "Restricciones Nuevo Mundo" at bounding box center [85, 397] width 102 height 21
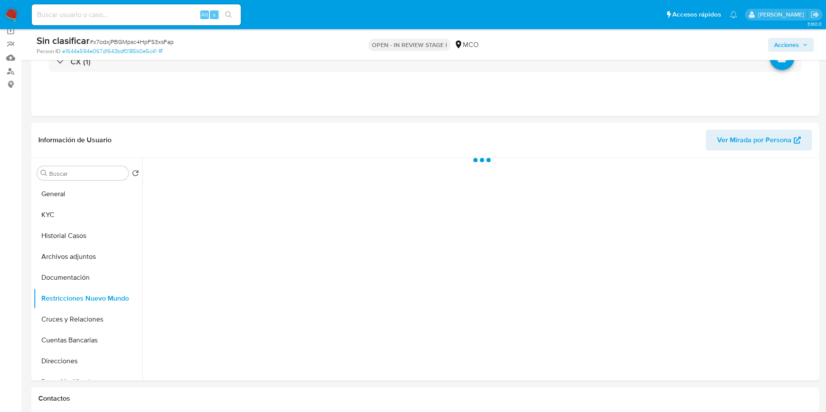
scroll to position [131, 0]
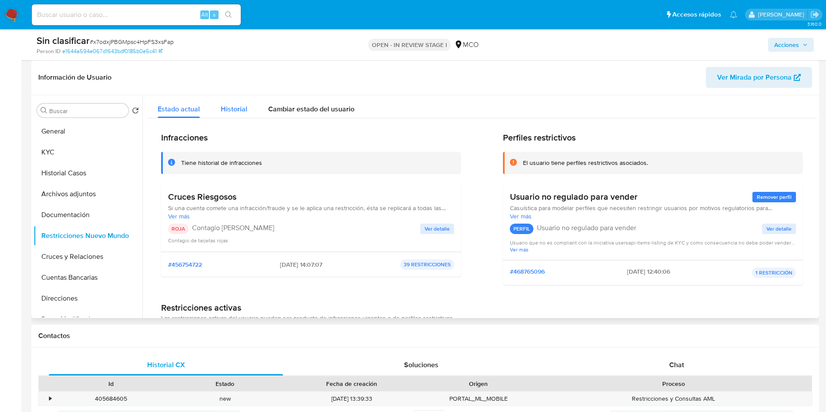
click at [231, 108] on span "Historial" at bounding box center [234, 109] width 27 height 10
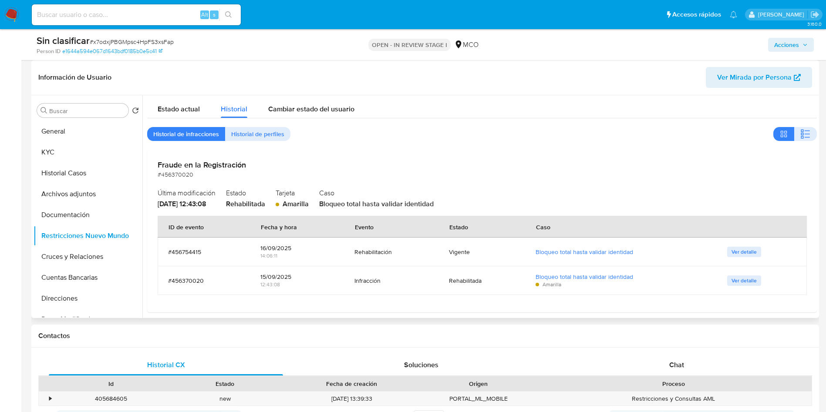
scroll to position [6, 0]
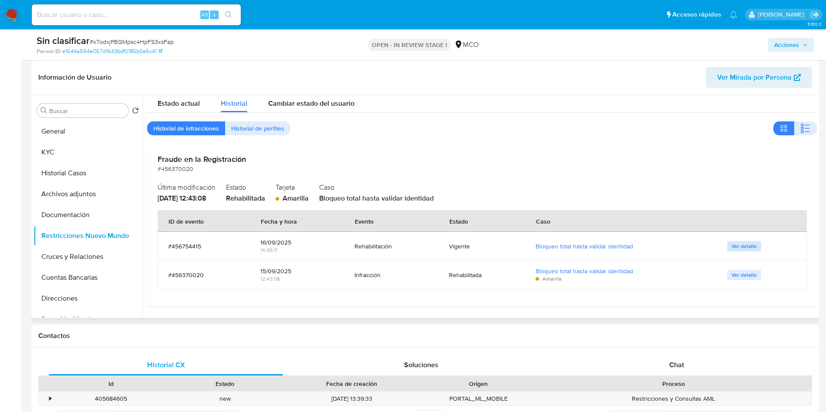
click at [750, 248] on span "Ver detalle" at bounding box center [743, 246] width 25 height 9
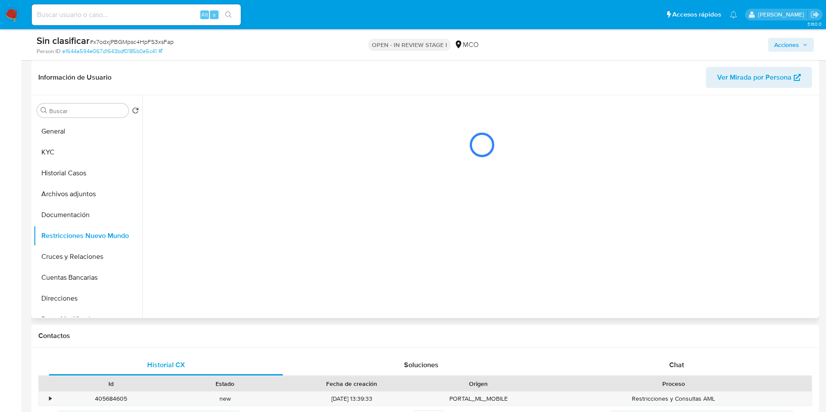
scroll to position [0, 0]
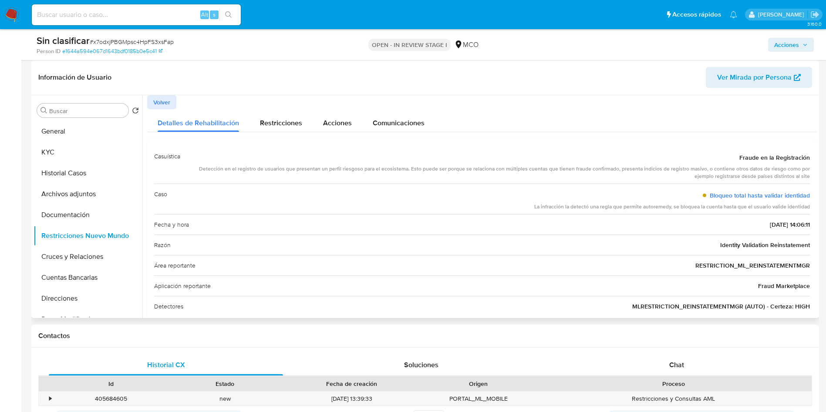
drag, startPoint x: 244, startPoint y: 170, endPoint x: 785, endPoint y: 169, distance: 540.6
click at [771, 168] on div "Detección en el registro de usuarios que presentan un perfil riesgoso para el e…" at bounding box center [498, 172] width 622 height 15
click at [163, 105] on span "Volver" at bounding box center [161, 102] width 17 height 12
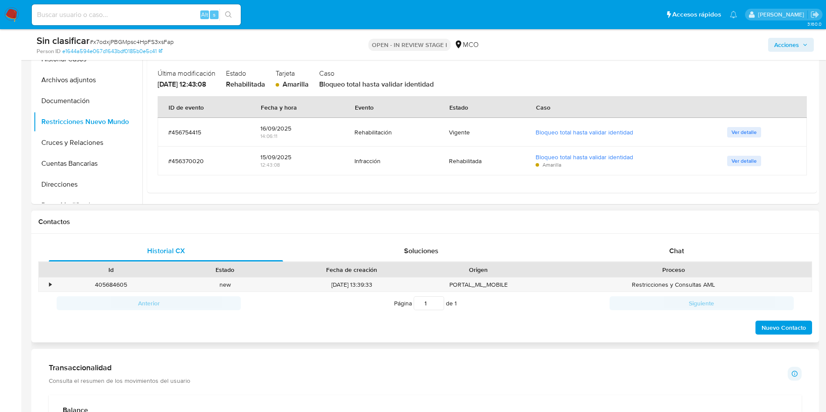
scroll to position [131, 0]
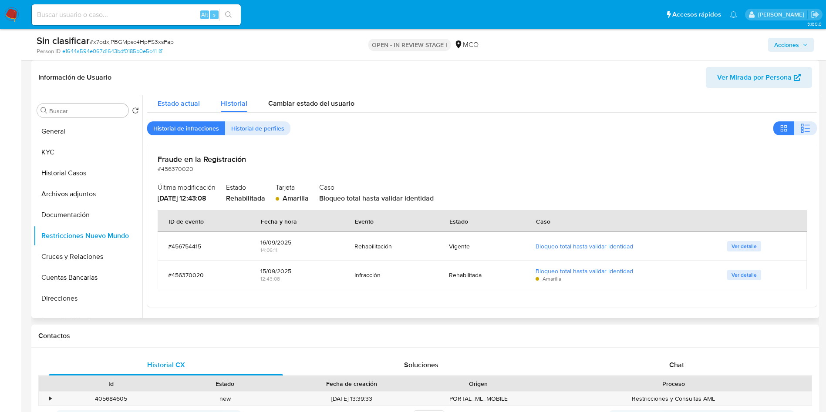
click at [182, 102] on span "Estado actual" at bounding box center [179, 103] width 42 height 10
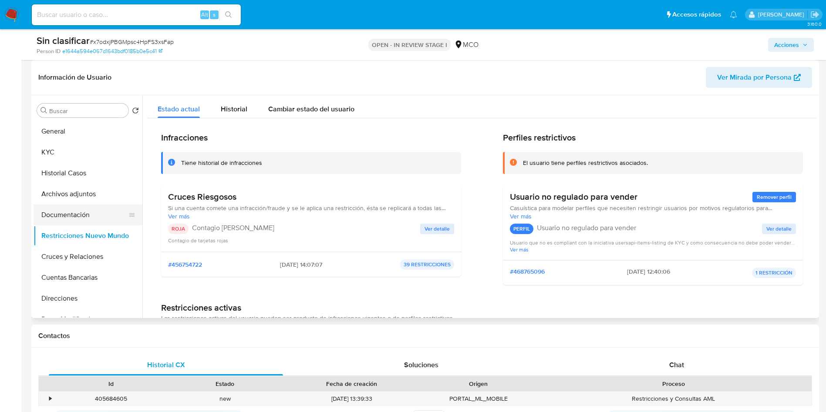
click at [76, 218] on button "Documentación" at bounding box center [85, 215] width 102 height 21
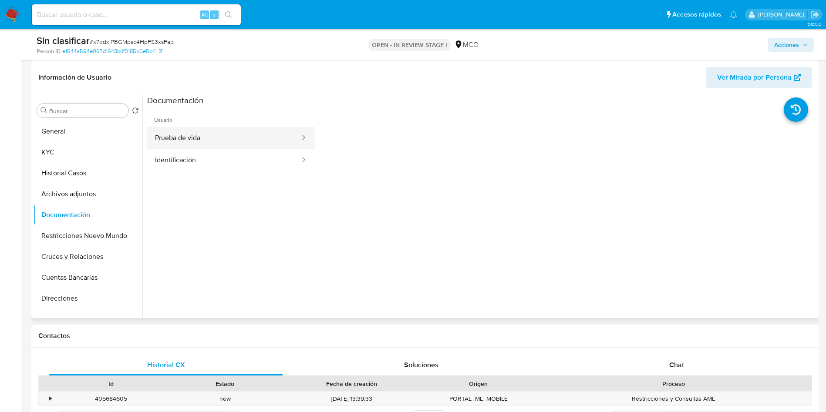
click at [204, 137] on button "Prueba de vida" at bounding box center [224, 138] width 154 height 22
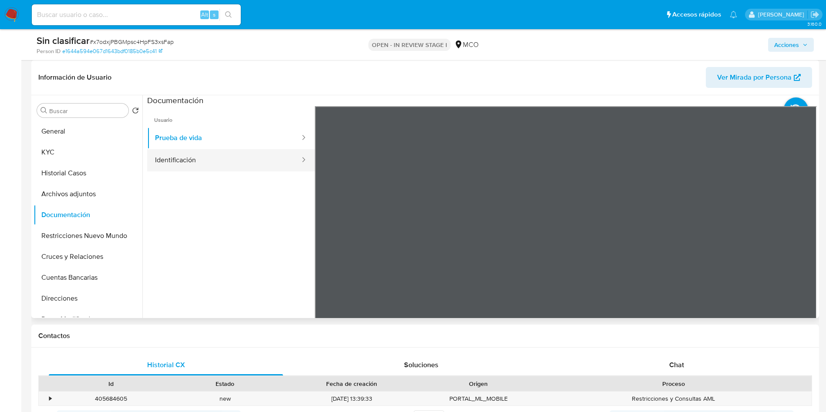
click at [215, 152] on button "Identificación" at bounding box center [224, 160] width 154 height 22
click at [60, 142] on button "KYC" at bounding box center [85, 152] width 102 height 21
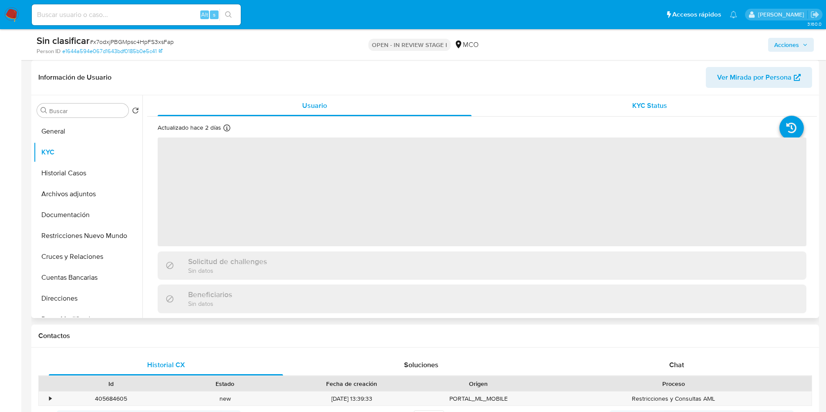
click at [672, 100] on div "KYC Status" at bounding box center [649, 105] width 314 height 21
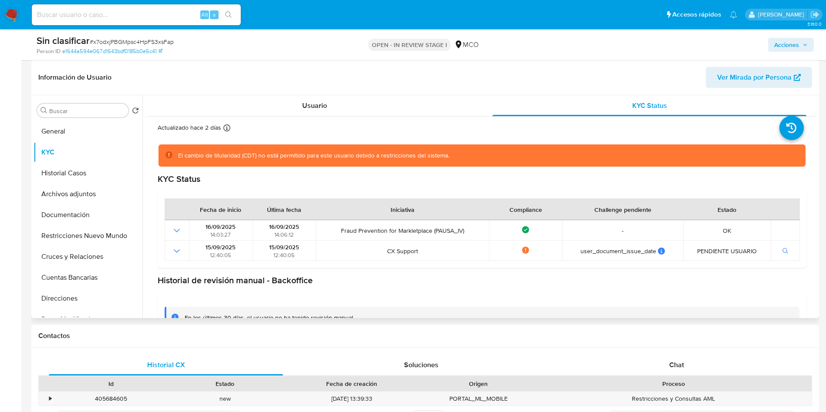
scroll to position [32, 0]
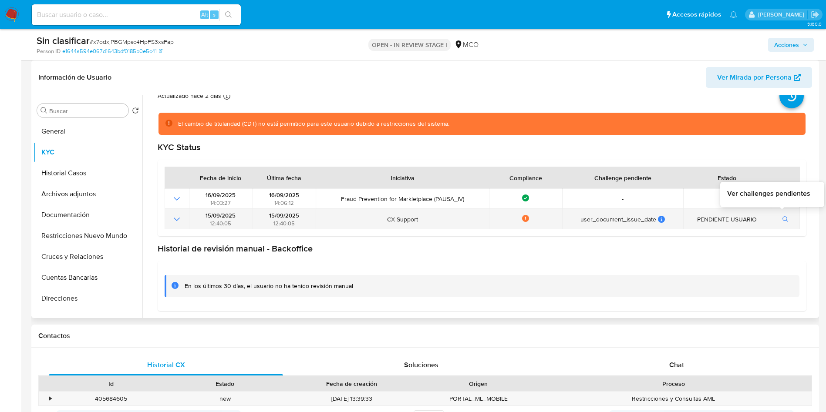
click at [782, 217] on icon "button" at bounding box center [785, 219] width 6 height 6
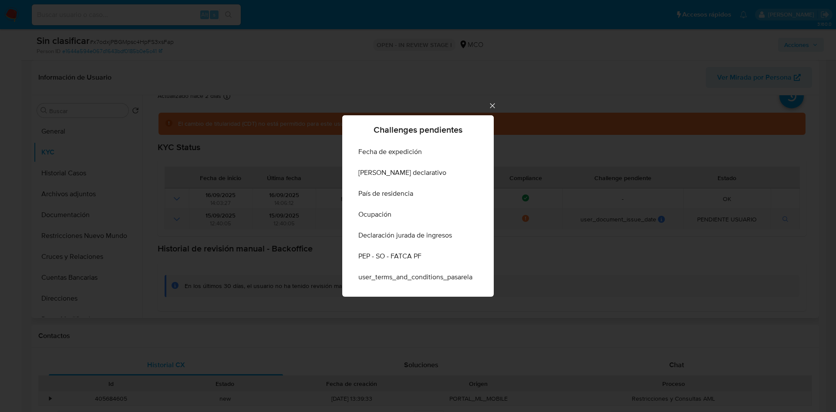
click at [780, 217] on div "Challenges pendientes Fecha de expedición Domicilio declarativo País de residen…" at bounding box center [418, 206] width 836 height 412
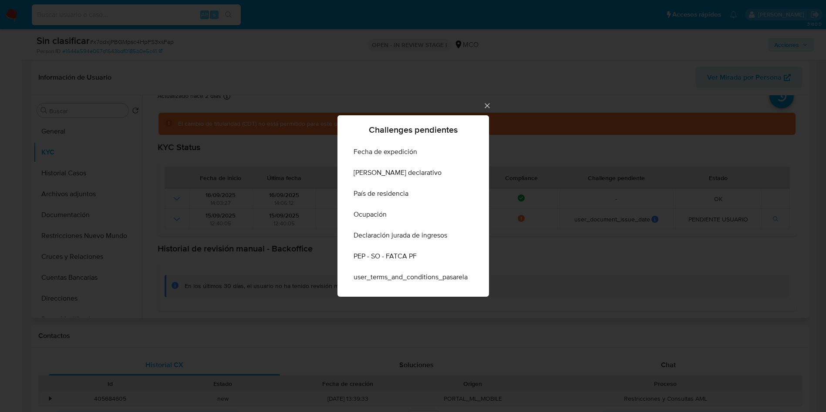
click at [660, 260] on section "Historial de revisión manual - Backoffice En los últimos 30 días, el usuario no…" at bounding box center [477, 277] width 639 height 68
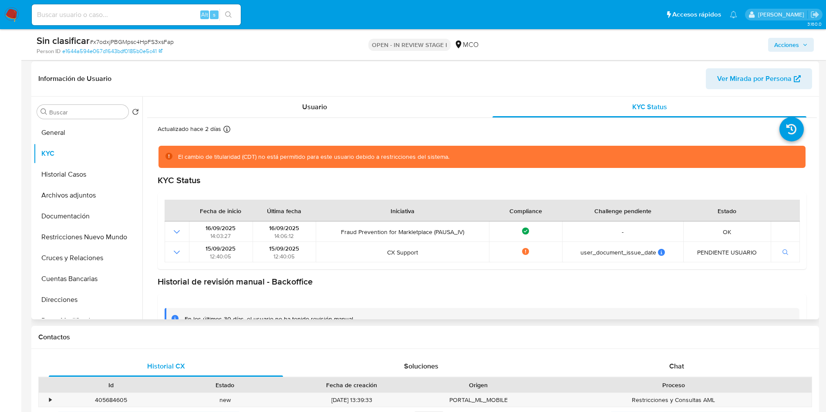
scroll to position [65, 0]
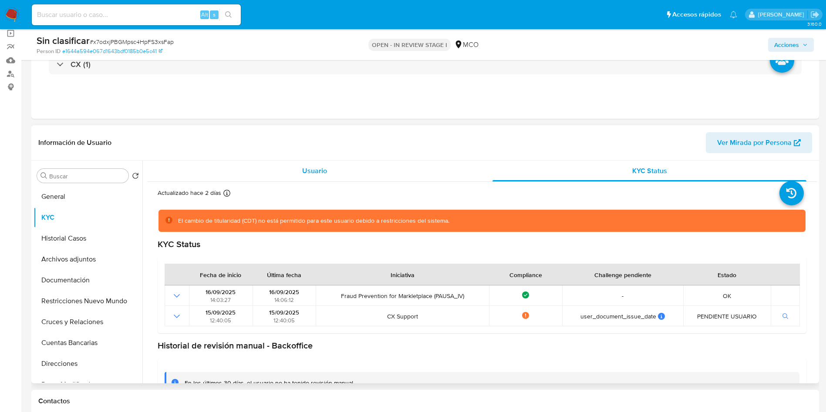
click at [317, 181] on div "Usuario" at bounding box center [315, 171] width 314 height 21
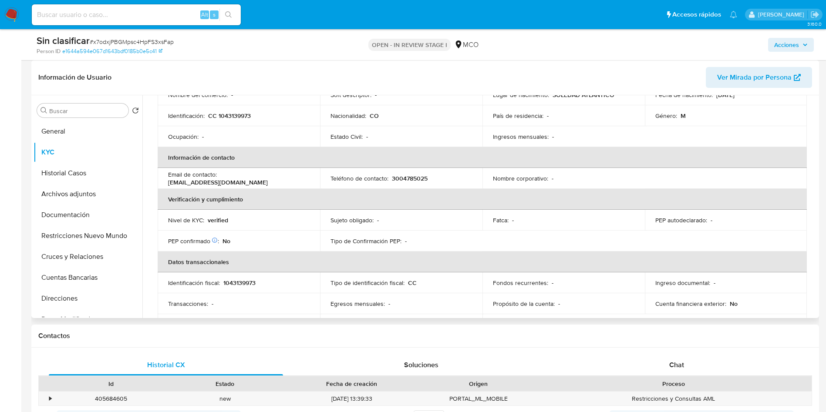
scroll to position [0, 0]
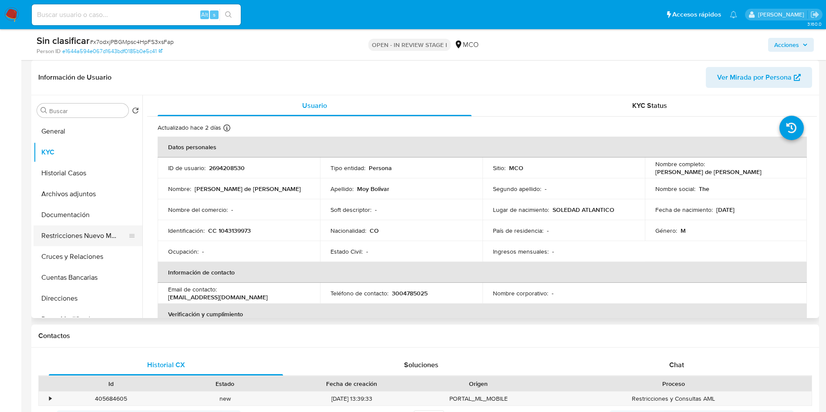
click at [82, 232] on button "Restricciones Nuevo Mundo" at bounding box center [85, 235] width 102 height 21
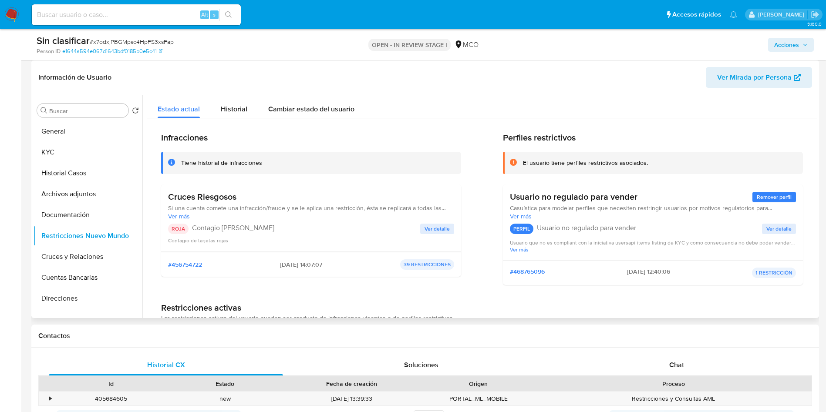
click at [462, 230] on div "Infracciones Tiene historial de infracciones Cruces Riesgosos Si una cuenta com…" at bounding box center [482, 212] width 642 height 160
click at [444, 230] on span "Ver detalle" at bounding box center [436, 229] width 25 height 9
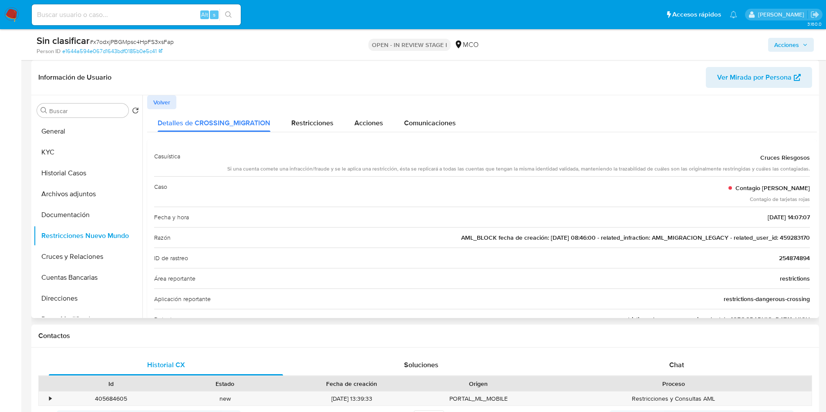
drag, startPoint x: 755, startPoint y: 188, endPoint x: 794, endPoint y: 193, distance: 38.6
click at [805, 186] on span "Contagio [PERSON_NAME]" at bounding box center [772, 188] width 74 height 9
drag, startPoint x: 539, startPoint y: 238, endPoint x: 759, endPoint y: 238, distance: 219.8
click at [757, 238] on span "AML_BLOCK fecha de creación: 27/01/2021 08:46:00 - related_infraction: AML_MIGR…" at bounding box center [635, 237] width 349 height 9
click at [792, 239] on span "AML_BLOCK fecha de creación: 27/01/2021 08:46:00 - related_infraction: AML_MIGR…" at bounding box center [635, 237] width 349 height 9
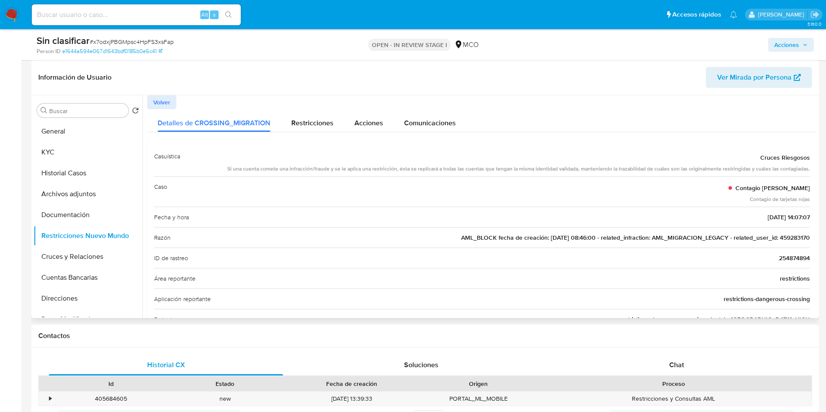
click at [792, 239] on span "AML_BLOCK fecha de creación: 27/01/2021 08:46:00 - related_infraction: AML_MIGR…" at bounding box center [635, 237] width 349 height 9
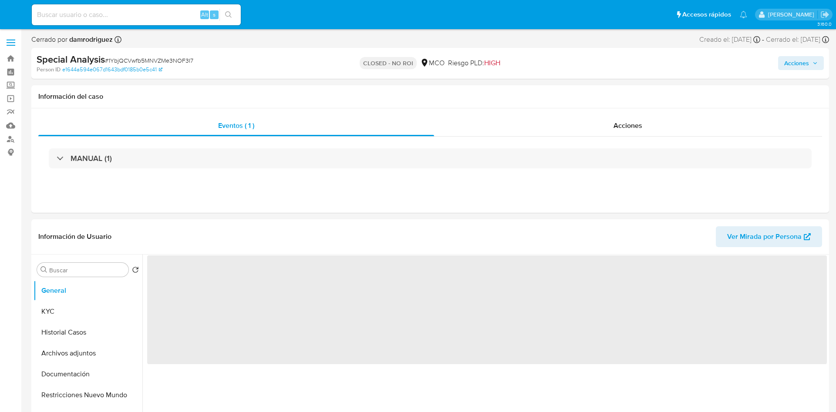
select select "10"
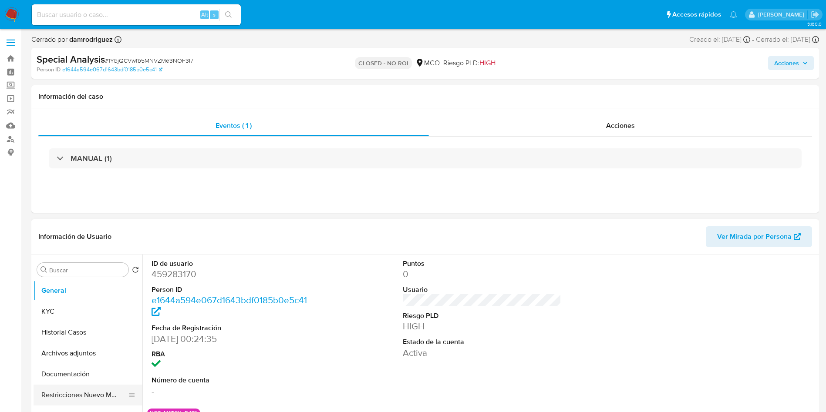
click at [80, 396] on button "Restricciones Nuevo Mundo" at bounding box center [85, 395] width 102 height 21
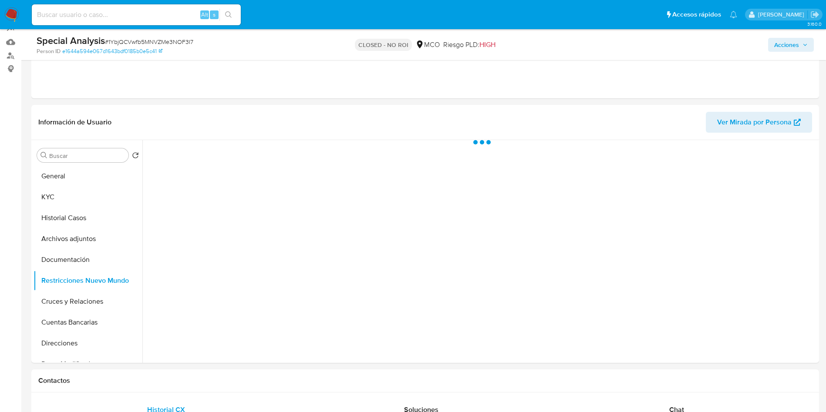
scroll to position [131, 0]
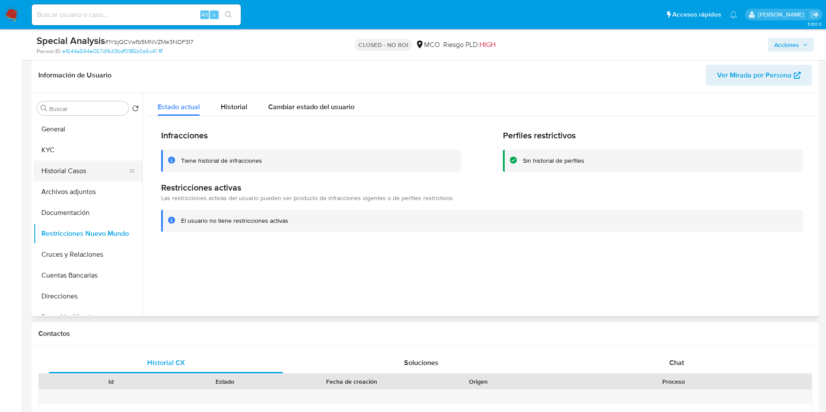
click at [64, 178] on button "Historial Casos" at bounding box center [85, 171] width 102 height 21
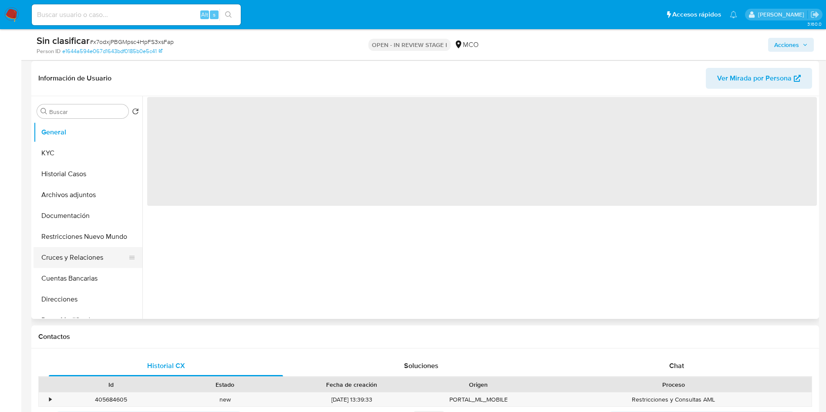
scroll to position [131, 0]
select select "10"
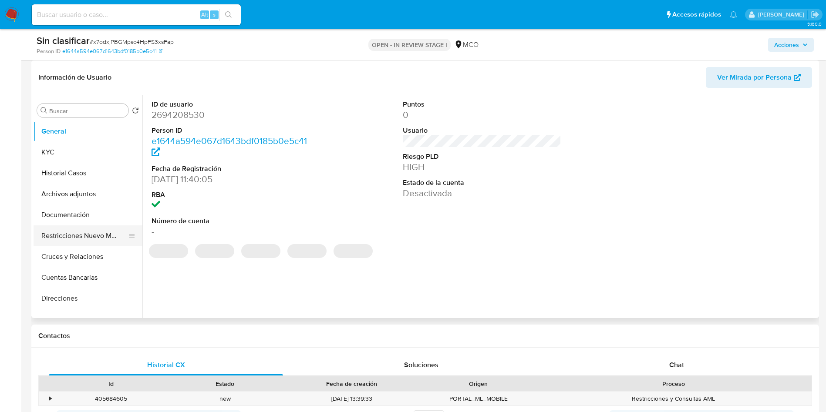
click at [72, 235] on button "Restricciones Nuevo Mundo" at bounding box center [85, 235] width 102 height 21
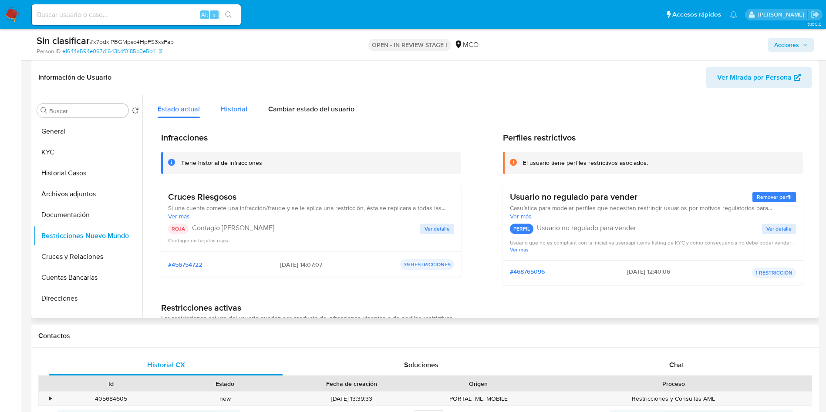
click at [233, 106] on span "Historial" at bounding box center [234, 109] width 27 height 10
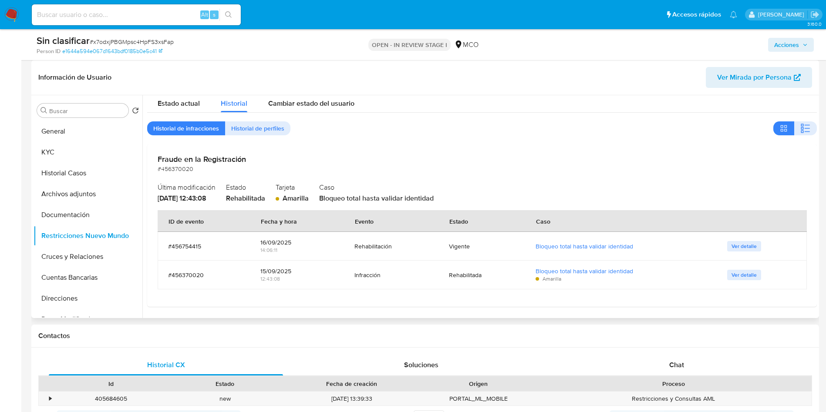
scroll to position [0, 0]
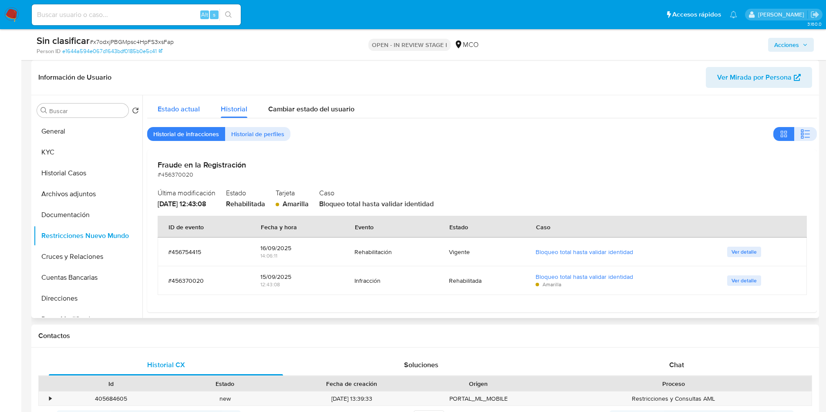
click at [175, 109] on span "Estado actual" at bounding box center [179, 109] width 42 height 10
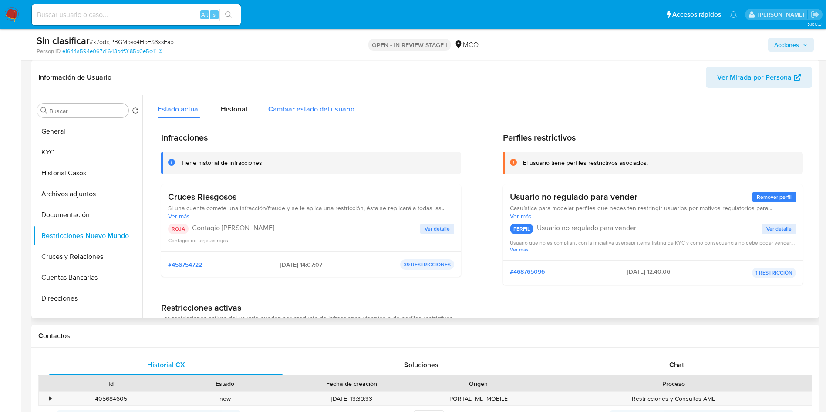
click at [289, 103] on div "Cambiar estado del usuario" at bounding box center [311, 106] width 86 height 23
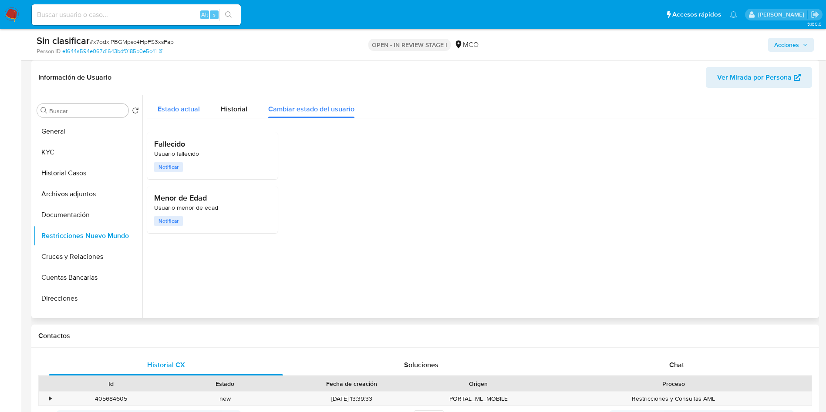
click at [185, 109] on span "Estado actual" at bounding box center [179, 109] width 42 height 10
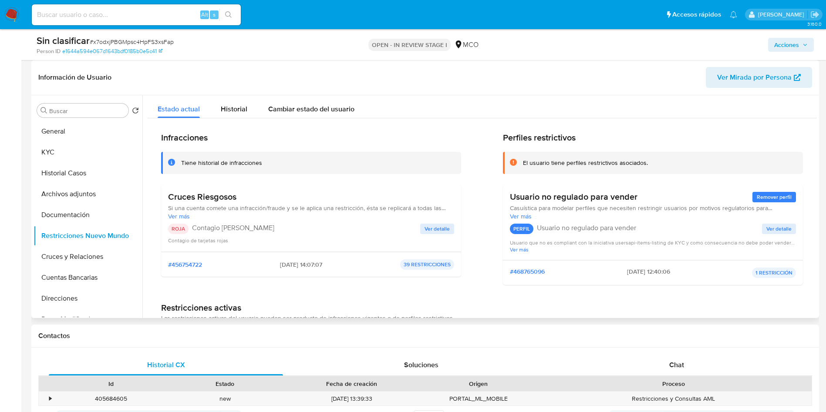
drag, startPoint x: 272, startPoint y: 265, endPoint x: 323, endPoint y: 269, distance: 50.7
click at [320, 269] on div "#456754722 [DATE] 14:07:07 39 RESTRICCIONES" at bounding box center [311, 264] width 286 height 10
click at [283, 275] on div "#456754722 [DATE] 14:07:07 39 RESTRICCIONES" at bounding box center [311, 264] width 300 height 25
drag, startPoint x: 267, startPoint y: 265, endPoint x: 336, endPoint y: 262, distance: 69.3
click at [336, 262] on div "#456754722 [DATE] 14:07:07 39 RESTRICCIONES" at bounding box center [311, 264] width 286 height 10
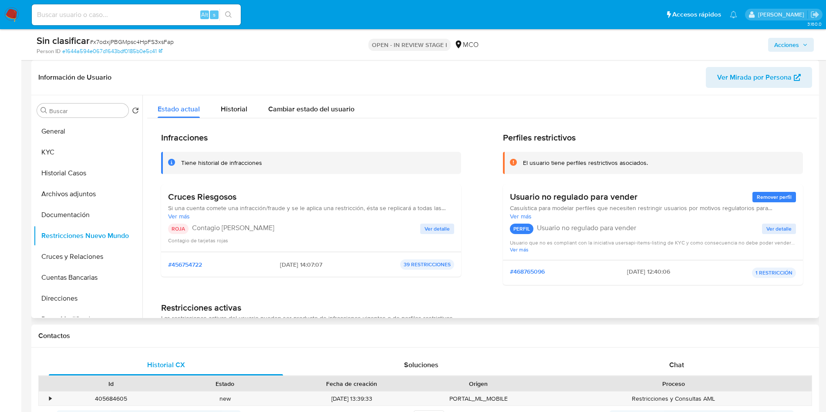
click at [427, 227] on span "Ver detalle" at bounding box center [436, 229] width 25 height 9
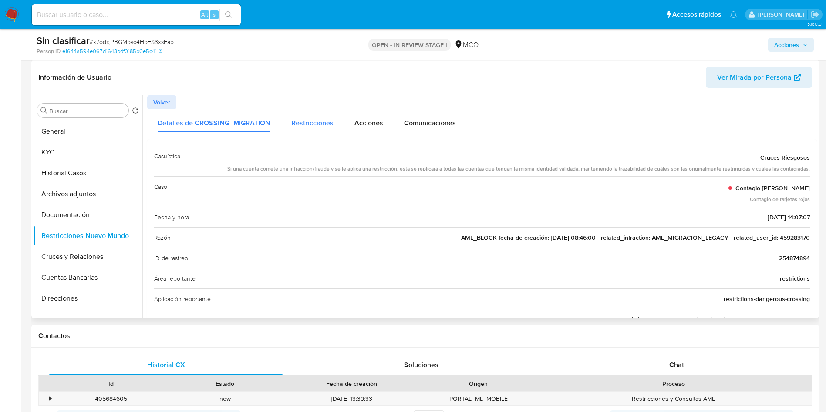
click at [316, 128] on div "Restricciones" at bounding box center [312, 120] width 42 height 23
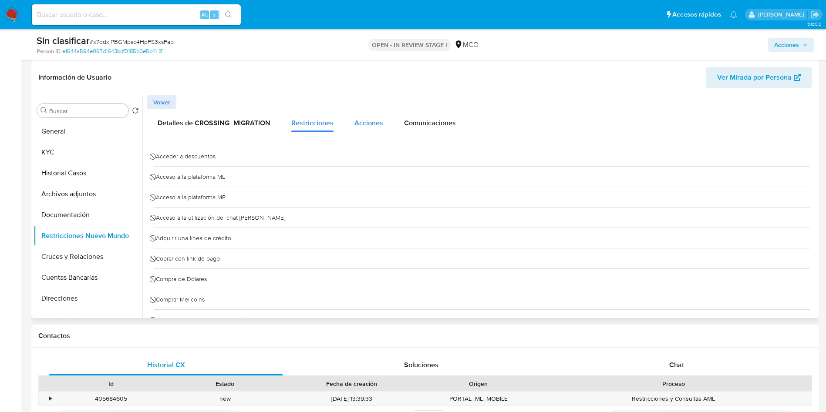
click at [372, 125] on span "Acciones" at bounding box center [368, 123] width 29 height 10
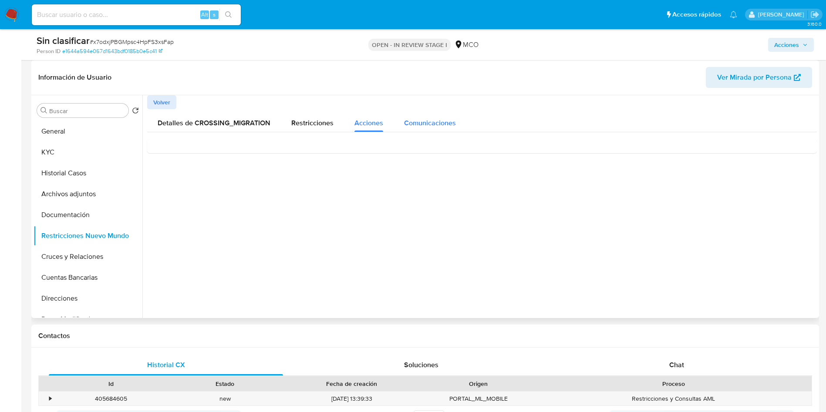
click at [427, 119] on span "Comunicaciones" at bounding box center [430, 123] width 52 height 10
click at [200, 168] on div "Suspendimos tu cuenta" at bounding box center [482, 158] width 656 height 24
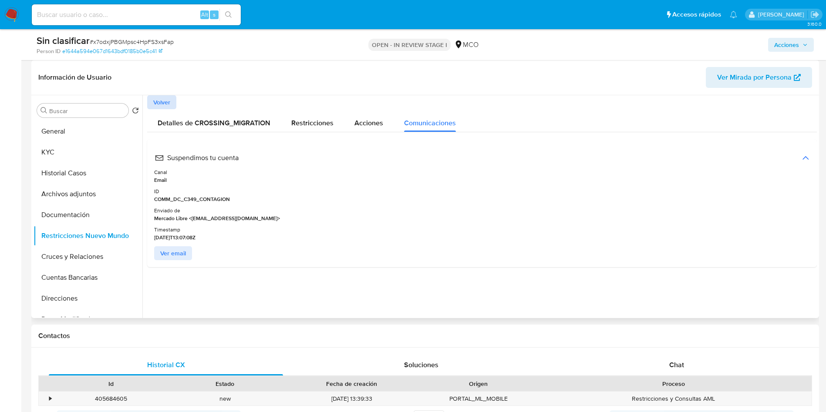
click at [162, 98] on span "Volver" at bounding box center [161, 102] width 17 height 12
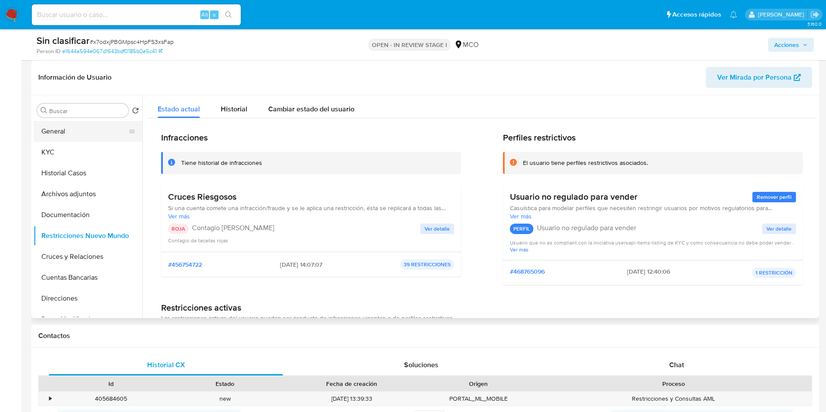
click at [58, 130] on button "General" at bounding box center [85, 131] width 102 height 21
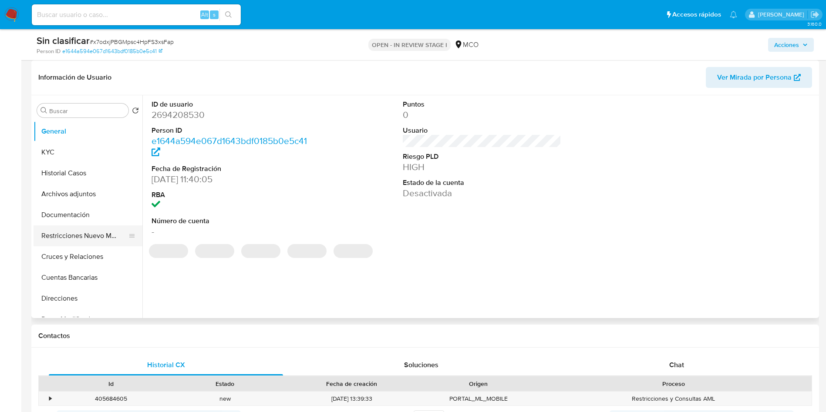
click at [82, 229] on button "Restricciones Nuevo Mundo" at bounding box center [85, 235] width 102 height 21
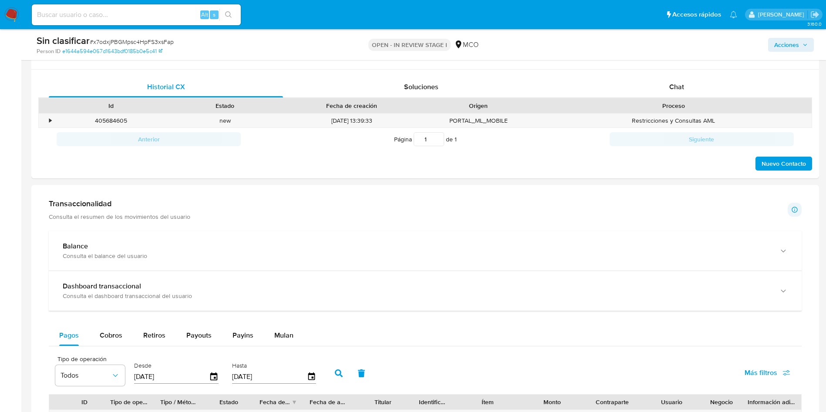
scroll to position [392, 0]
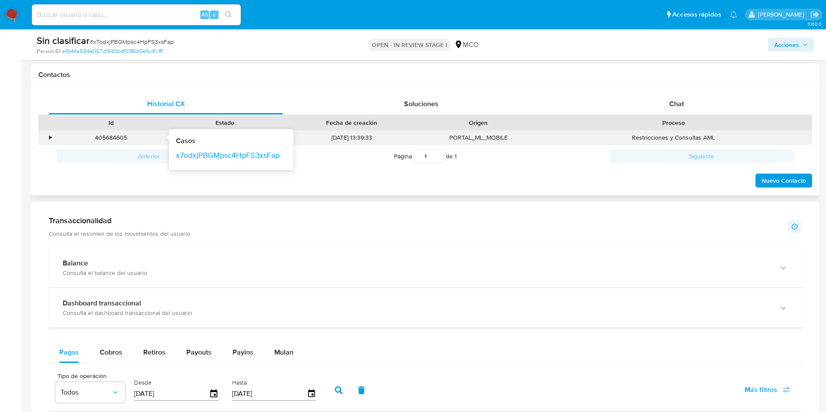
click at [53, 134] on div "•" at bounding box center [46, 138] width 15 height 14
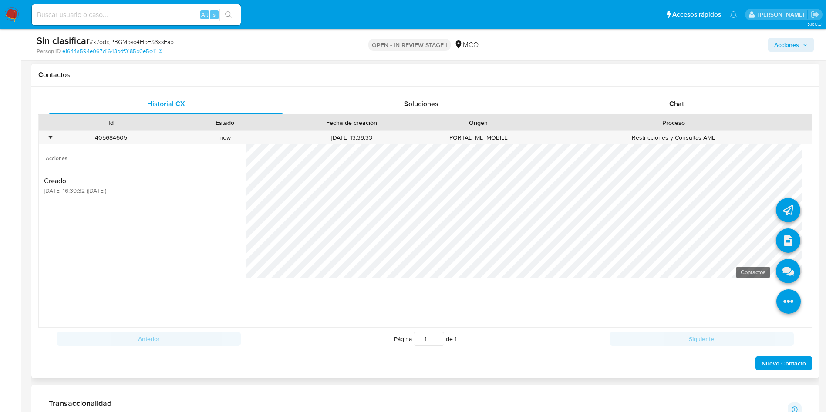
click at [777, 280] on icon at bounding box center [788, 271] width 24 height 24
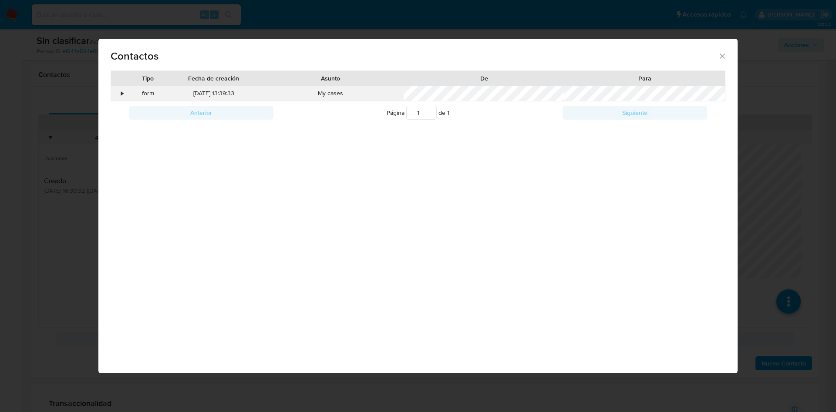
click at [123, 92] on div "•" at bounding box center [122, 93] width 2 height 9
click at [37, 124] on div "Contactos Tipo Fecha de creación Asunto De Para • form [DATE] 13:39:33 My cases…" at bounding box center [418, 206] width 836 height 412
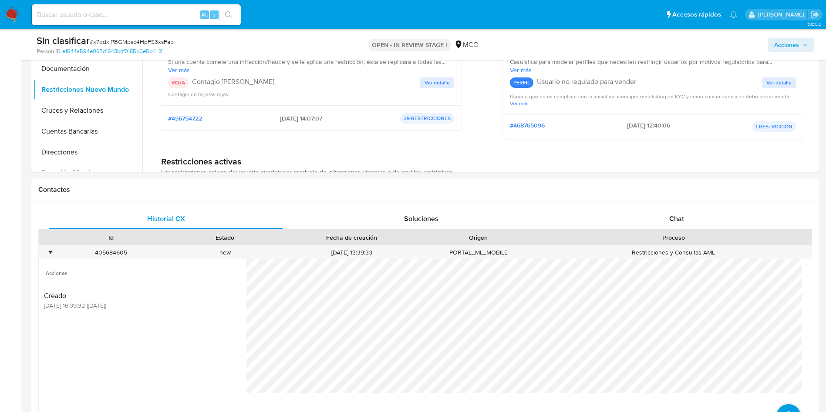
scroll to position [196, 0]
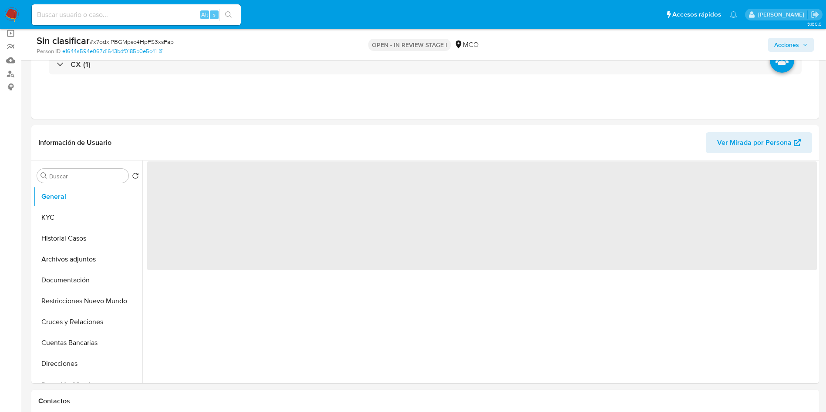
scroll to position [131, 0]
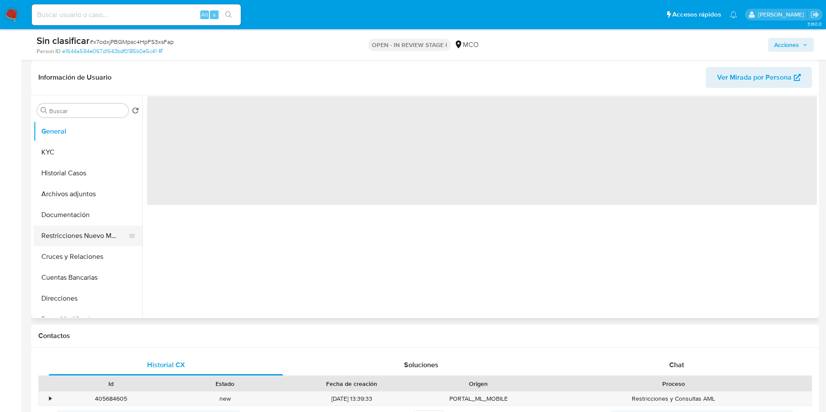
select select "10"
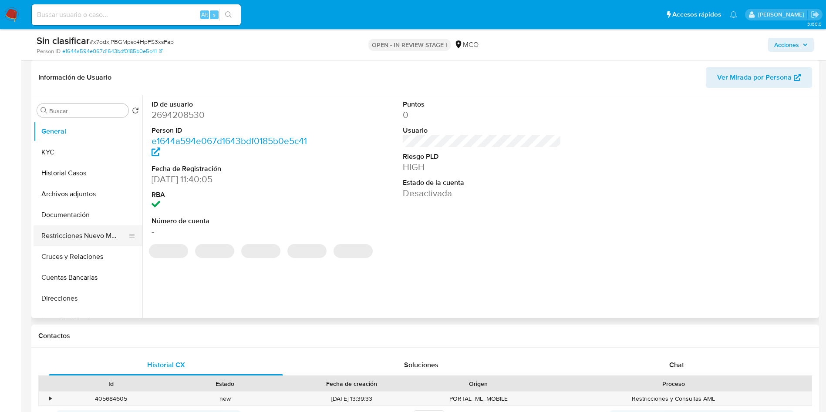
click at [97, 229] on button "Restricciones Nuevo Mundo" at bounding box center [85, 235] width 102 height 21
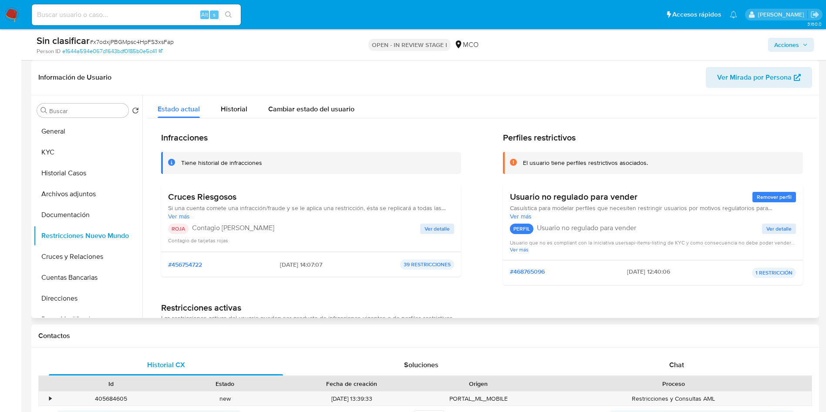
click at [243, 158] on div "Tiene historial de infracciones" at bounding box center [311, 163] width 300 height 22
drag, startPoint x: 201, startPoint y: 158, endPoint x: 192, endPoint y: 158, distance: 9.1
click at [200, 158] on div "Tiene historial de infracciones" at bounding box center [311, 163] width 300 height 22
click at [181, 159] on div "Tiene historial de infracciones" at bounding box center [221, 163] width 81 height 8
click at [228, 105] on span "Historial" at bounding box center [234, 109] width 27 height 10
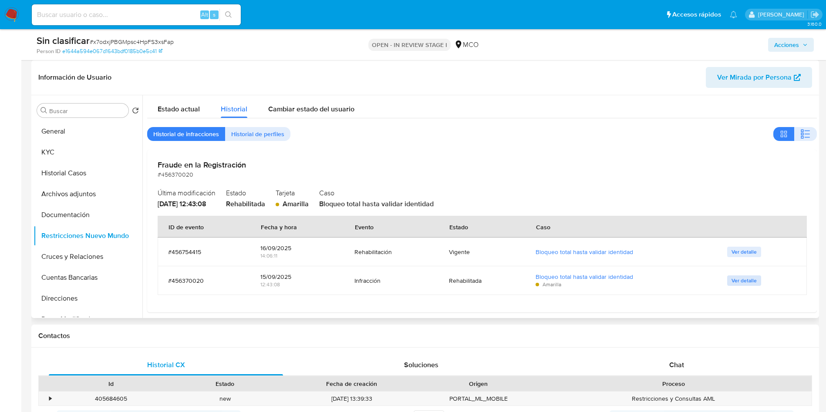
click at [734, 283] on span "Ver detalle" at bounding box center [743, 280] width 25 height 9
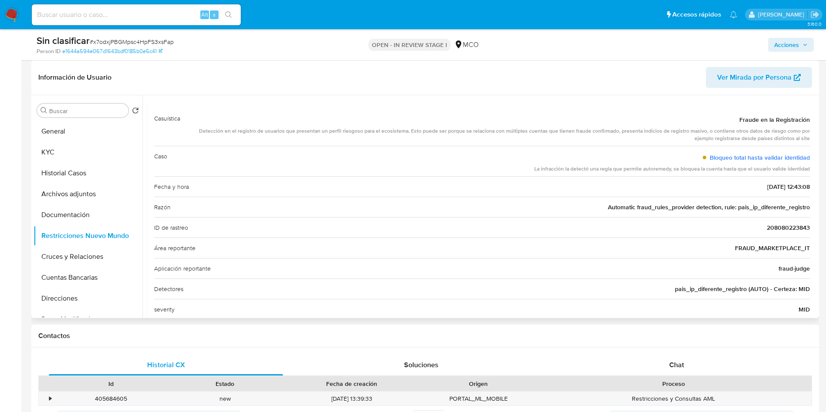
scroll to position [0, 0]
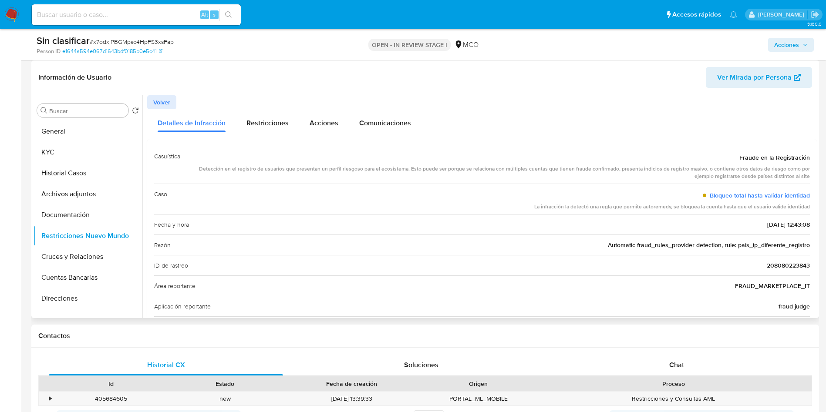
click at [166, 108] on span "Volver" at bounding box center [161, 102] width 17 height 12
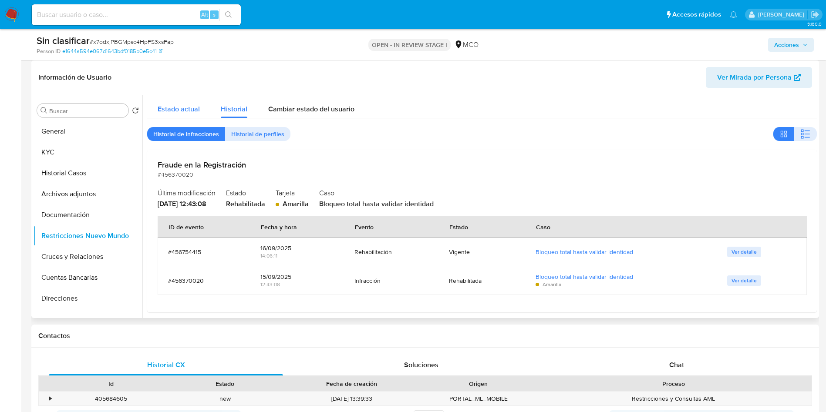
click at [182, 108] on span "Estado actual" at bounding box center [179, 109] width 42 height 10
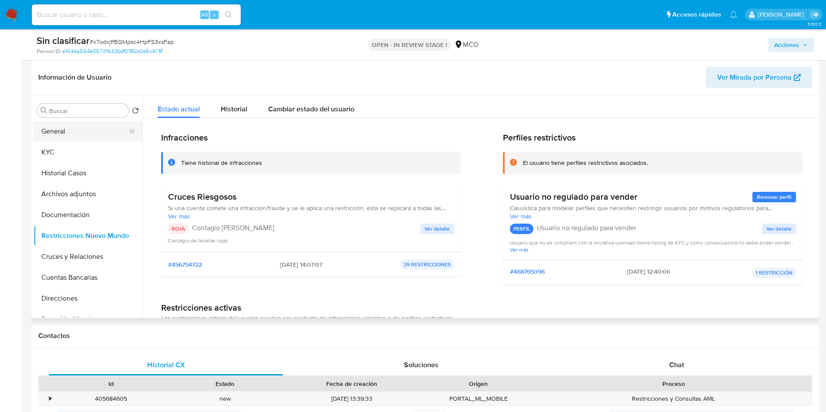
click at [76, 130] on button "General" at bounding box center [85, 131] width 102 height 21
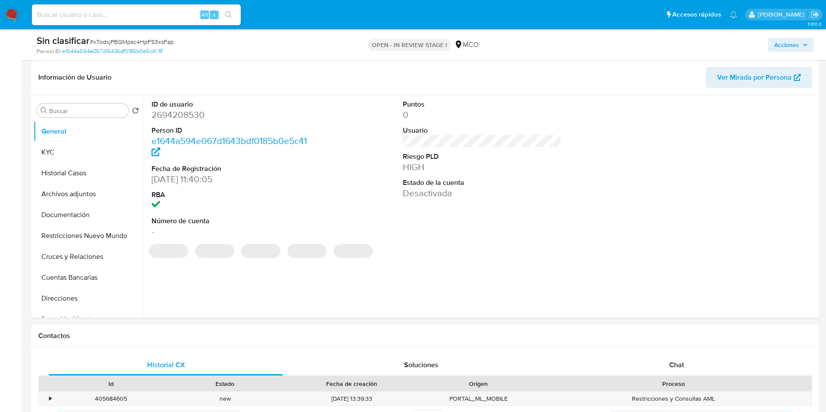
click at [787, 40] on span "Acciones" at bounding box center [786, 45] width 25 height 14
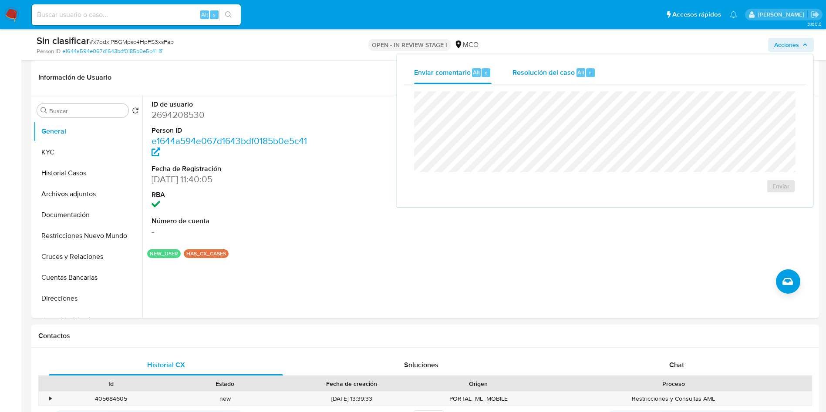
click at [541, 69] on span "Resolución del caso" at bounding box center [543, 72] width 62 height 10
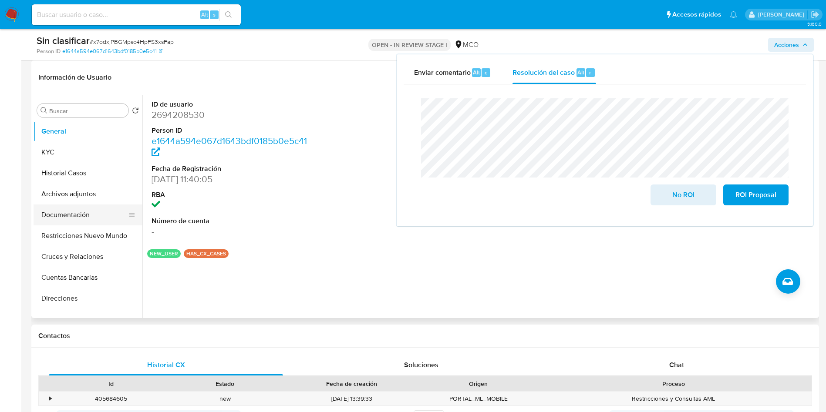
click at [67, 222] on button "Documentación" at bounding box center [85, 215] width 102 height 21
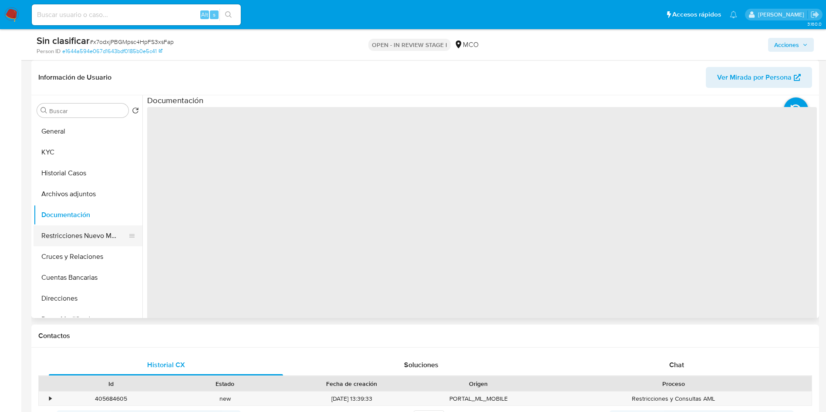
click at [77, 236] on button "Restricciones Nuevo Mundo" at bounding box center [85, 235] width 102 height 21
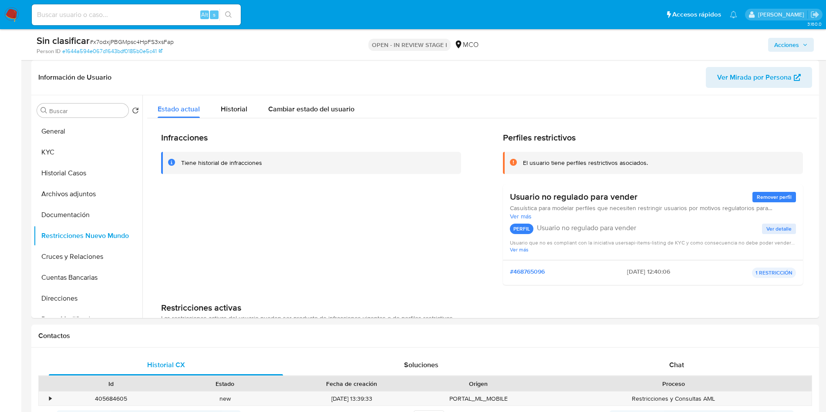
click at [794, 42] on span "Acciones" at bounding box center [786, 45] width 25 height 14
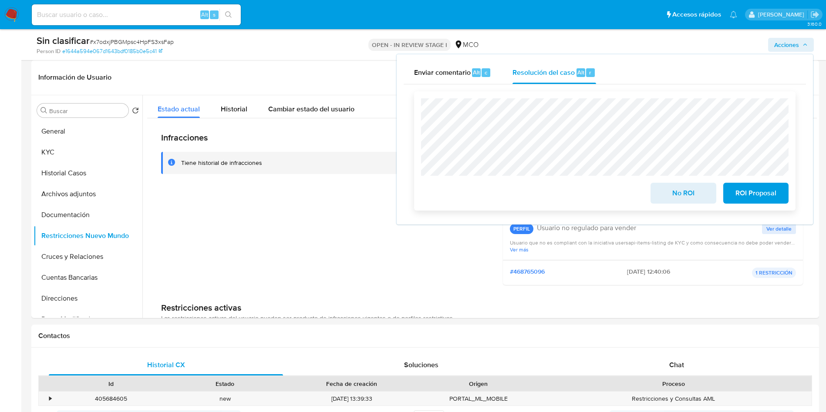
click at [679, 197] on span "No ROI" at bounding box center [683, 193] width 43 height 19
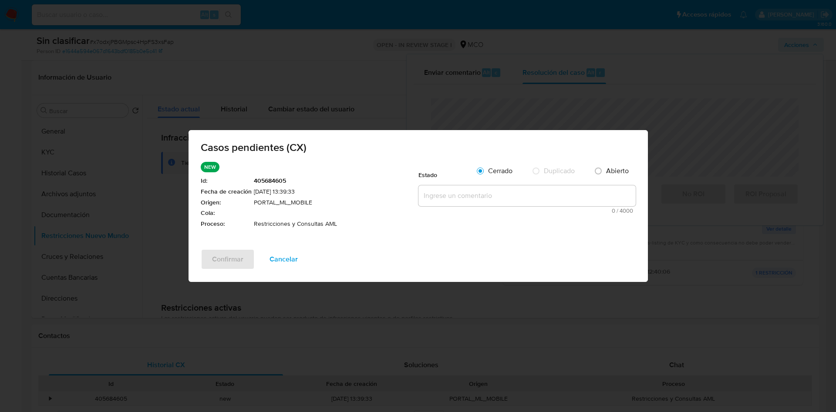
click at [461, 195] on textarea at bounding box center [526, 195] width 217 height 21
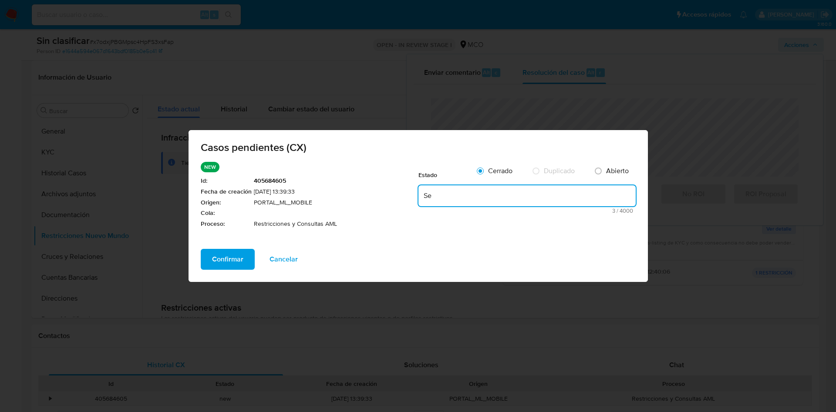
type textarea "S"
type textarea "Se rehabilita la cuenta"
click at [229, 262] on span "Confirmar" at bounding box center [227, 259] width 31 height 19
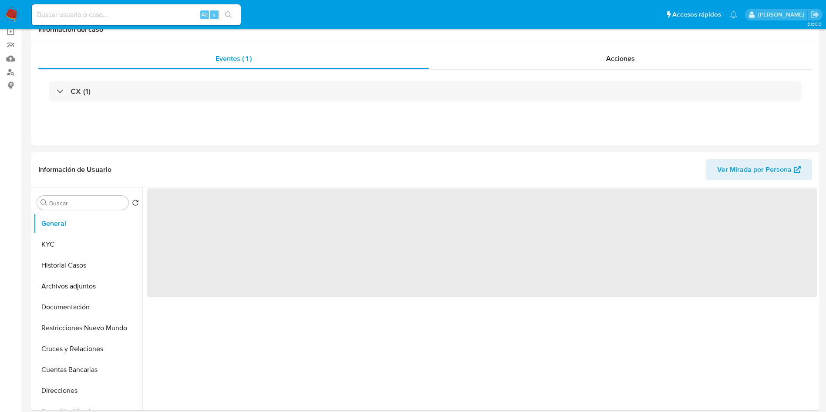
select select "10"
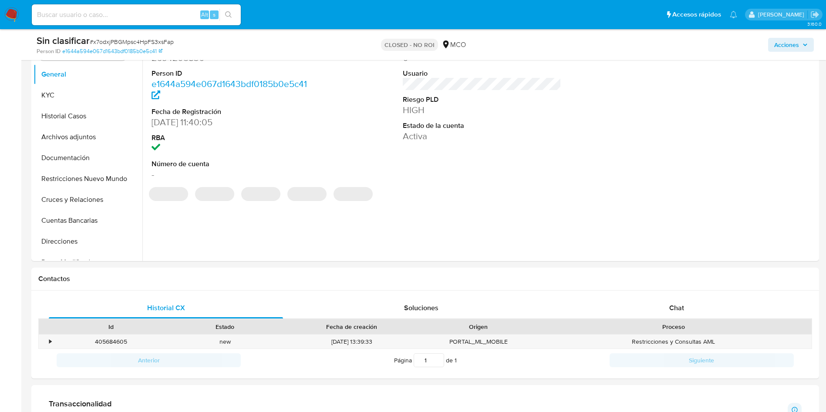
scroll to position [261, 0]
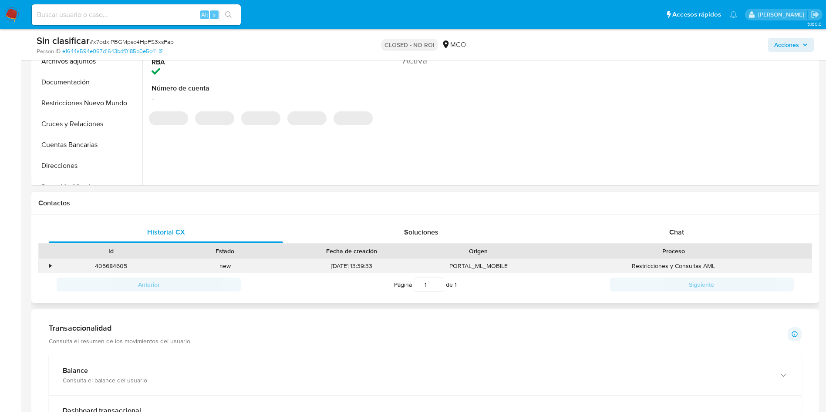
drag, startPoint x: 50, startPoint y: 266, endPoint x: 56, endPoint y: 264, distance: 6.5
click at [50, 266] on div "•" at bounding box center [50, 266] width 2 height 8
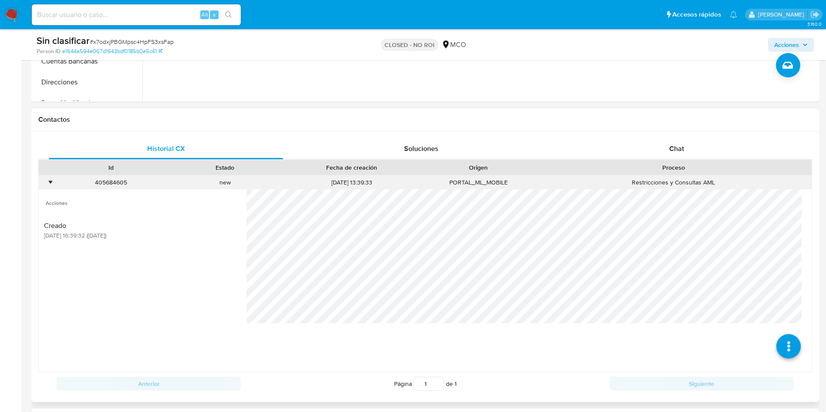
scroll to position [392, 0]
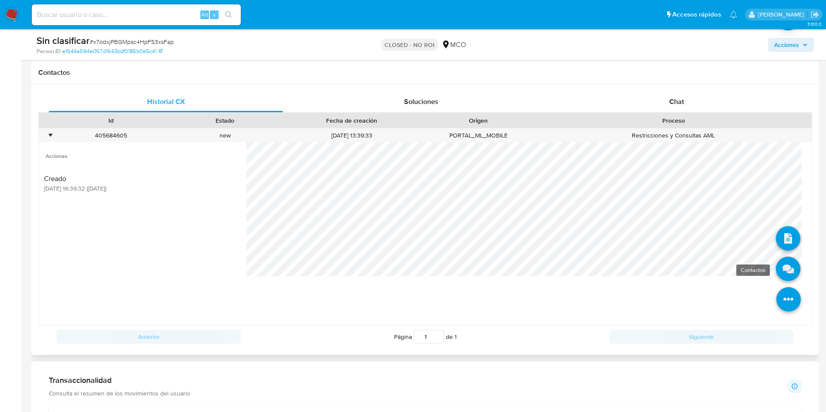
click at [778, 276] on icon at bounding box center [788, 269] width 24 height 24
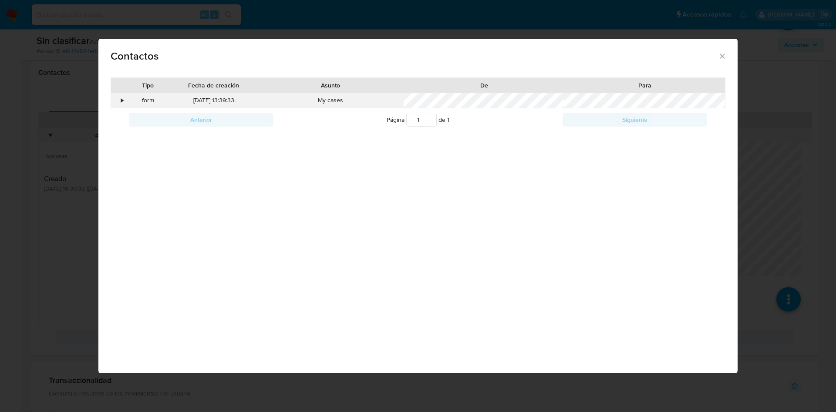
click at [122, 101] on div "•" at bounding box center [122, 100] width 2 height 9
click at [123, 99] on div "•" at bounding box center [122, 100] width 2 height 9
click at [7, 203] on div "Contactos Tipo Fecha de creación Asunto De Para • form [DATE] 13:39:33 My cases…" at bounding box center [418, 206] width 836 height 412
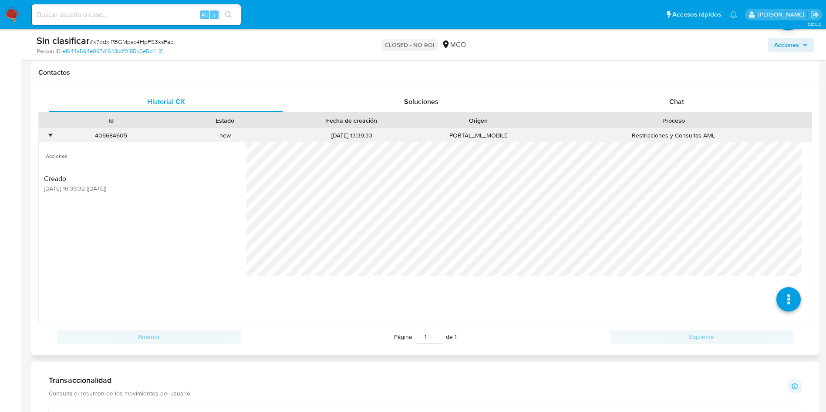
click at [50, 135] on div "•" at bounding box center [50, 135] width 2 height 8
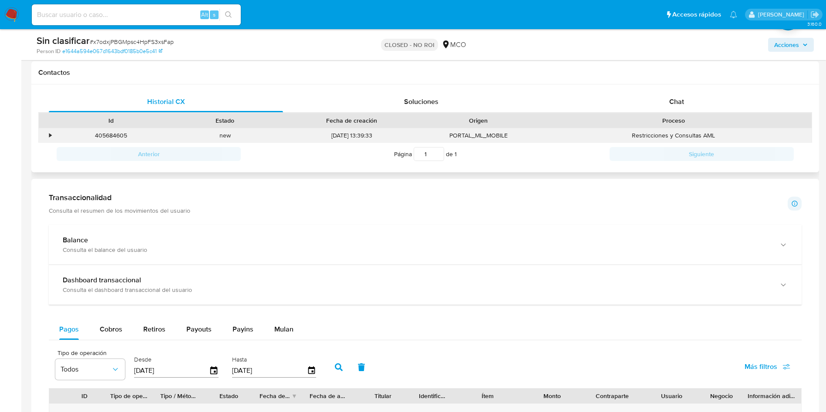
click at [50, 135] on div "•" at bounding box center [50, 135] width 2 height 8
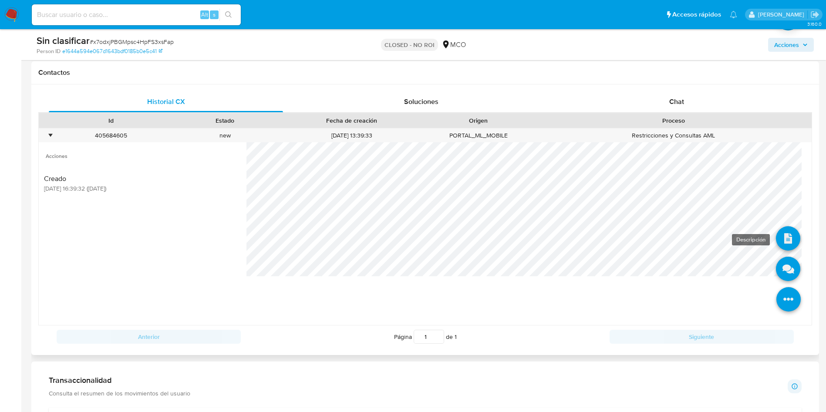
click at [780, 239] on icon at bounding box center [788, 238] width 24 height 24
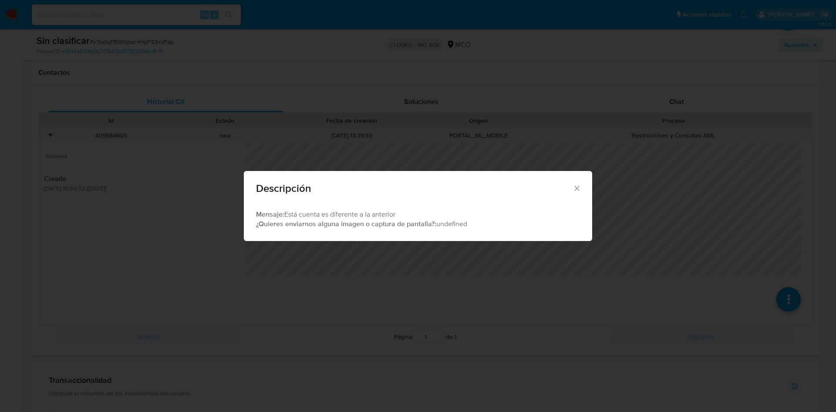
click at [119, 240] on div "Descripción Mensaje: Está cuenta es diferente a la anterior ¿Quieres enviarnos …" at bounding box center [418, 206] width 836 height 412
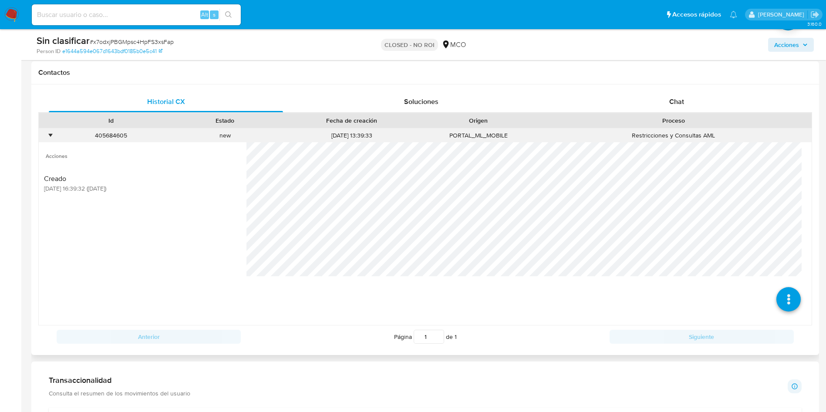
click at [50, 136] on div "•" at bounding box center [50, 135] width 2 height 8
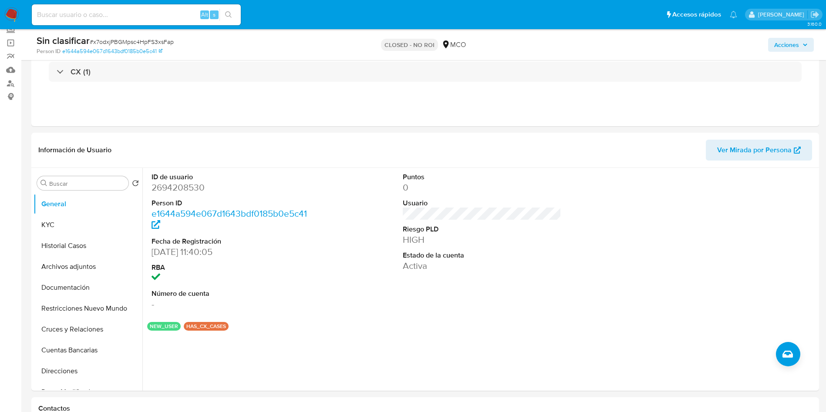
scroll to position [0, 0]
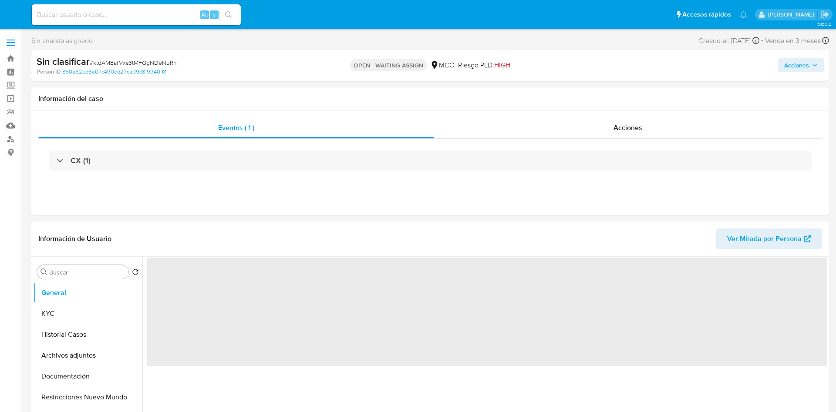
select select "10"
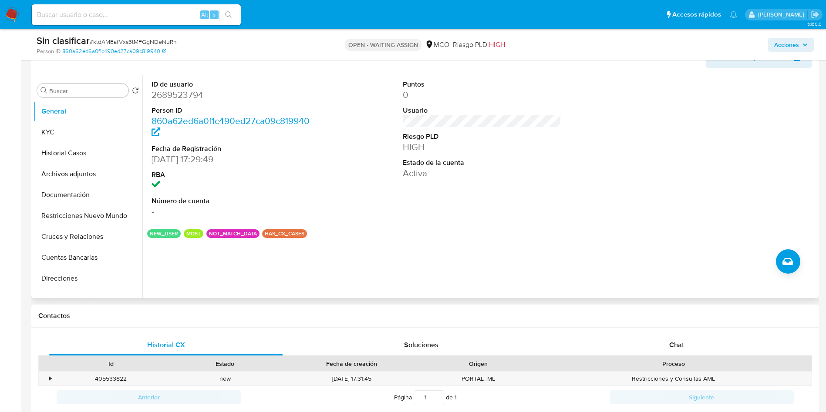
scroll to position [131, 0]
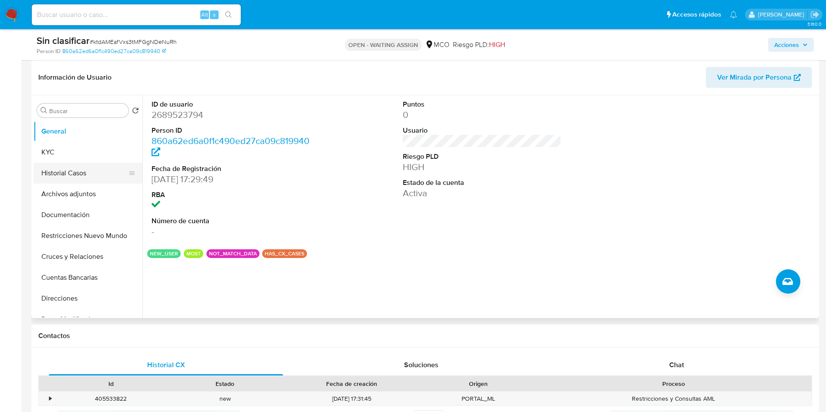
click at [65, 168] on button "Historial Casos" at bounding box center [85, 173] width 102 height 21
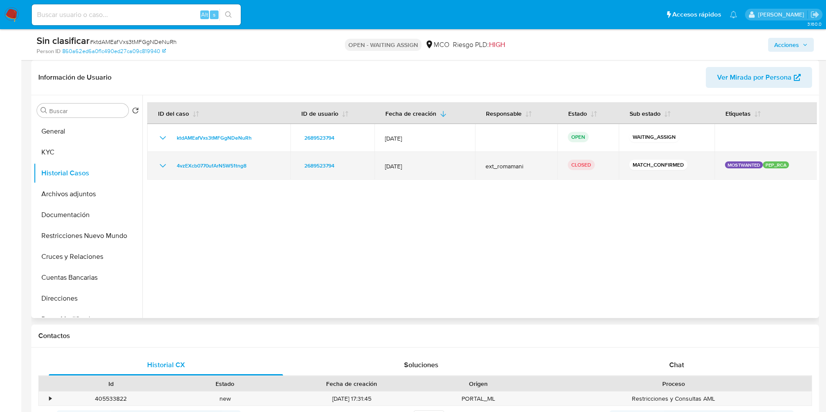
click at [161, 162] on icon "Mostrar/Ocultar" at bounding box center [163, 166] width 10 height 10
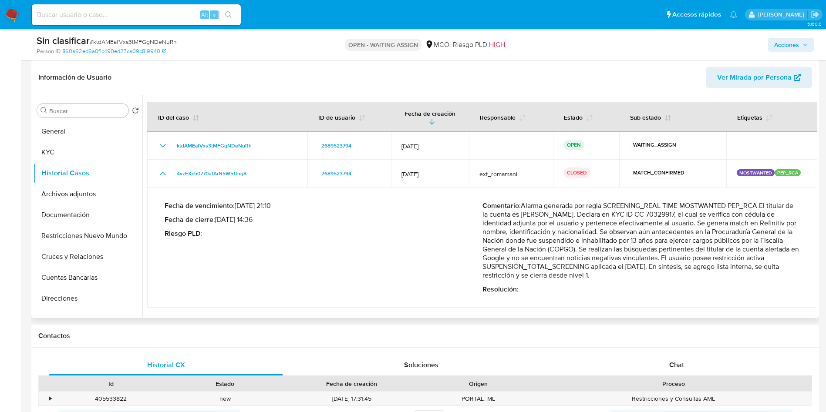
drag, startPoint x: 555, startPoint y: 198, endPoint x: 780, endPoint y: 195, distance: 224.2
click at [776, 202] on p "Comentario : Alarma generada por regla SCREENING_REAL TIME MOSTWANTED PEP_RCA E…" at bounding box center [641, 241] width 318 height 78
drag, startPoint x: 542, startPoint y: 209, endPoint x: 778, endPoint y: 241, distance: 237.7
click at [778, 241] on p "Comentario : Alarma generada por regla SCREENING_REAL TIME MOSTWANTED PEP_RCA E…" at bounding box center [641, 241] width 318 height 78
drag, startPoint x: 511, startPoint y: 252, endPoint x: 764, endPoint y: 250, distance: 252.5
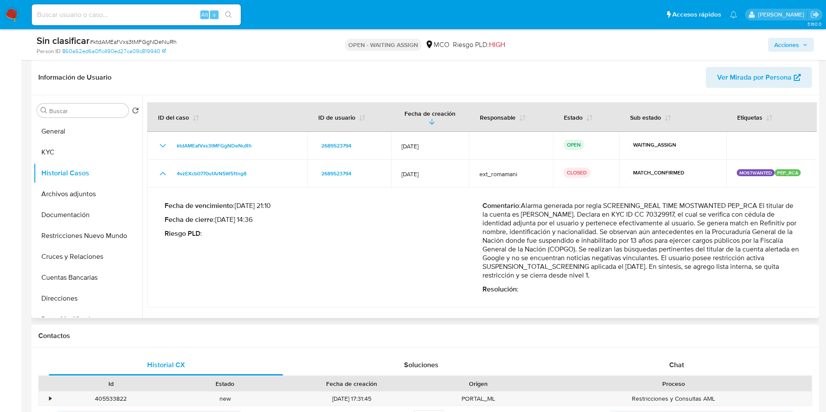
click at [759, 250] on p "Comentario : Alarma generada por regla SCREENING_REAL TIME MOSTWANTED PEP_RCA E…" at bounding box center [641, 241] width 318 height 78
drag, startPoint x: 514, startPoint y: 258, endPoint x: 783, endPoint y: 257, distance: 269.0
click at [786, 257] on p "Comentario : Alarma generada por regla SCREENING_REAL TIME MOSTWANTED PEP_RCA E…" at bounding box center [641, 241] width 318 height 78
drag, startPoint x: 525, startPoint y: 266, endPoint x: 615, endPoint y: 271, distance: 89.4
click at [609, 271] on p "Comentario : Alarma generada por regla SCREENING_REAL TIME MOSTWANTED PEP_RCA E…" at bounding box center [641, 241] width 318 height 78
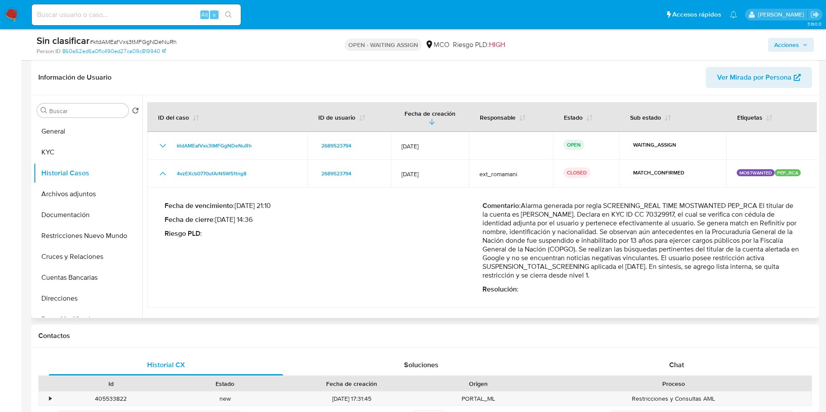
click at [630, 297] on td "Fecha de vencimiento : 12/10/2025 21:10 Fecha de cierre : 15/09/2025 14:36 Ries…" at bounding box center [482, 248] width 670 height 120
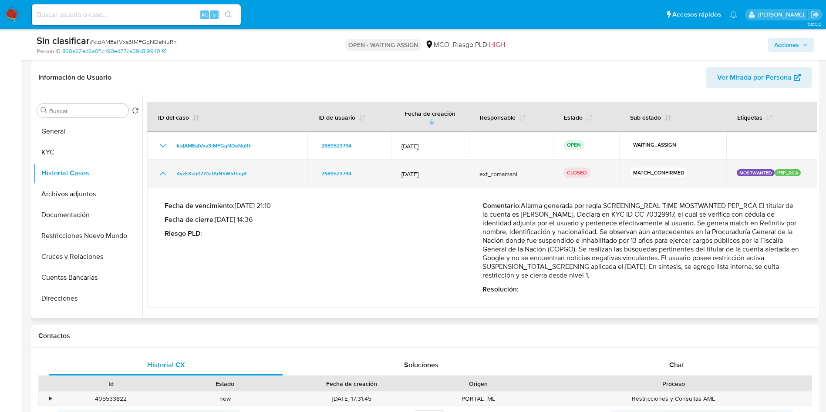
click at [158, 168] on icon "Mostrar/Ocultar" at bounding box center [163, 173] width 10 height 10
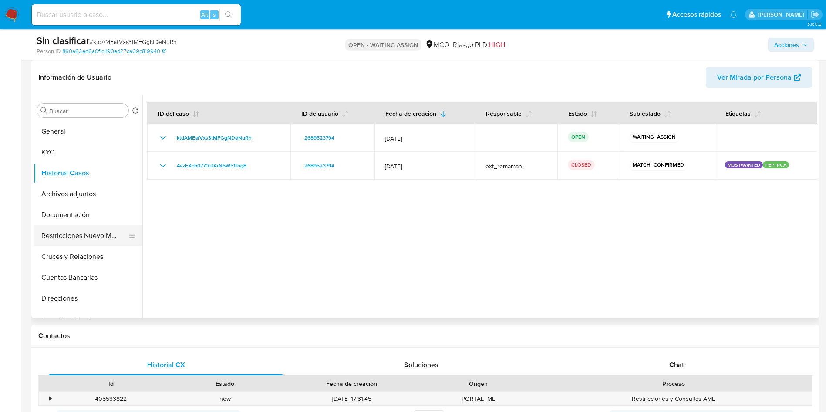
click at [84, 235] on button "Restricciones Nuevo Mundo" at bounding box center [85, 235] width 102 height 21
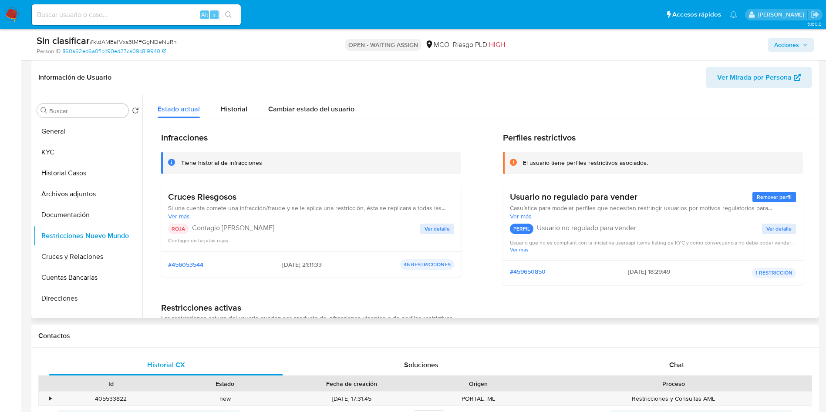
click at [439, 229] on span "Ver detalle" at bounding box center [436, 229] width 25 height 9
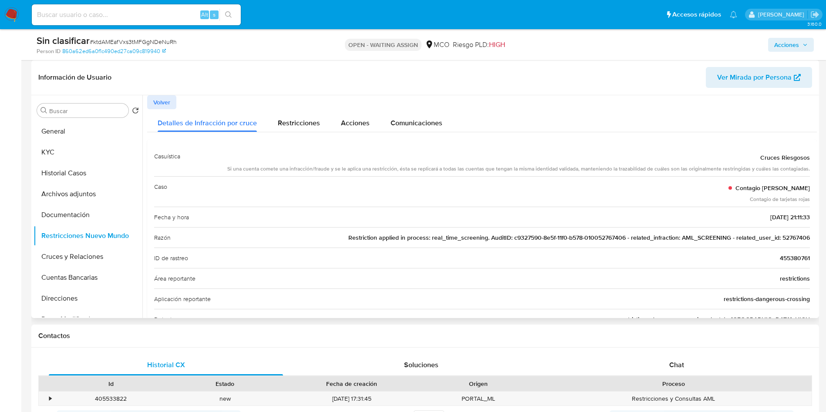
click at [798, 236] on span "Restriction applied in process: real_time_screening. AuditID: c9327590-8e5f-11f…" at bounding box center [578, 237] width 461 height 9
click at [154, 97] on span "Volver" at bounding box center [161, 102] width 17 height 12
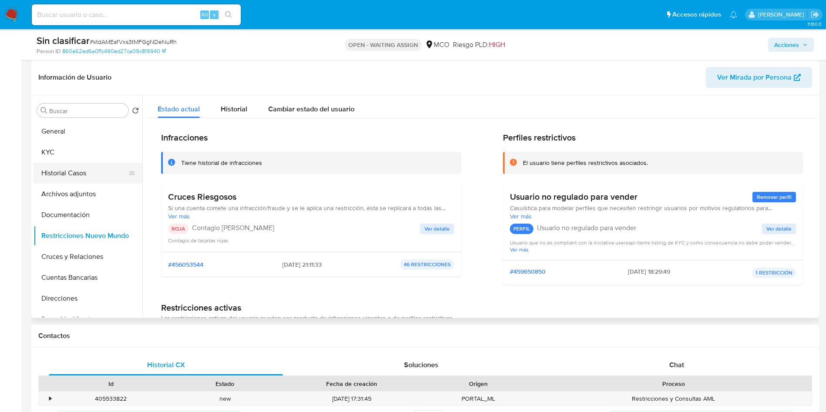
click at [95, 180] on button "Historial Casos" at bounding box center [85, 173] width 102 height 21
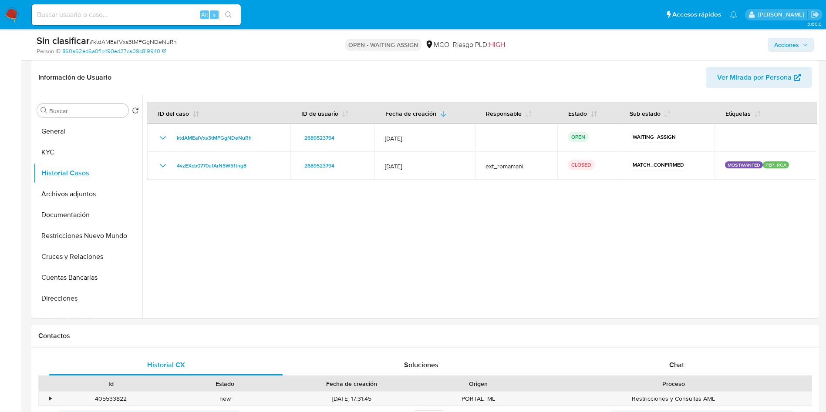
click at [434, 218] on div at bounding box center [479, 206] width 674 height 223
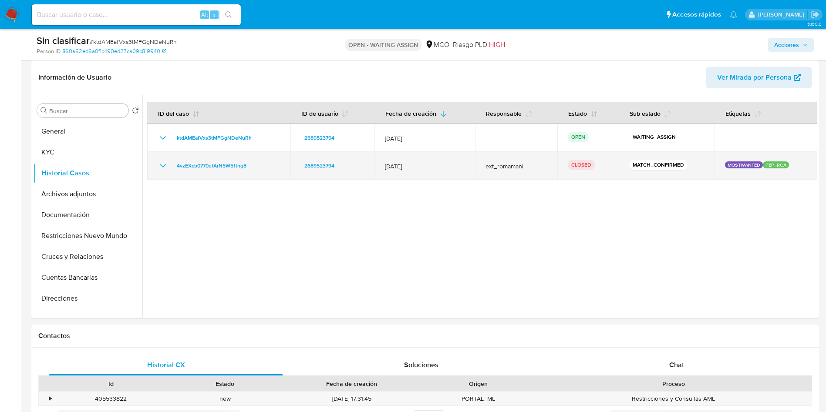
click at [163, 165] on icon "Mostrar/Ocultar" at bounding box center [163, 166] width 10 height 10
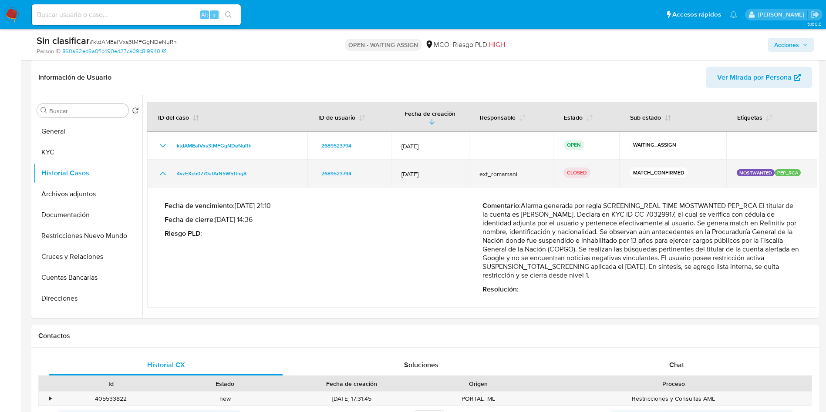
click at [163, 168] on icon "Mostrar/Ocultar" at bounding box center [163, 173] width 10 height 10
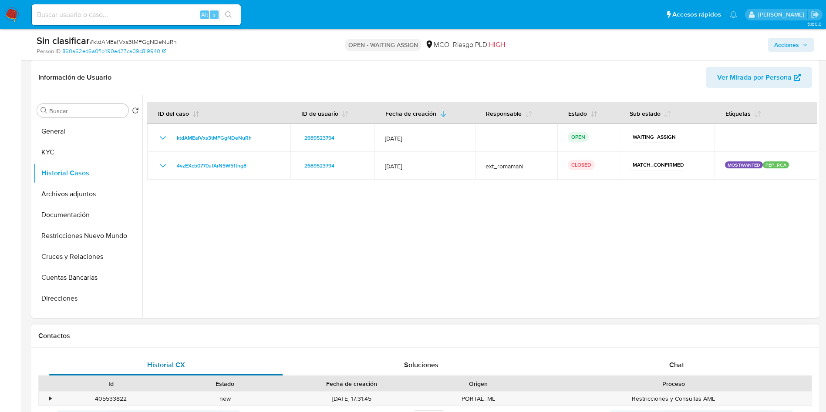
scroll to position [261, 0]
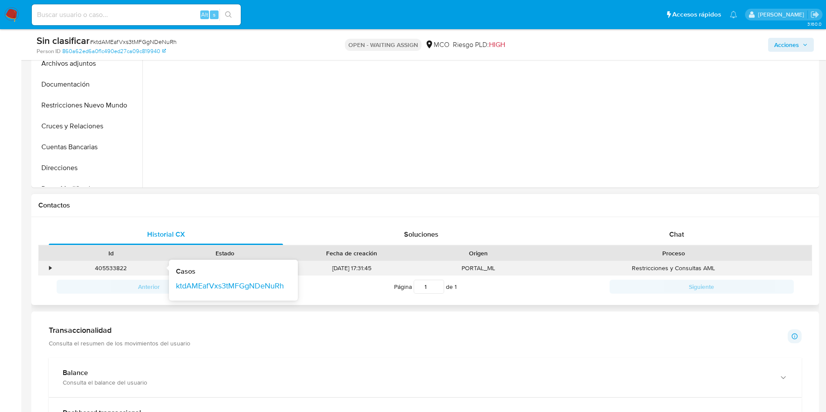
click at [51, 268] on div "•" at bounding box center [50, 268] width 2 height 8
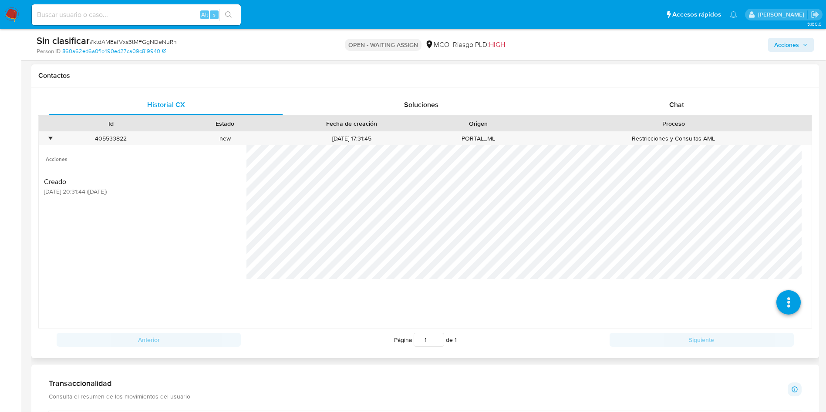
scroll to position [392, 0]
click at [782, 273] on icon at bounding box center [788, 271] width 24 height 24
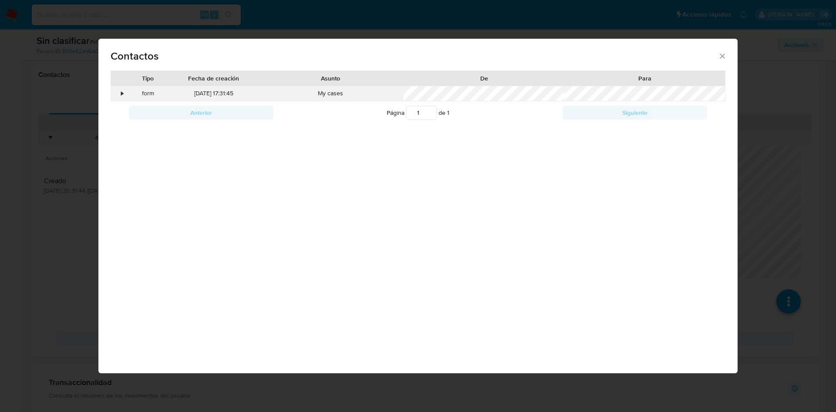
click at [118, 96] on div "•" at bounding box center [118, 93] width 15 height 15
click at [118, 94] on div "•" at bounding box center [118, 93] width 15 height 15
click at [0, 121] on div "Contactos Tipo Fecha de creación Asunto De Para • form 15/09/2025 17:31:45 My c…" at bounding box center [418, 206] width 836 height 412
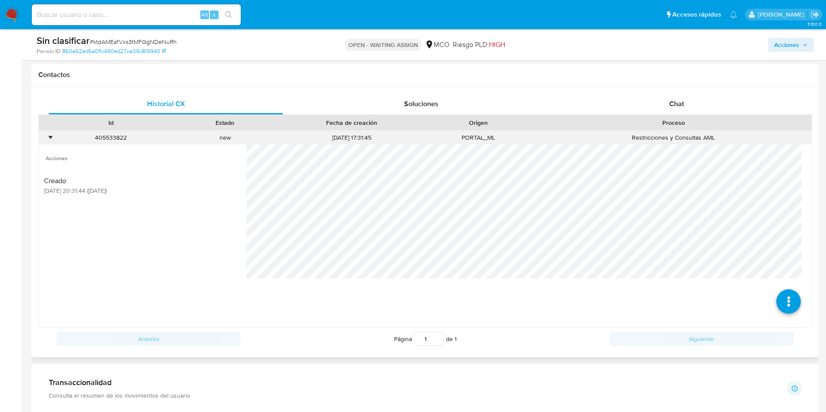
click at [49, 142] on div "•" at bounding box center [46, 138] width 15 height 14
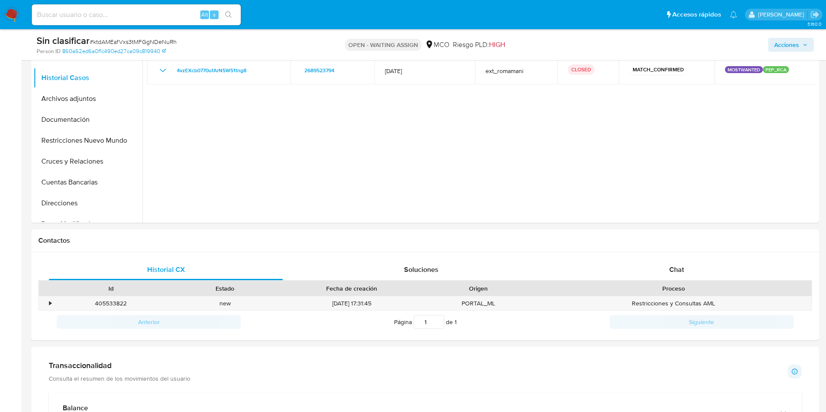
scroll to position [196, 0]
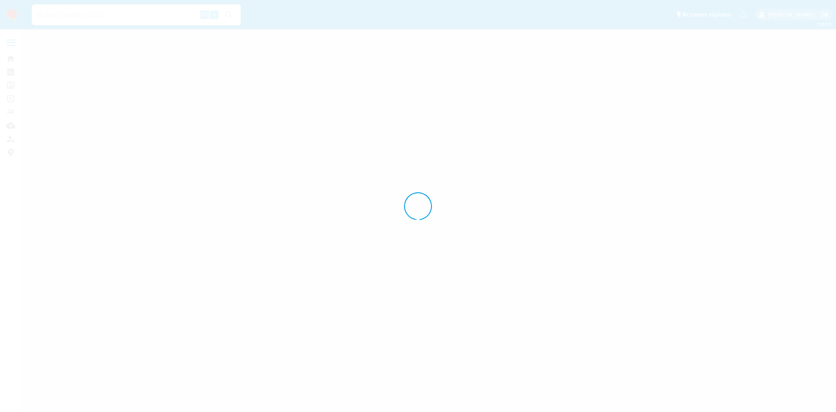
click at [158, 13] on div at bounding box center [418, 206] width 836 height 412
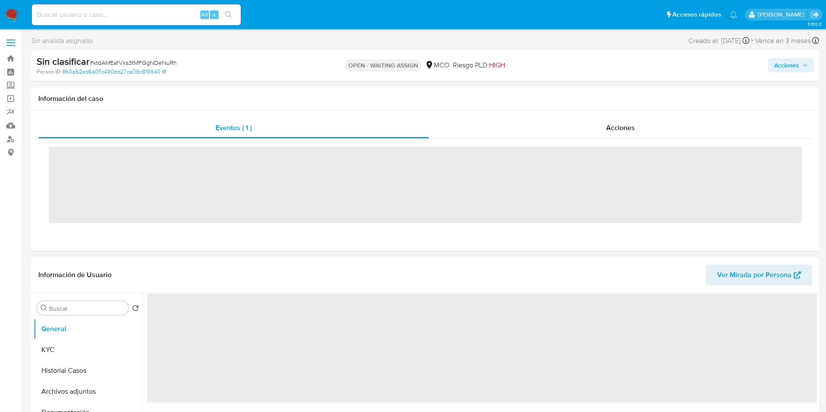
click at [140, 12] on input at bounding box center [136, 14] width 209 height 11
paste input "52767406"
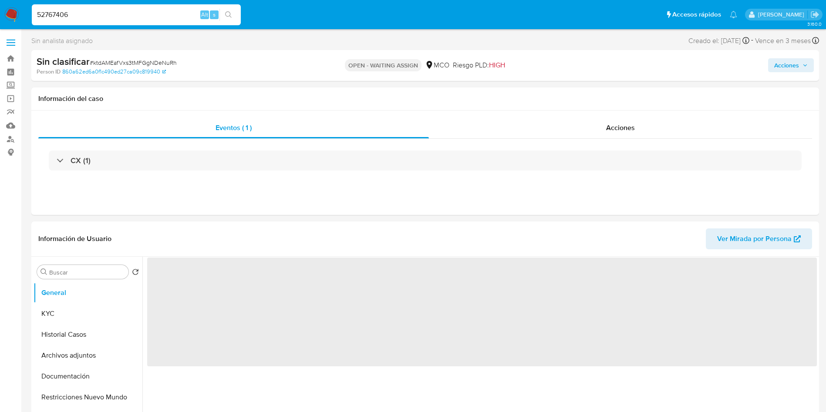
type input "52767406"
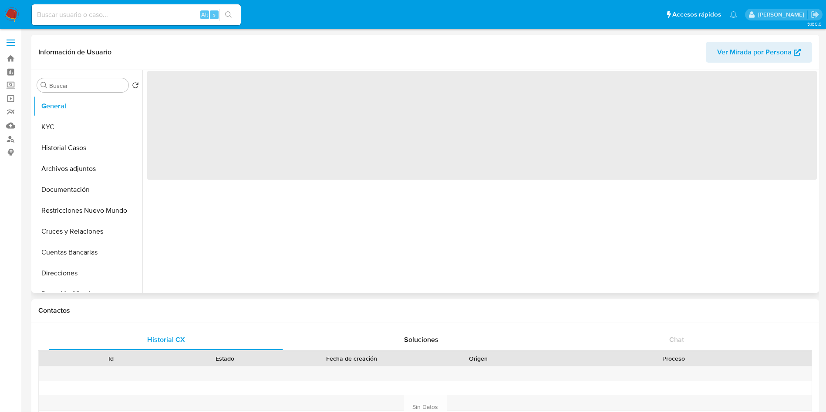
select select "10"
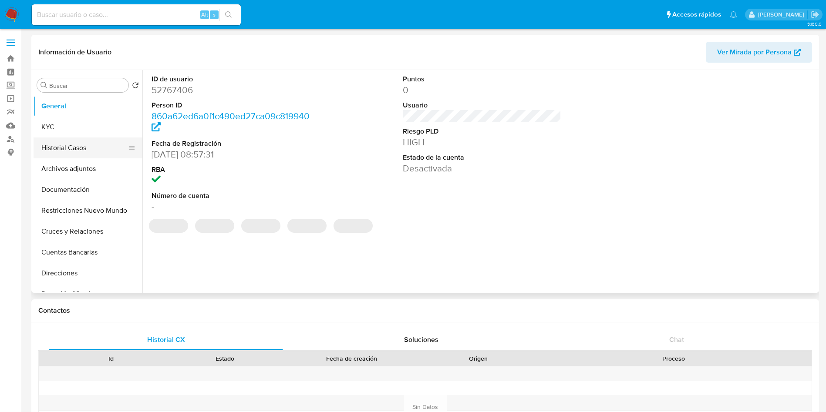
click at [66, 147] on button "Historial Casos" at bounding box center [85, 148] width 102 height 21
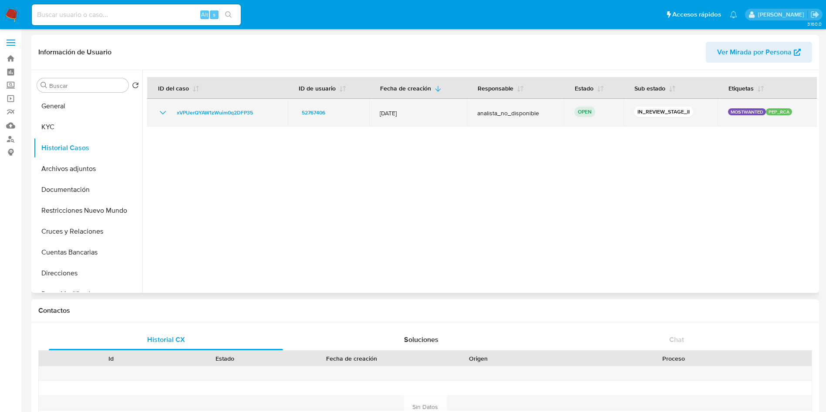
click at [157, 111] on td "xVPUerQYAW1zWuim0q2DFP35" at bounding box center [217, 113] width 141 height 28
click at [162, 112] on icon "Mostrar/Ocultar" at bounding box center [163, 113] width 10 height 10
click at [202, 113] on span "xVPUerQYAW1zWuim0q2DFP35" at bounding box center [215, 113] width 76 height 10
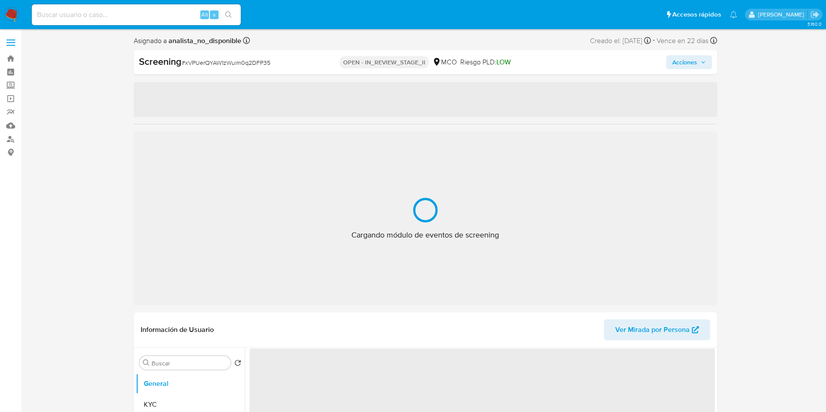
select select "10"
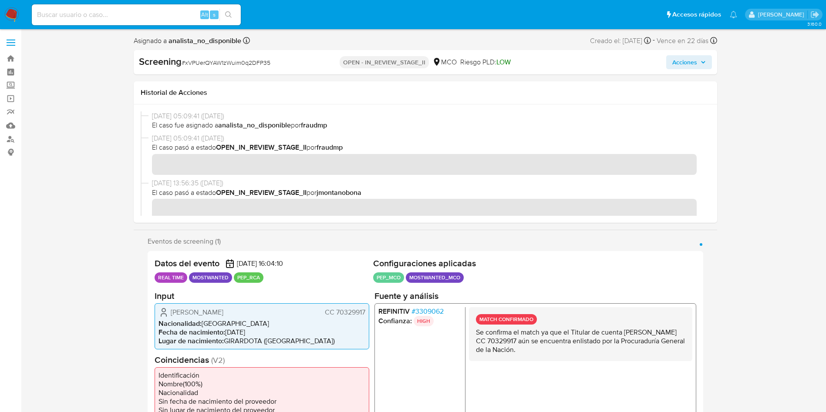
scroll to position [65, 0]
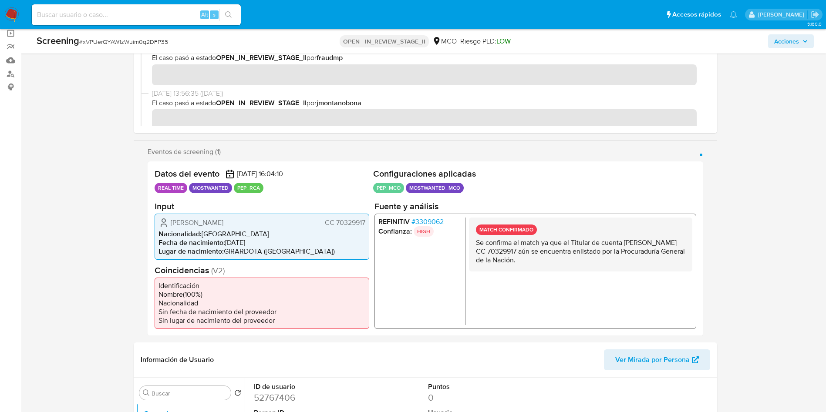
drag, startPoint x: 581, startPoint y: 245, endPoint x: 642, endPoint y: 245, distance: 60.9
click at [646, 243] on p "Se confirma el match ya que el Titular de cuenta Diego Andres Cataño Peña CC 70…" at bounding box center [579, 251] width 209 height 26
drag, startPoint x: 516, startPoint y: 254, endPoint x: 679, endPoint y: 253, distance: 162.8
click at [679, 253] on p "Se confirma el match ya que el Titular de cuenta Diego Andres Cataño Peña CC 70…" at bounding box center [579, 251] width 209 height 26
drag, startPoint x: 508, startPoint y: 260, endPoint x: 677, endPoint y: 244, distance: 169.7
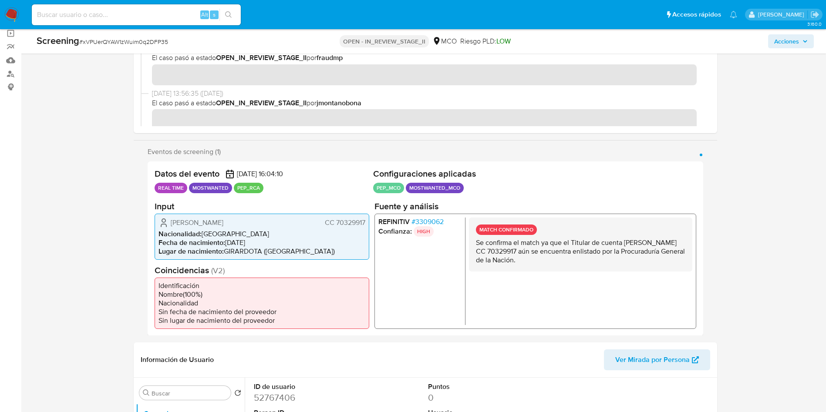
click at [599, 257] on p "Se confirma el match ya que el Titular de cuenta Diego Andres Cataño Peña CC 70…" at bounding box center [579, 251] width 209 height 26
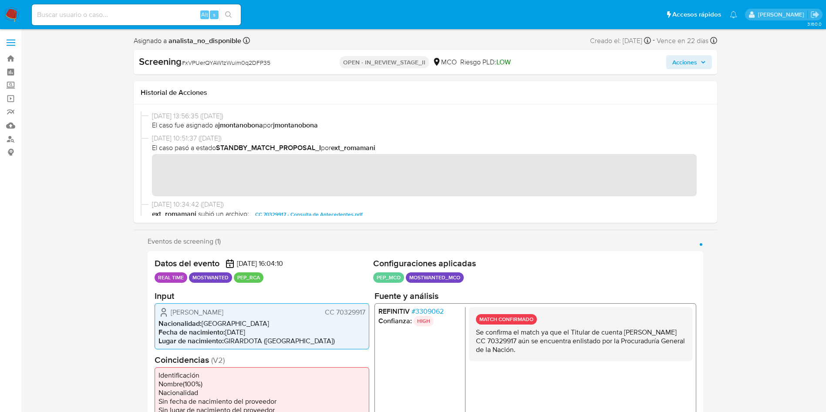
scroll to position [131, 0]
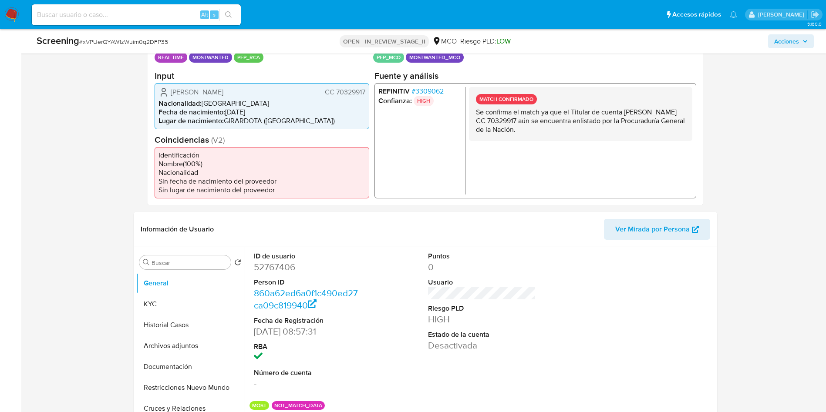
scroll to position [261, 0]
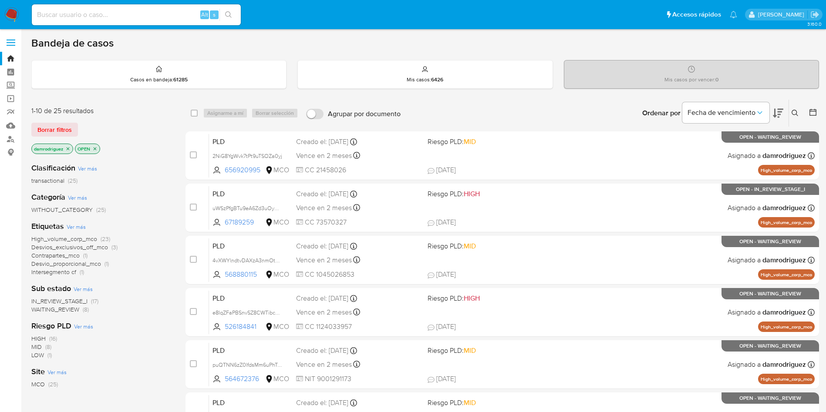
click at [148, 168] on div "Clasificación Ver más transactional (25)" at bounding box center [101, 174] width 140 height 22
click at [167, 173] on div "Clasificación Ver más transactional (25)" at bounding box center [101, 174] width 140 height 22
click at [14, 9] on img at bounding box center [11, 14] width 15 height 15
